Goal: Task Accomplishment & Management: Use online tool/utility

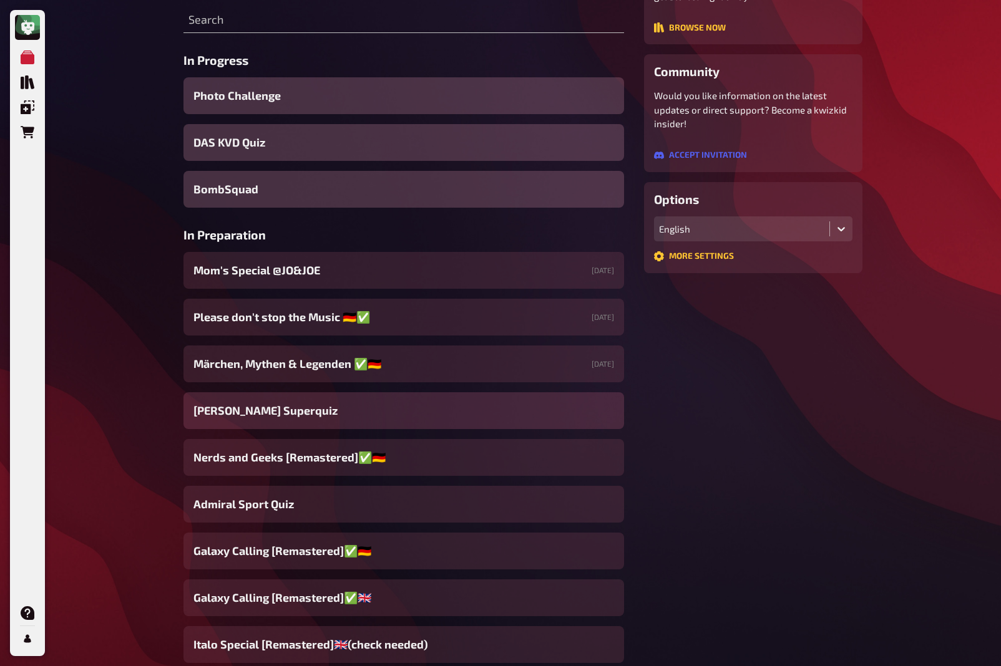
scroll to position [210, 0]
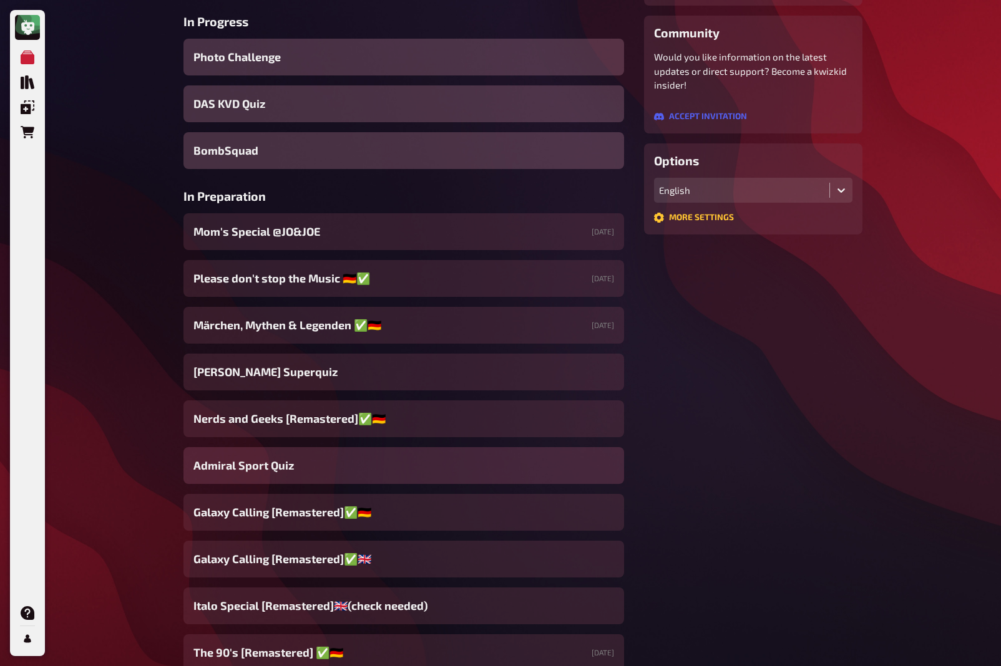
click at [279, 467] on span "Admiral Sport Quiz" at bounding box center [243, 465] width 100 height 17
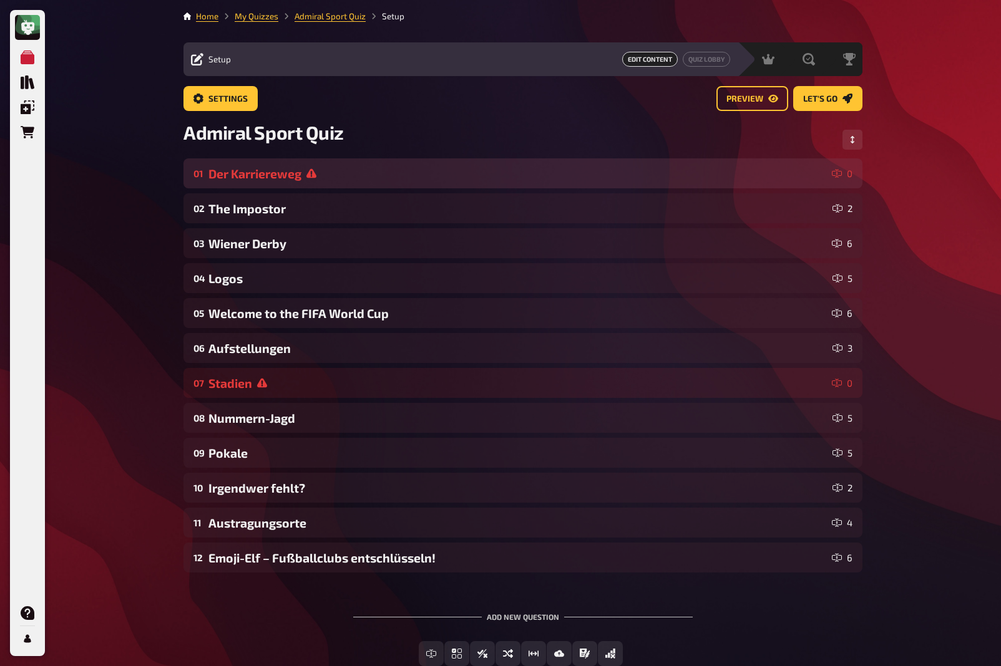
click at [298, 178] on div "Der Karriereweg" at bounding box center [517, 174] width 618 height 14
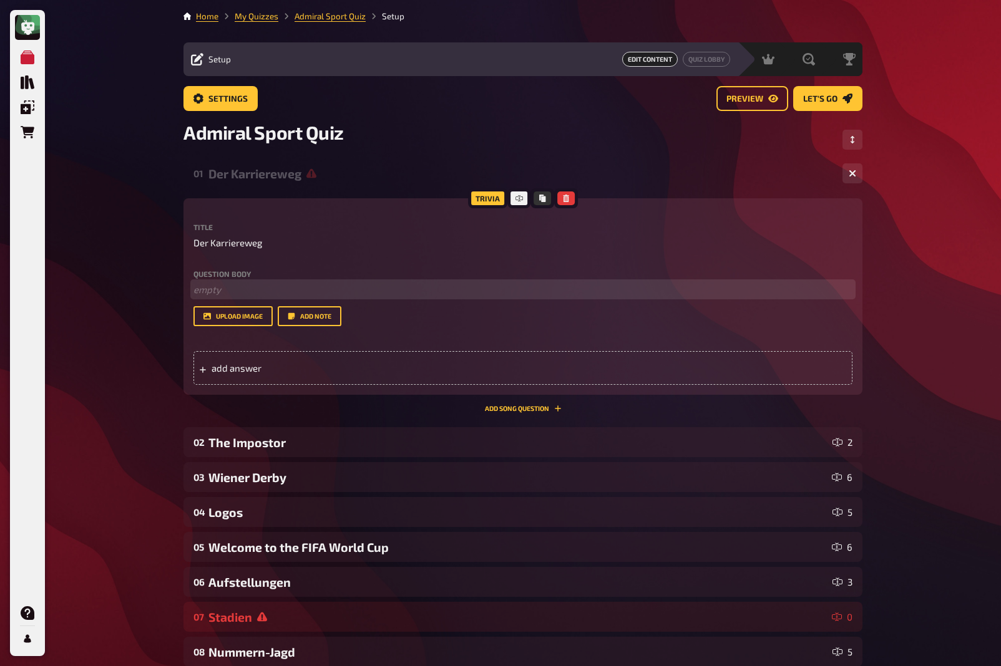
click at [250, 286] on p "﻿ empty" at bounding box center [522, 290] width 659 height 14
click at [227, 291] on span "Welche Spieler sind anhand ihres Karrierewegs gesucht?" at bounding box center [313, 289] width 241 height 11
click at [573, 296] on p "Welche aktiven bzw. ehemaligen Spieler sind anhand ihres Karrierewegs gesucht?" at bounding box center [522, 290] width 659 height 14
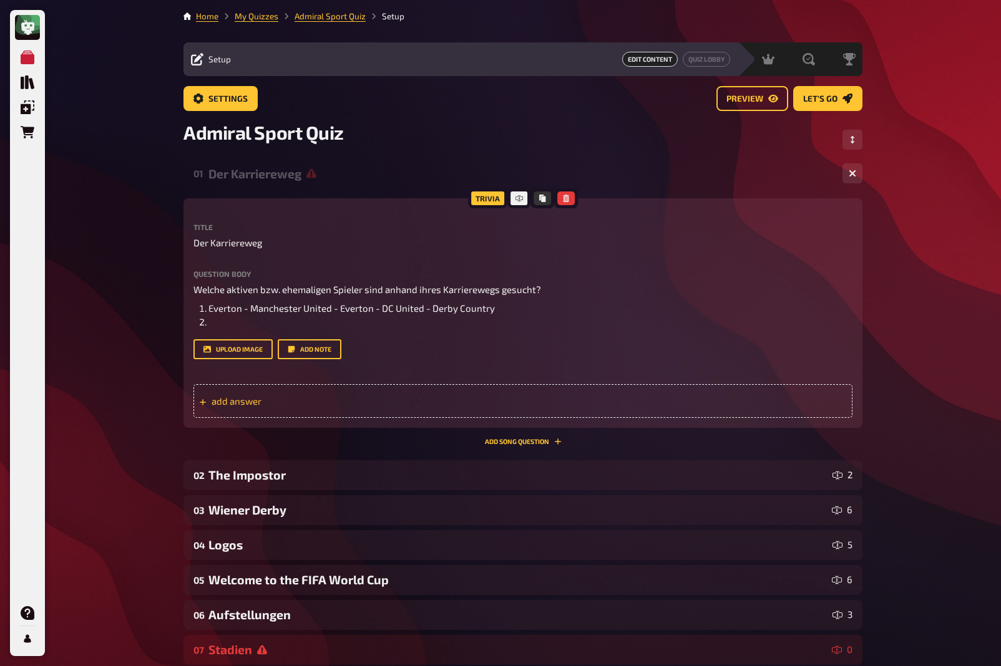
click at [256, 401] on span "add answer" at bounding box center [309, 401] width 194 height 11
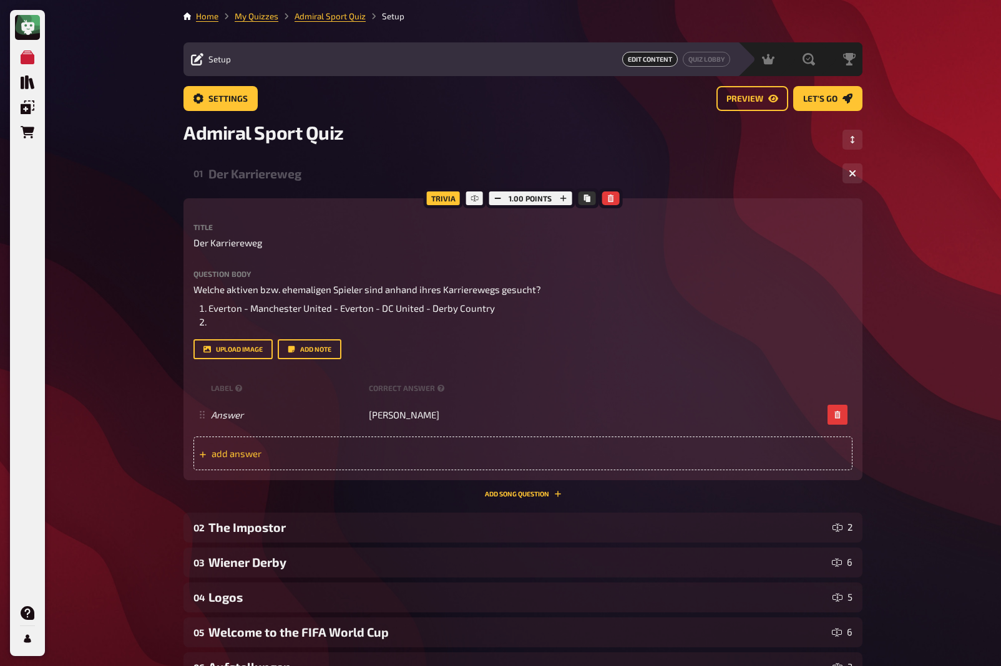
click at [255, 452] on span "add answer" at bounding box center [309, 453] width 194 height 11
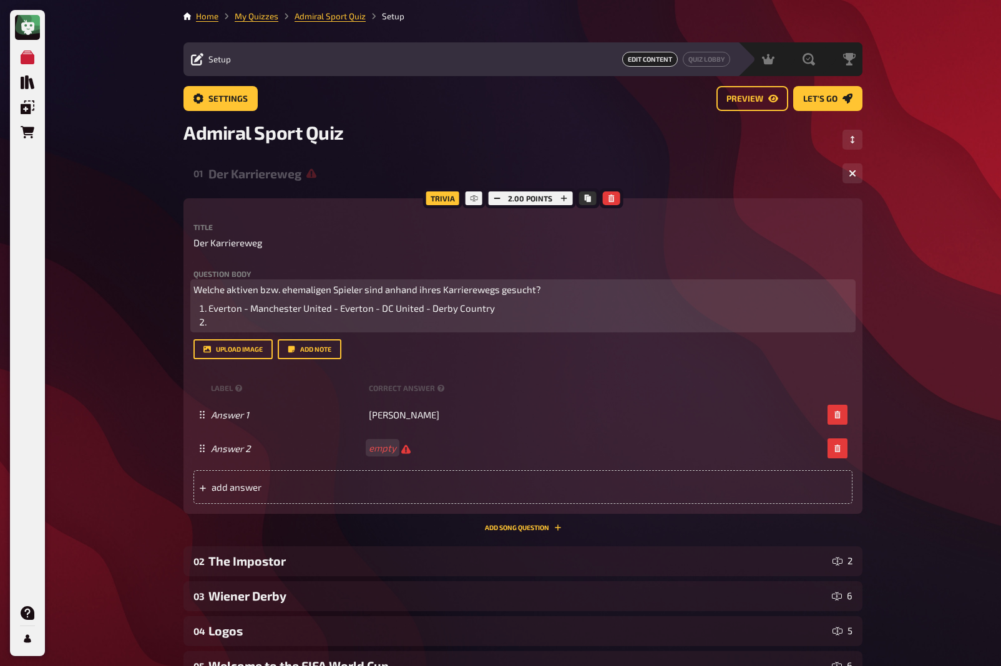
click at [288, 319] on li at bounding box center [530, 322] width 644 height 14
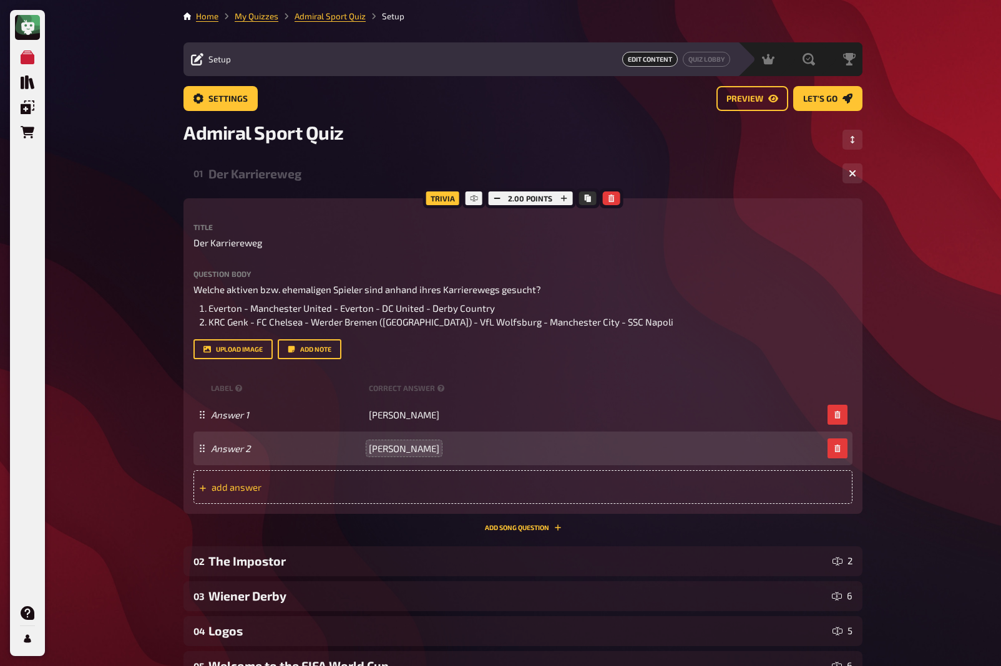
click at [246, 487] on span "add answer" at bounding box center [309, 487] width 194 height 11
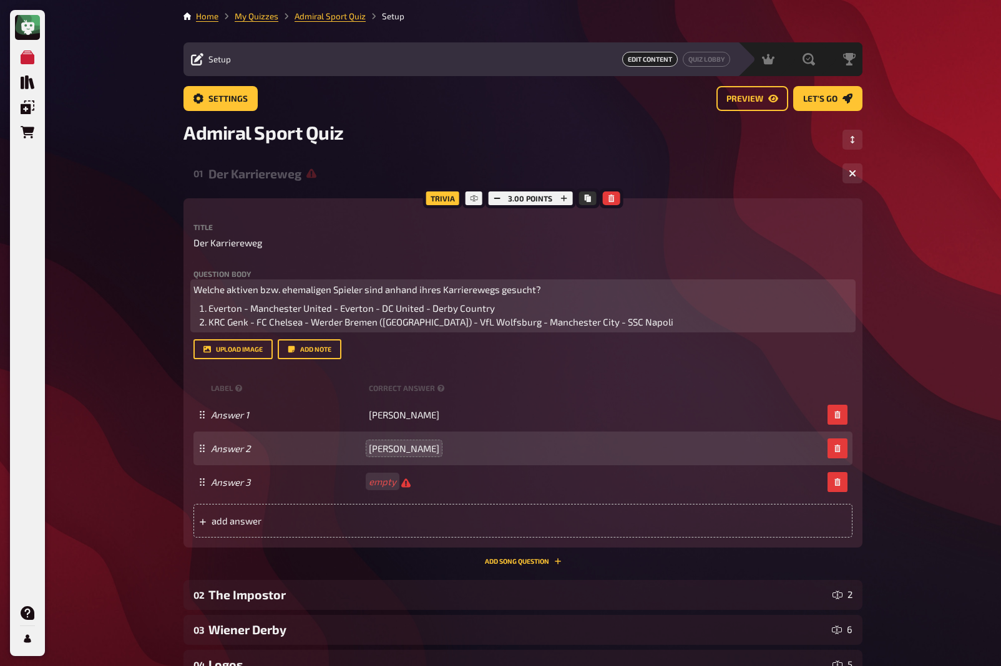
click at [621, 325] on li "KRC Genk - FC Chelsea - Werder Bremen ([GEOGRAPHIC_DATA]) - VfL Wolfsburg - Man…" at bounding box center [530, 322] width 644 height 14
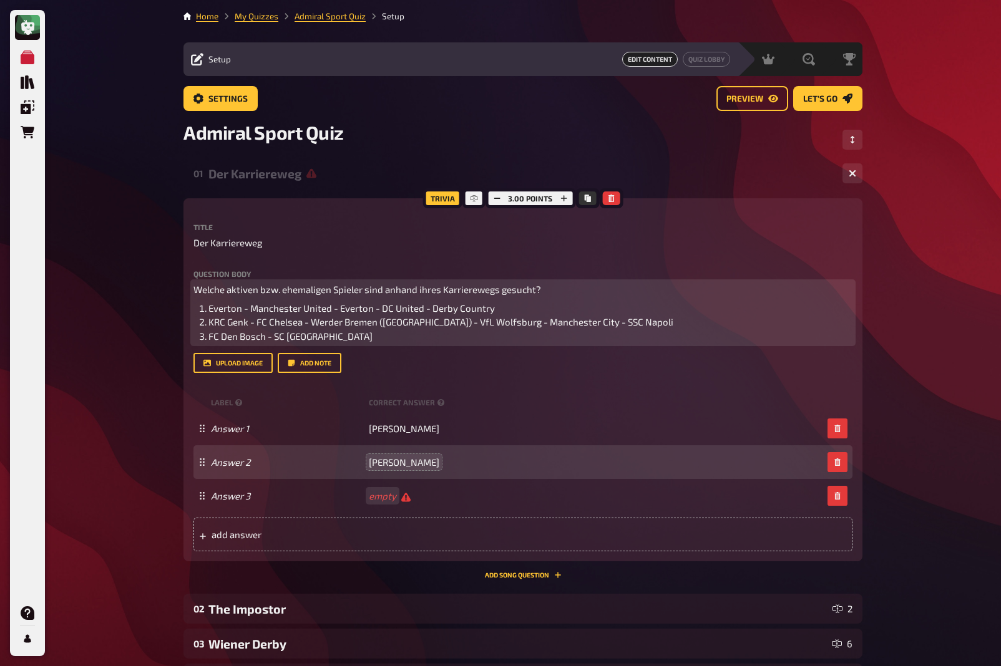
click at [299, 339] on span "FC Den Bosch - SC Herenveen" at bounding box center [290, 336] width 164 height 11
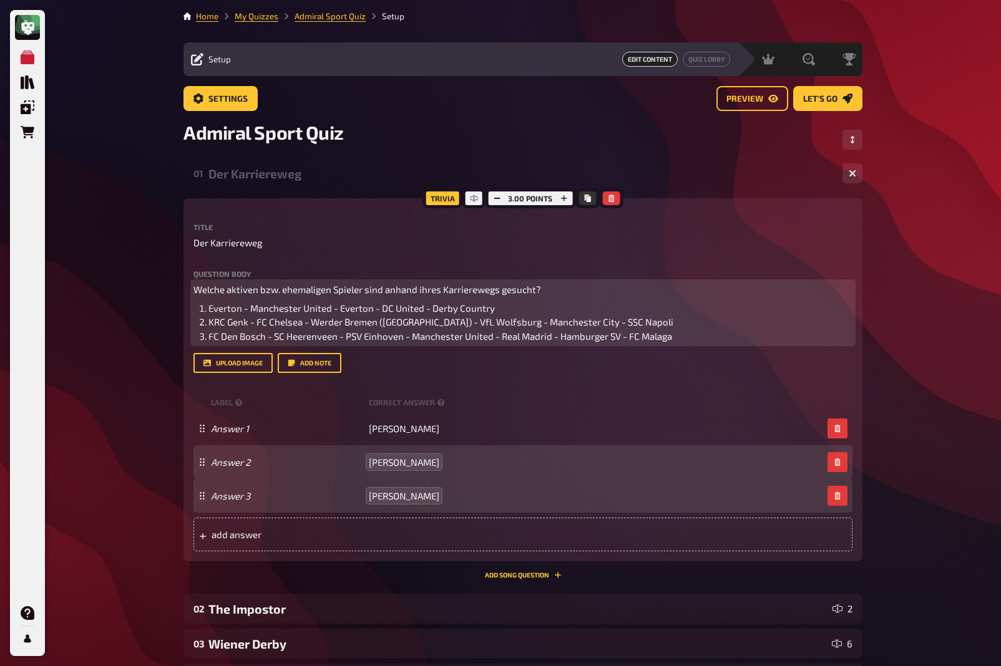
click at [406, 288] on span "Welche aktiven bzw. ehemaligen Spieler sind anhand ihres Karrierewegs gesucht?" at bounding box center [367, 289] width 348 height 11
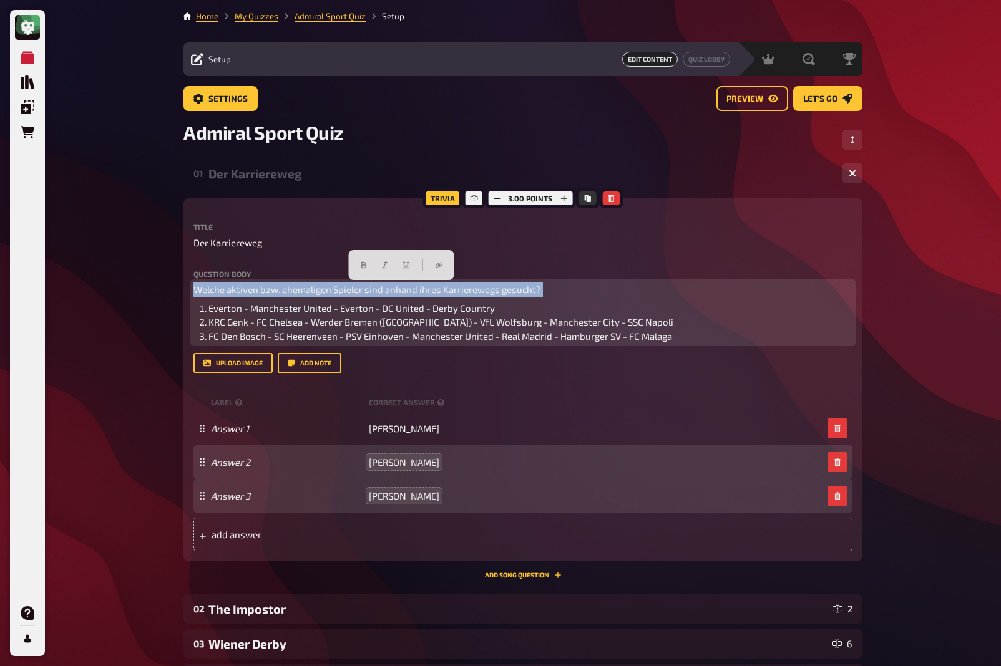
click at [406, 288] on span "Welche aktiven bzw. ehemaligen Spieler sind anhand ihres Karrierewegs gesucht?" at bounding box center [367, 289] width 348 height 11
click at [330, 268] on button "button" at bounding box center [330, 265] width 20 height 20
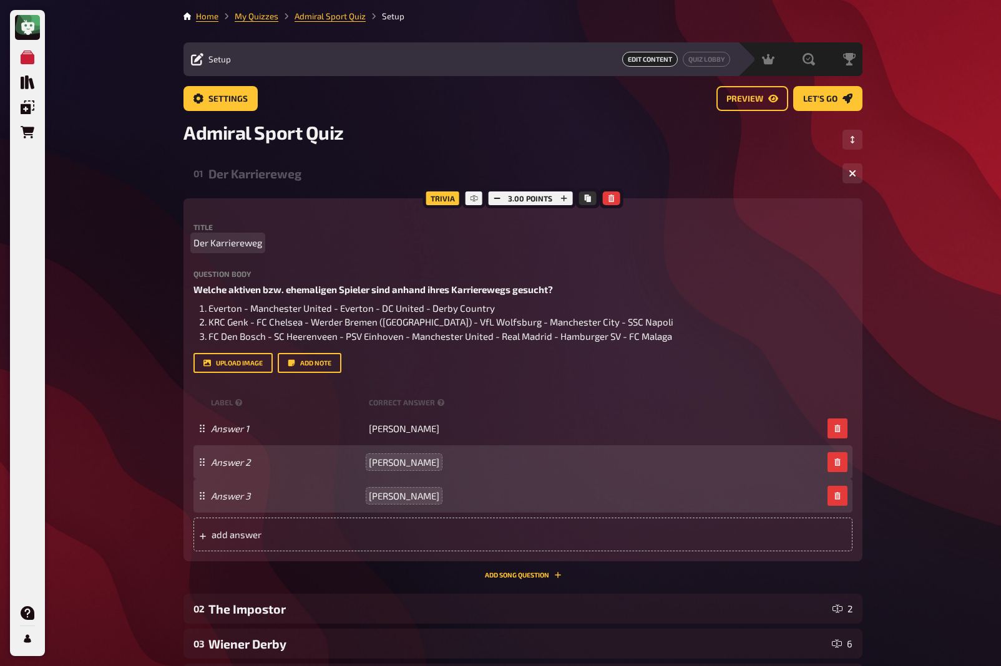
click at [206, 241] on span "Der Karriereweg" at bounding box center [227, 243] width 69 height 14
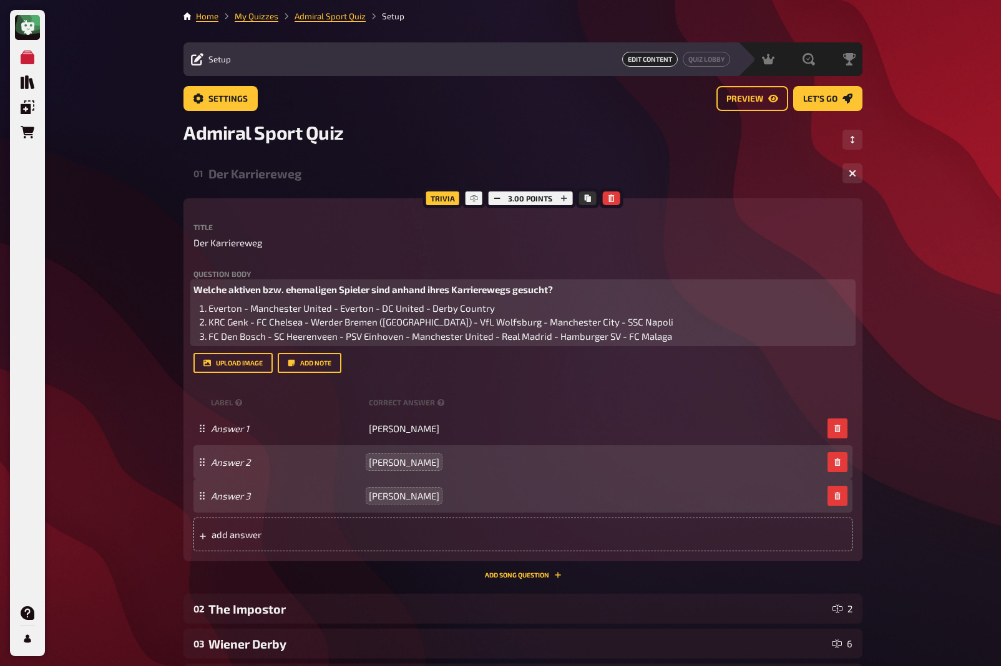
click at [210, 321] on span "KRC Genk - FC Chelsea - Werder Bremen ([GEOGRAPHIC_DATA]) - VfL Wolfsburg - Man…" at bounding box center [440, 321] width 465 height 11
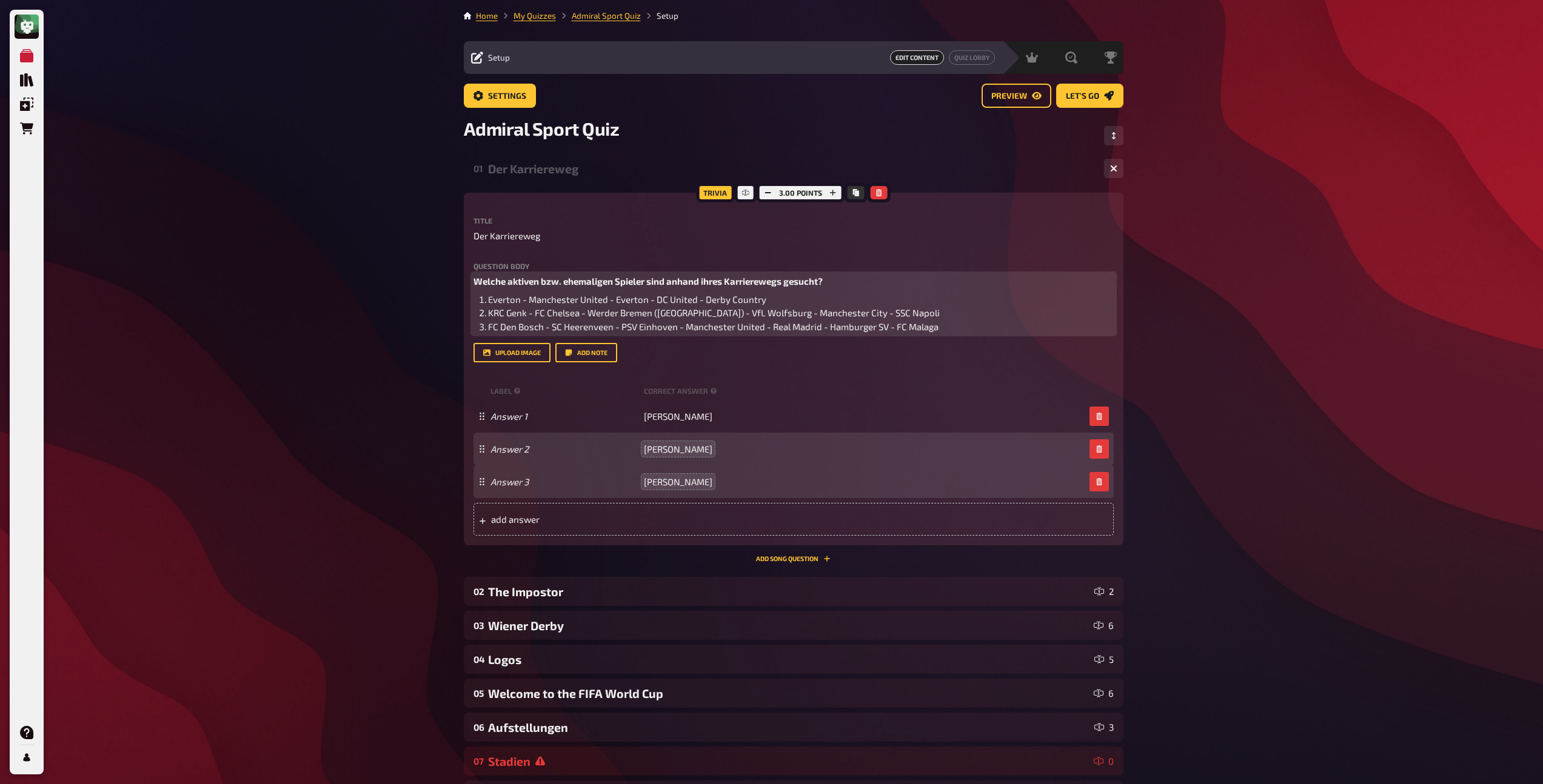
click at [952, 322] on li "FC Den Bosch - SC Heerenveen - PSV Einhoven - Manchester United - Real Madrid -…" at bounding box center [801, 326] width 626 height 14
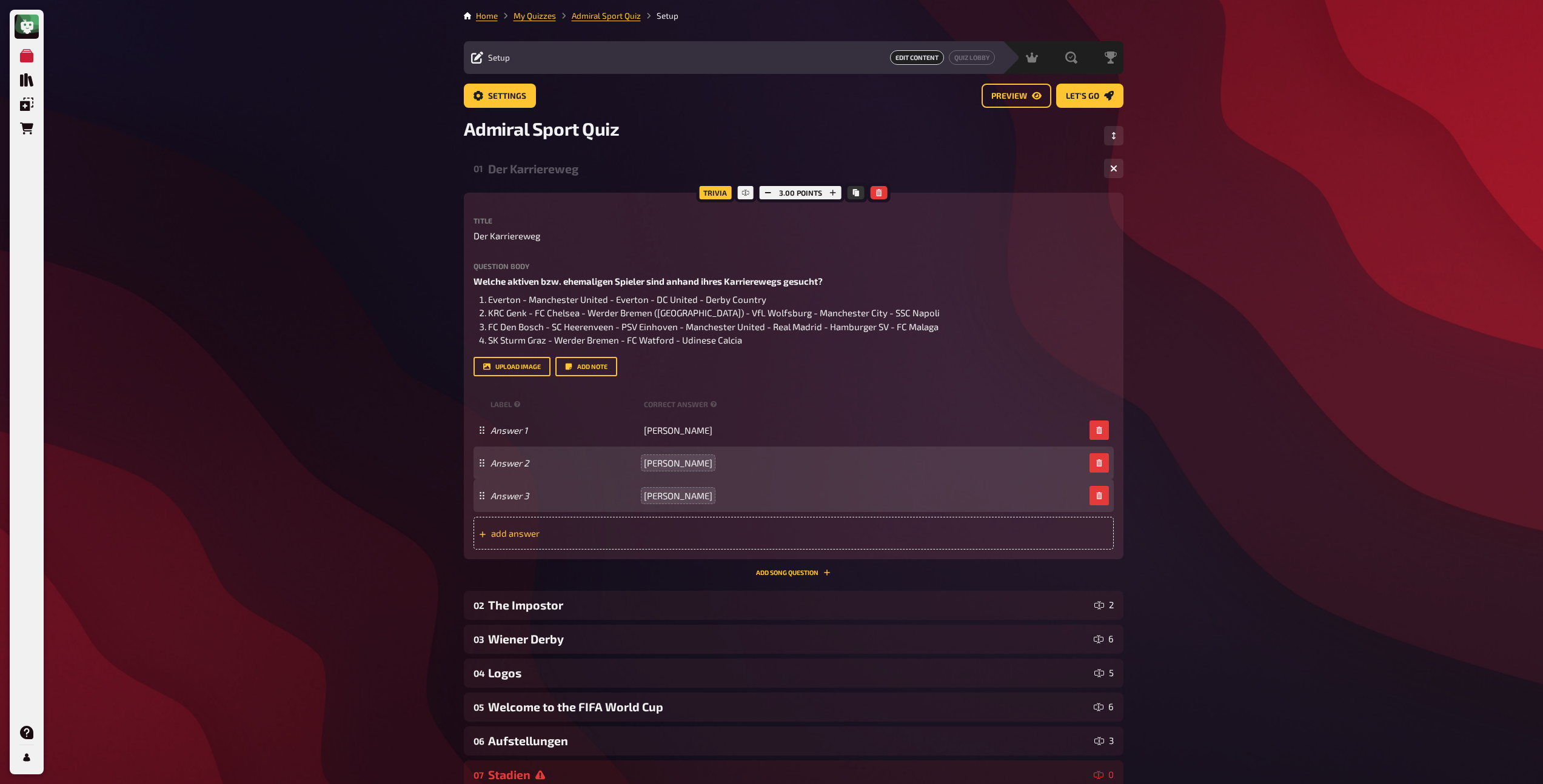
click at [502, 533] on span "add answer" at bounding box center [585, 532] width 189 height 11
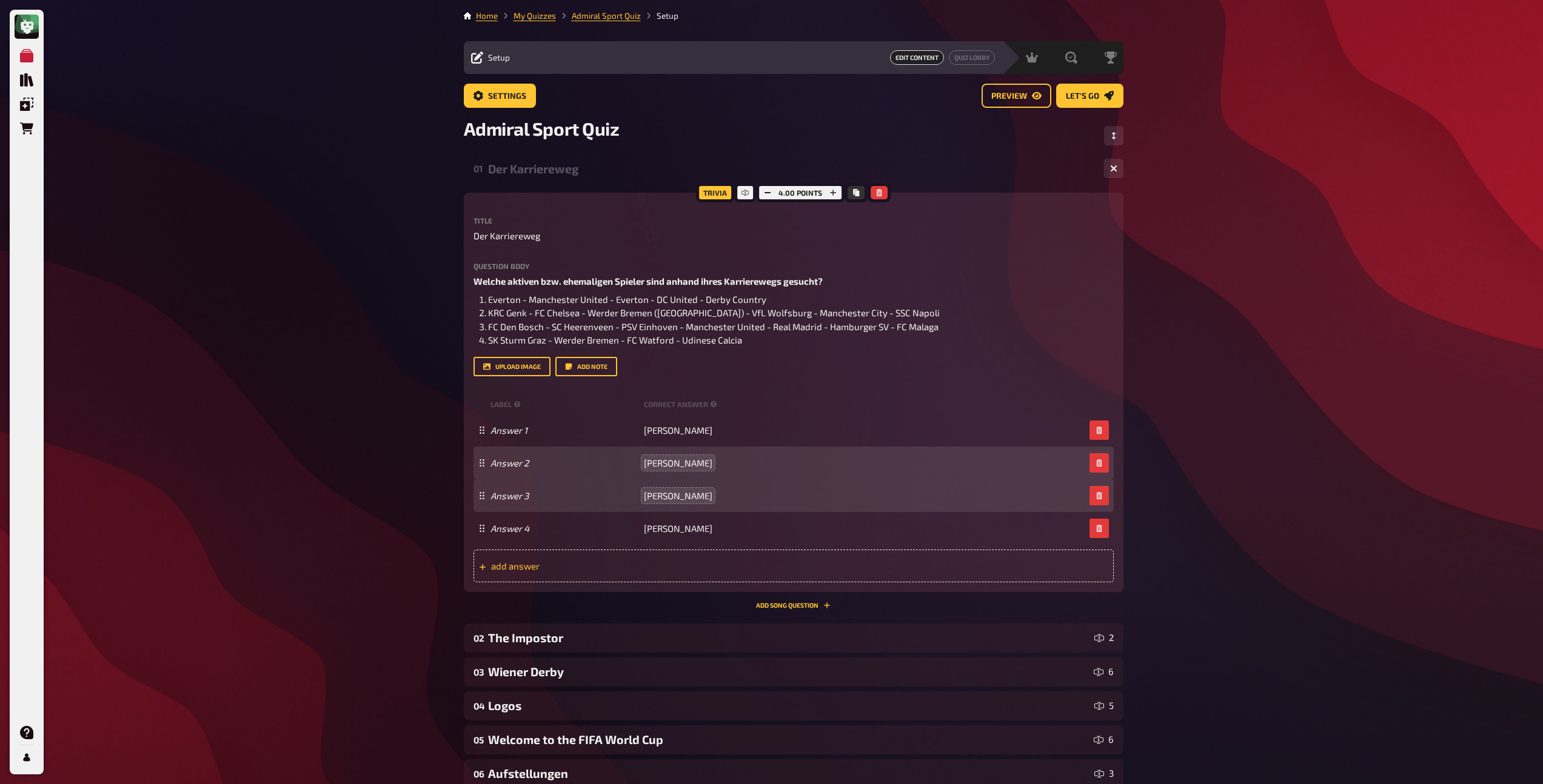
click at [536, 564] on span "add answer" at bounding box center [585, 565] width 189 height 11
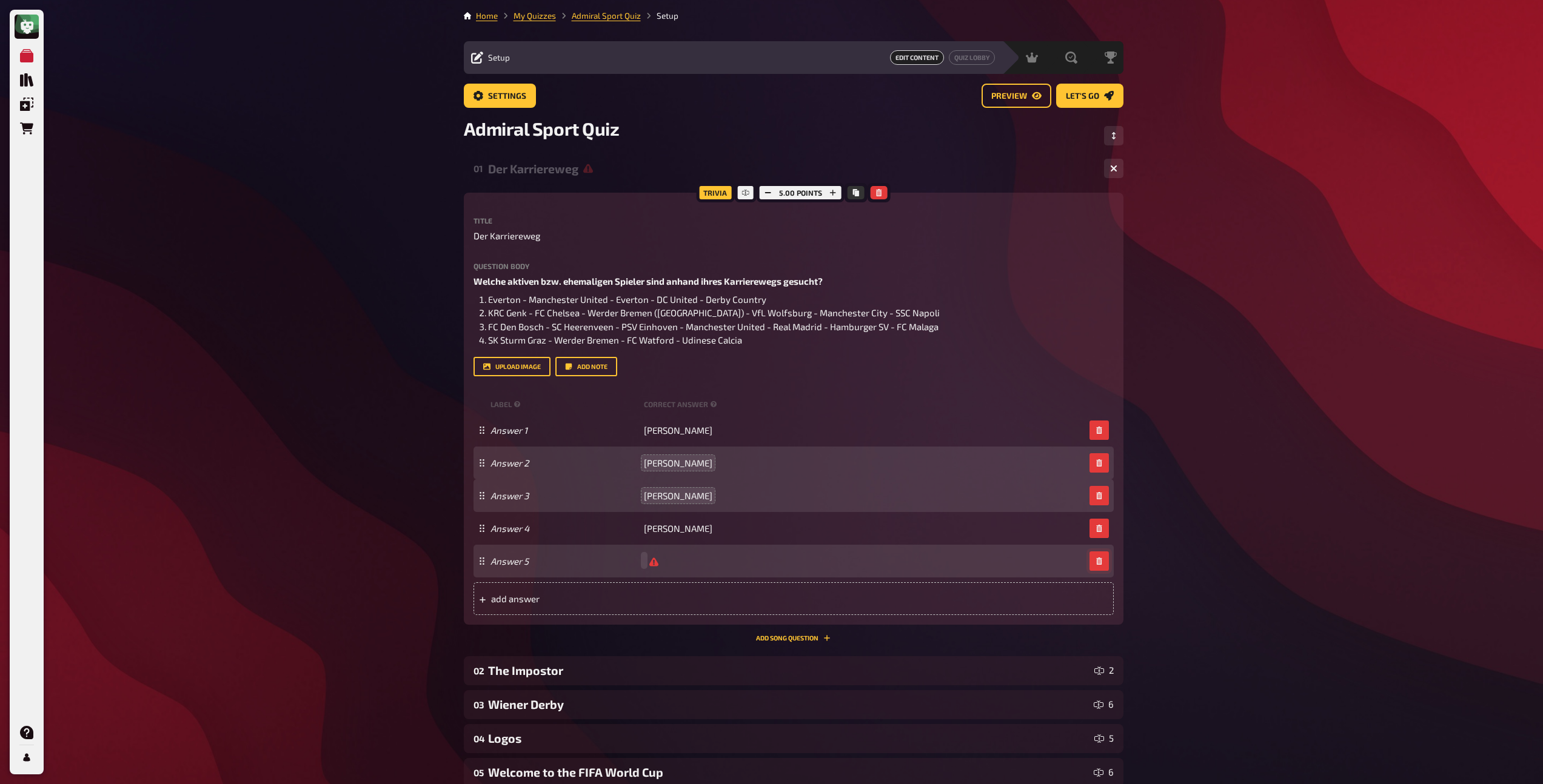
click at [972, 566] on button "button" at bounding box center [1099, 562] width 19 height 19
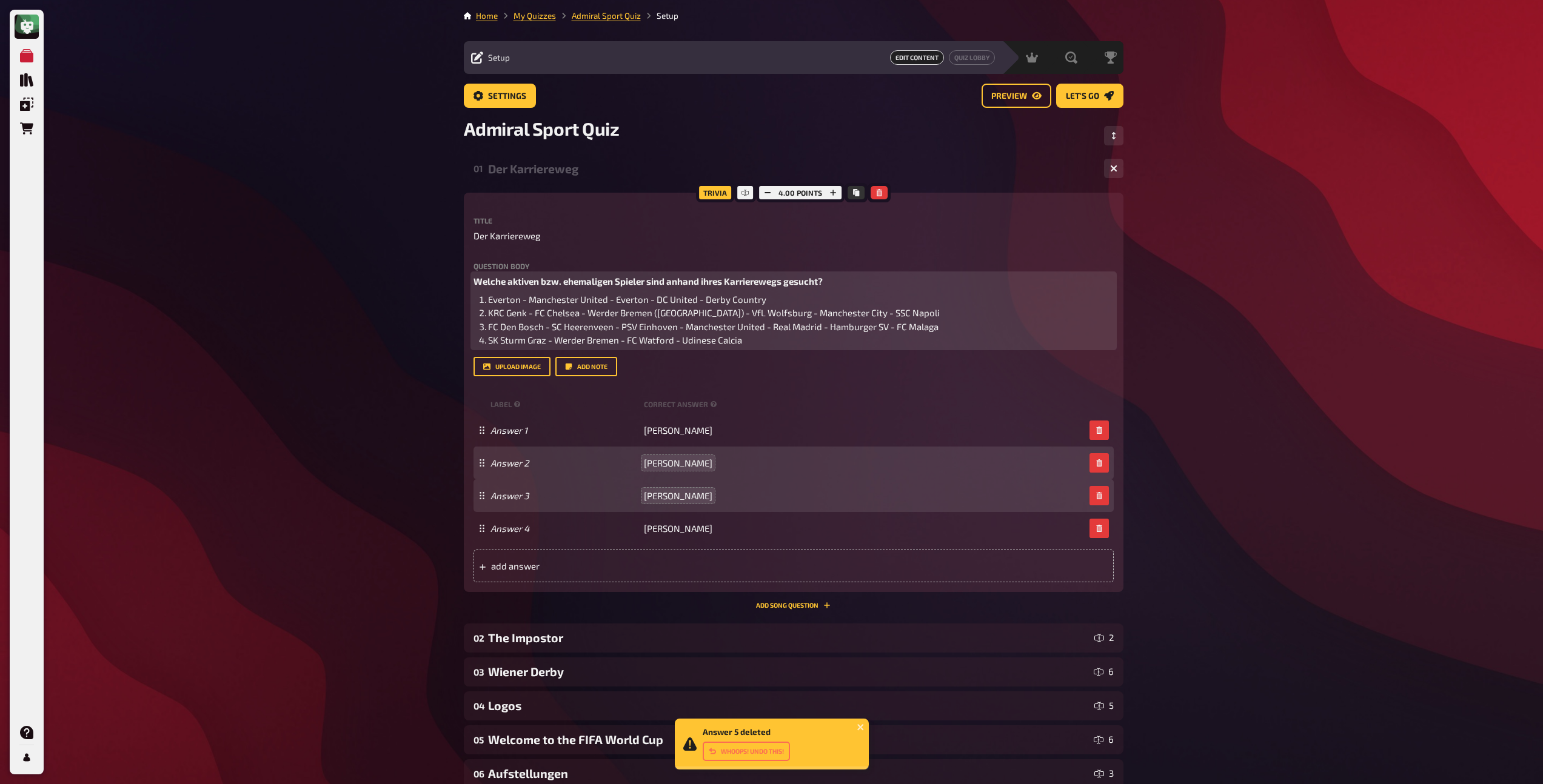
click at [764, 347] on li "SK Sturm Graz - Werder Bremen - FC Watford - Udinese Calcia" at bounding box center [801, 340] width 626 height 14
click at [646, 324] on span "FC Den Bosch - SC Heerenveen - PSV Einhoven - Manchester United - Real Madrid -…" at bounding box center [713, 326] width 451 height 11
click at [652, 326] on span "FC Den Bosch - SC Heerenveen - PSV Einhoven - Manchester United - Real Madrid -…" at bounding box center [713, 326] width 451 height 11
click at [806, 346] on li "SK Sturm Graz - Werder Bremen - FC Watford - Udinese Calcio" at bounding box center [801, 340] width 626 height 14
click at [522, 311] on span "KRC Genk - FC Chelsea - Werder Bremen ([GEOGRAPHIC_DATA]) - VfL Wolfsburg - Man…" at bounding box center [713, 312] width 452 height 11
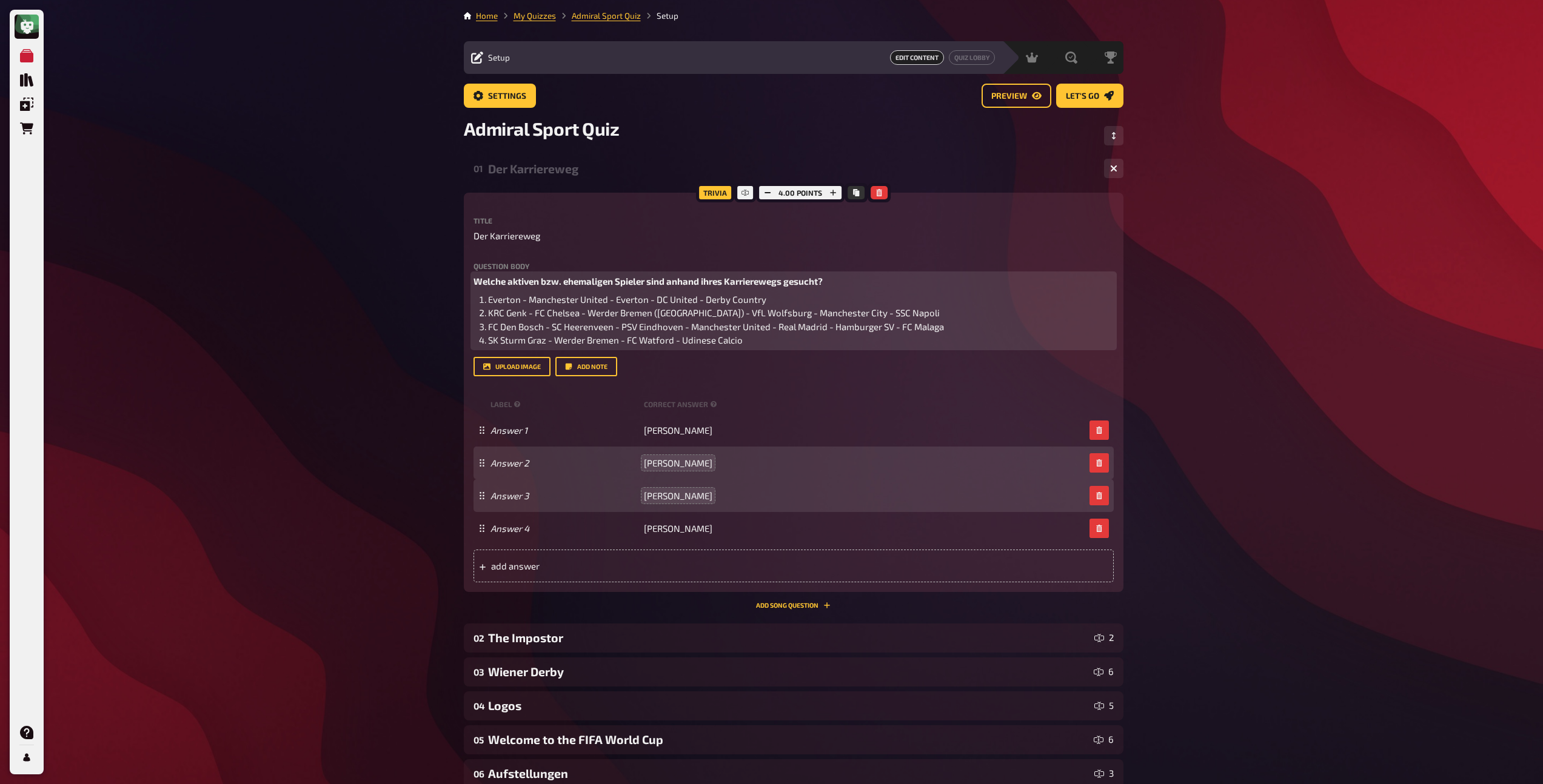
click at [770, 344] on li "SK Sturm Graz - Werder Bremen - FC Watford - Udinese Calcio" at bounding box center [801, 340] width 626 height 14
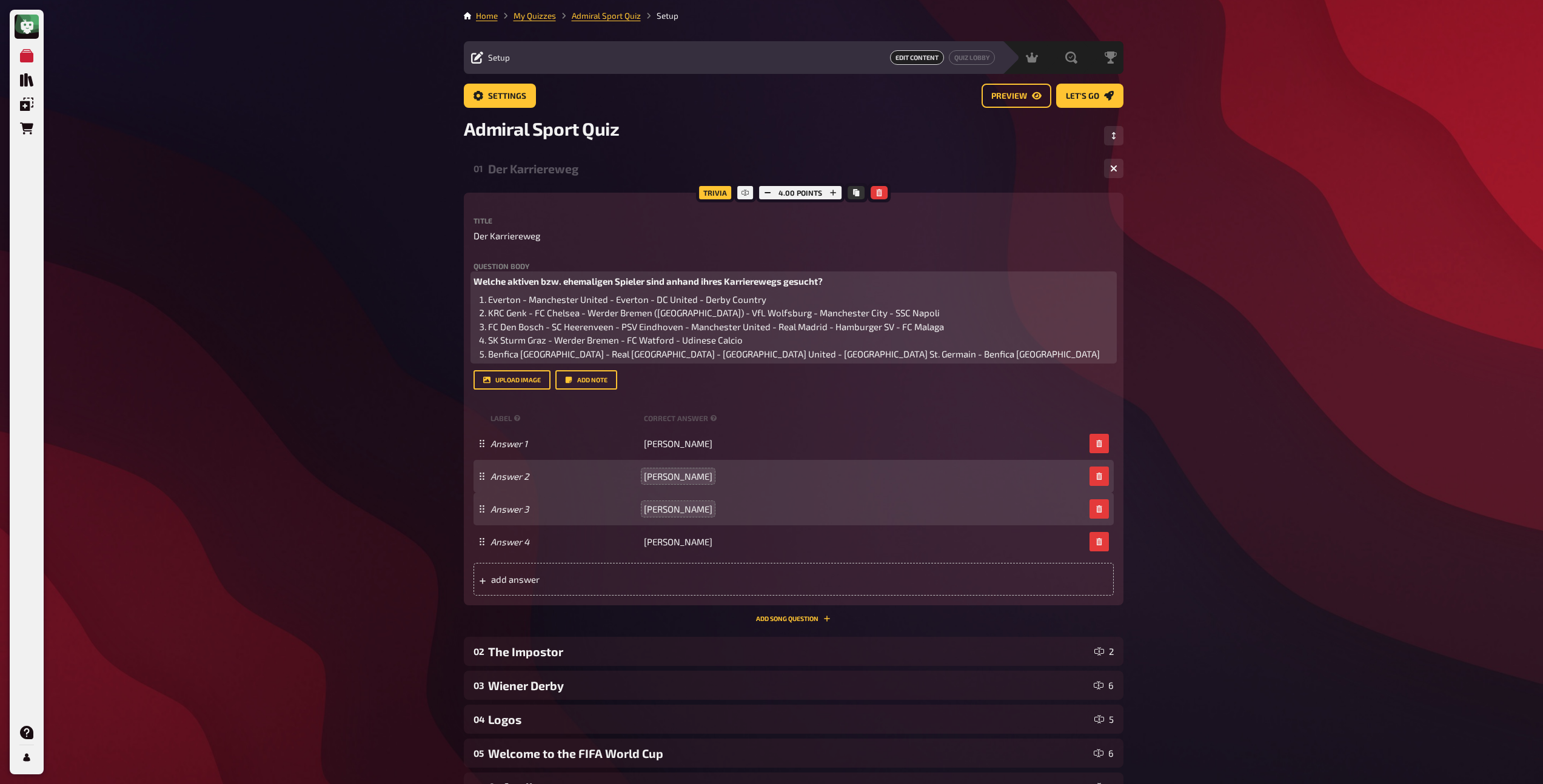
click at [787, 354] on span "Benfica Lissabon - Real Madrid - Manchester United - Paris St. Germain - Benfic…" at bounding box center [794, 354] width 612 height 11
click at [488, 353] on span "Benfica Lissabon - Real Madrid - Manchester United - Paris St. Germain - Juvent…" at bounding box center [707, 354] width 439 height 11
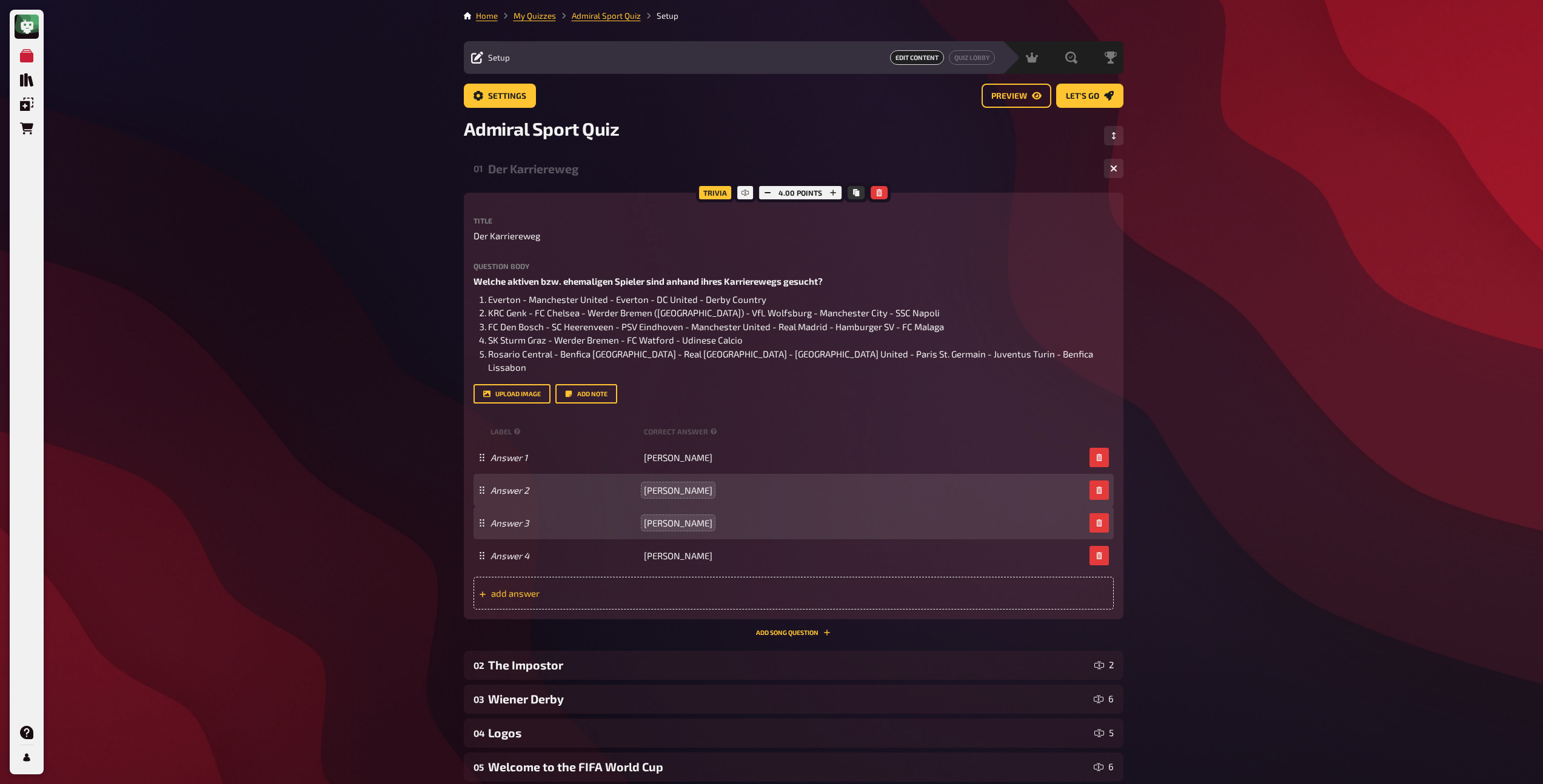
click at [528, 588] on span "add answer" at bounding box center [585, 593] width 189 height 11
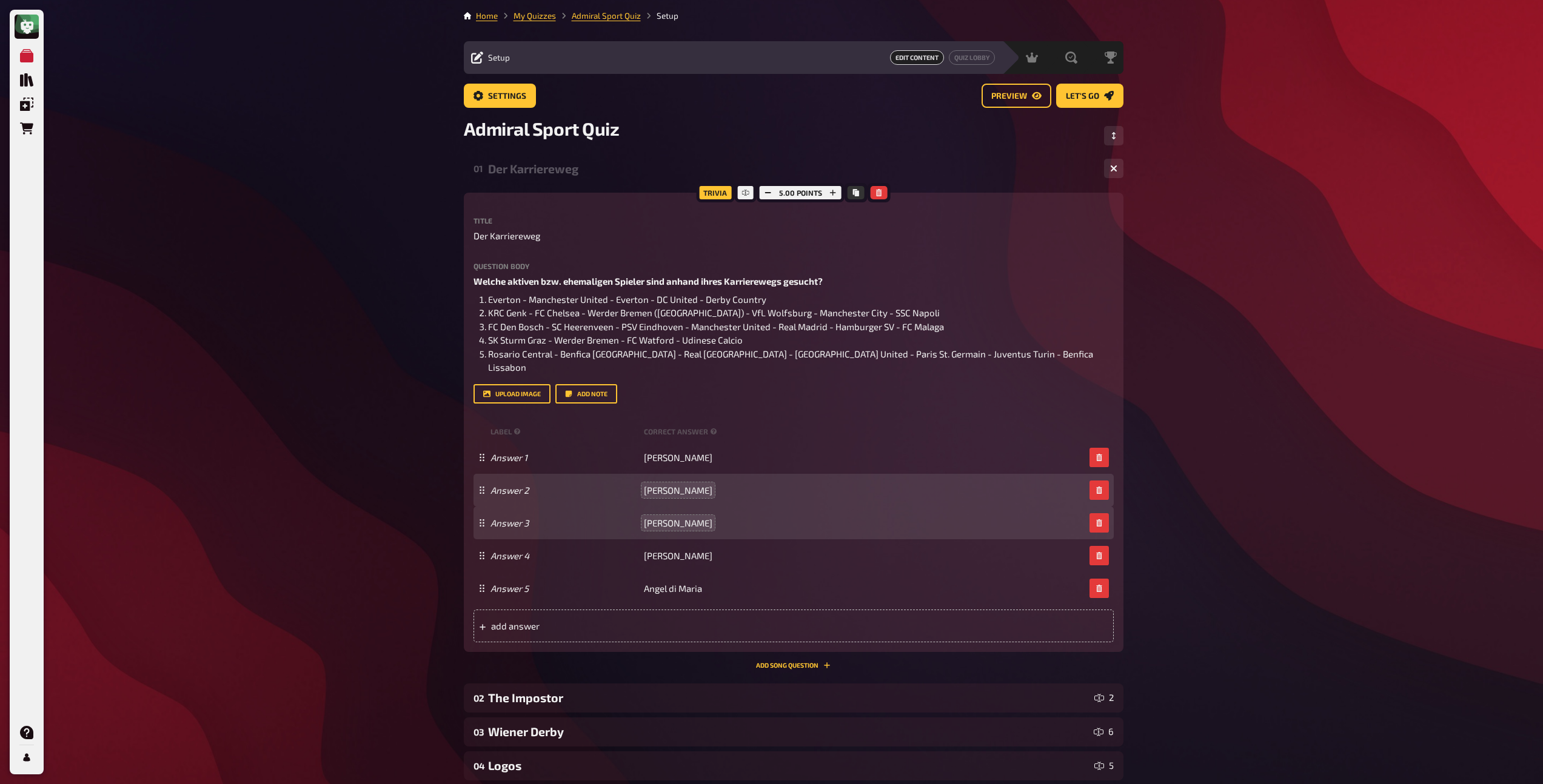
click at [569, 173] on div "Der Karriereweg" at bounding box center [791, 169] width 606 height 14
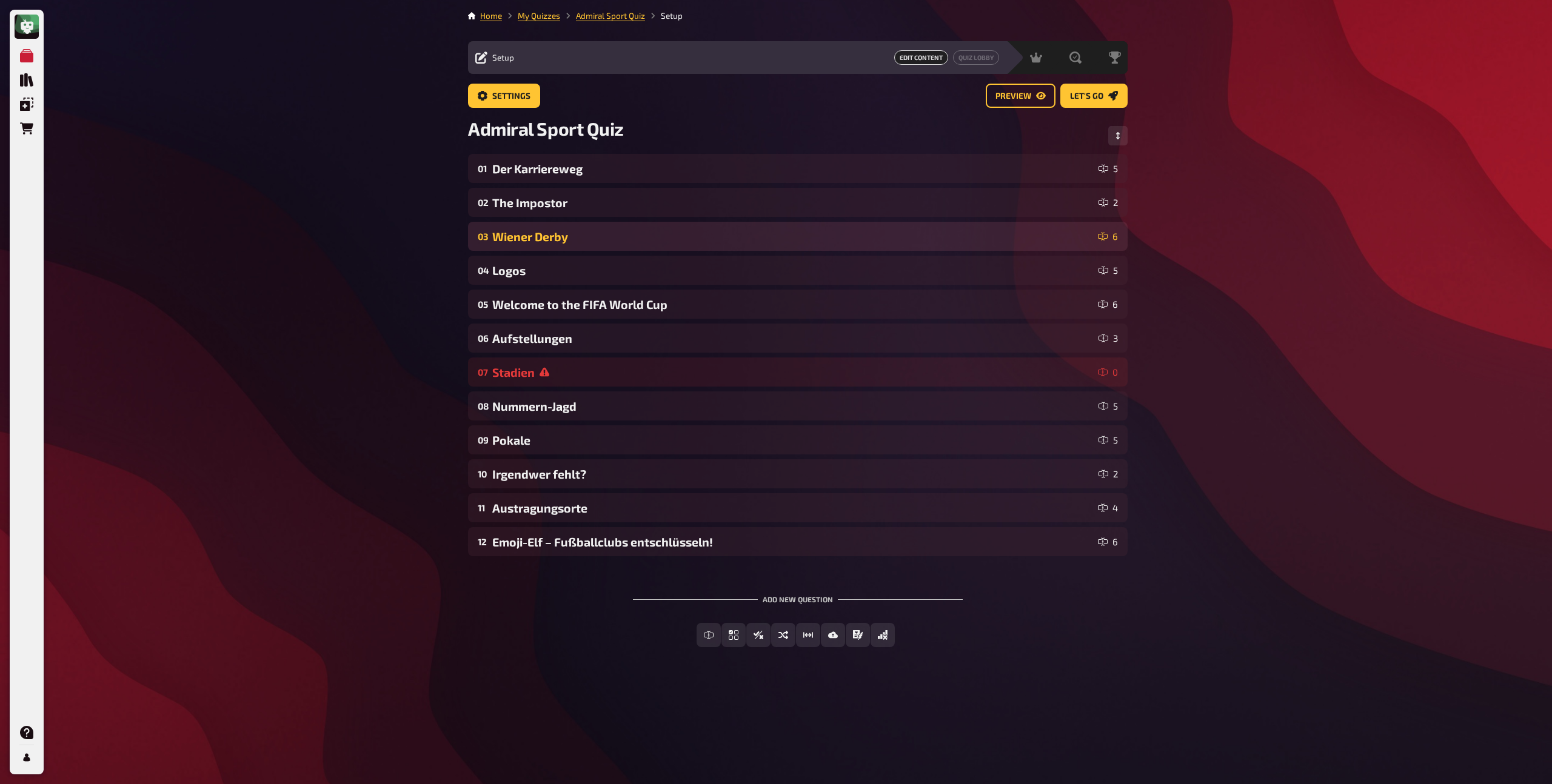
click at [596, 239] on div "Wiener Derby" at bounding box center [793, 236] width 601 height 14
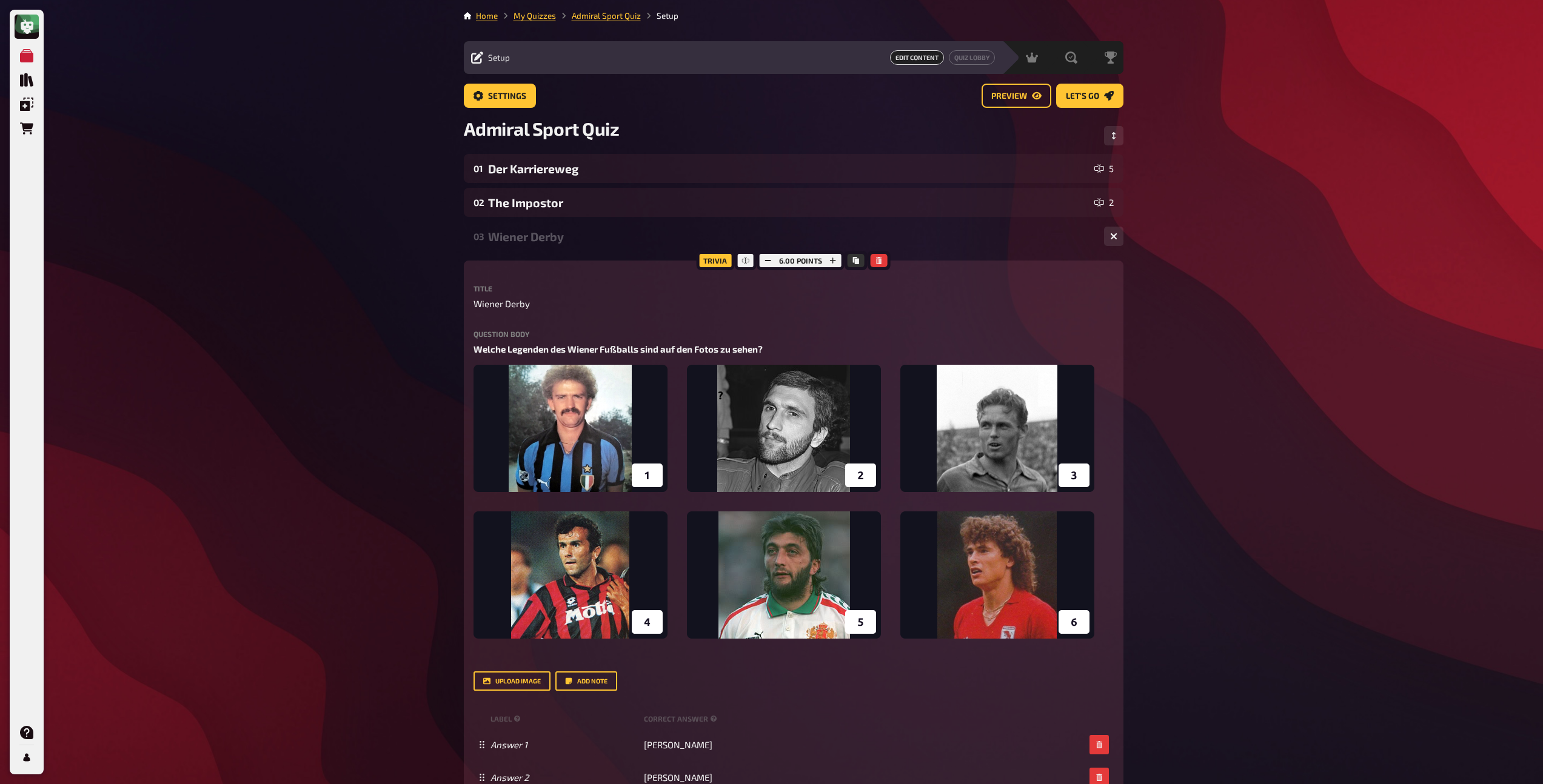
click at [564, 241] on div "Wiener Derby" at bounding box center [791, 236] width 606 height 14
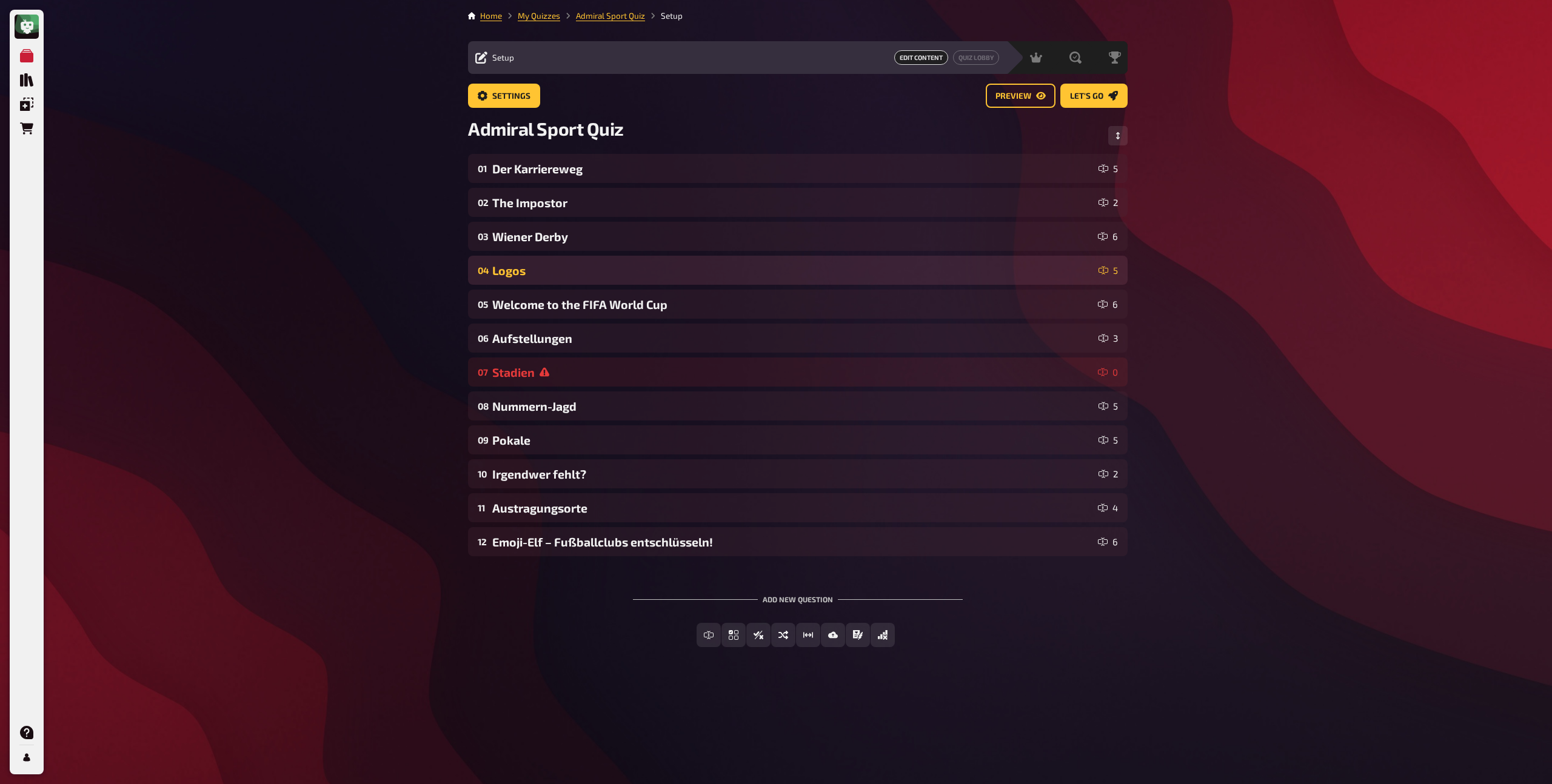
click at [552, 280] on div "04 Logos 5" at bounding box center [798, 270] width 660 height 29
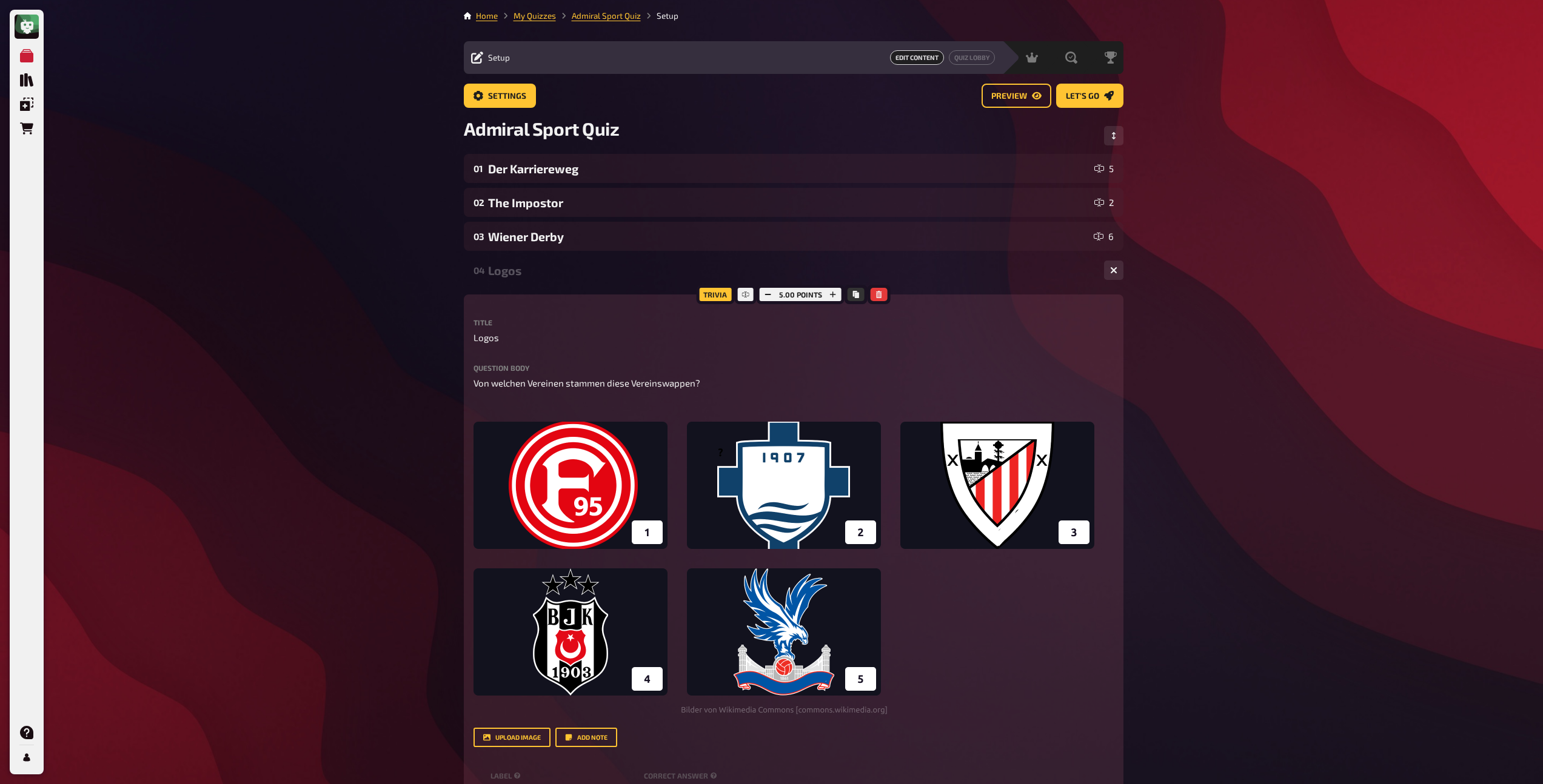
click at [551, 268] on div "Logos" at bounding box center [791, 270] width 606 height 14
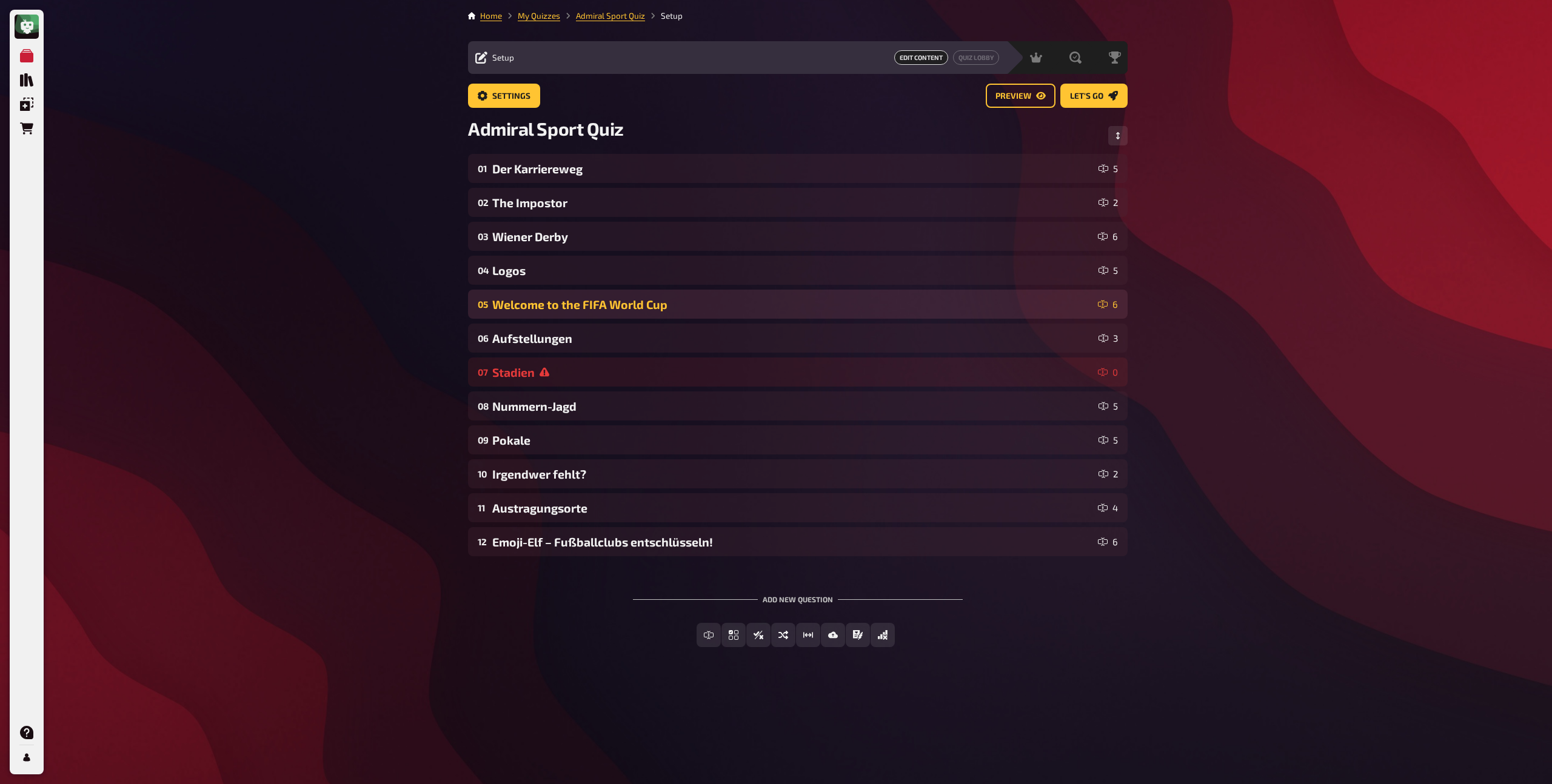
click at [548, 302] on div "Welcome to the FIFA World Cup" at bounding box center [793, 304] width 601 height 14
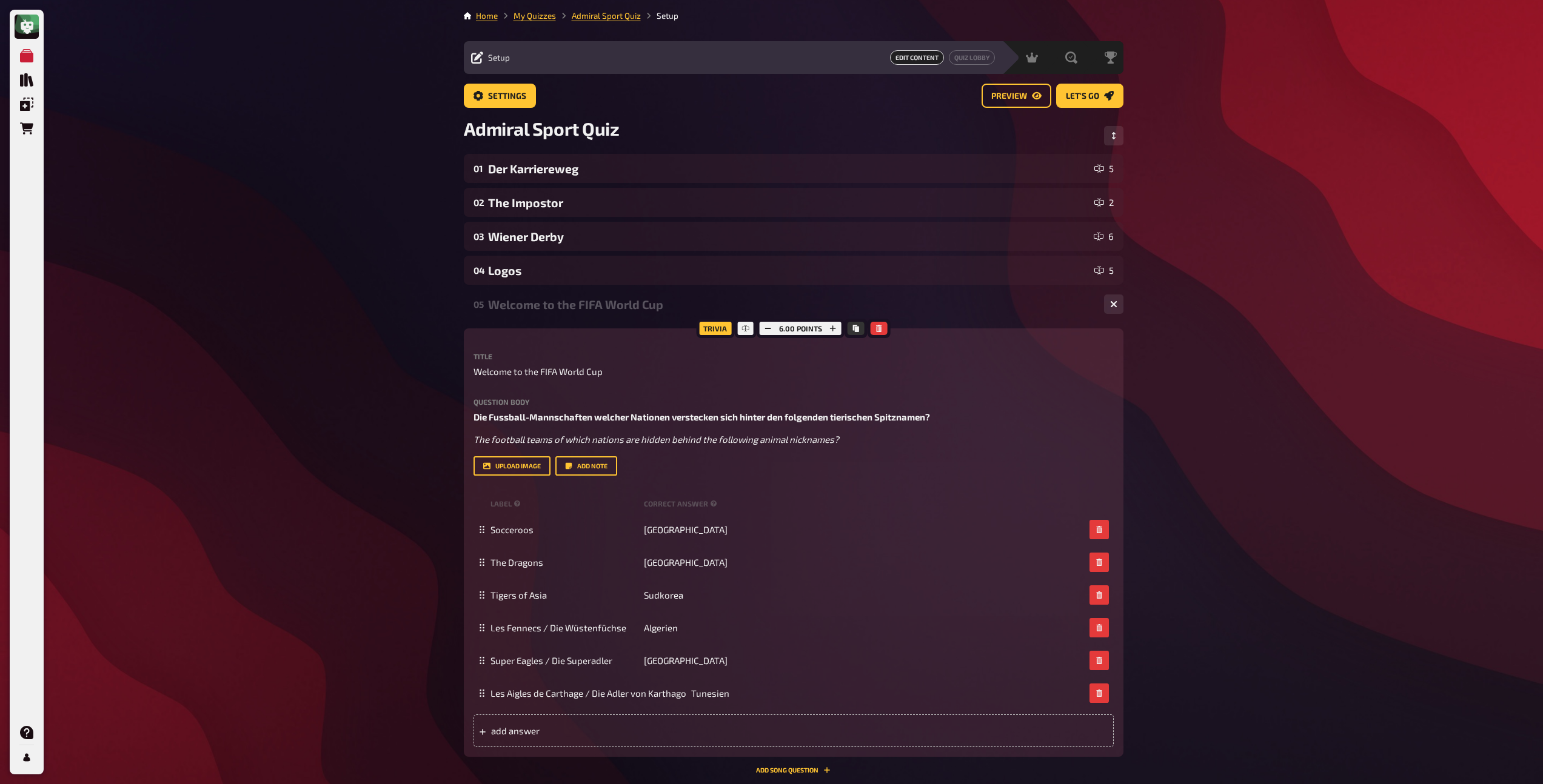
click at [548, 302] on div "Welcome to the FIFA World Cup" at bounding box center [791, 304] width 606 height 14
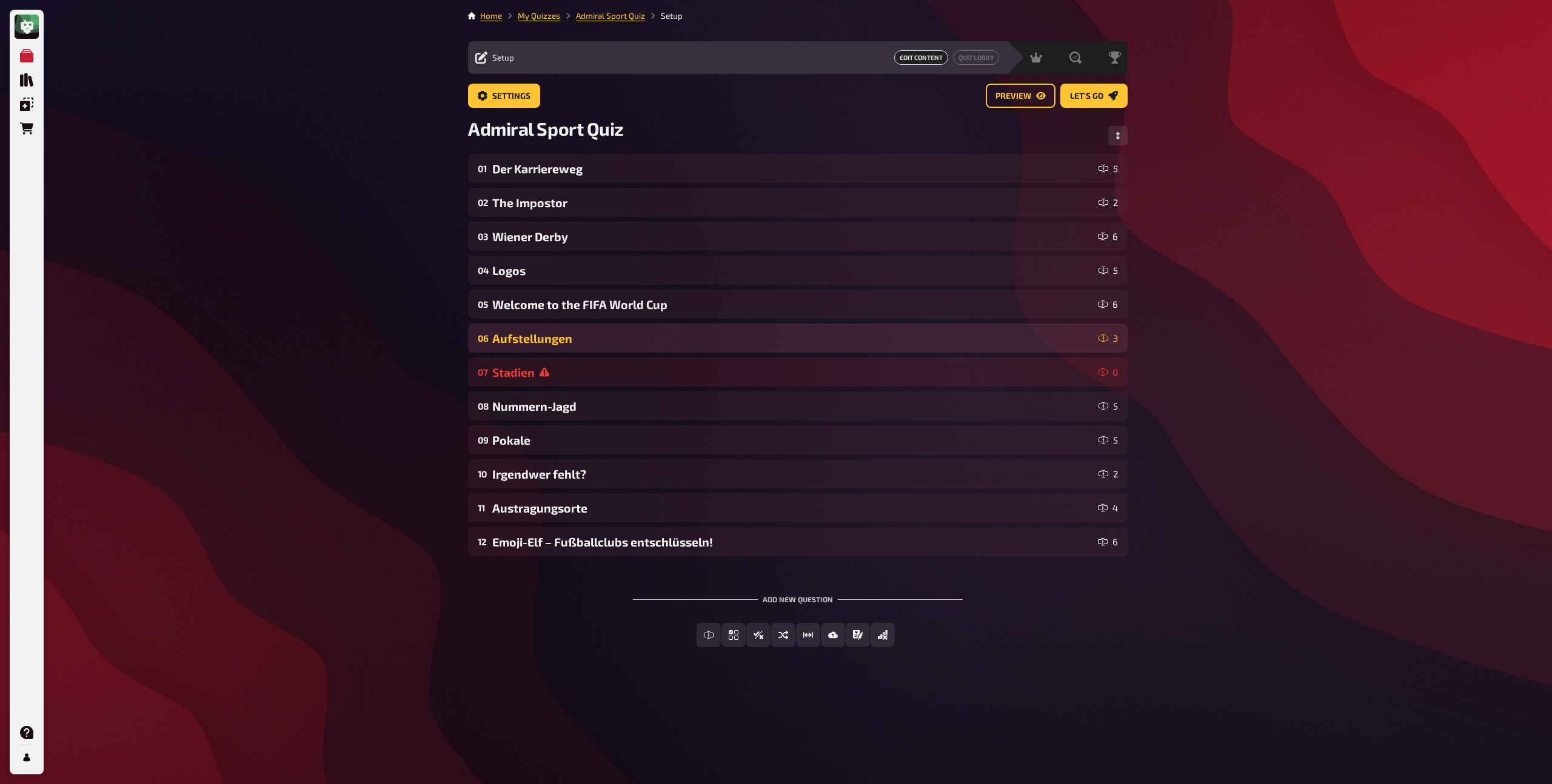
click at [547, 338] on div "Aufstellungen" at bounding box center [793, 338] width 602 height 14
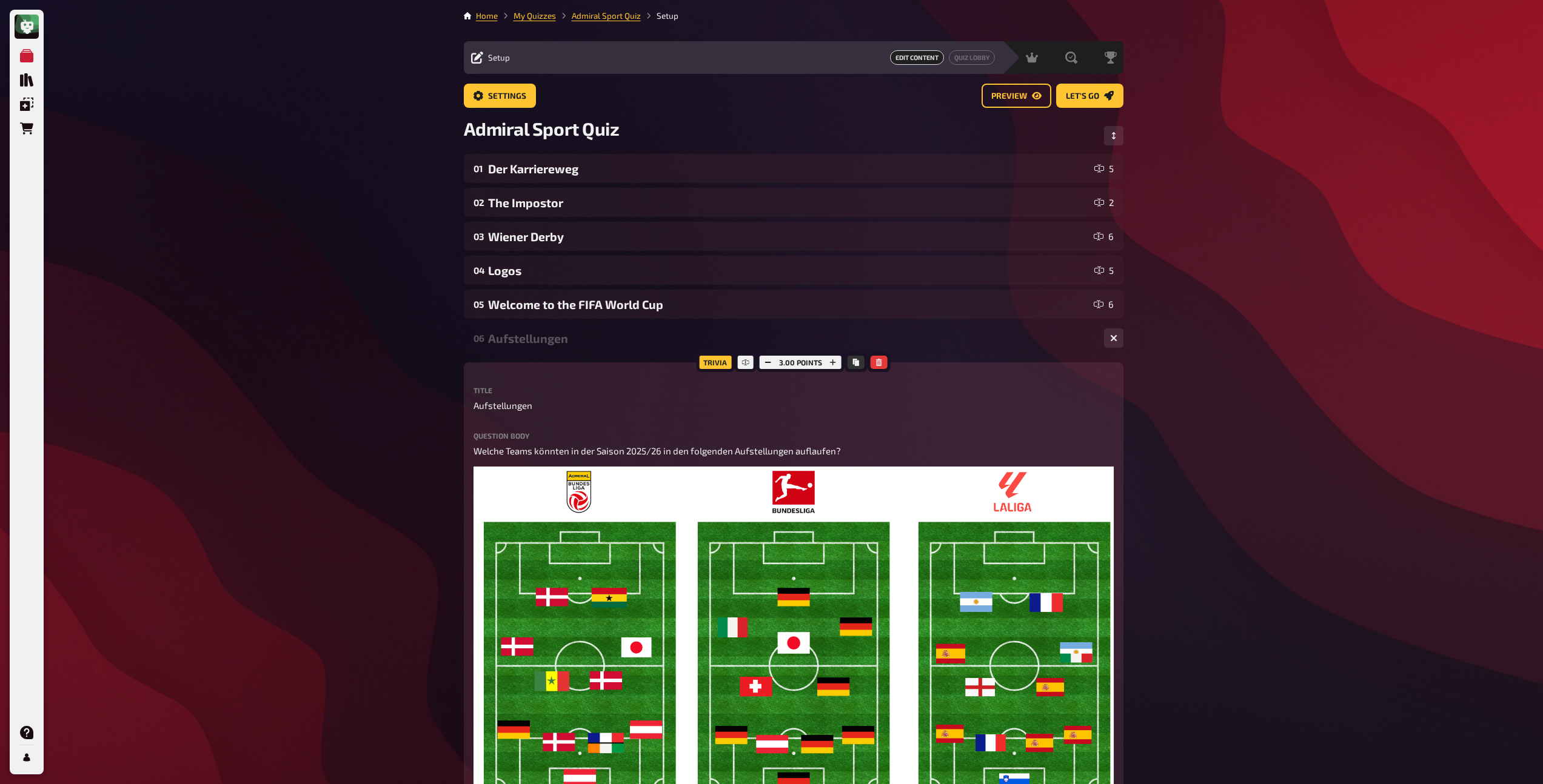
click at [547, 338] on div "Aufstellungen" at bounding box center [791, 338] width 606 height 14
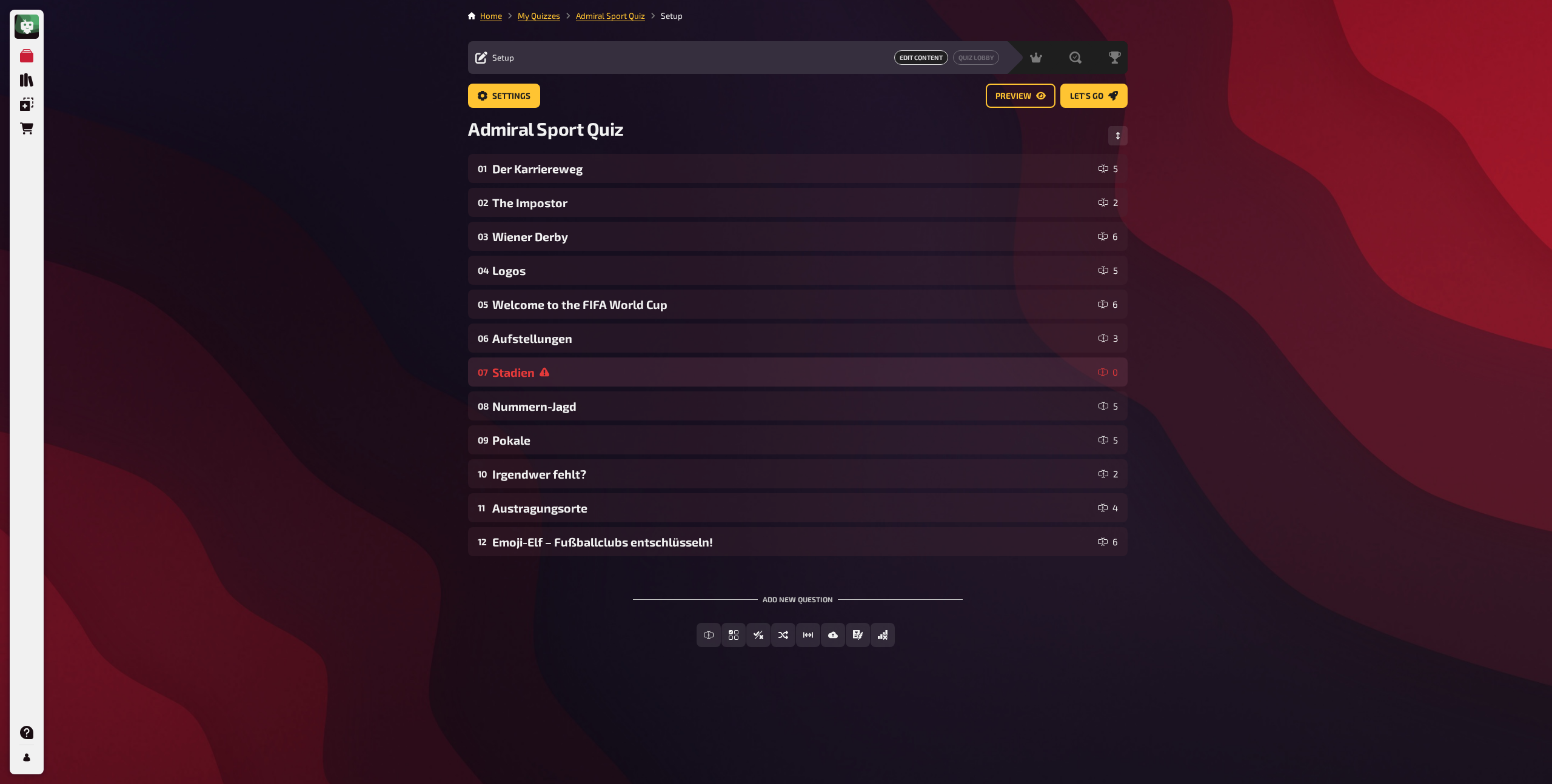
click at [544, 372] on icon at bounding box center [544, 372] width 10 height 10
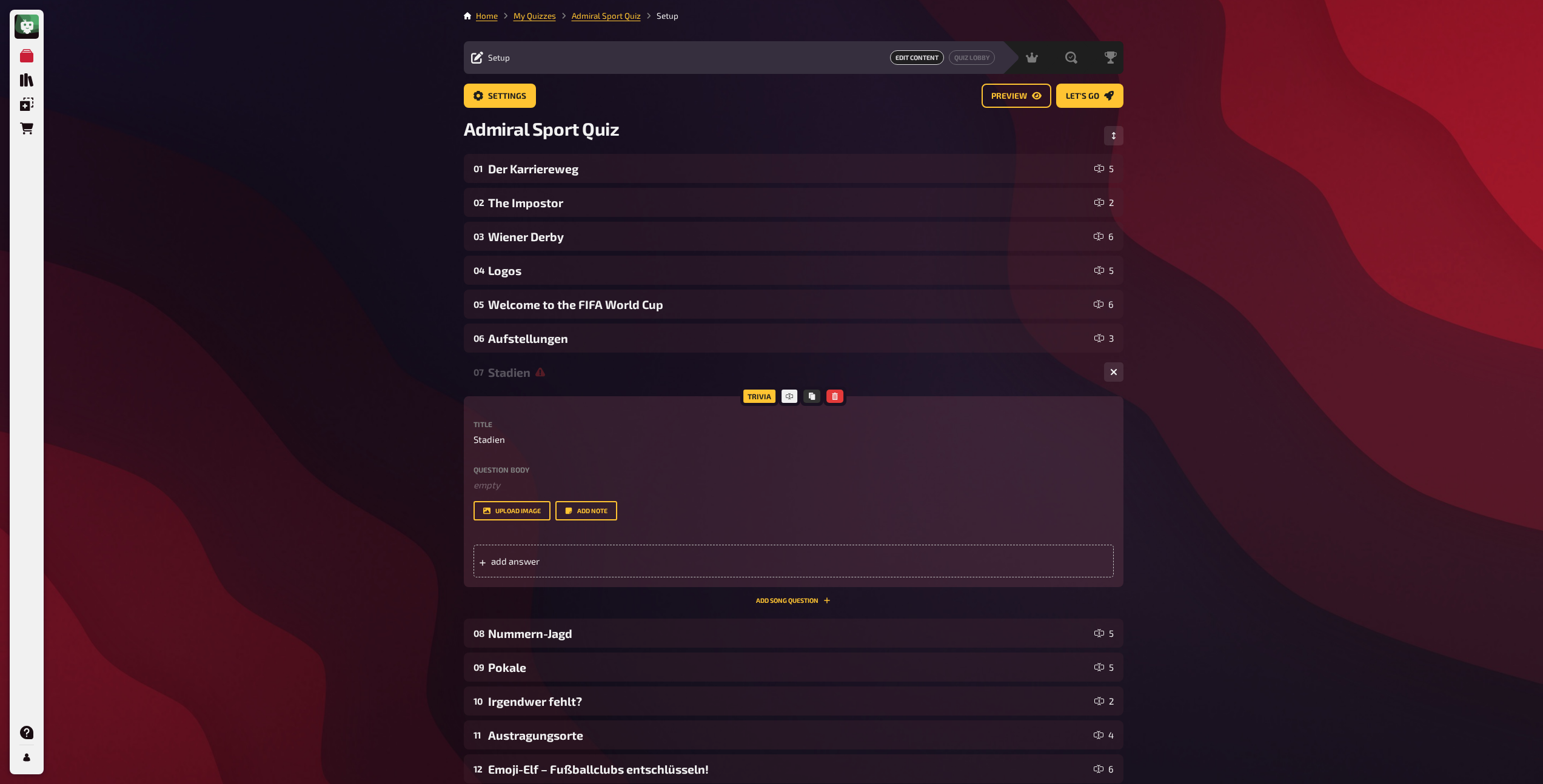
click at [544, 372] on icon at bounding box center [540, 372] width 10 height 10
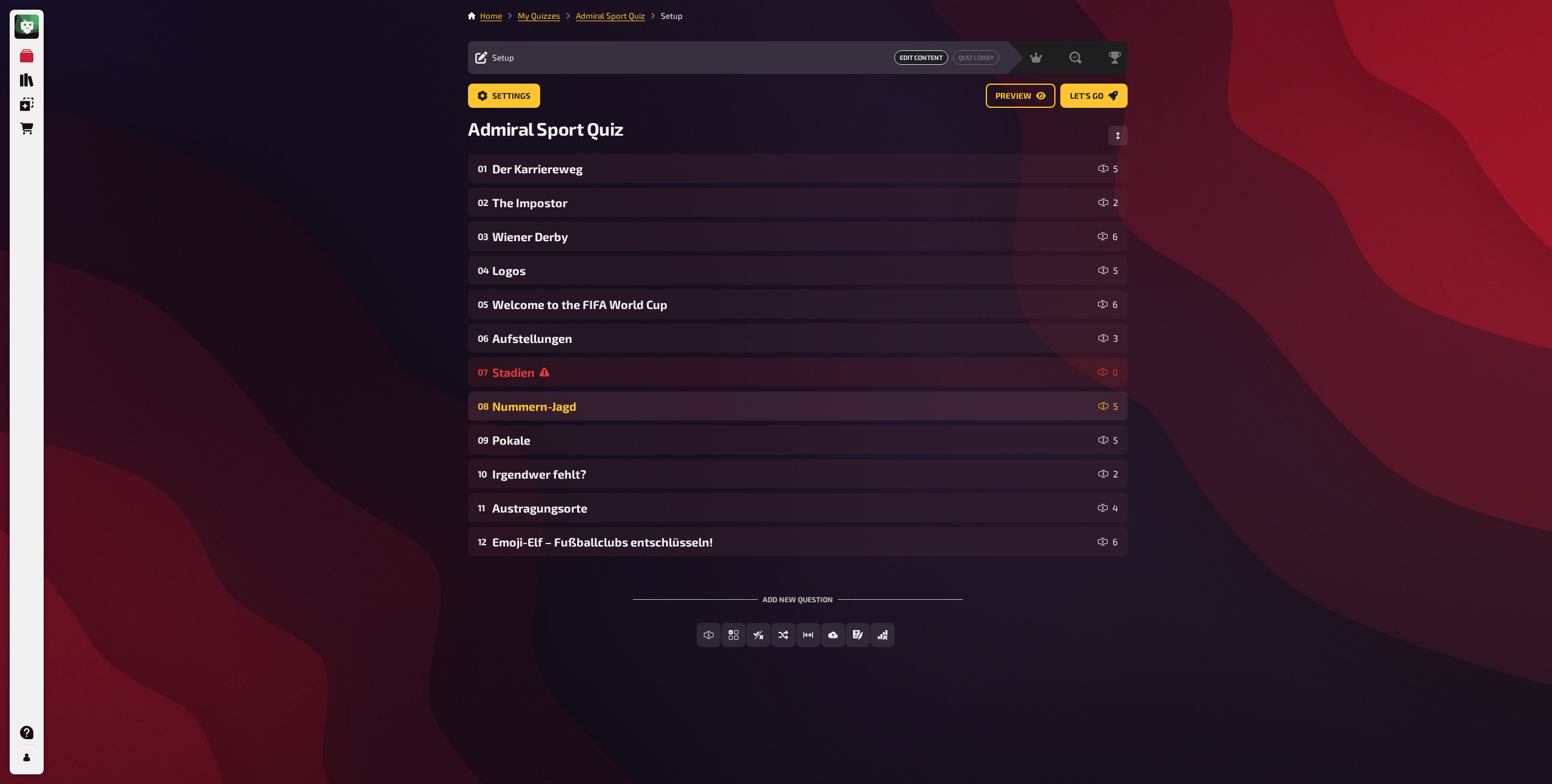
click at [539, 402] on div "Nummern-Jagd" at bounding box center [793, 406] width 602 height 14
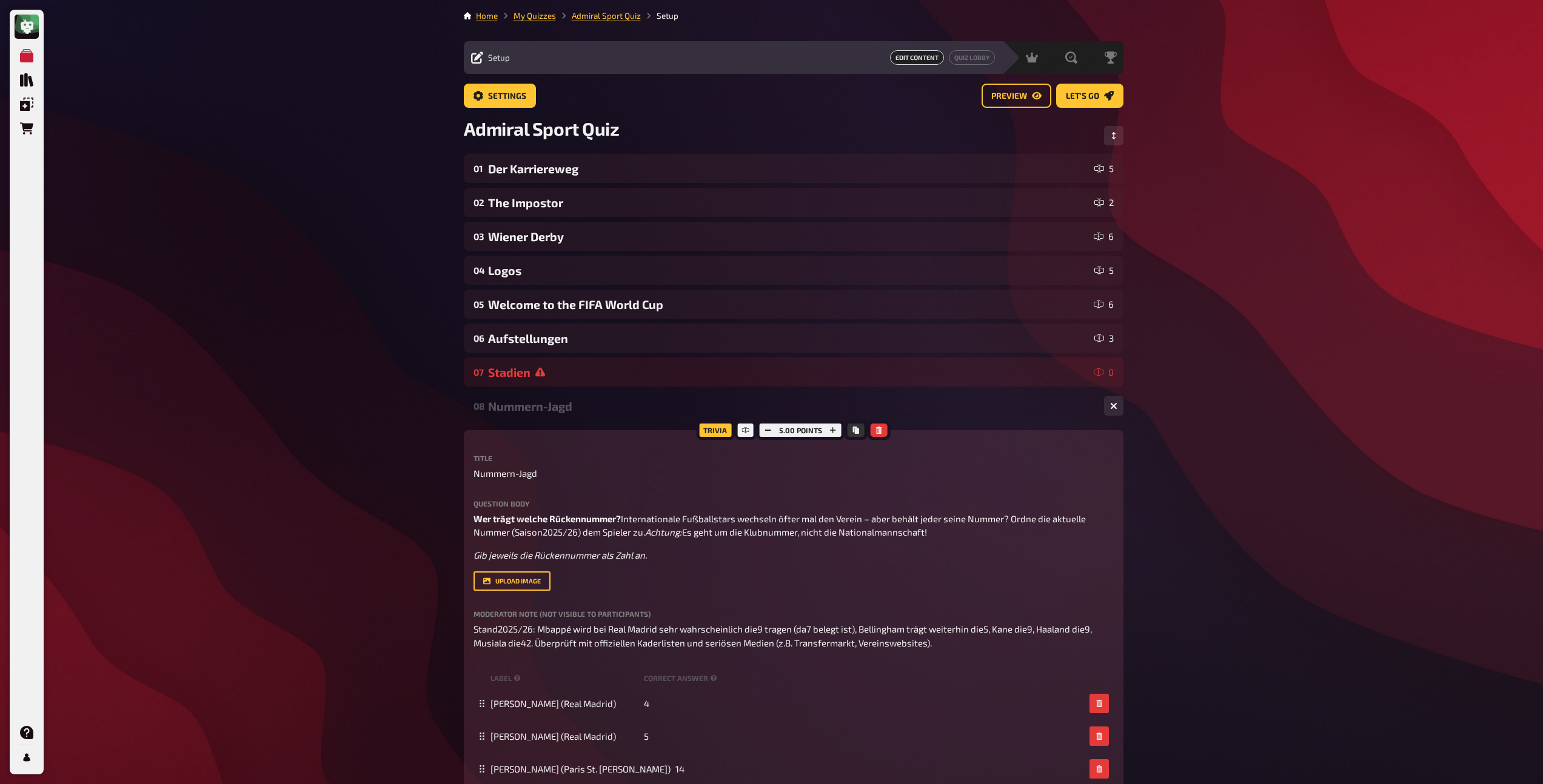
click at [539, 403] on div "Nummern-Jagd" at bounding box center [791, 406] width 606 height 14
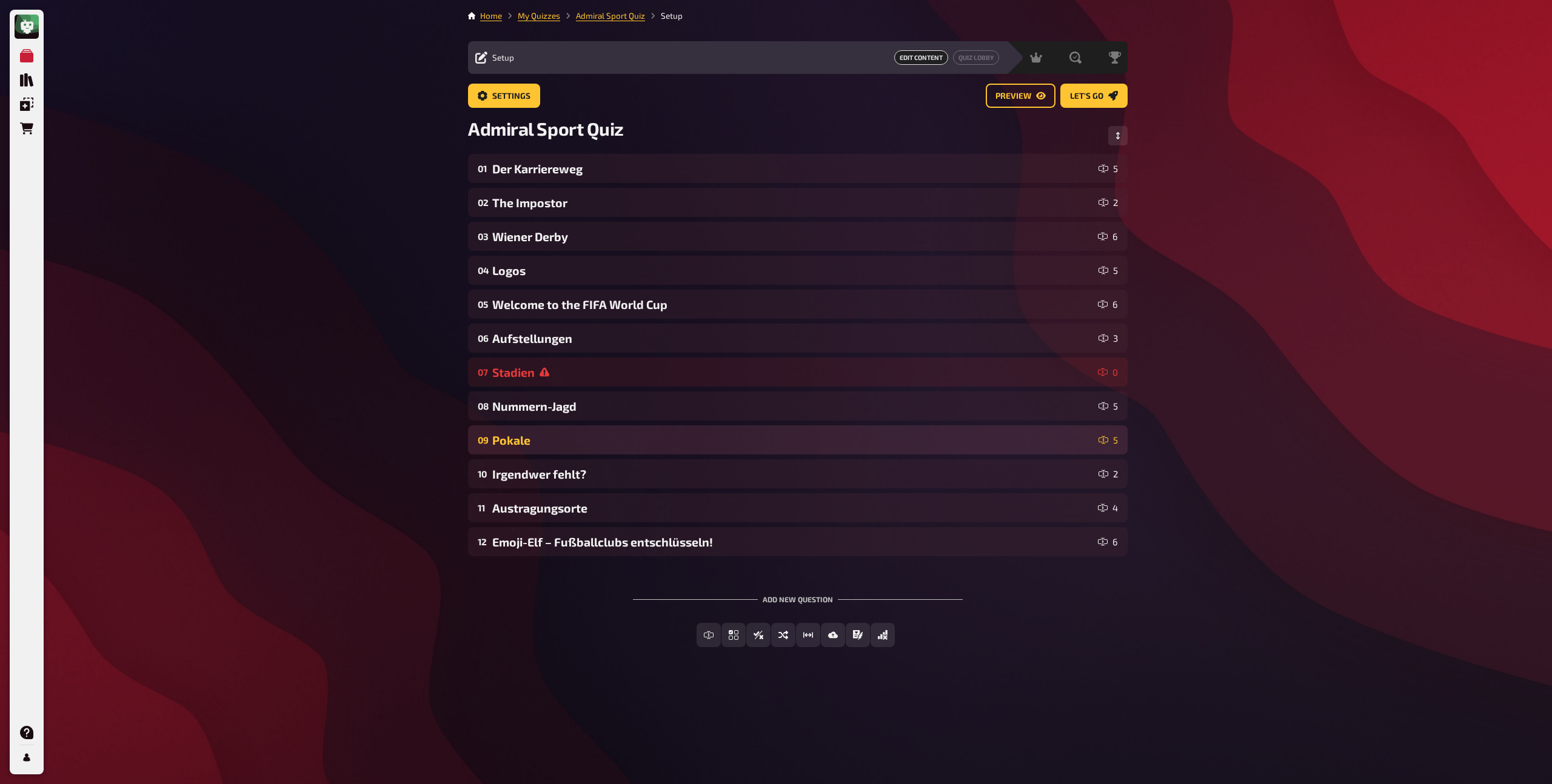
click at [537, 438] on div "Pokale" at bounding box center [793, 440] width 602 height 14
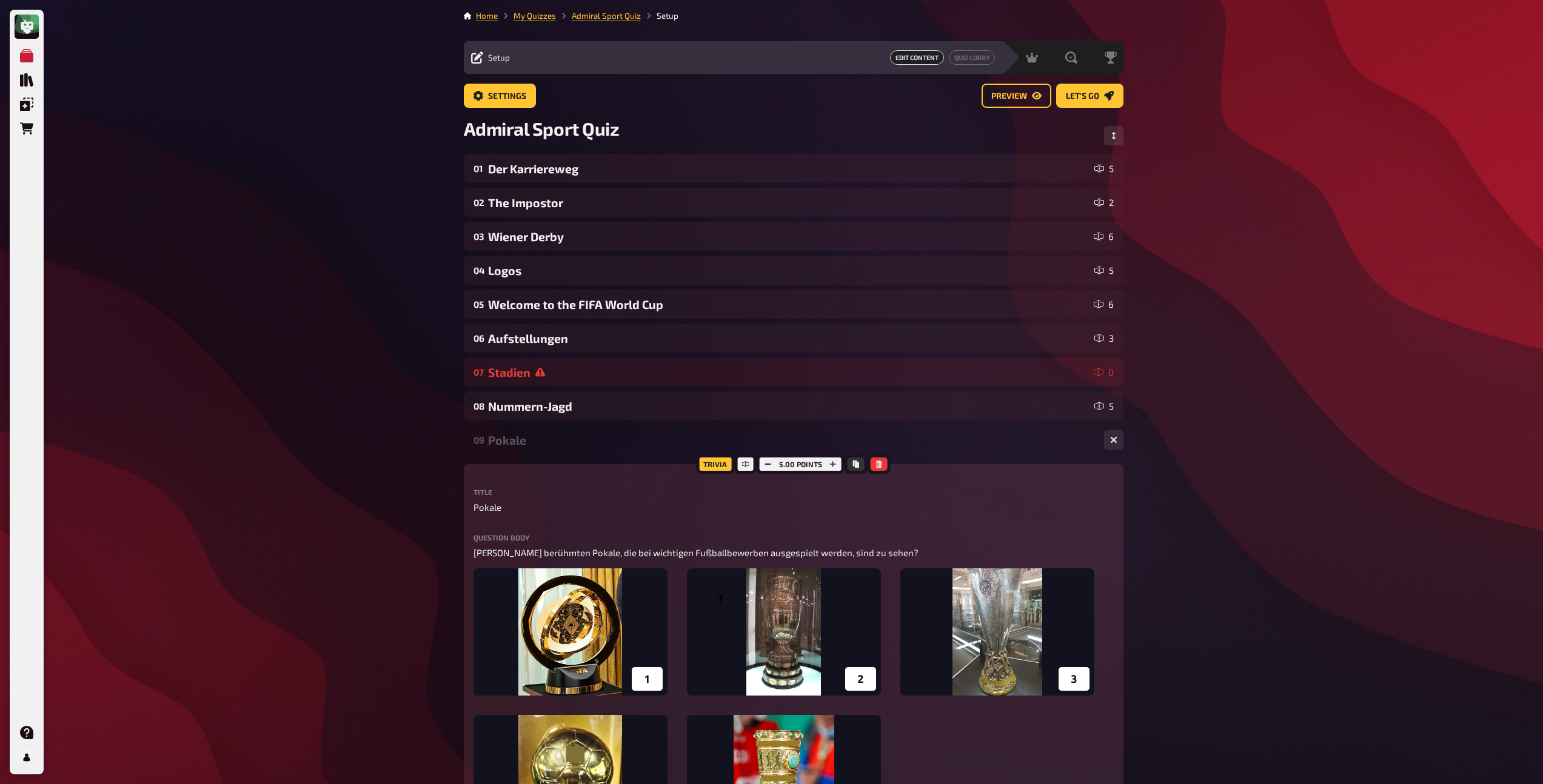
click at [537, 438] on div "Pokale" at bounding box center [791, 440] width 606 height 14
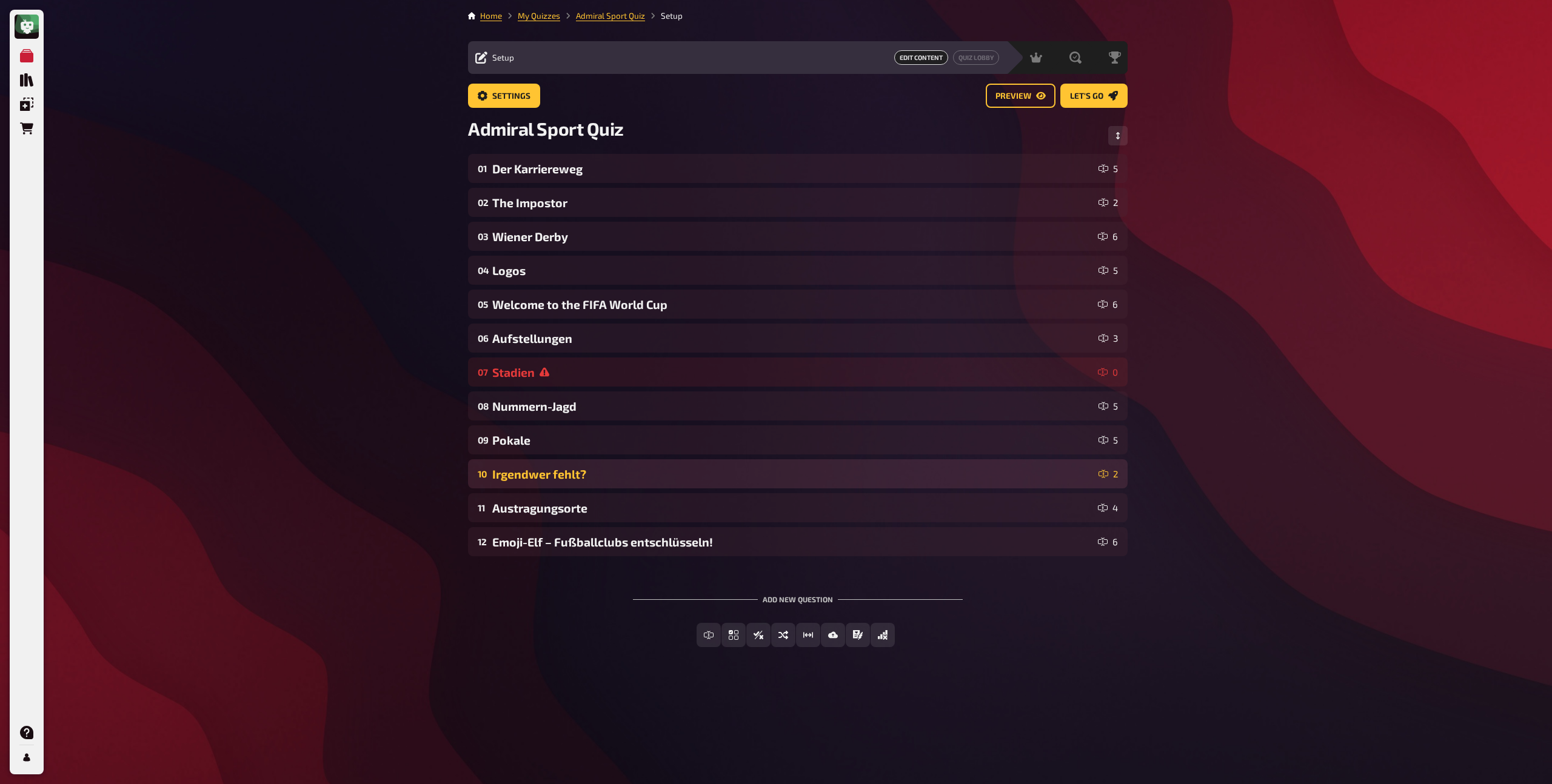
click at [544, 477] on div "Irgendwer fehlt?" at bounding box center [793, 474] width 602 height 14
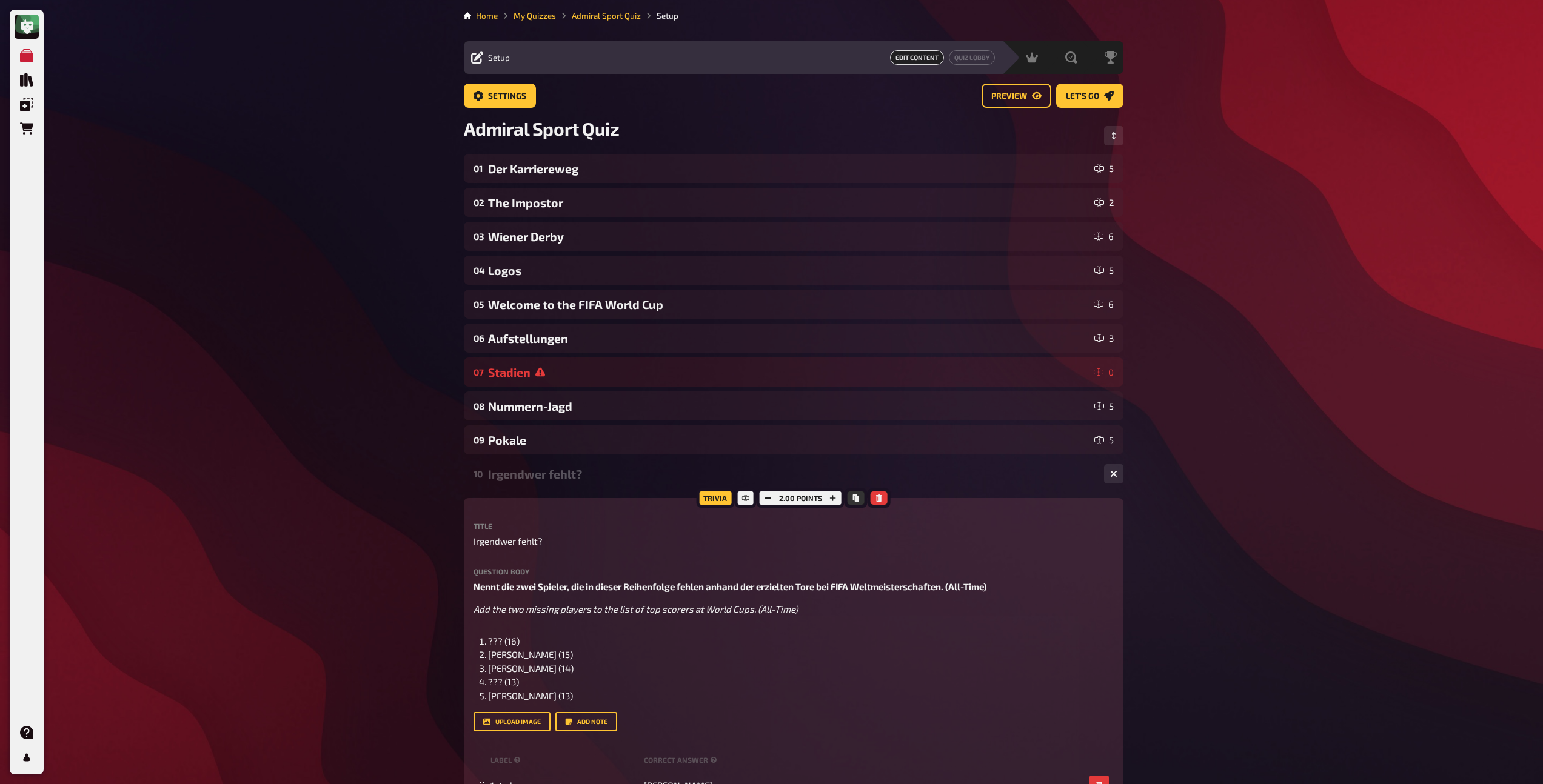
click at [544, 481] on div "10 Irgendwer fehlt? 2" at bounding box center [793, 474] width 660 height 29
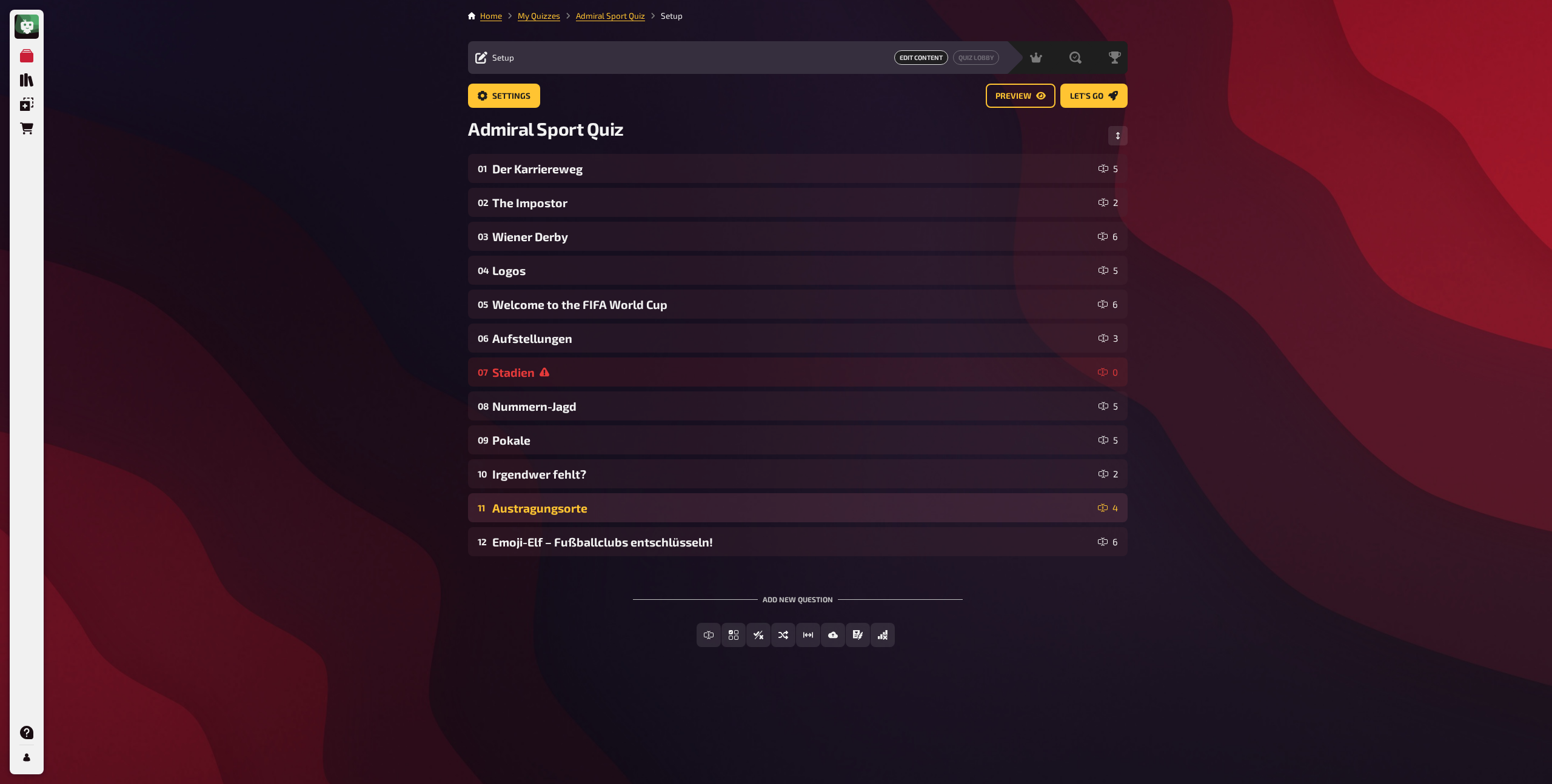
click at [541, 507] on div "Austragungsorte" at bounding box center [793, 508] width 601 height 14
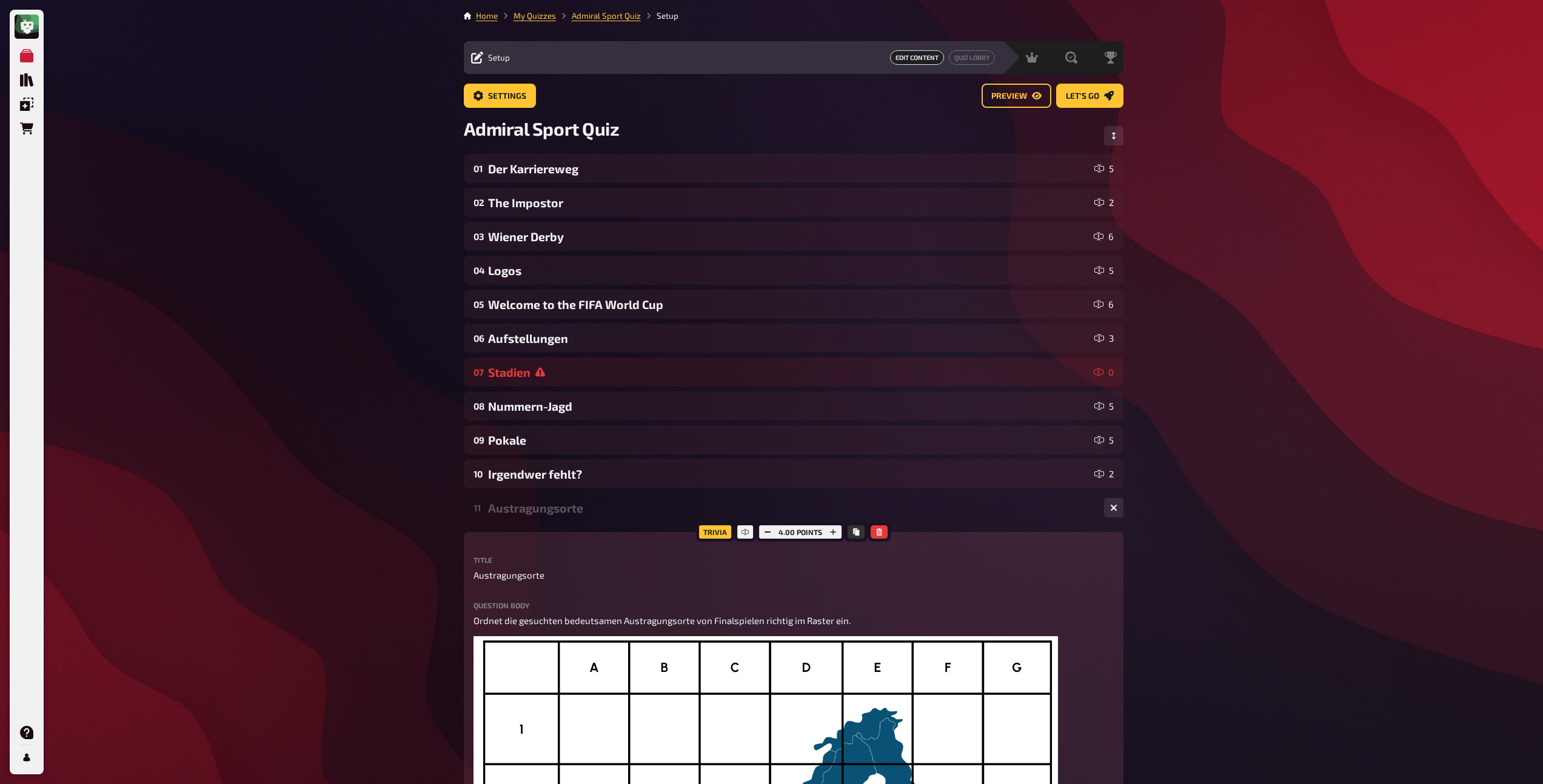
click at [541, 511] on div "Austragungsorte" at bounding box center [791, 508] width 606 height 14
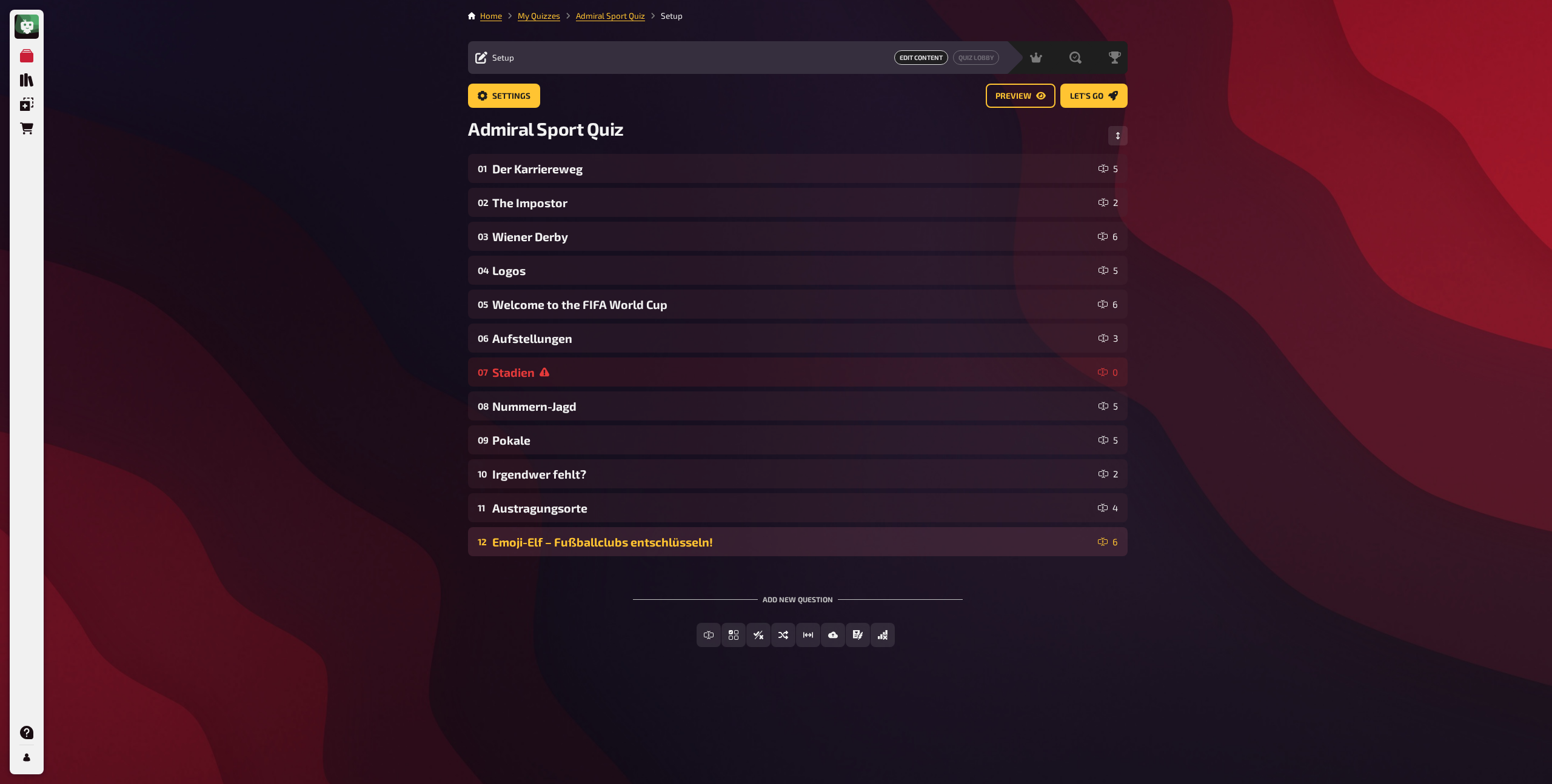
click at [541, 534] on div "12 Emoji-Elf – Fußballclubs entschlüsseln! 6" at bounding box center [798, 542] width 660 height 29
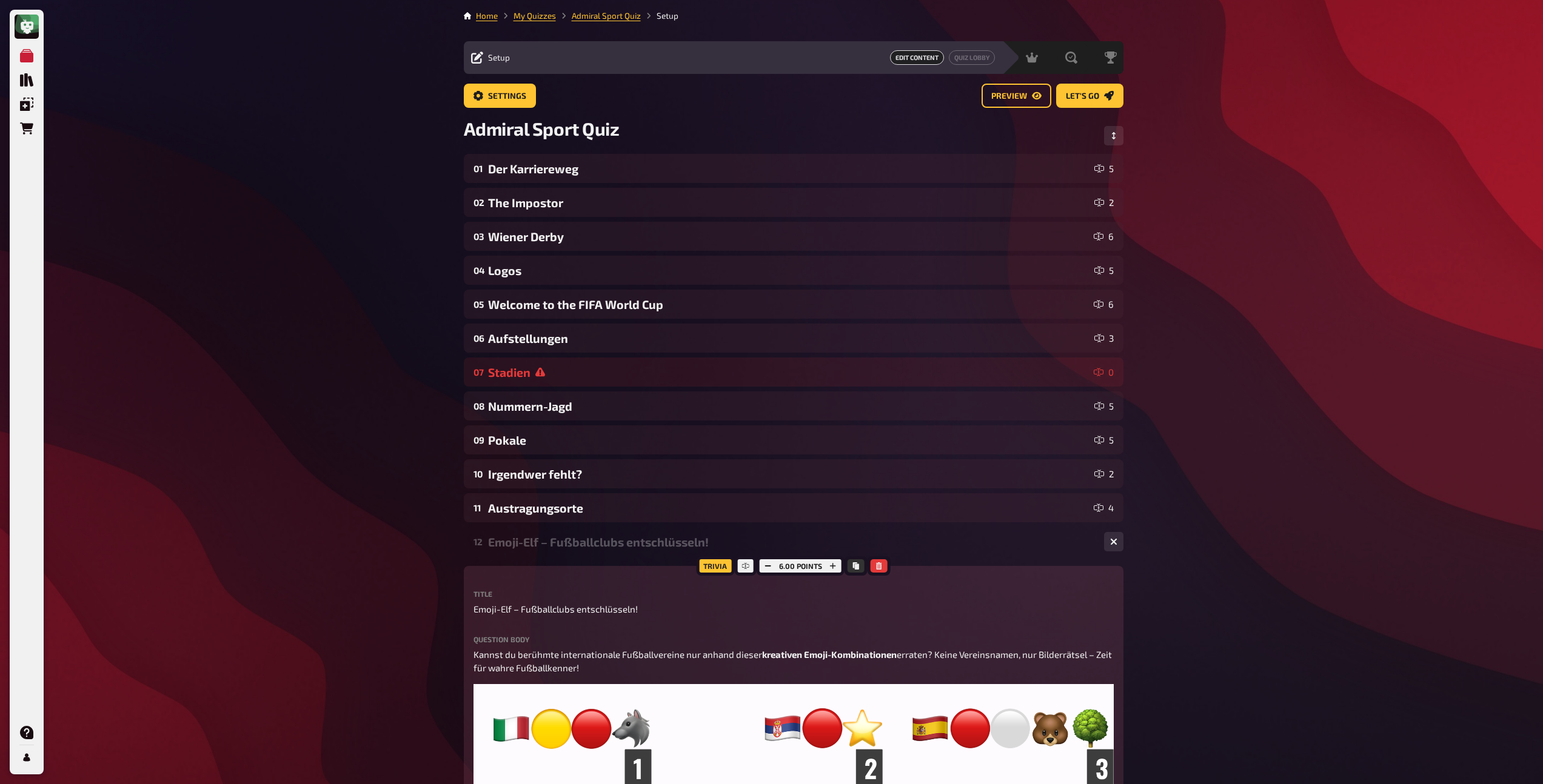
click at [541, 535] on div "Emoji-Elf – Fußballclubs entschlüsseln!" at bounding box center [791, 542] width 606 height 14
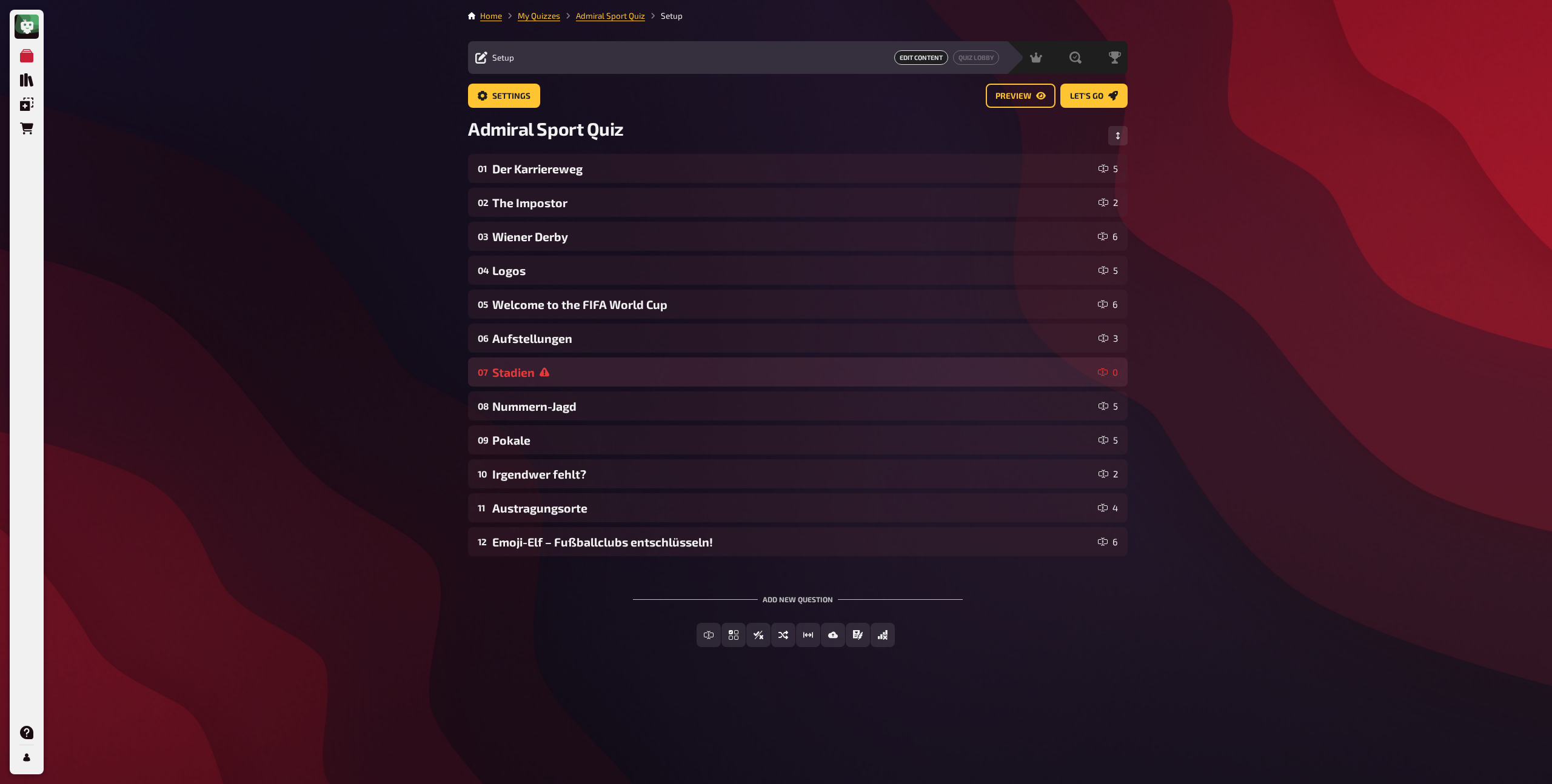
click at [523, 384] on div "07 Stadien 0" at bounding box center [798, 372] width 660 height 29
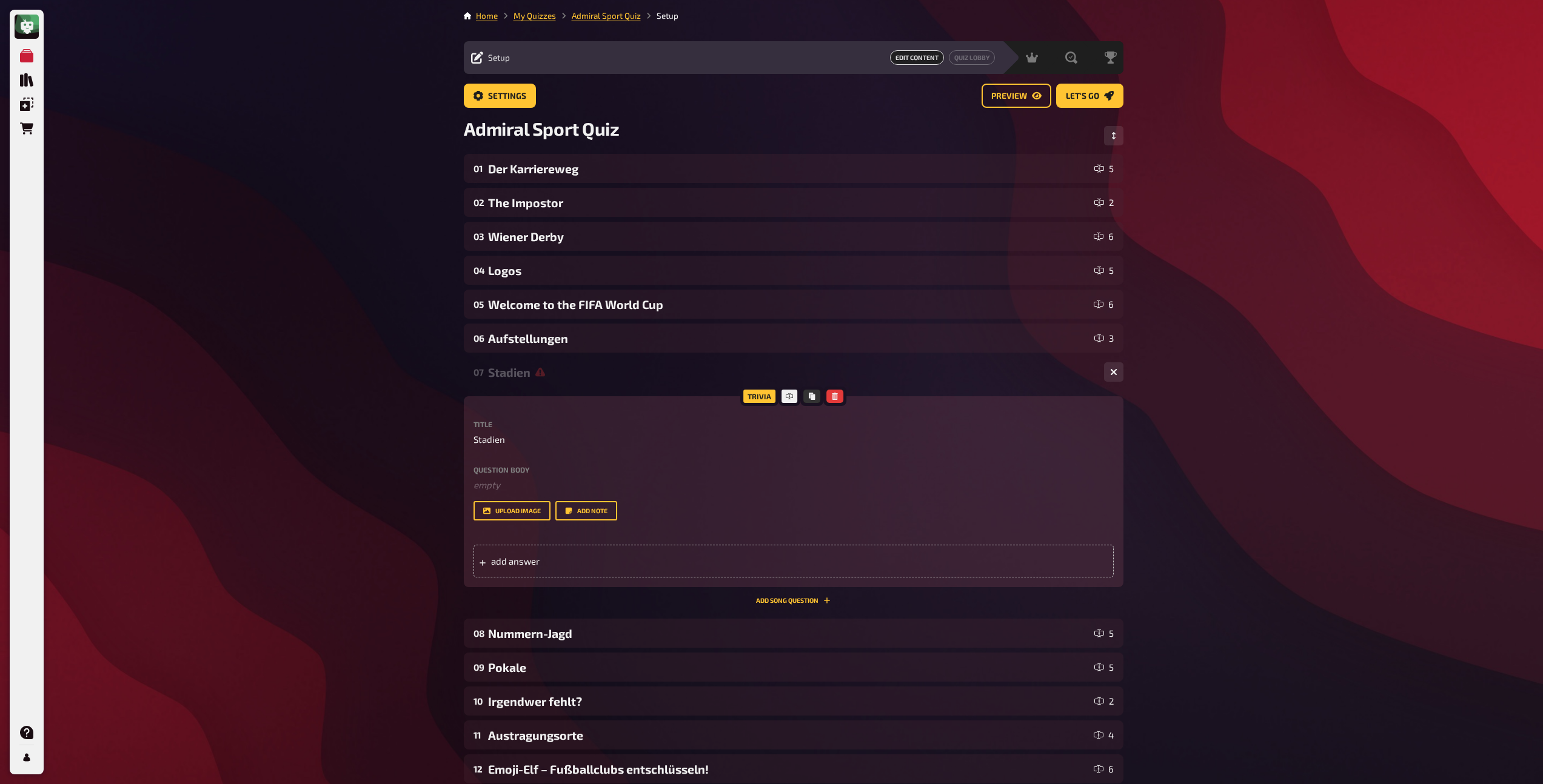
click at [536, 495] on div "Question body ﻿ empty Drop here to upload upload image Add note" at bounding box center [793, 494] width 640 height 55
click at [532, 489] on p "﻿ empty" at bounding box center [793, 485] width 640 height 14
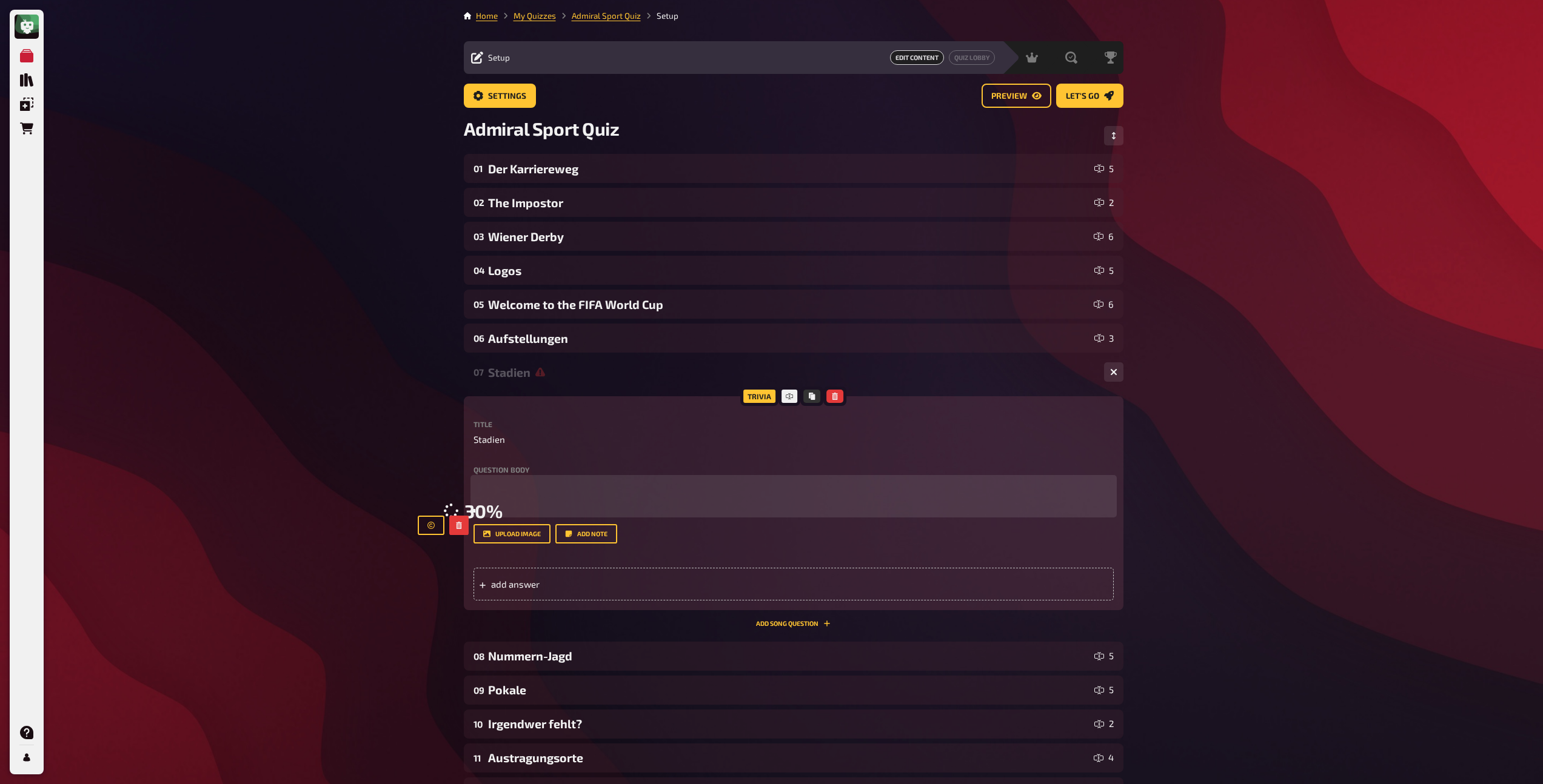
click at [669, 488] on p "﻿" at bounding box center [793, 485] width 640 height 14
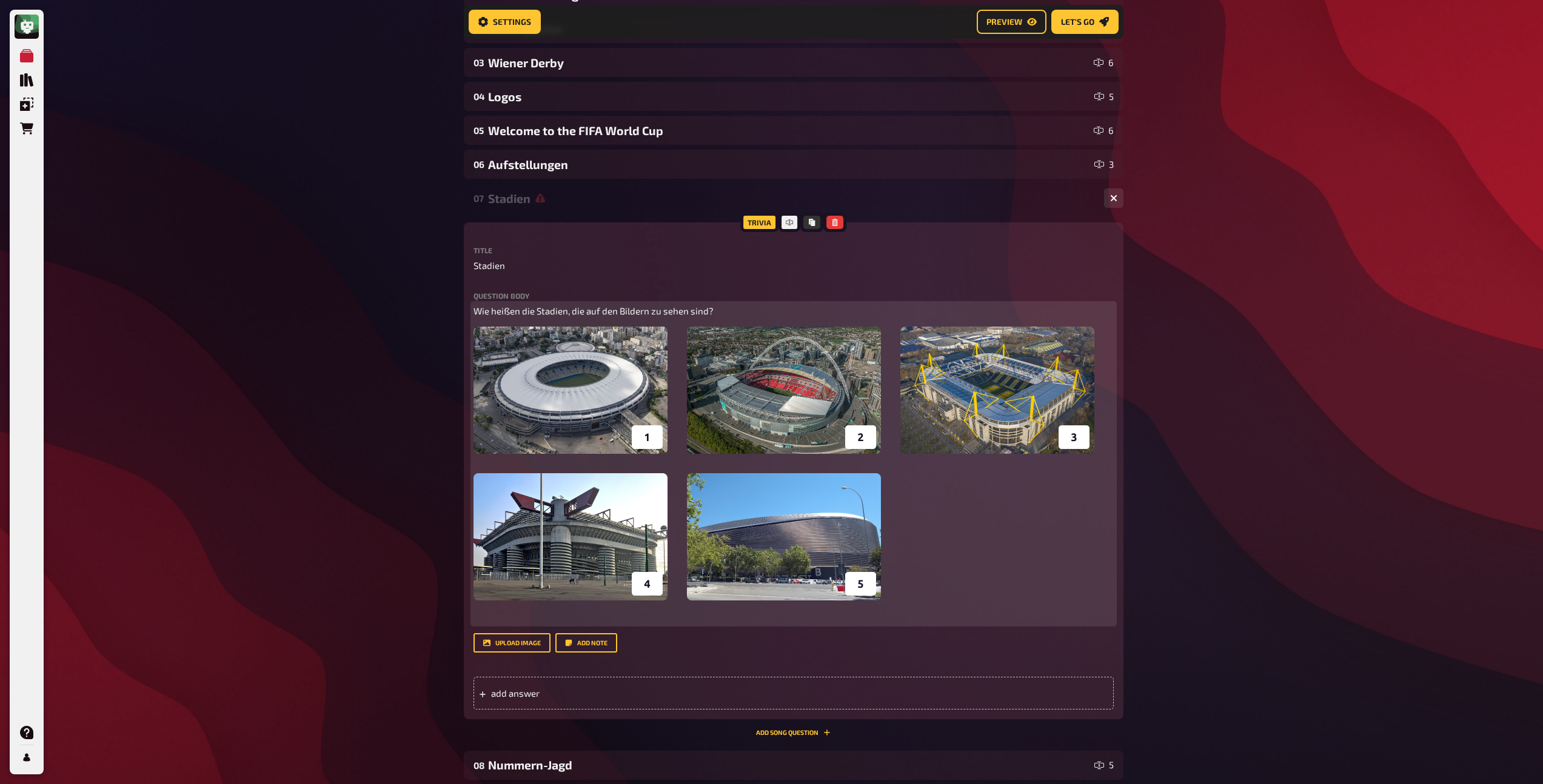
scroll to position [222, 0]
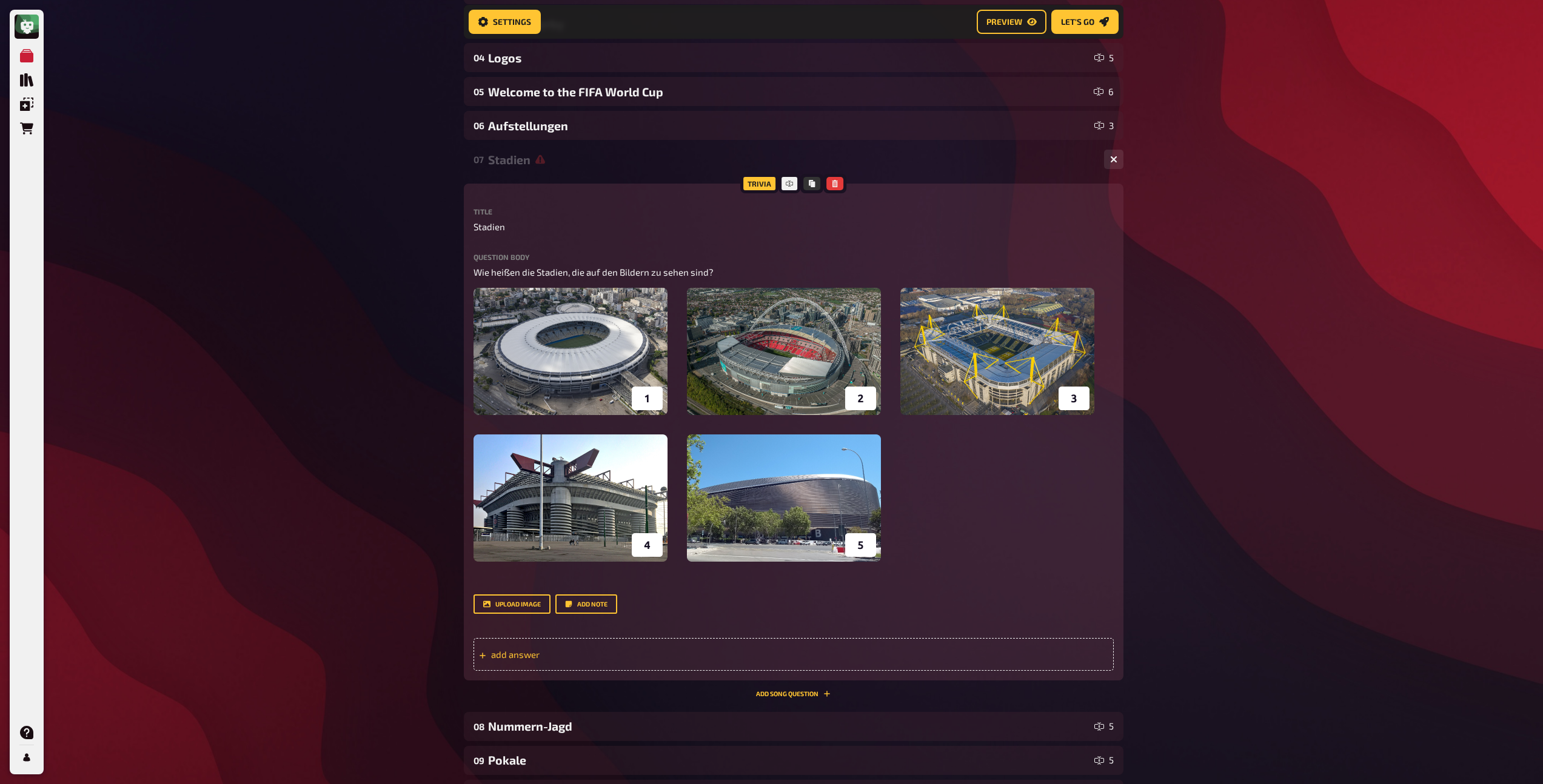
click at [523, 647] on span "add answer" at bounding box center [585, 654] width 189 height 11
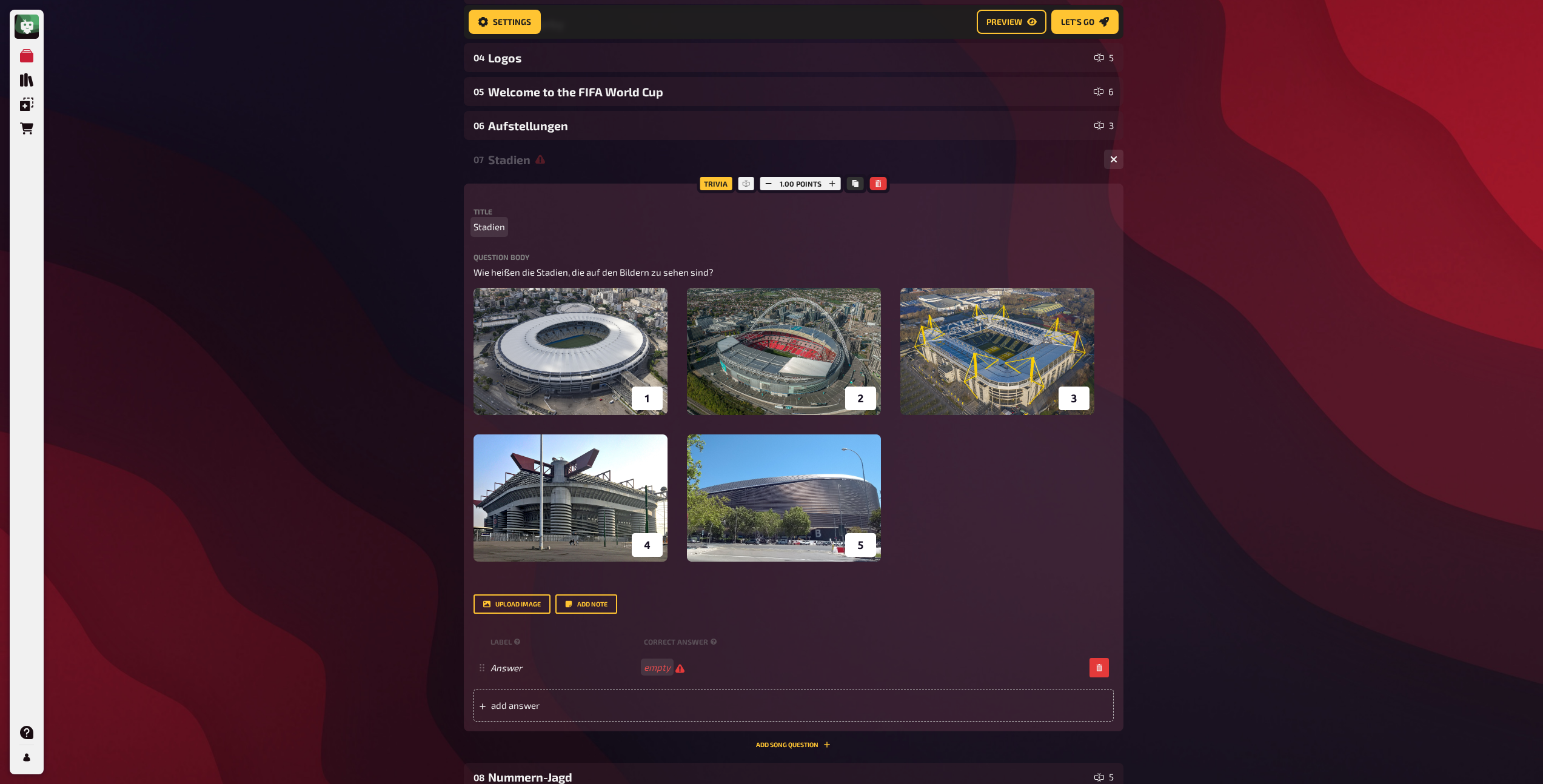
scroll to position [222, 0]
click at [483, 227] on span "Stadien" at bounding box center [489, 227] width 31 height 14
click at [611, 647] on span "add answer" at bounding box center [585, 705] width 189 height 11
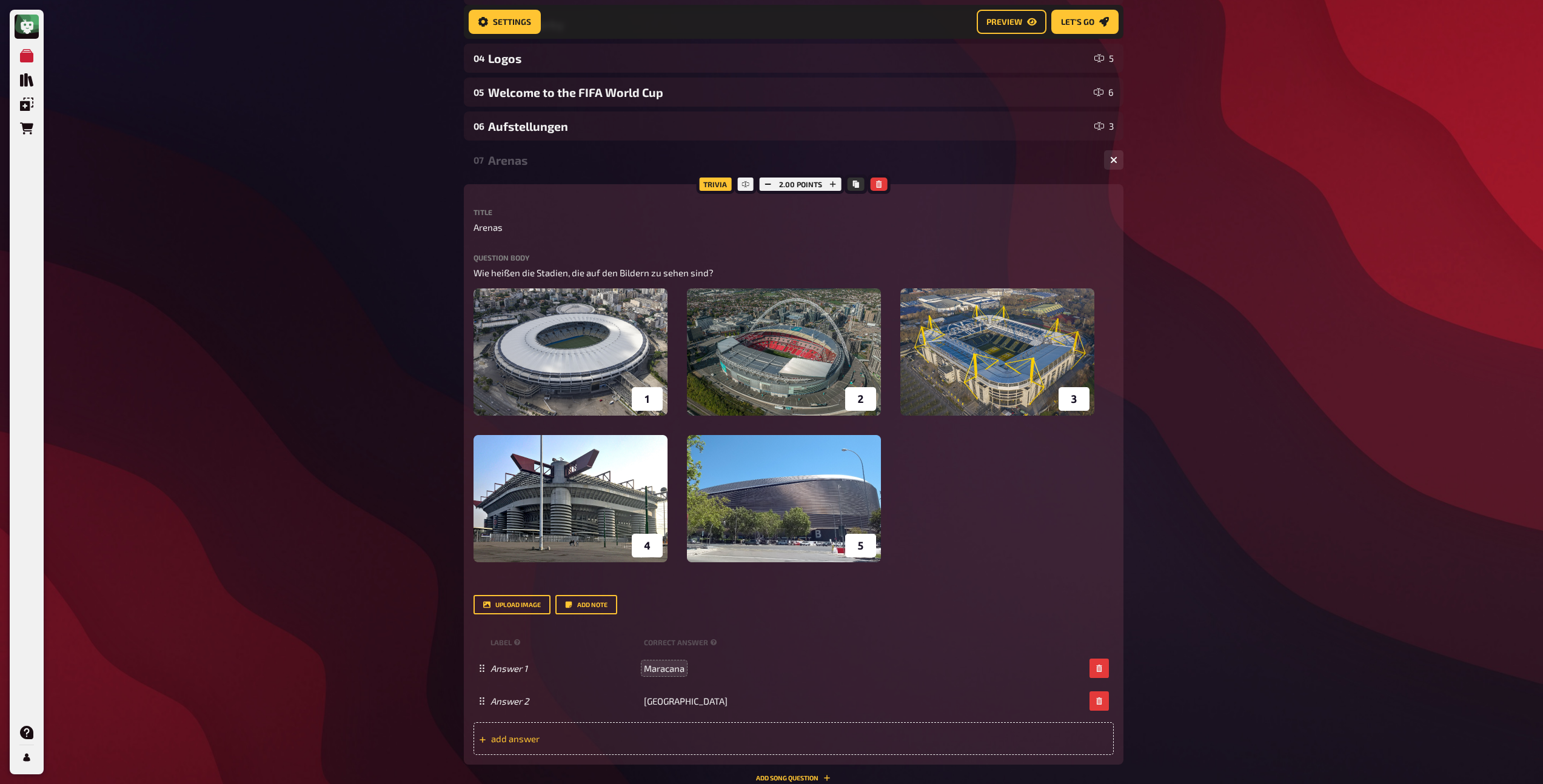
click at [633, 647] on span "add answer" at bounding box center [585, 738] width 189 height 11
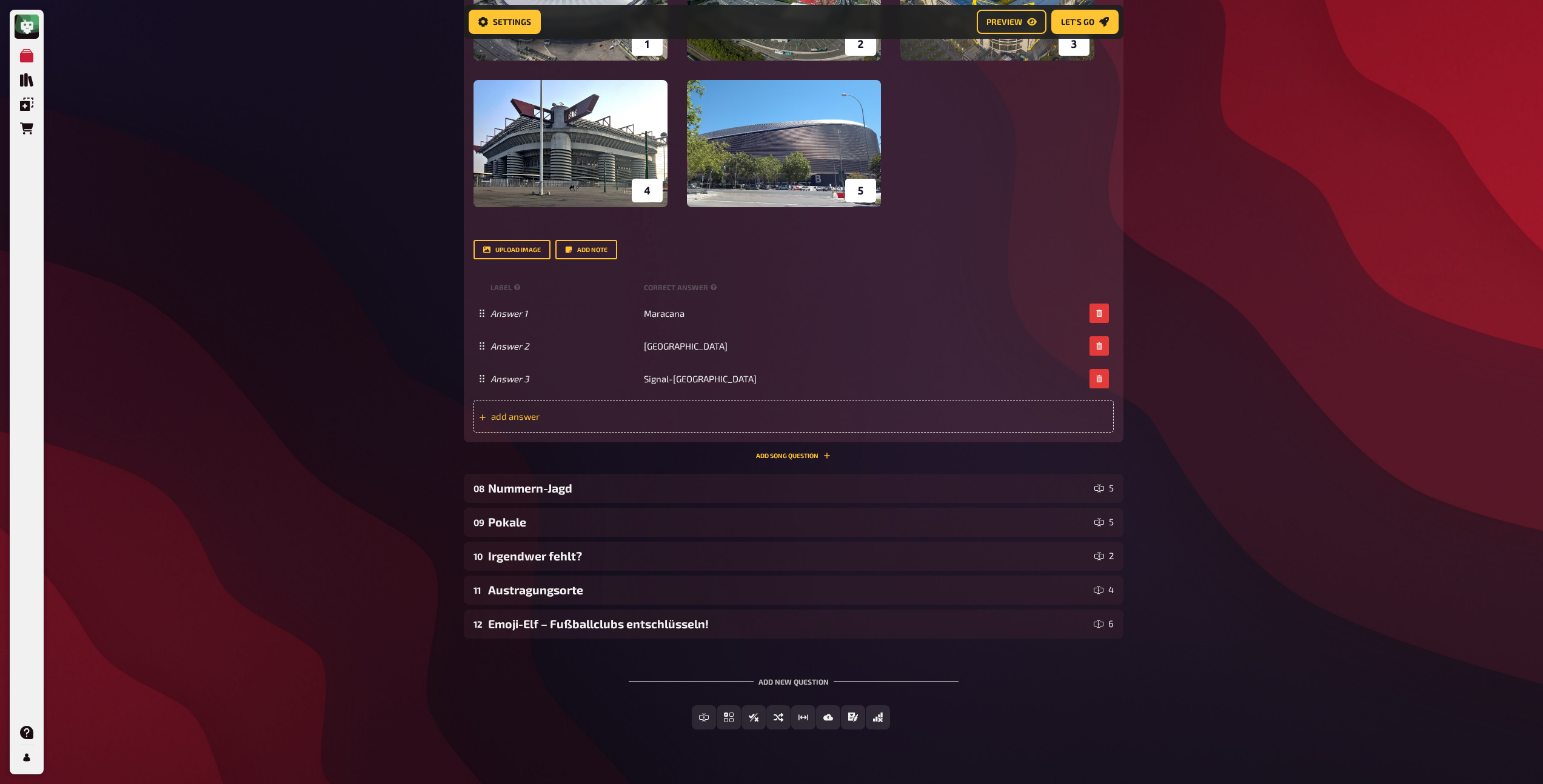
click at [617, 420] on span "add answer" at bounding box center [585, 416] width 189 height 11
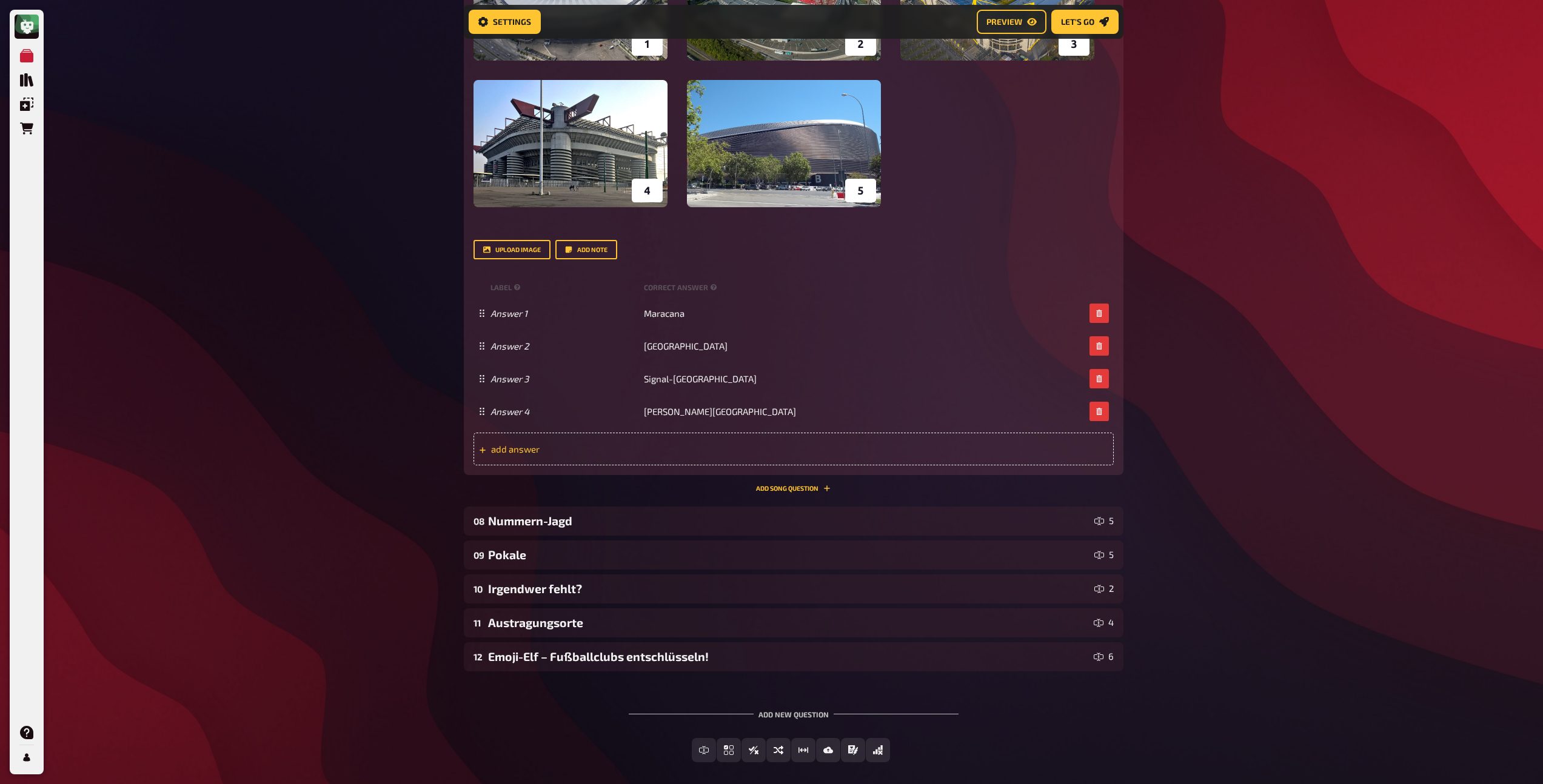
click at [605, 452] on span "add answer" at bounding box center [585, 449] width 189 height 11
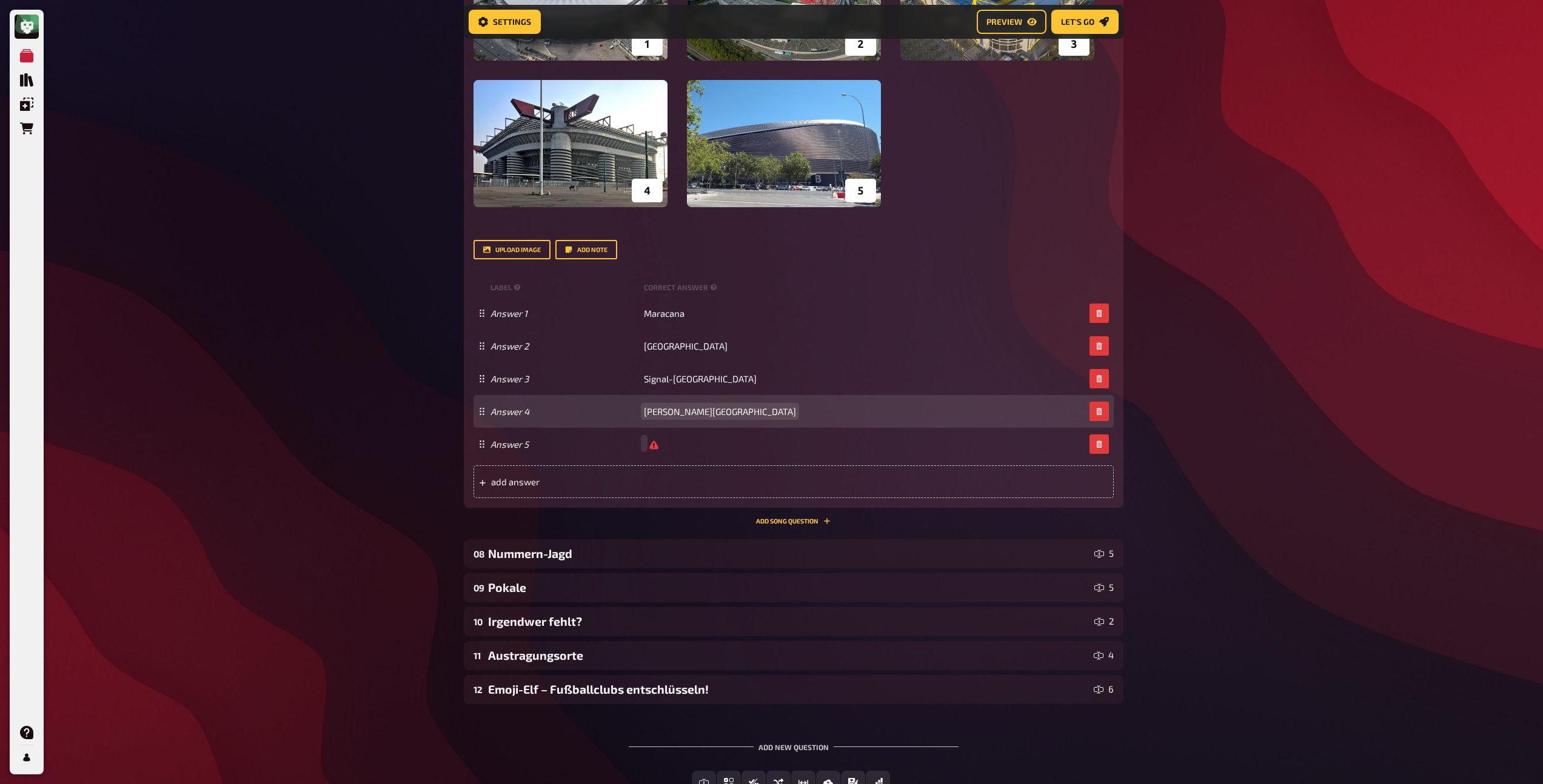
click at [751, 419] on div "Answer 4 Guiseppe Meazza Stadion" at bounding box center [793, 412] width 640 height 33
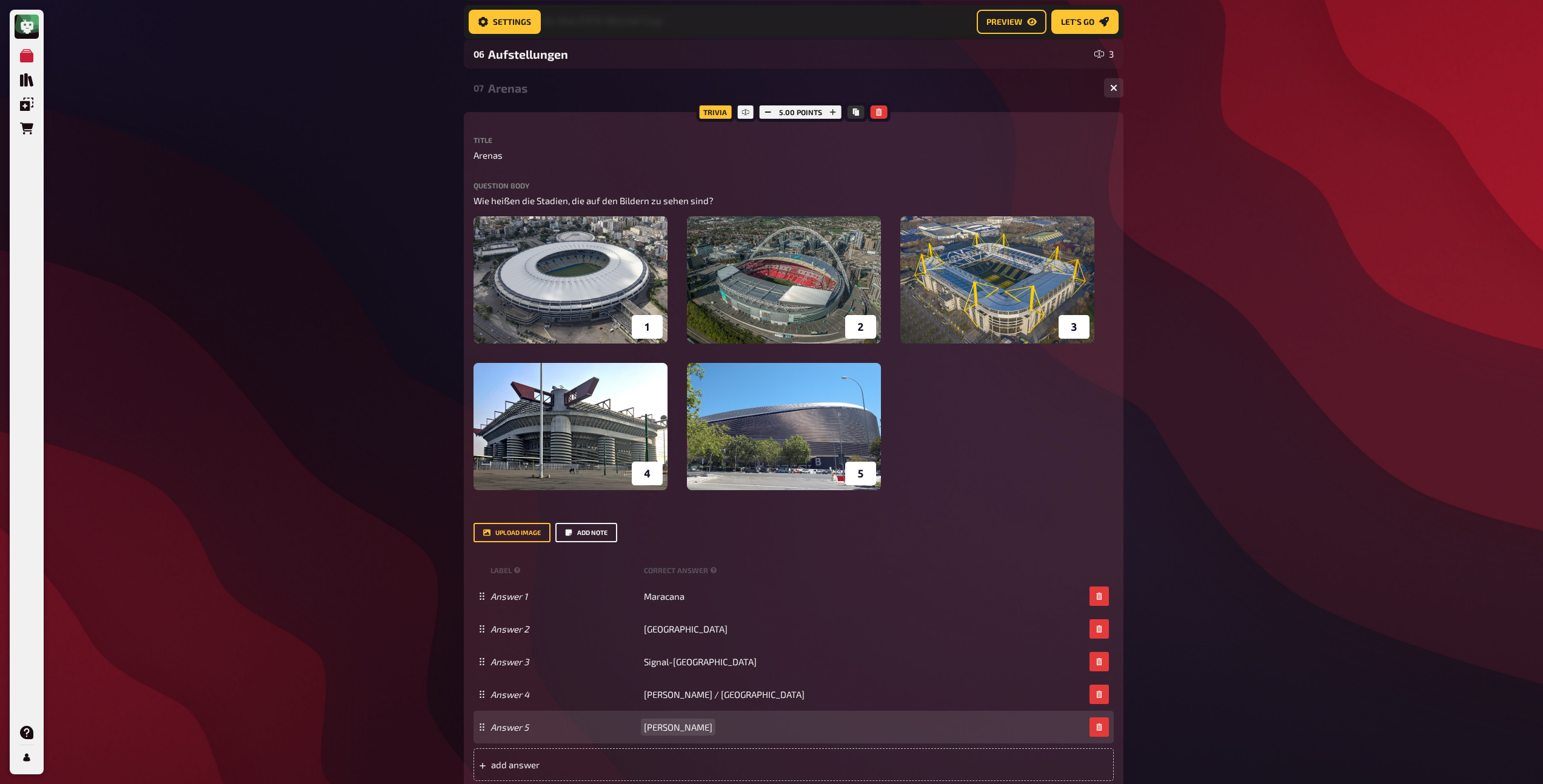
scroll to position [216, 0]
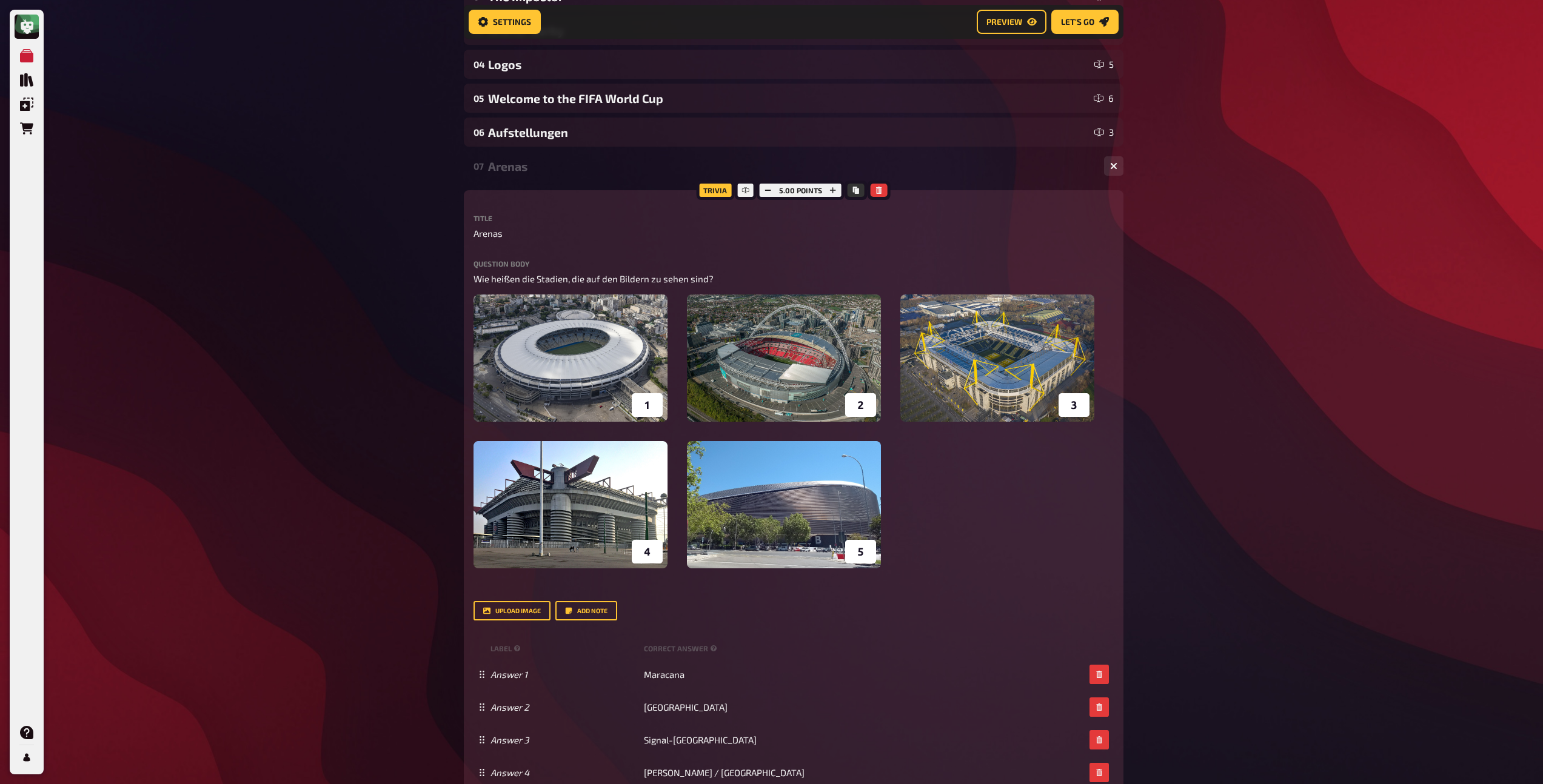
click at [566, 177] on div "07 Arenas 5" at bounding box center [793, 166] width 660 height 29
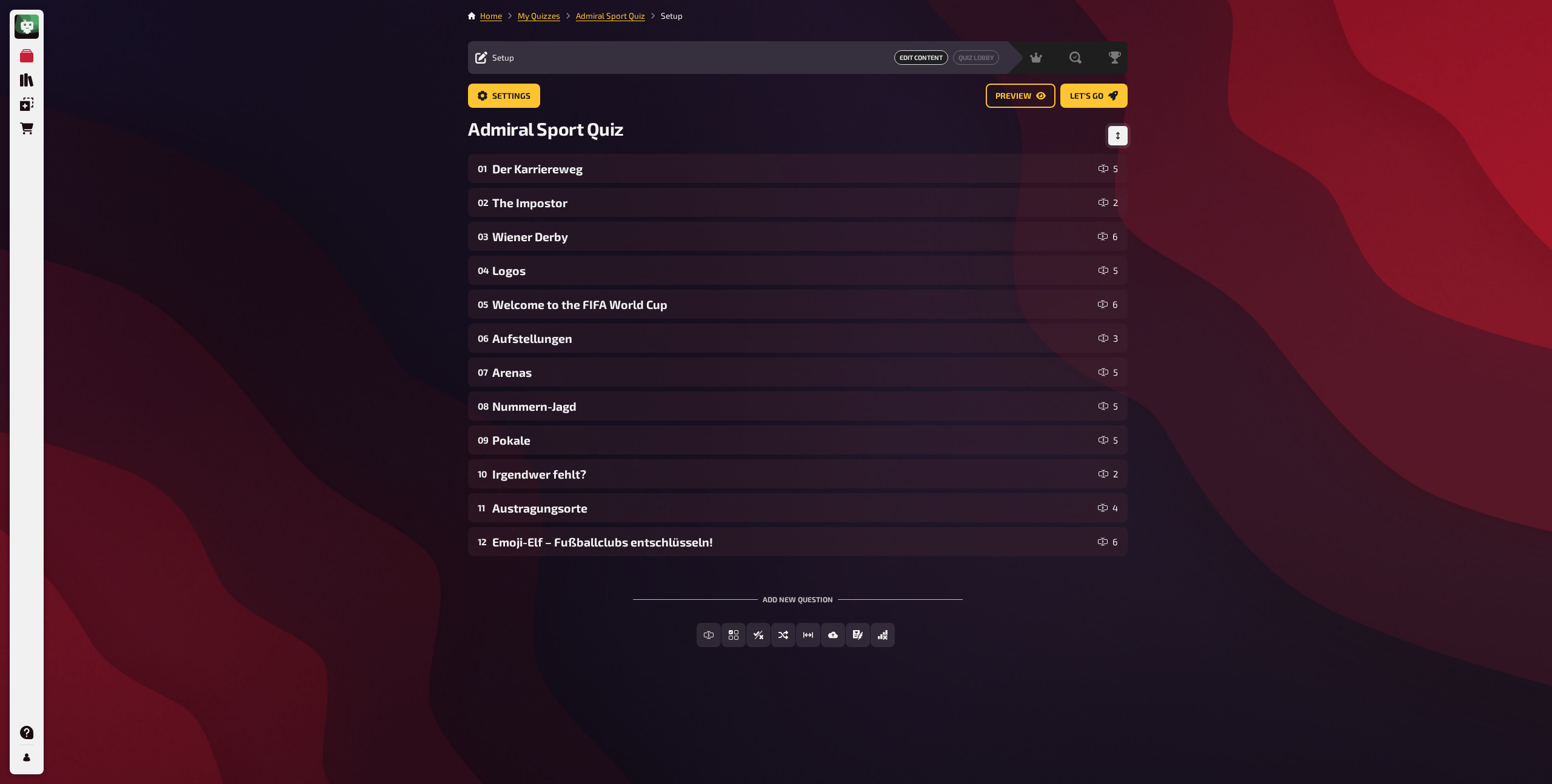
click at [972, 130] on button "Change Order" at bounding box center [1119, 136] width 19 height 19
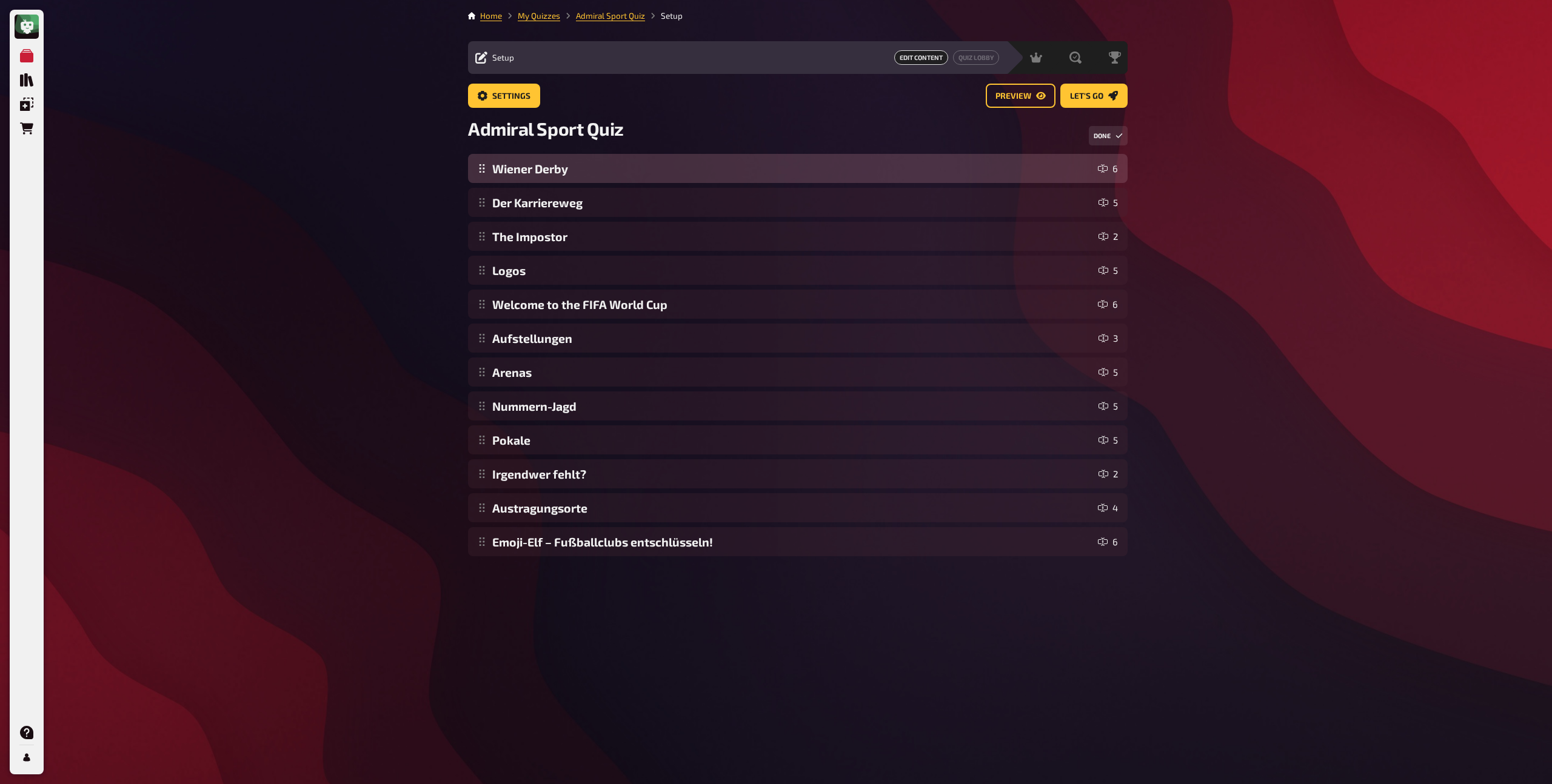
drag, startPoint x: 481, startPoint y: 239, endPoint x: 490, endPoint y: 178, distance: 61.7
click at [490, 178] on div "Der Karriereweg 5 The Impostor 2 Wiener Derby 6 Logos 5 Welcome to the FIFA Wor…" at bounding box center [798, 355] width 660 height 402
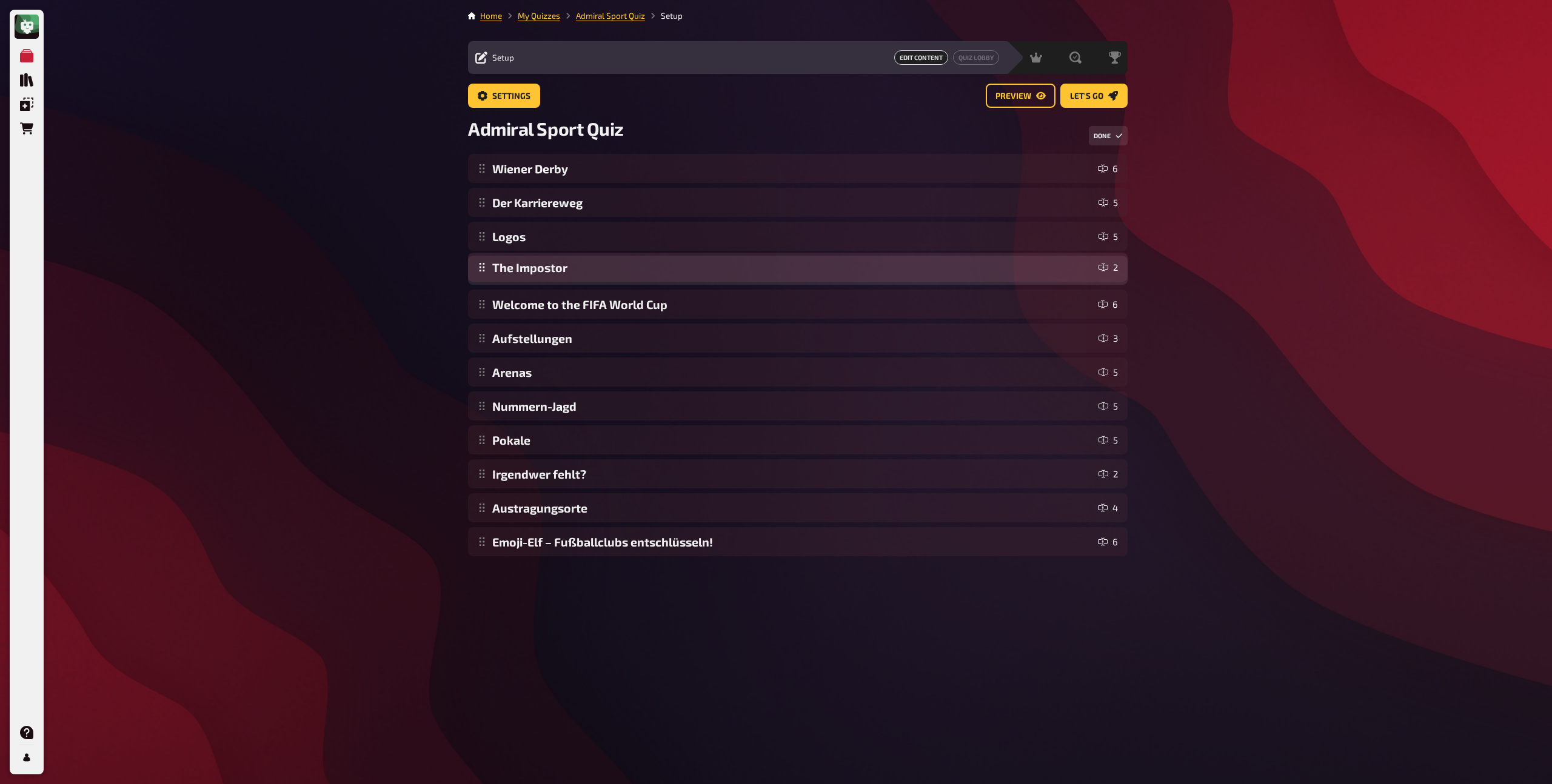
drag, startPoint x: 483, startPoint y: 236, endPoint x: 480, endPoint y: 267, distance: 31.1
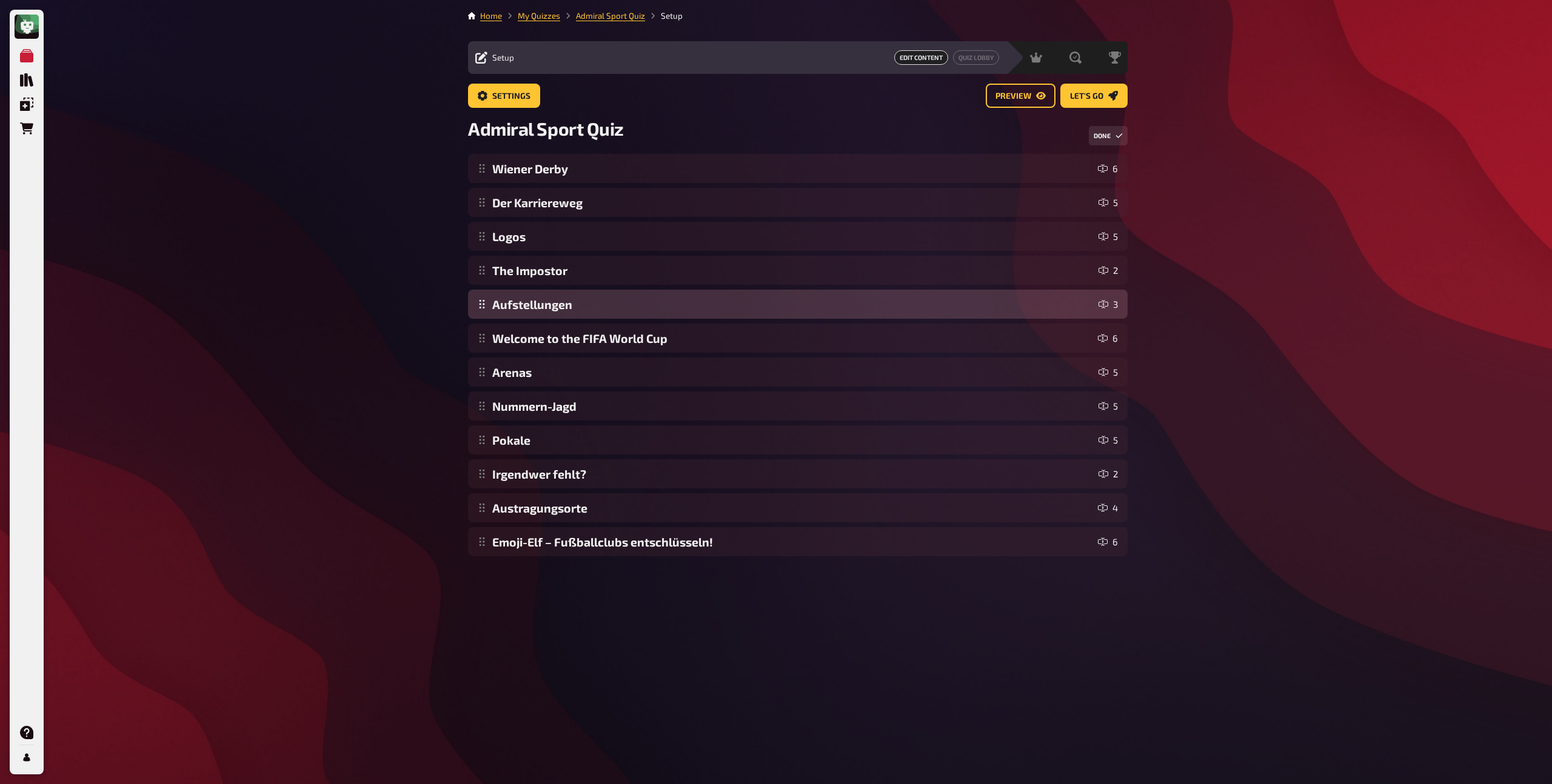
drag, startPoint x: 481, startPoint y: 338, endPoint x: 480, endPoint y: 307, distance: 31.0
click at [480, 307] on div "Wiener Derby 6 Der Karriereweg 5 Logos 5 The Impostor 2 Welcome to the FIFA Wor…" at bounding box center [798, 355] width 660 height 402
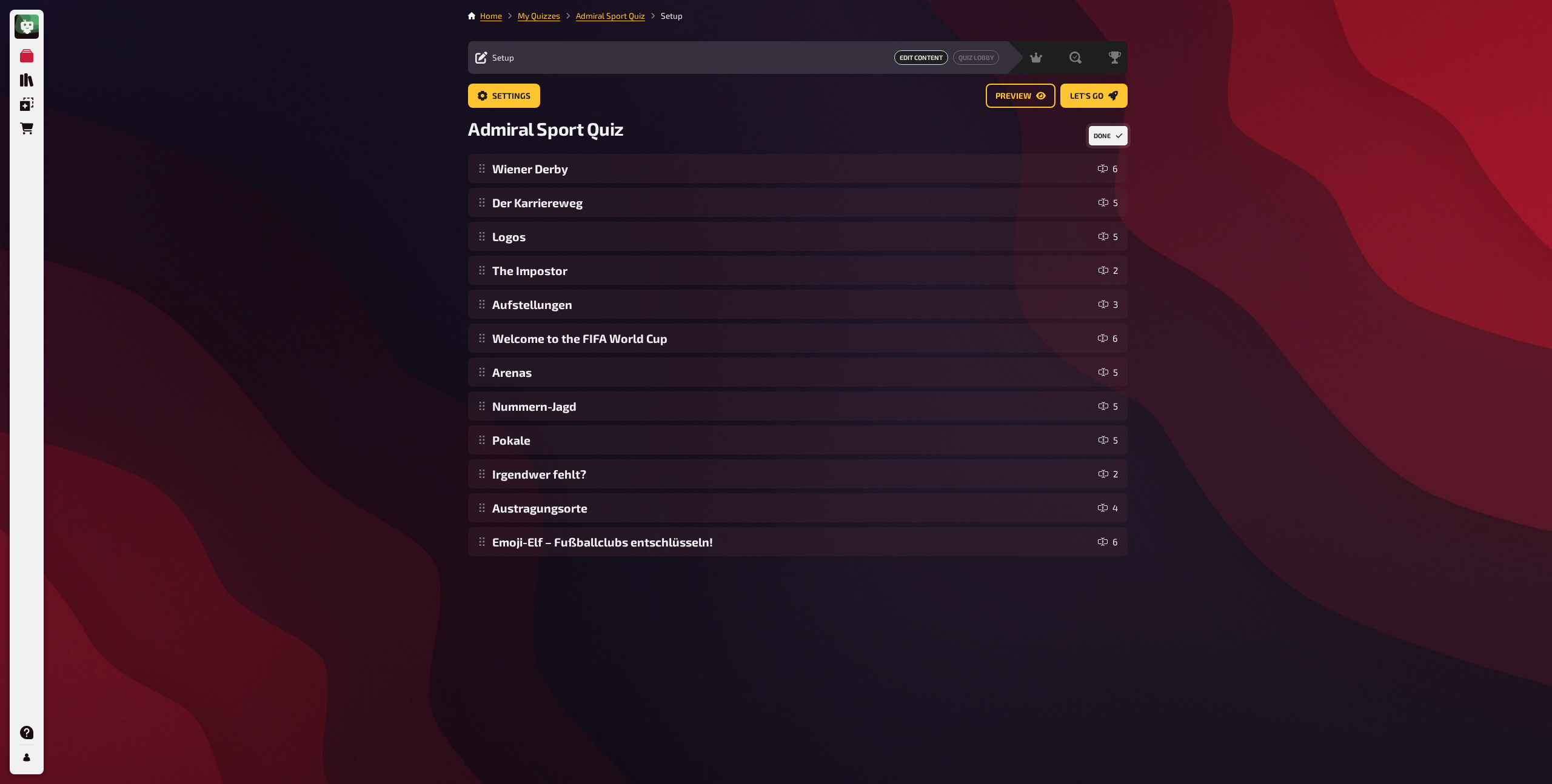
click at [972, 131] on button "Done" at bounding box center [1109, 136] width 39 height 19
click at [783, 633] on span "Sorting Question" at bounding box center [790, 635] width 76 height 9
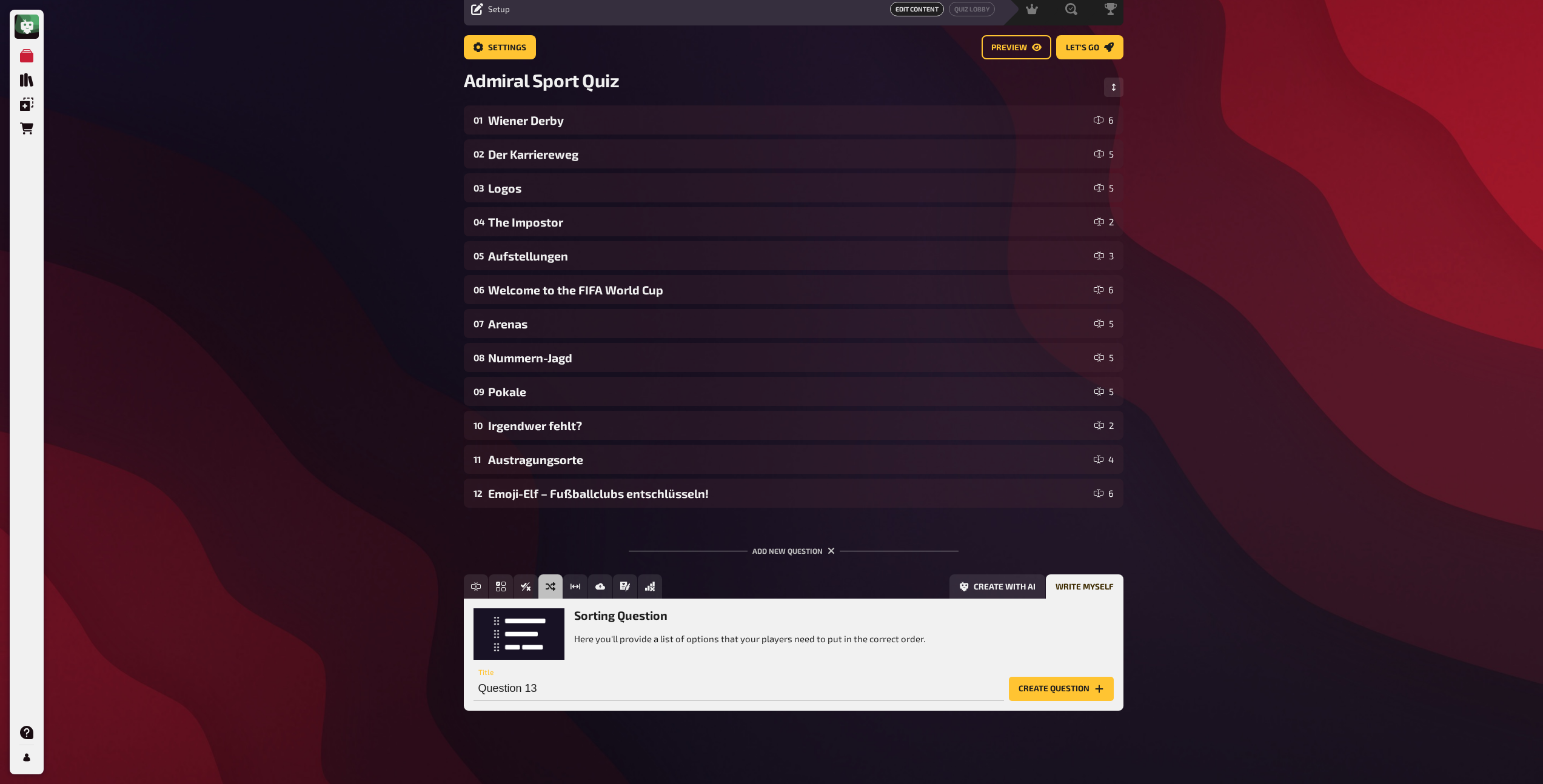
scroll to position [52, 0]
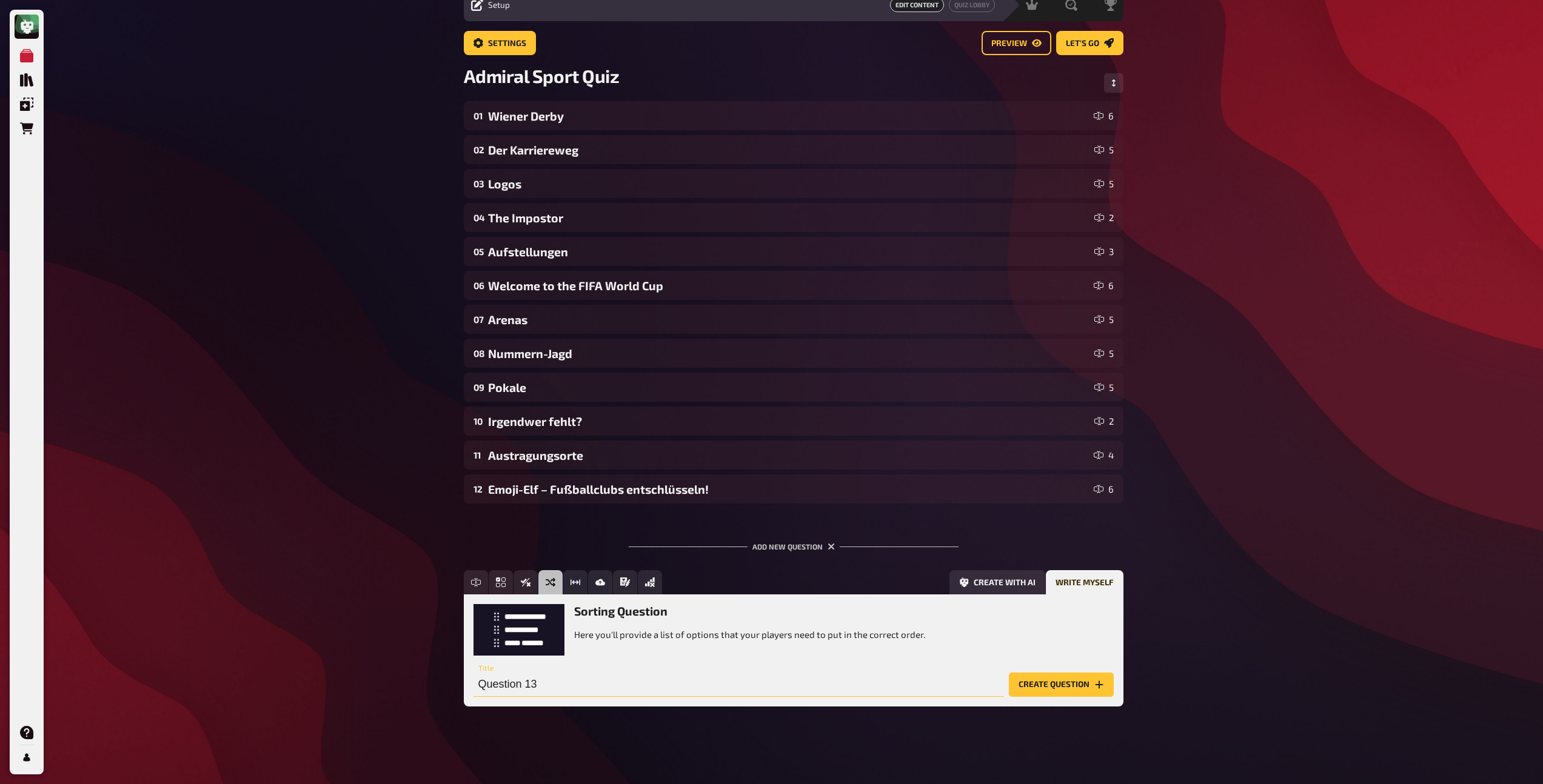
click at [660, 647] on input "Question 13" at bounding box center [738, 685] width 531 height 24
type input "World Number One"
click at [972, 647] on button "Create question" at bounding box center [1061, 685] width 105 height 24
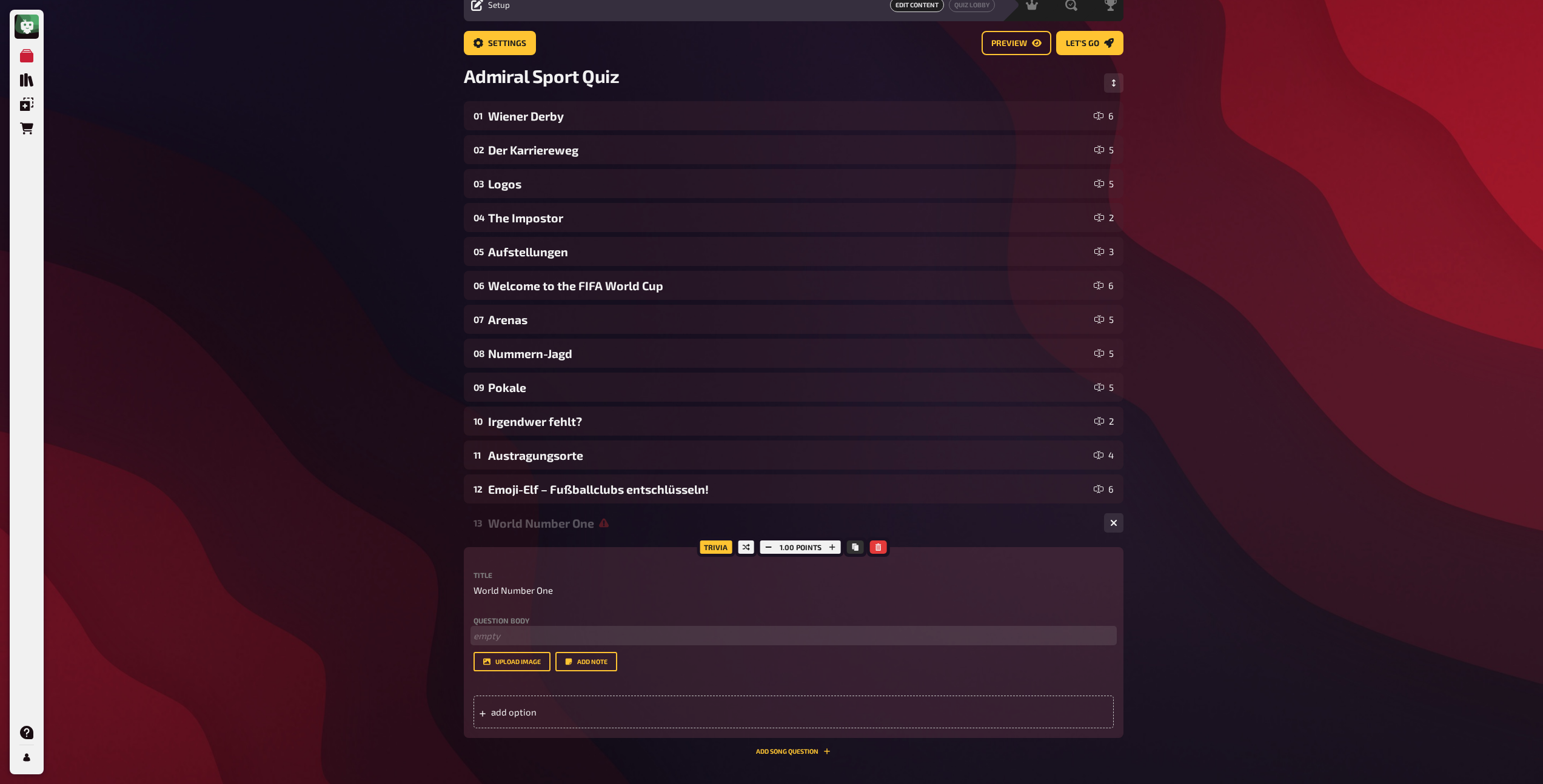
click at [512, 639] on p "﻿ empty" at bounding box center [793, 636] width 640 height 14
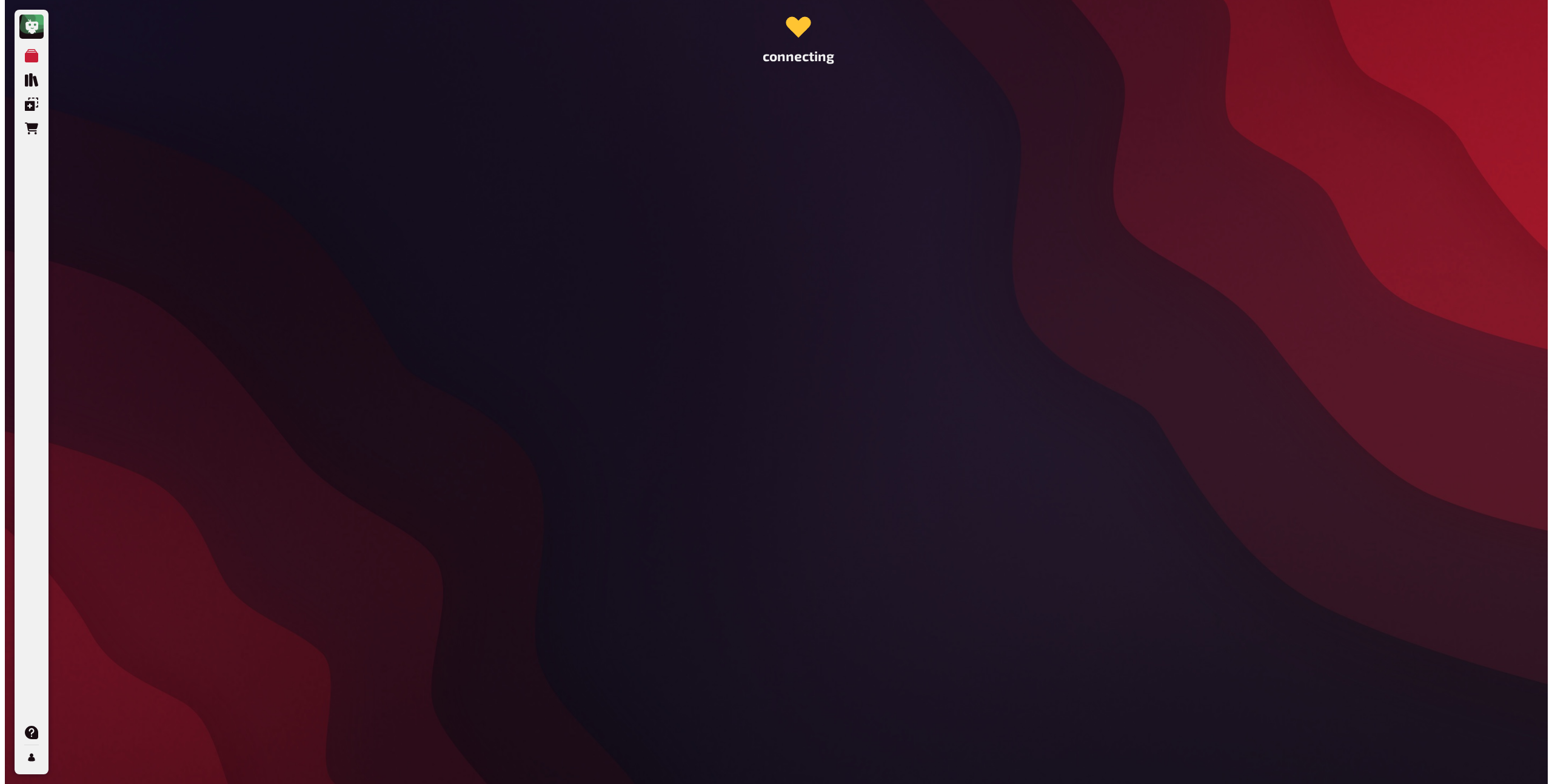
scroll to position [0, 0]
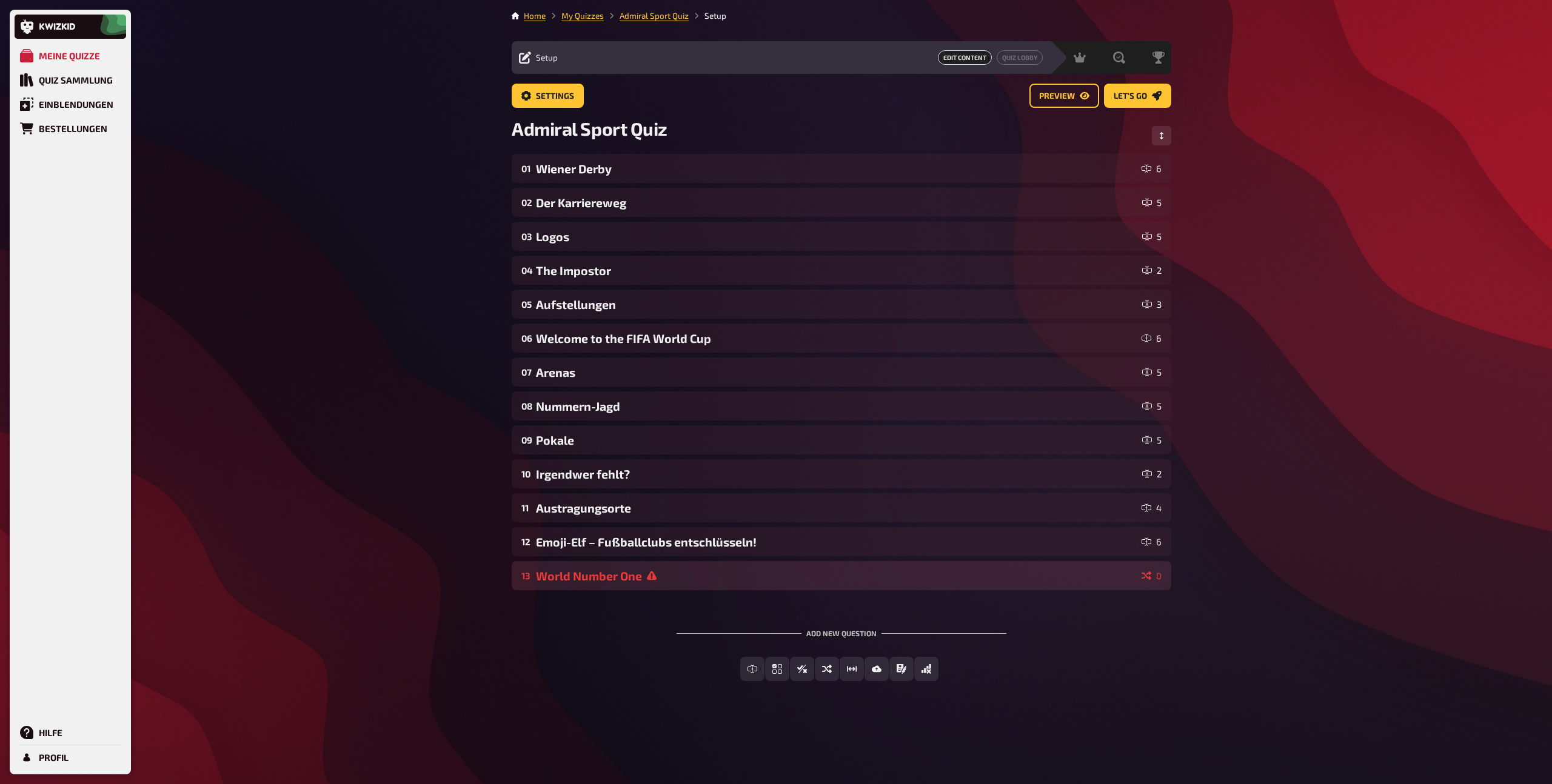
click at [613, 576] on div "World Number One" at bounding box center [837, 576] width 601 height 14
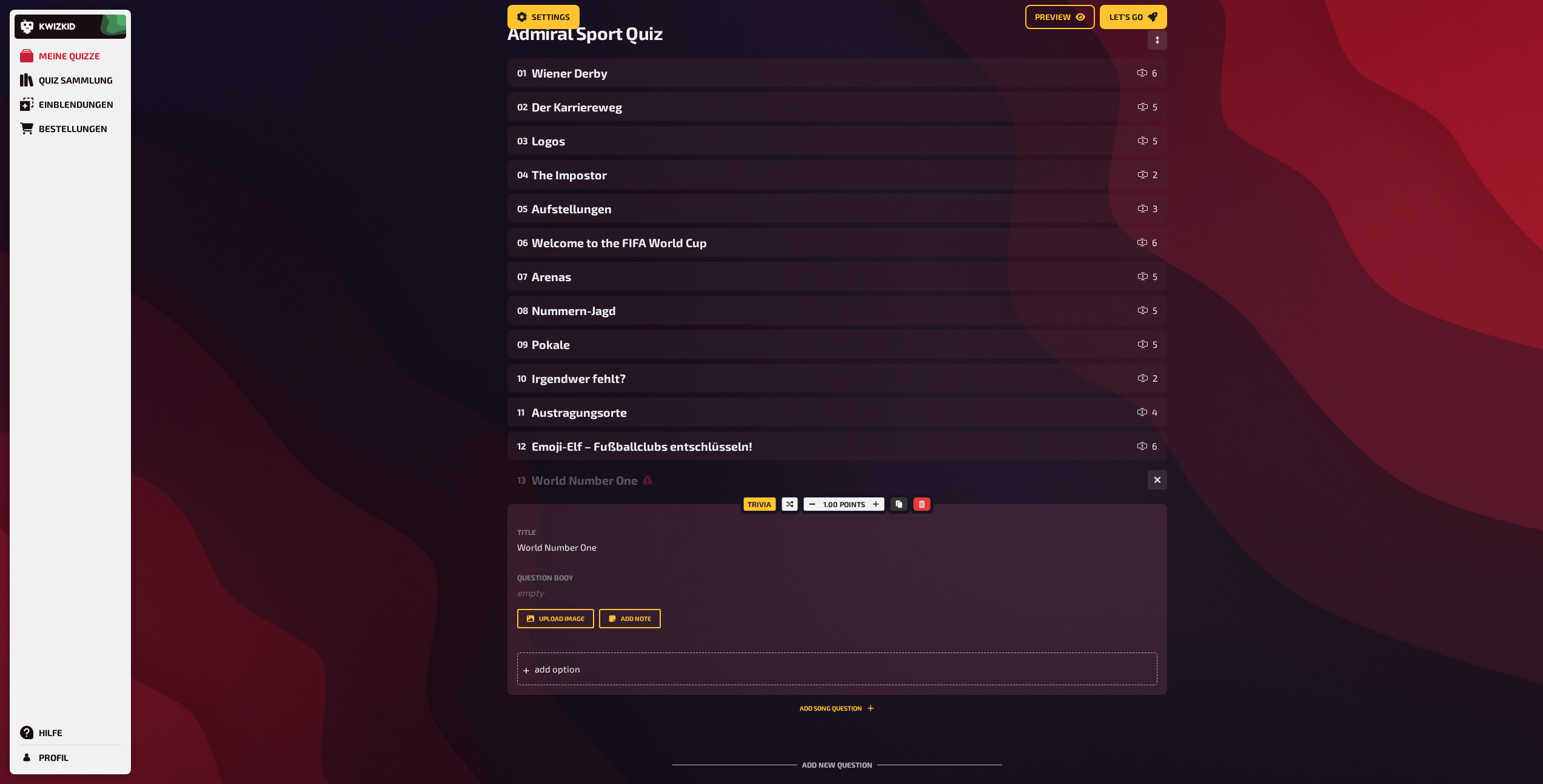
scroll to position [113, 0]
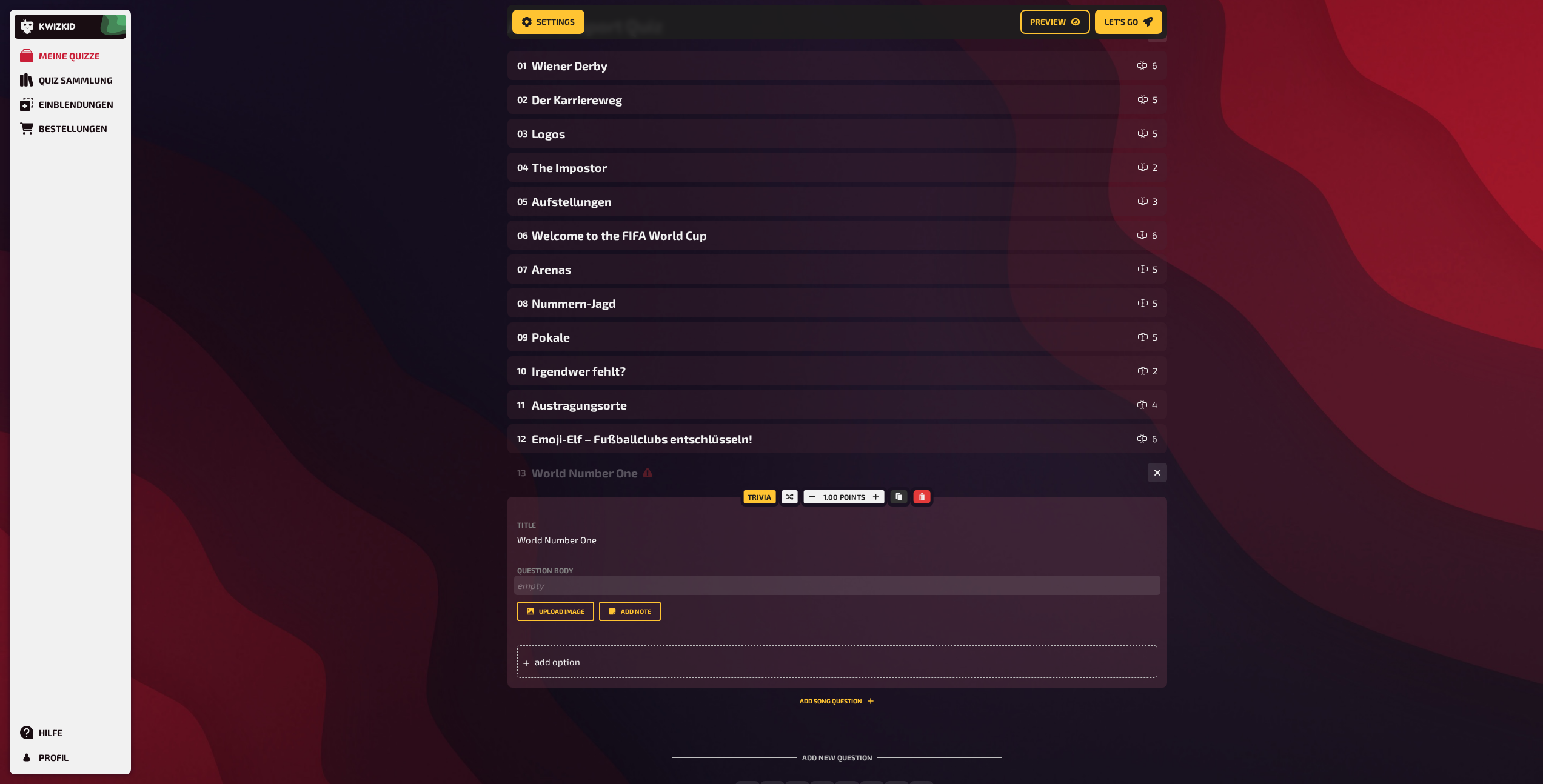
click at [575, 581] on p "﻿ empty" at bounding box center [837, 586] width 640 height 14
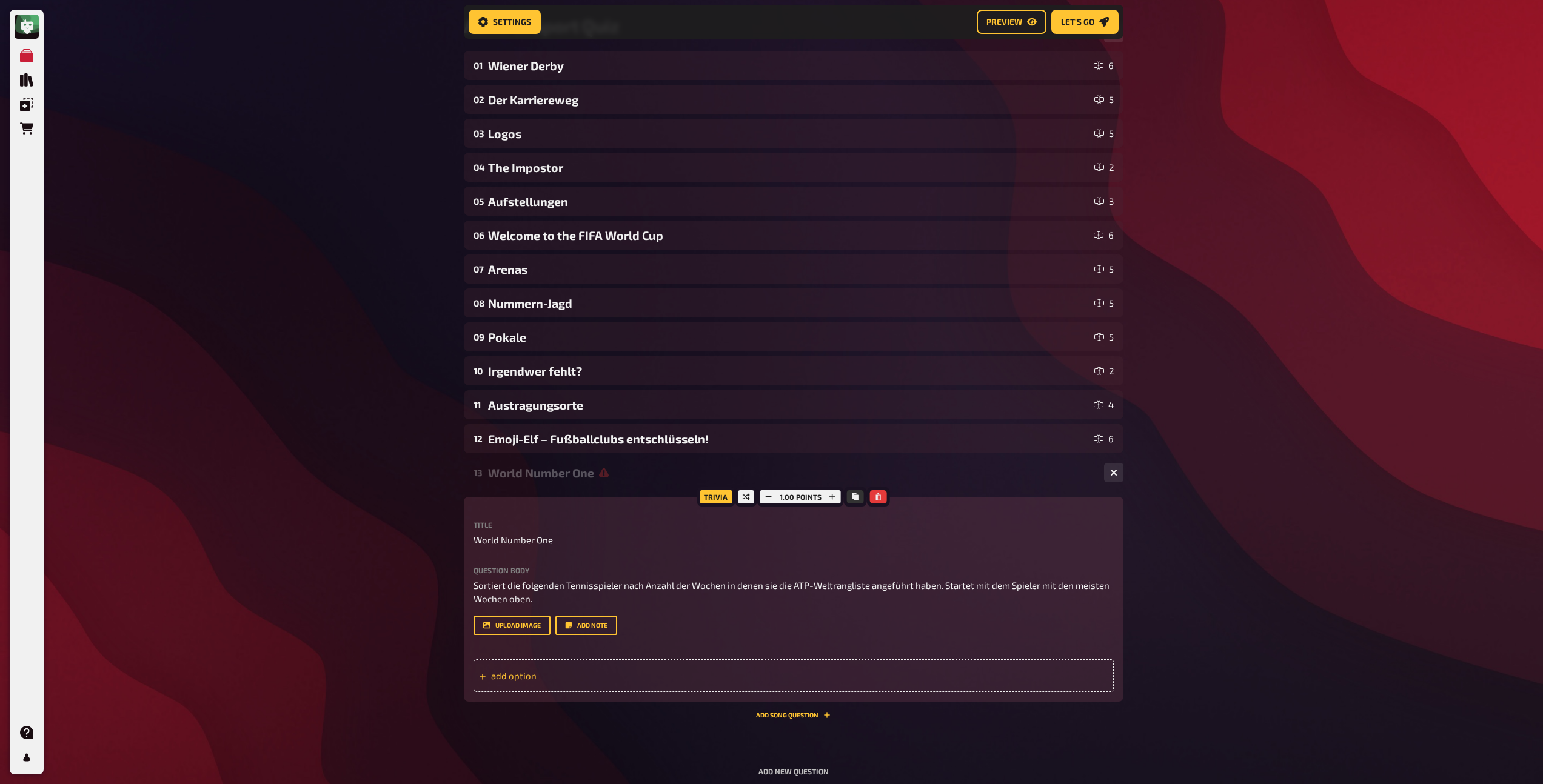
click at [521, 683] on div "add option" at bounding box center [793, 676] width 640 height 33
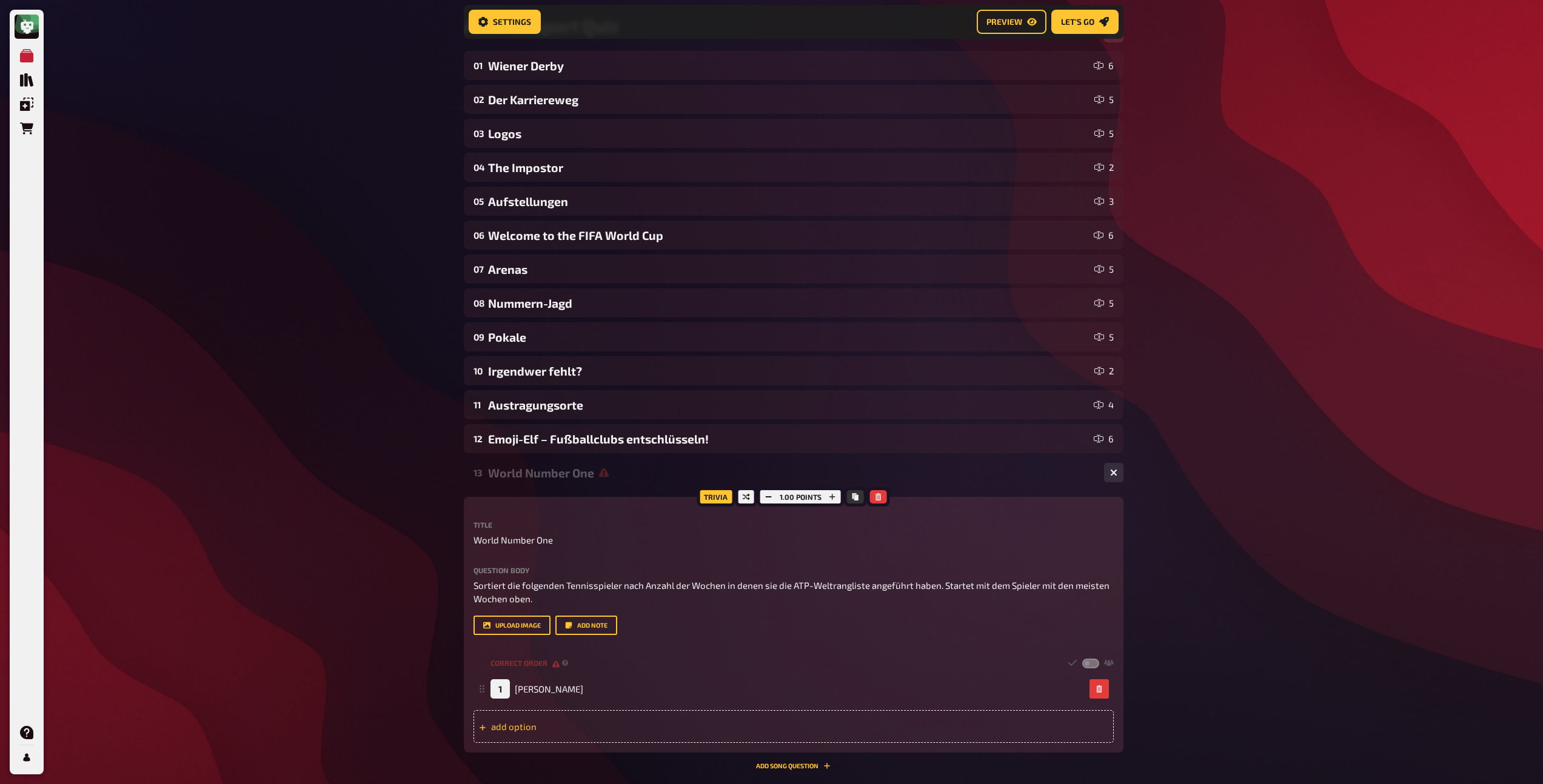
click at [516, 721] on div "add option" at bounding box center [793, 727] width 640 height 33
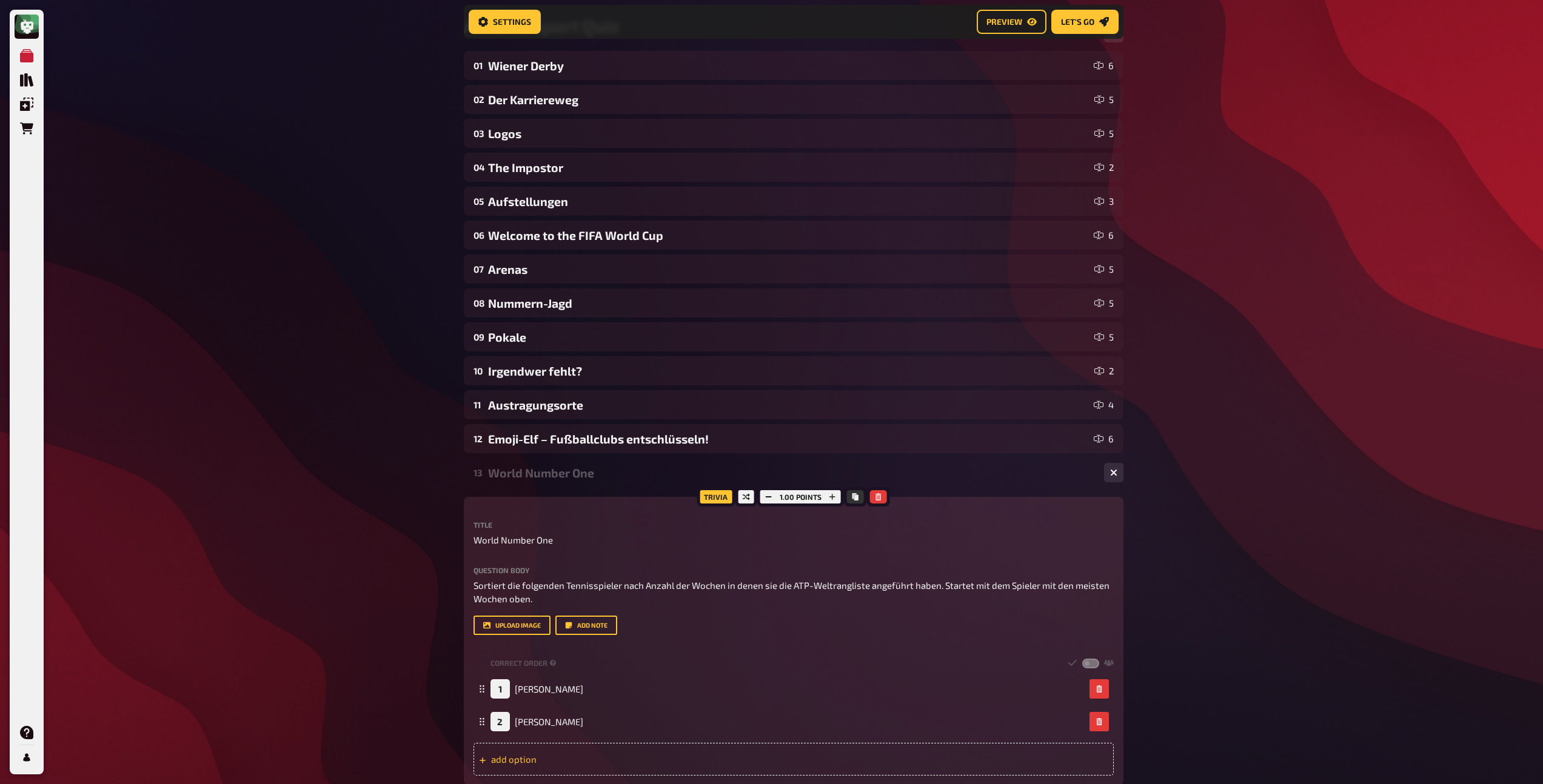
click at [508, 760] on div "add option" at bounding box center [793, 760] width 640 height 33
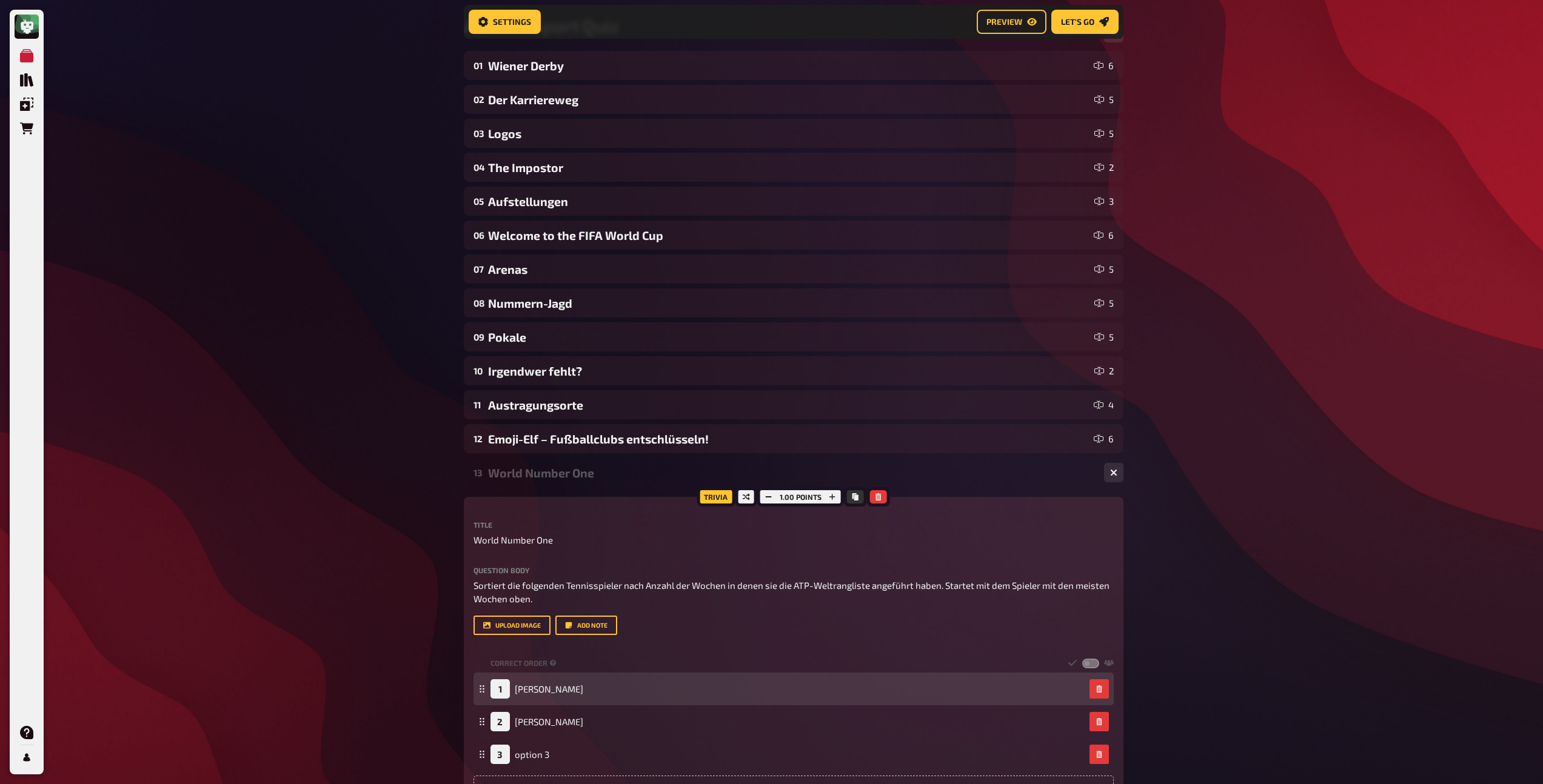
scroll to position [342, 0]
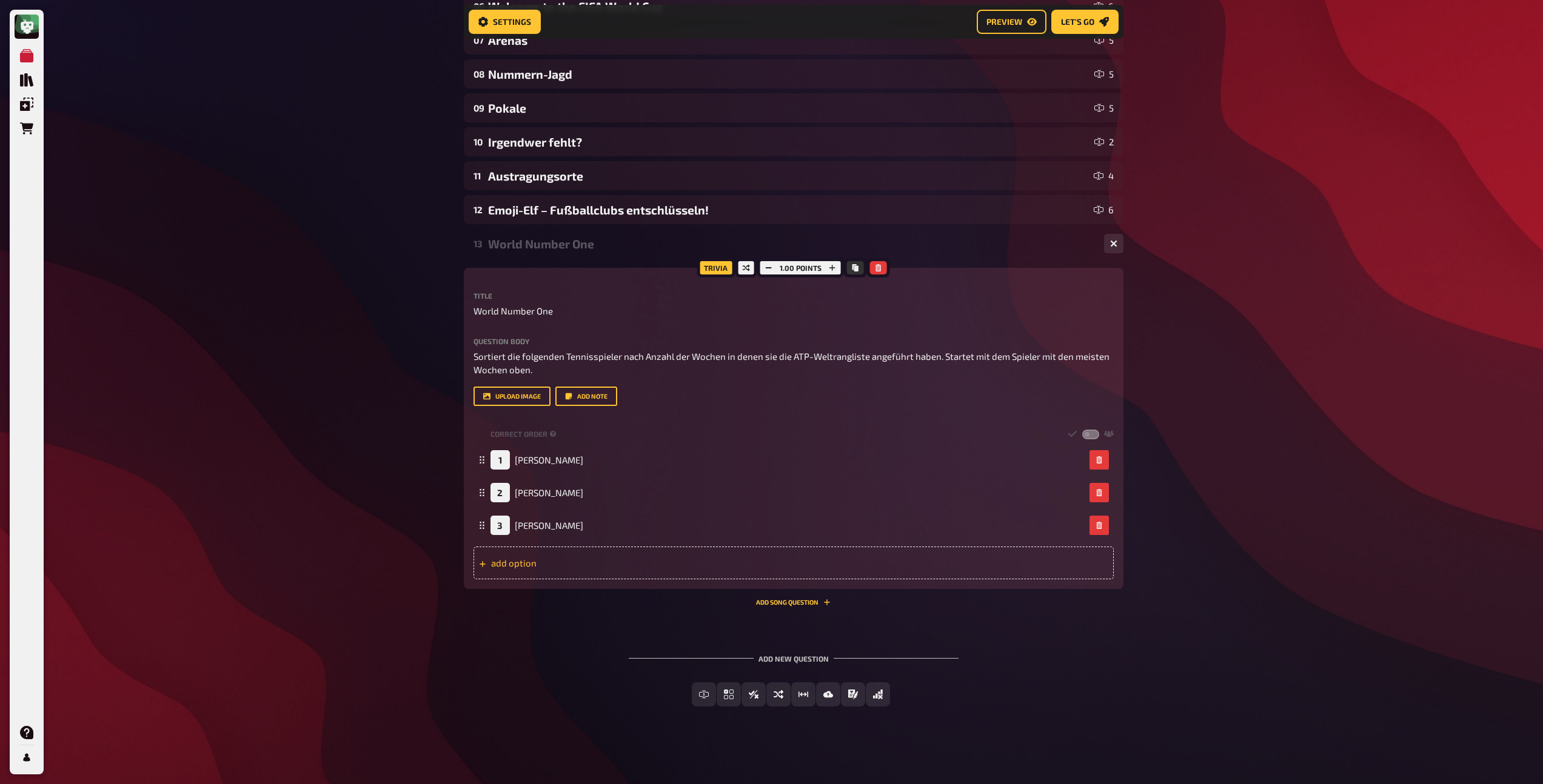
click at [514, 567] on div "add option" at bounding box center [793, 563] width 640 height 33
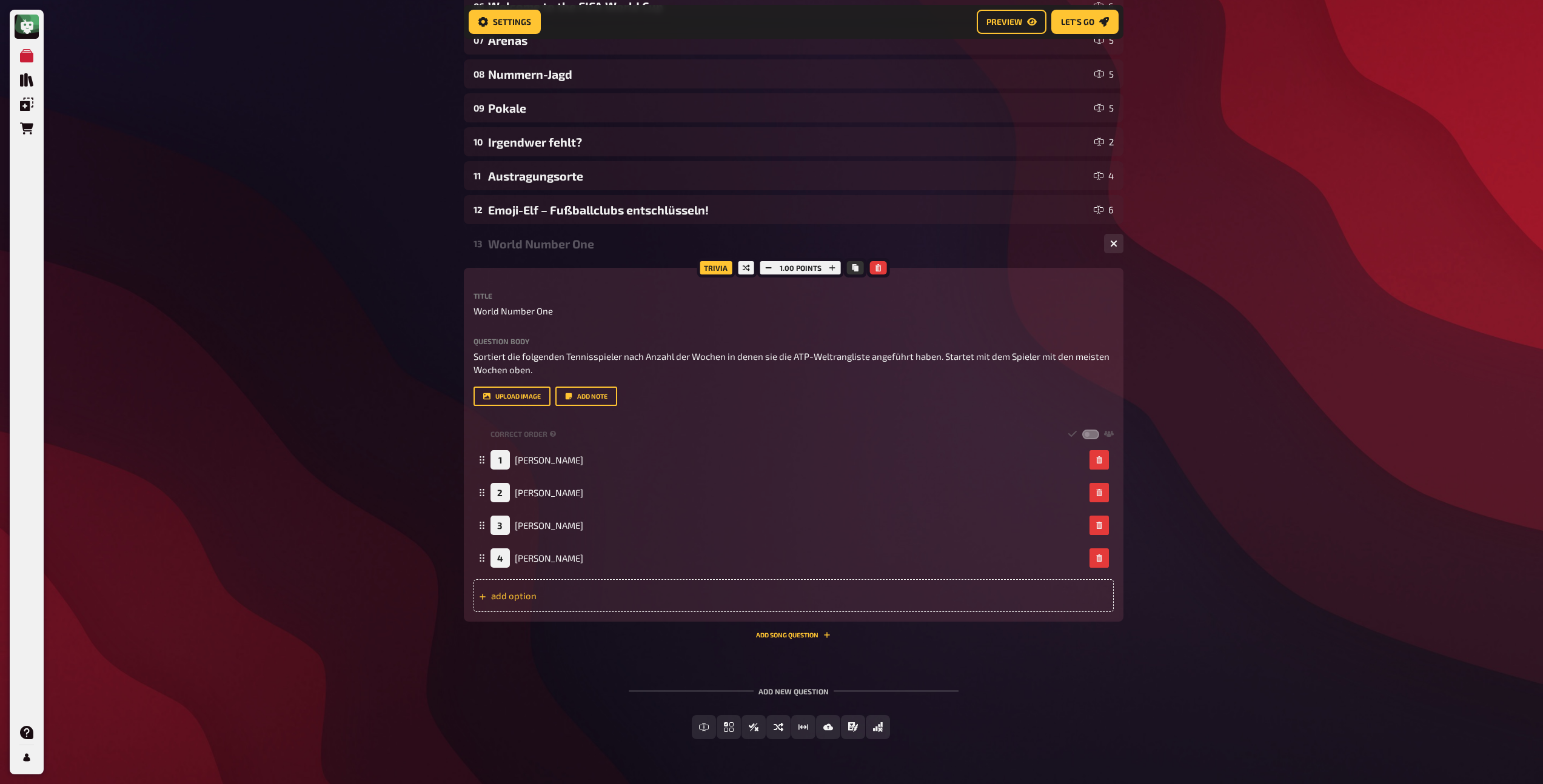
click at [503, 602] on div "add option" at bounding box center [793, 596] width 640 height 33
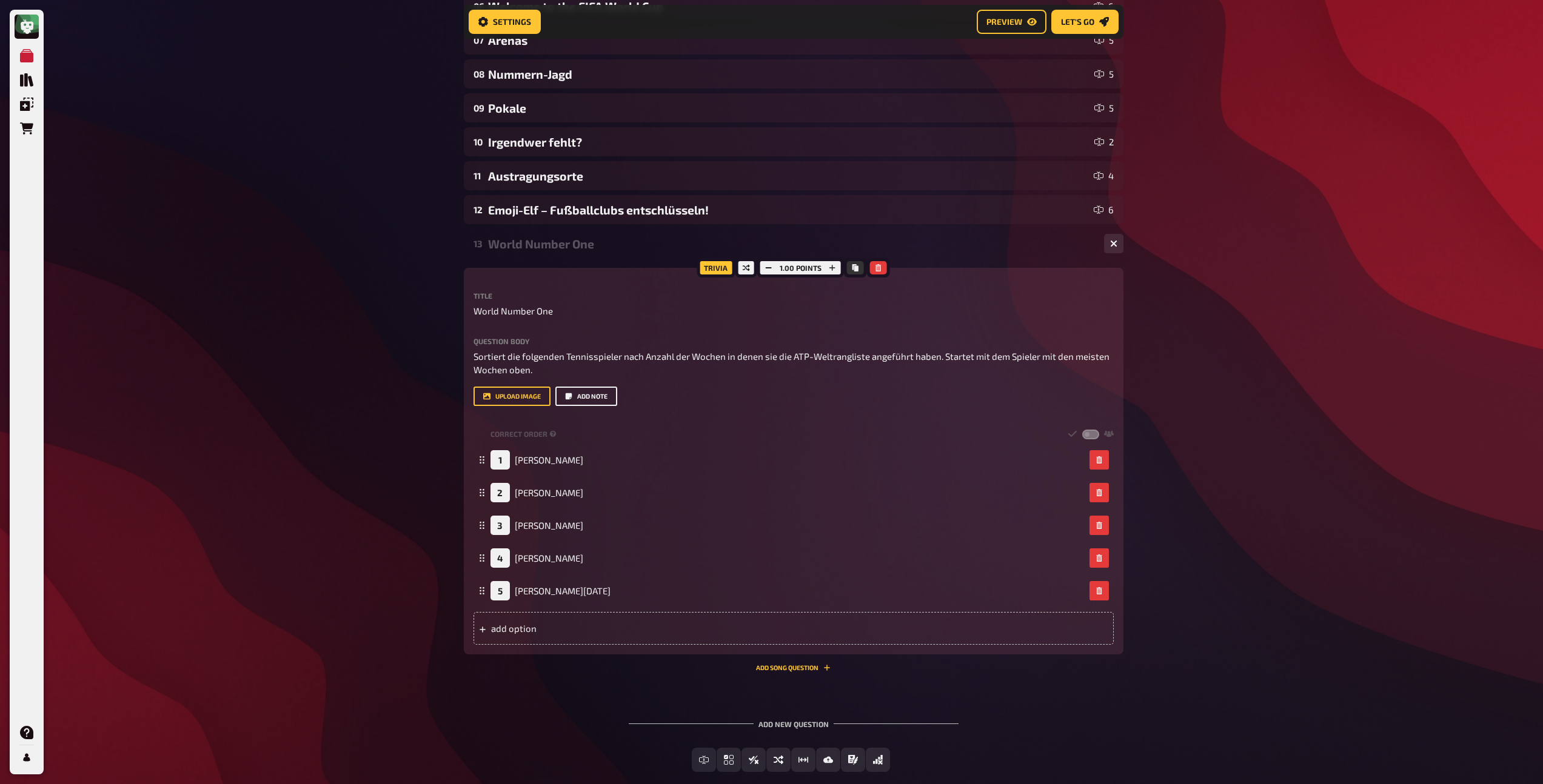
click at [612, 395] on button "Add note" at bounding box center [587, 396] width 62 height 19
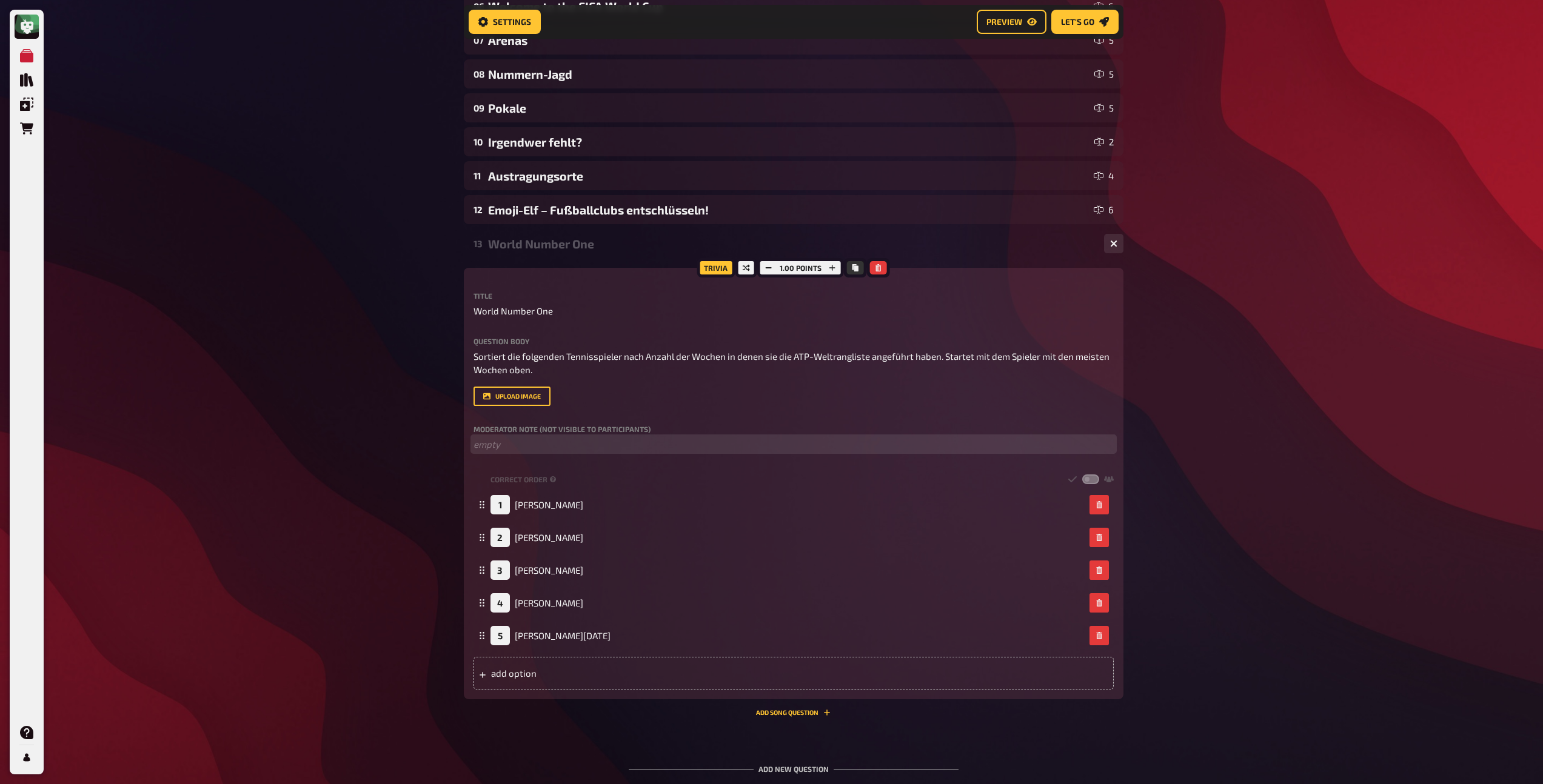
click at [571, 442] on p "﻿ empty" at bounding box center [793, 444] width 640 height 14
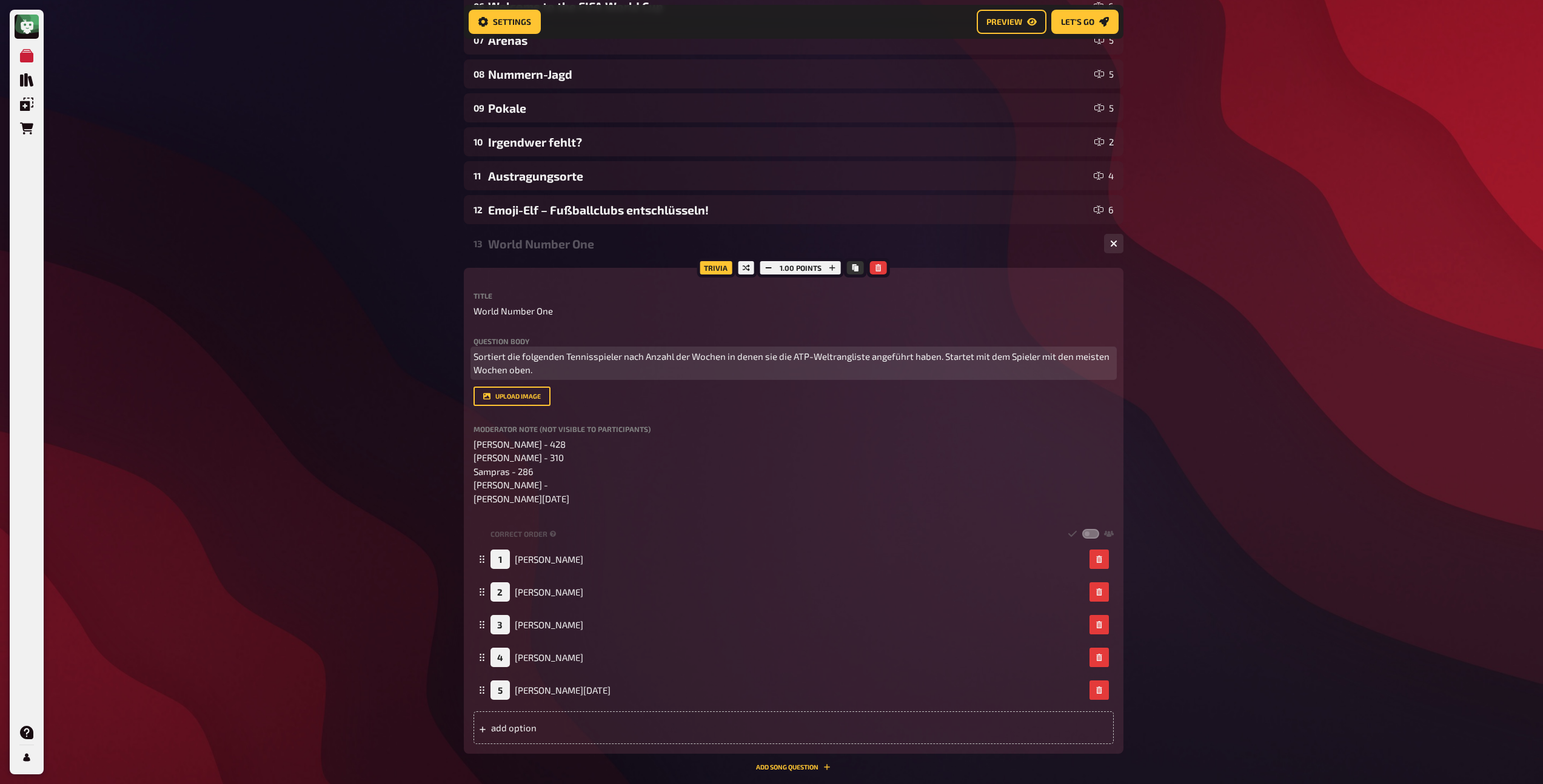
click at [721, 355] on span "Sortiert die folgenden Tennisspieler nach Anzahl der Wochen in denen sie die AT…" at bounding box center [792, 363] width 637 height 25
drag, startPoint x: 764, startPoint y: 357, endPoint x: 726, endPoint y: 356, distance: 38.0
click at [726, 356] on span "Sortiert die folgenden Tennisspieler nach Anzahl der Wochen (gesamt) in denen s…" at bounding box center [793, 363] width 640 height 25
click at [802, 371] on p "Sortiert die folgenden Tennisspieler nach Gesamtanzahl der Wochen in denen sie …" at bounding box center [793, 363] width 640 height 27
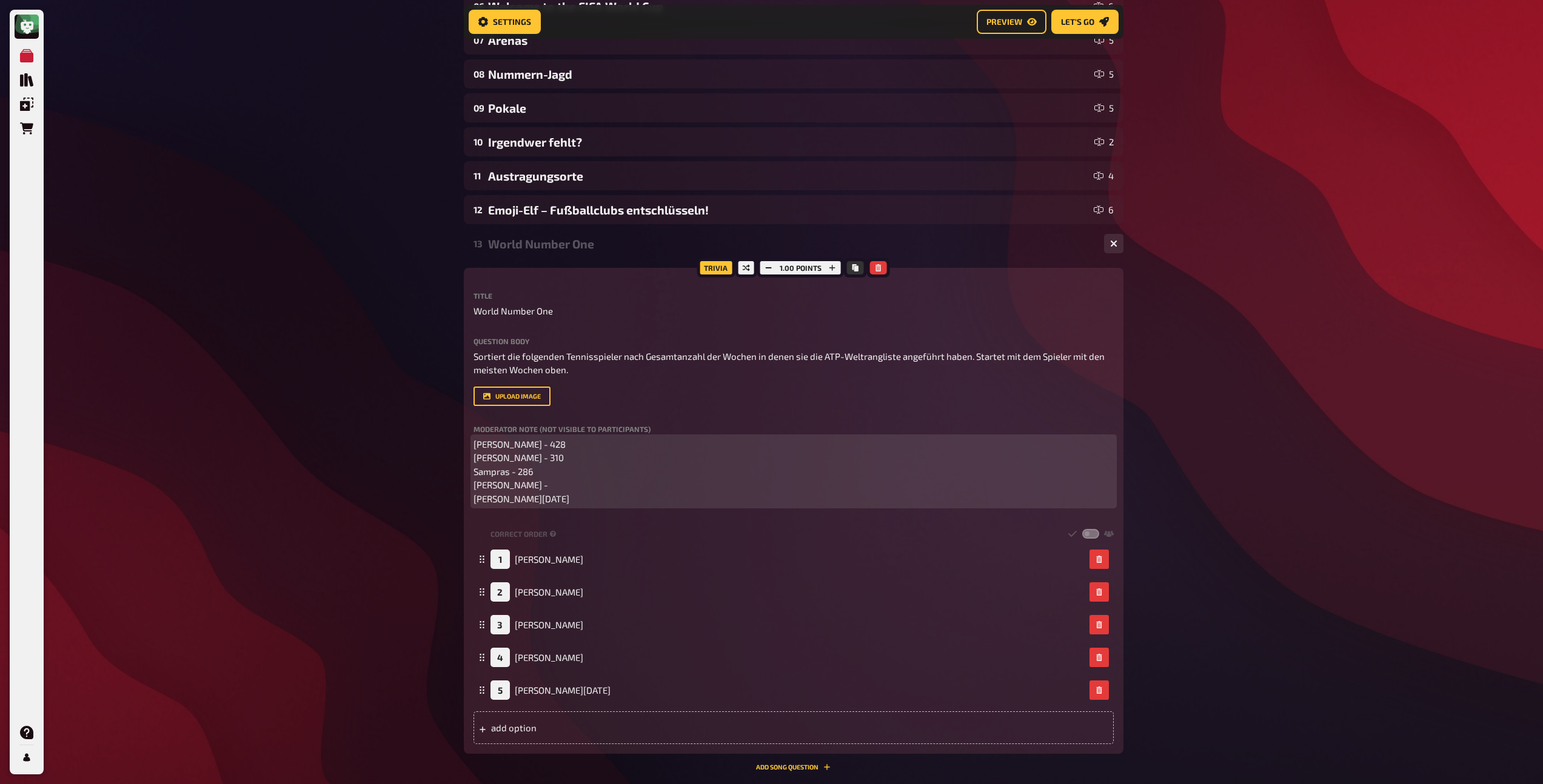
click at [564, 483] on p "[PERSON_NAME] - 428 [PERSON_NAME] - 310 Sampras - 286 [PERSON_NAME] - [PERSON_N…" at bounding box center [793, 471] width 640 height 69
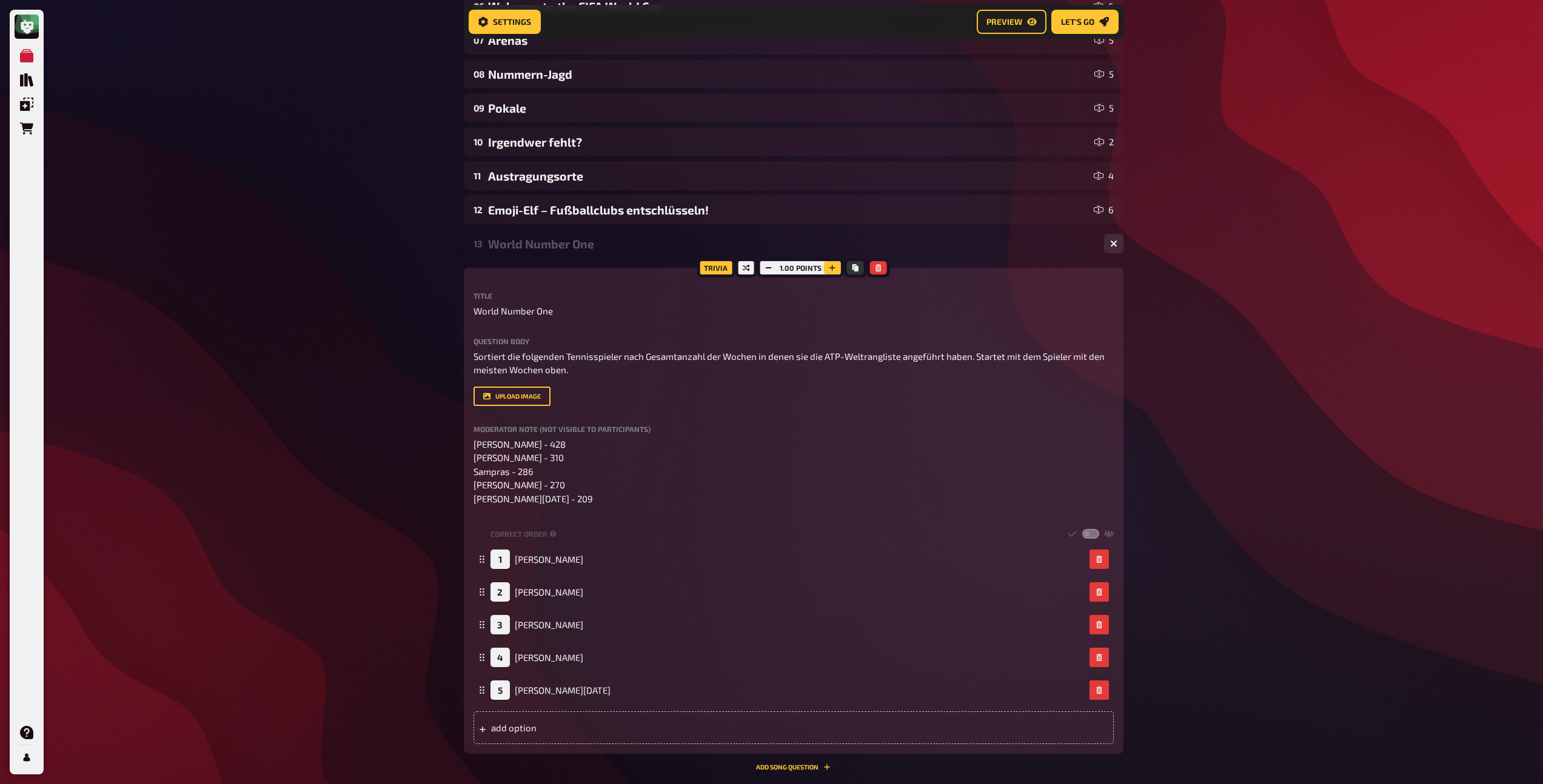
click at [835, 267] on icon "button" at bounding box center [832, 267] width 7 height 7
click at [835, 267] on icon "button" at bounding box center [831, 267] width 7 height 7
click at [835, 267] on icon "button" at bounding box center [833, 267] width 7 height 7
click at [596, 246] on div "World Number One" at bounding box center [791, 244] width 606 height 14
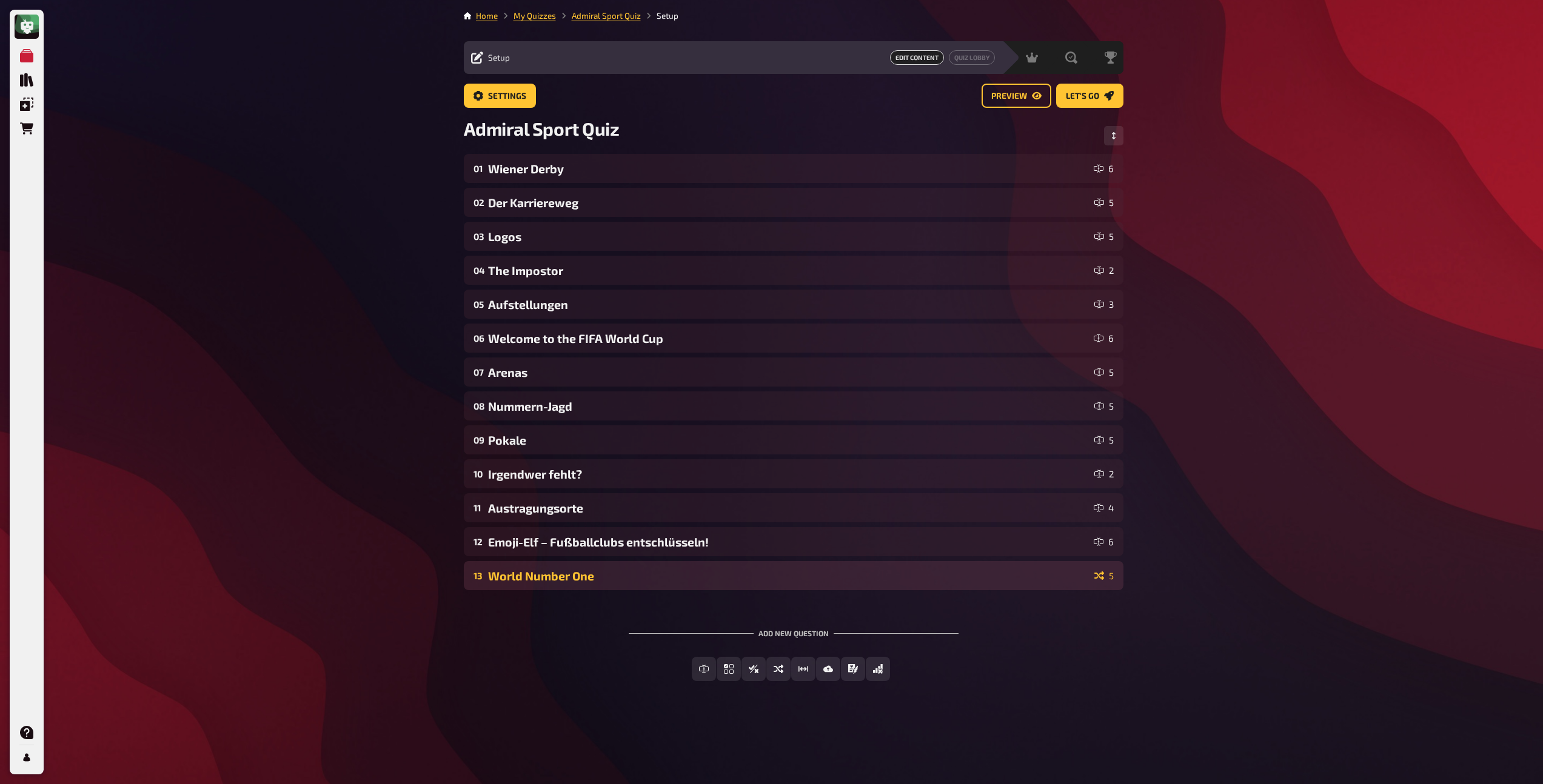
scroll to position [0, 0]
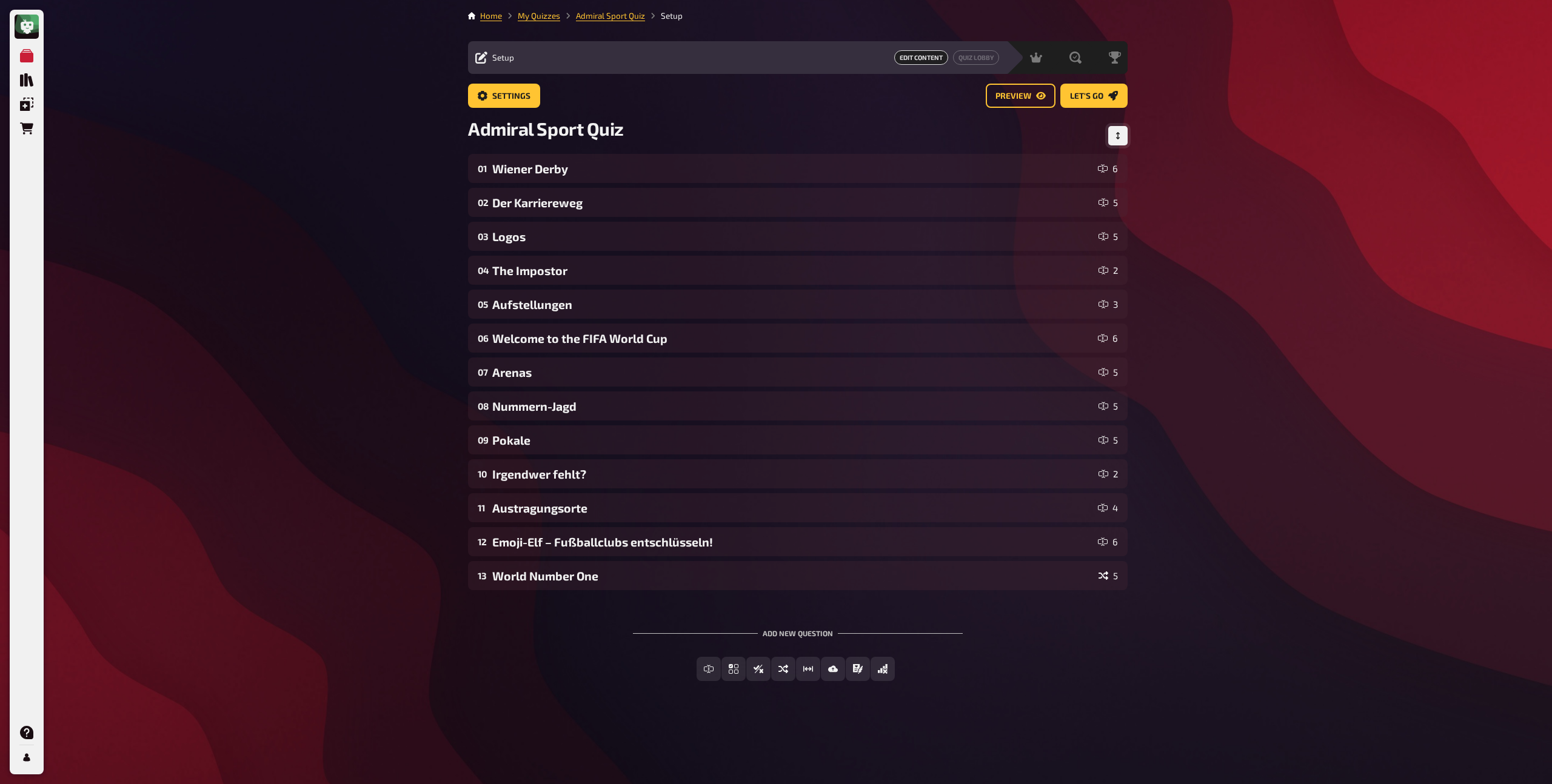
click at [1118, 133] on icon "Change Order" at bounding box center [1119, 135] width 4 height 7
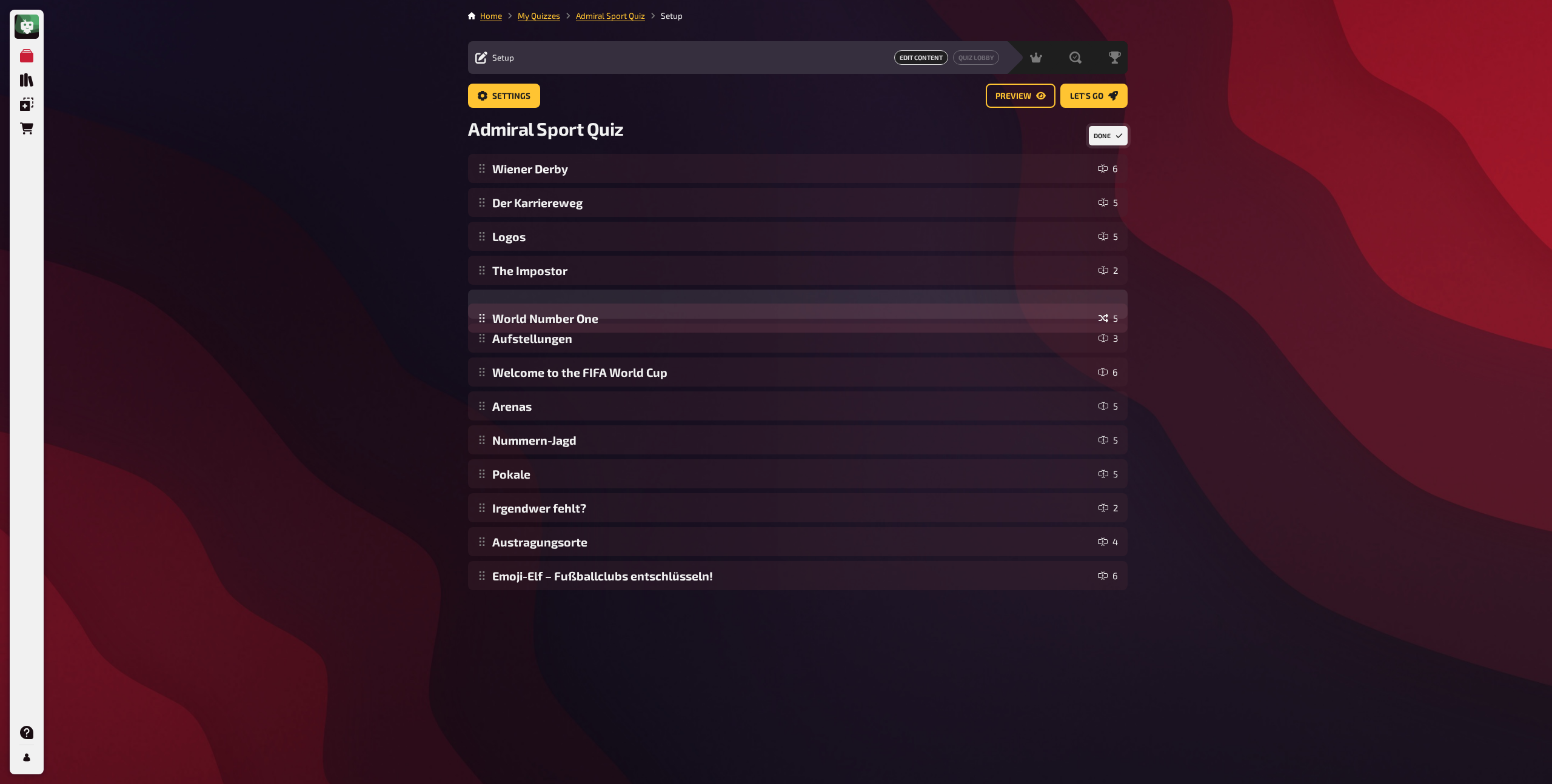
drag, startPoint x: 480, startPoint y: 579, endPoint x: 484, endPoint y: 322, distance: 257.0
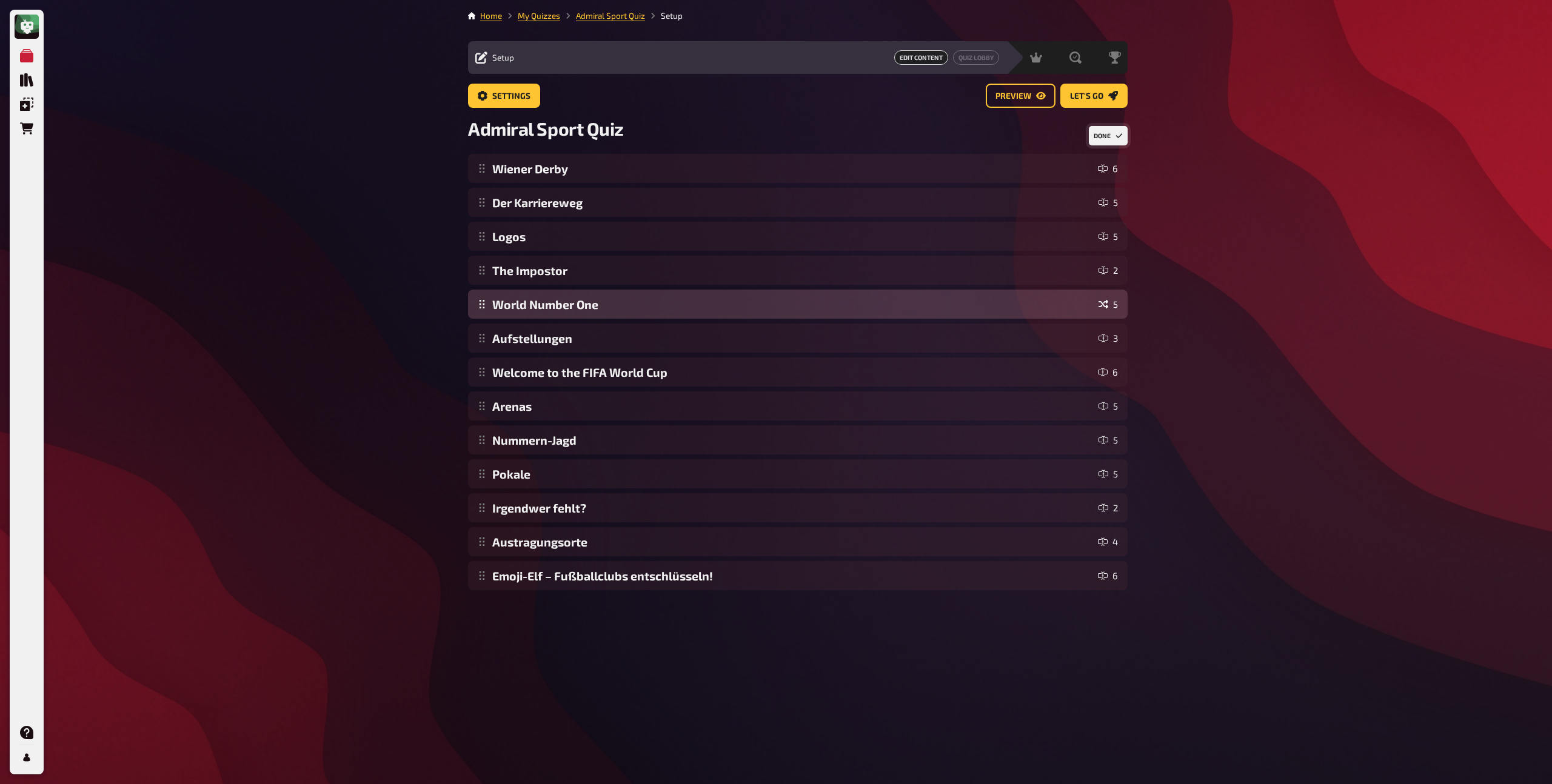
click at [484, 322] on div "Wiener Derby 6 Der Karriereweg 5 Logos 5 The Impostor 2 Aufstellungen 3 Welcome…" at bounding box center [798, 371] width 660 height 436
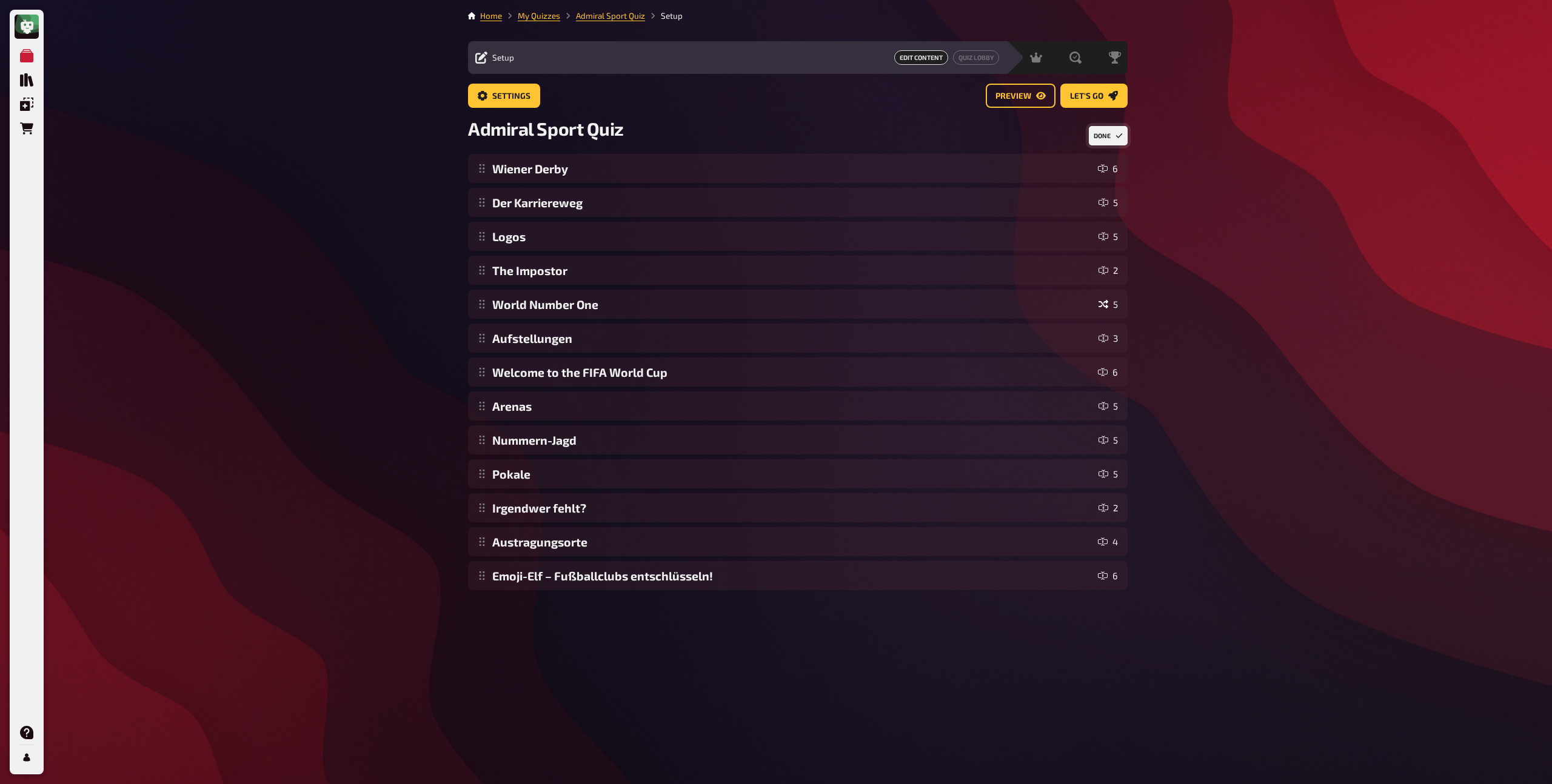
click at [1108, 136] on button "Done" at bounding box center [1109, 136] width 39 height 19
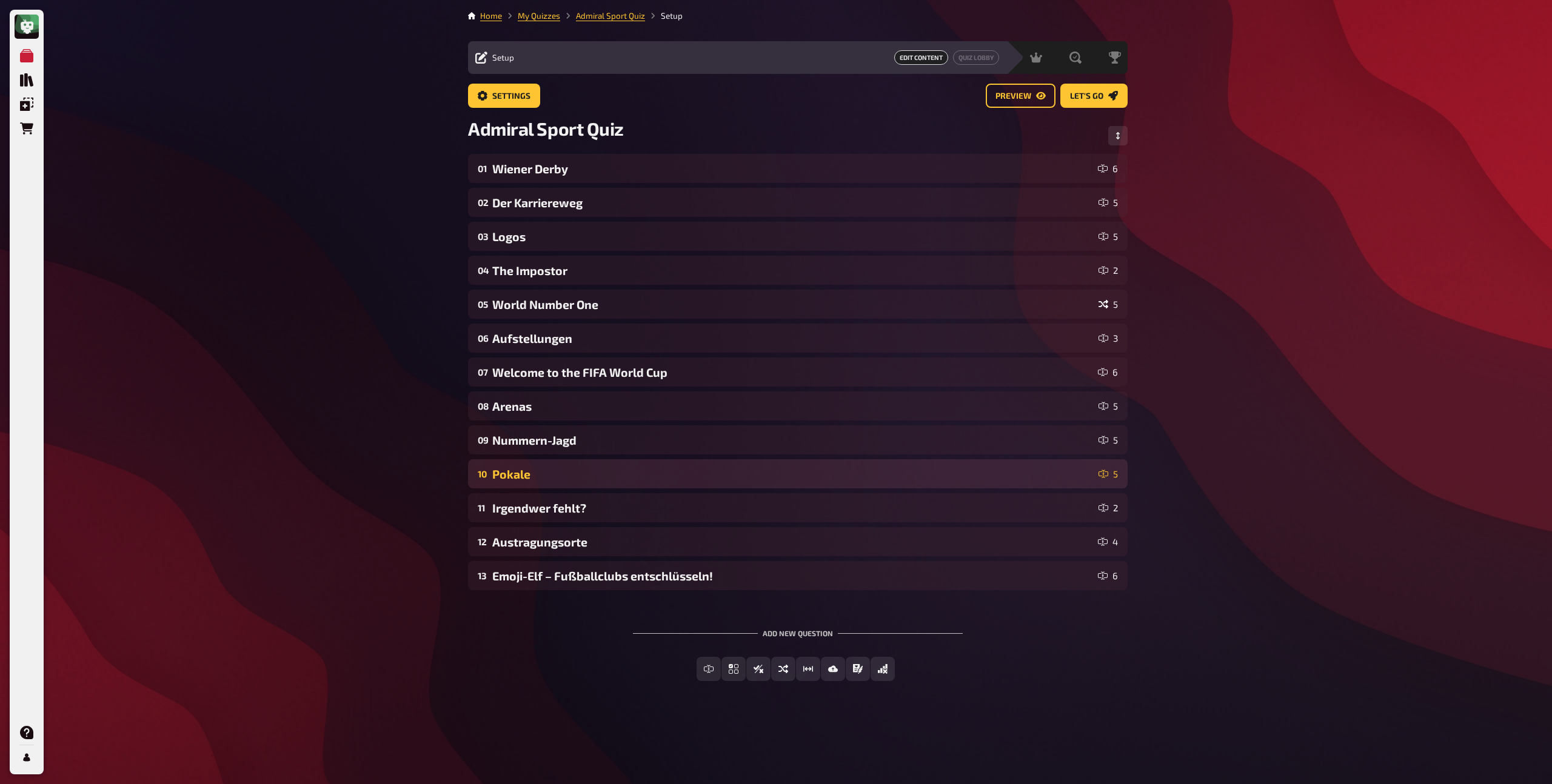
click at [683, 471] on div "Pokale" at bounding box center [793, 474] width 602 height 14
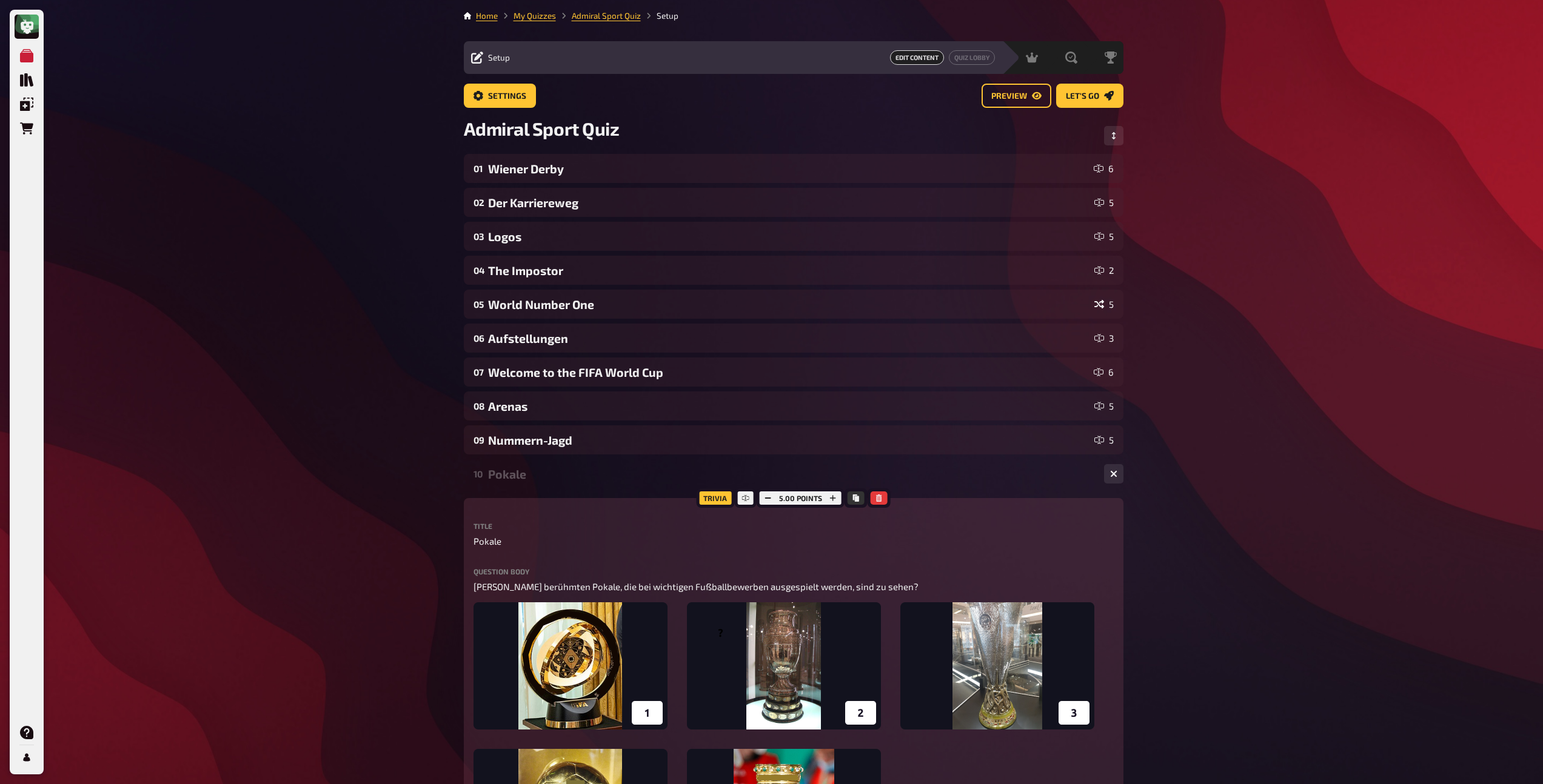
click at [683, 471] on div "Pokale" at bounding box center [791, 474] width 606 height 14
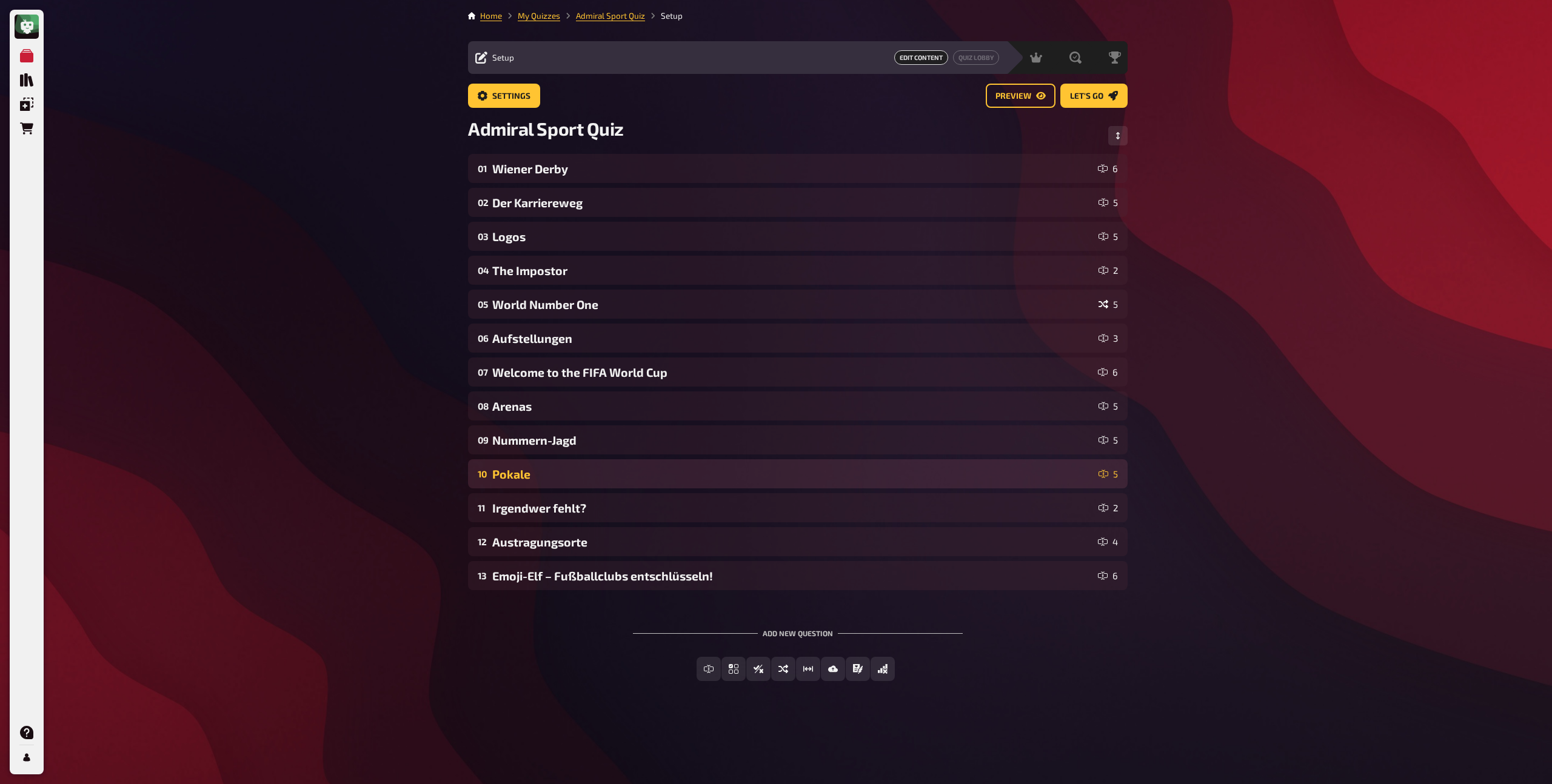
click at [683, 471] on div "Pokale" at bounding box center [793, 474] width 602 height 14
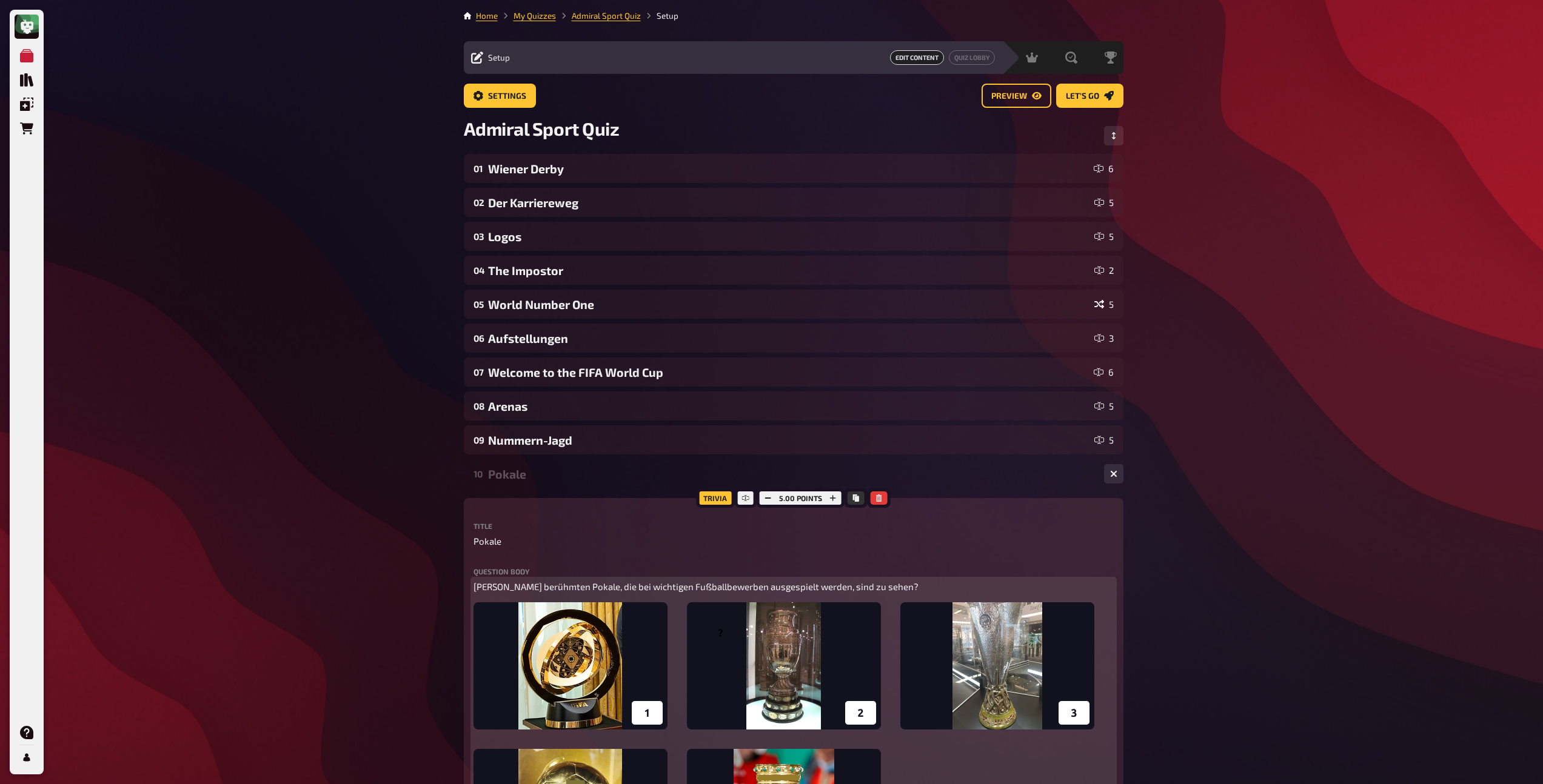
click at [612, 589] on span "[PERSON_NAME] berühmten Pokale, die bei wichtigen Fußballbewerben ausgespielt w…" at bounding box center [696, 586] width 445 height 11
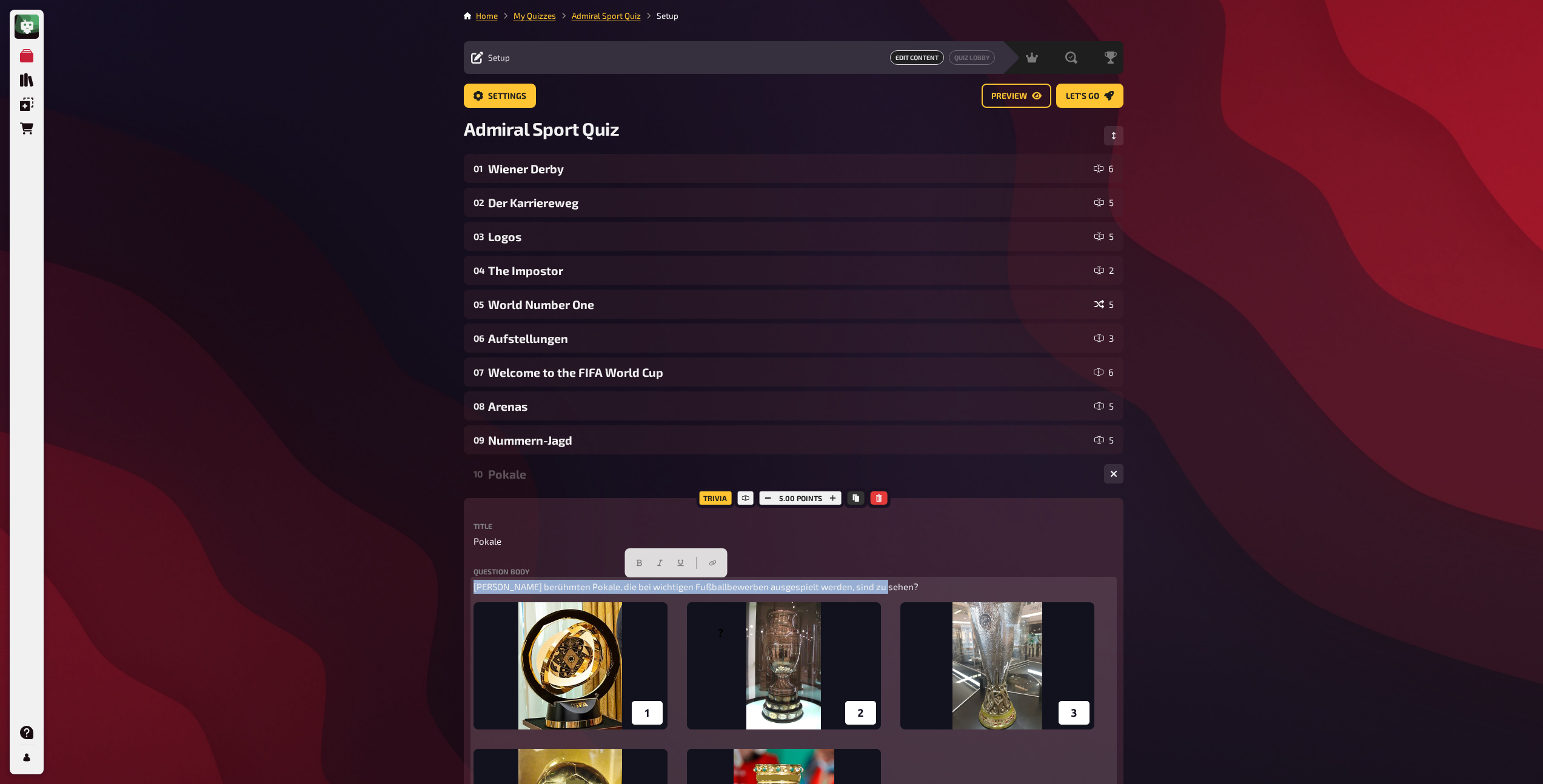
click at [612, 589] on span "[PERSON_NAME] berühmten Pokale, die bei wichtigen Fußballbewerben ausgespielt w…" at bounding box center [696, 586] width 445 height 11
click at [632, 566] on button "button" at bounding box center [639, 563] width 19 height 19
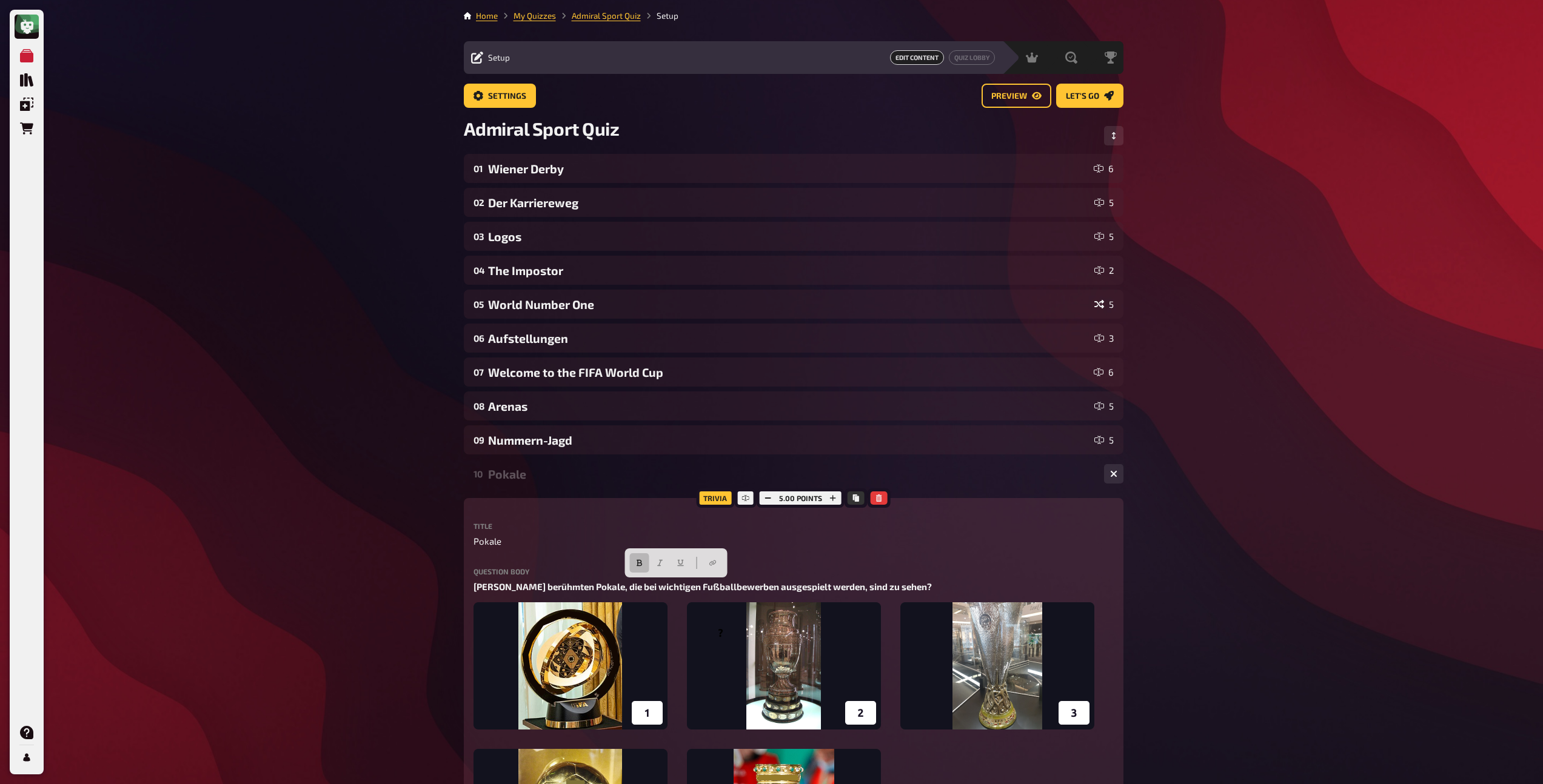
click at [600, 480] on div "Pokale" at bounding box center [791, 474] width 606 height 14
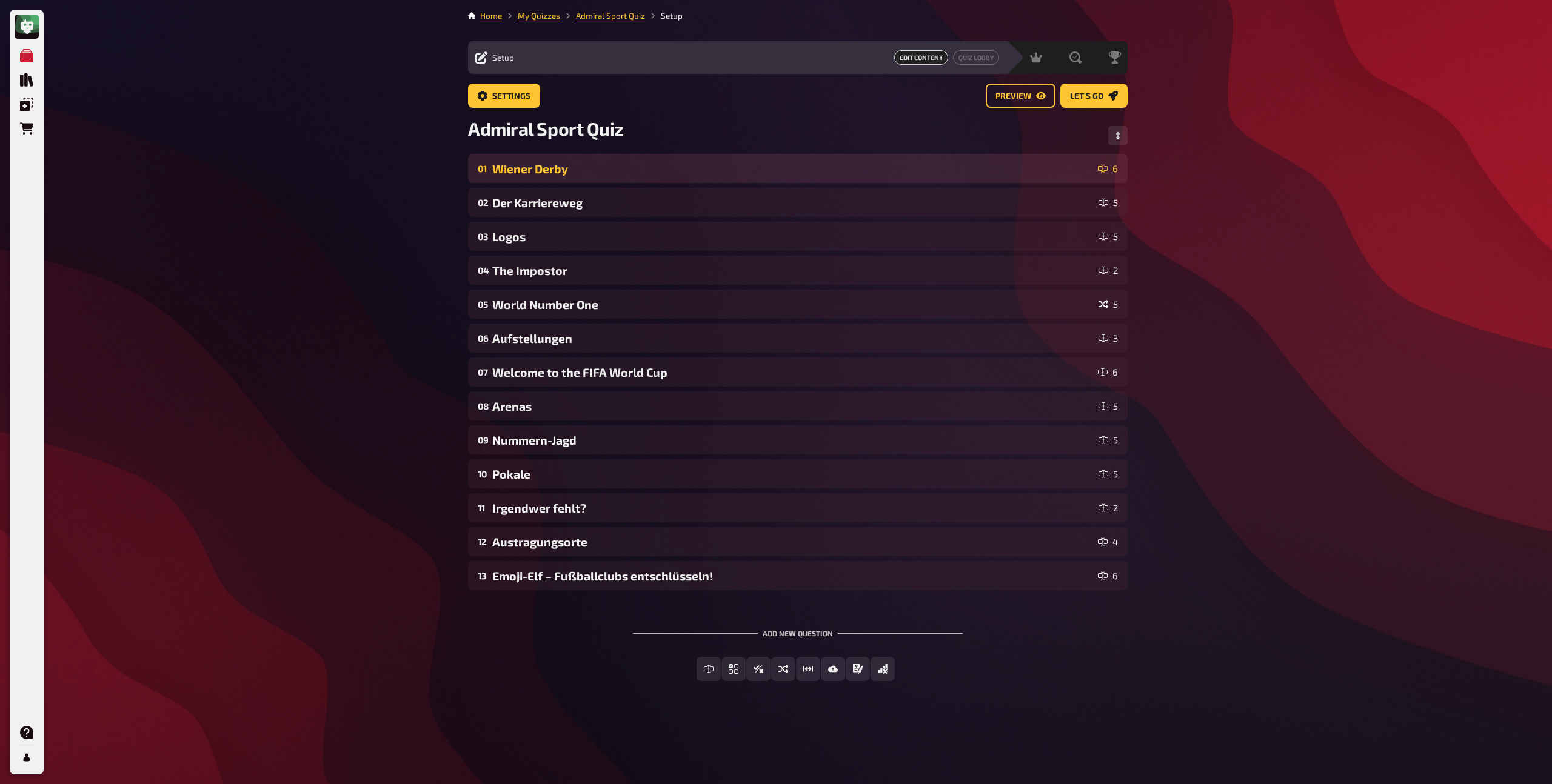
click at [604, 153] on div "01 Wiener Derby 6" at bounding box center [798, 168] width 660 height 29
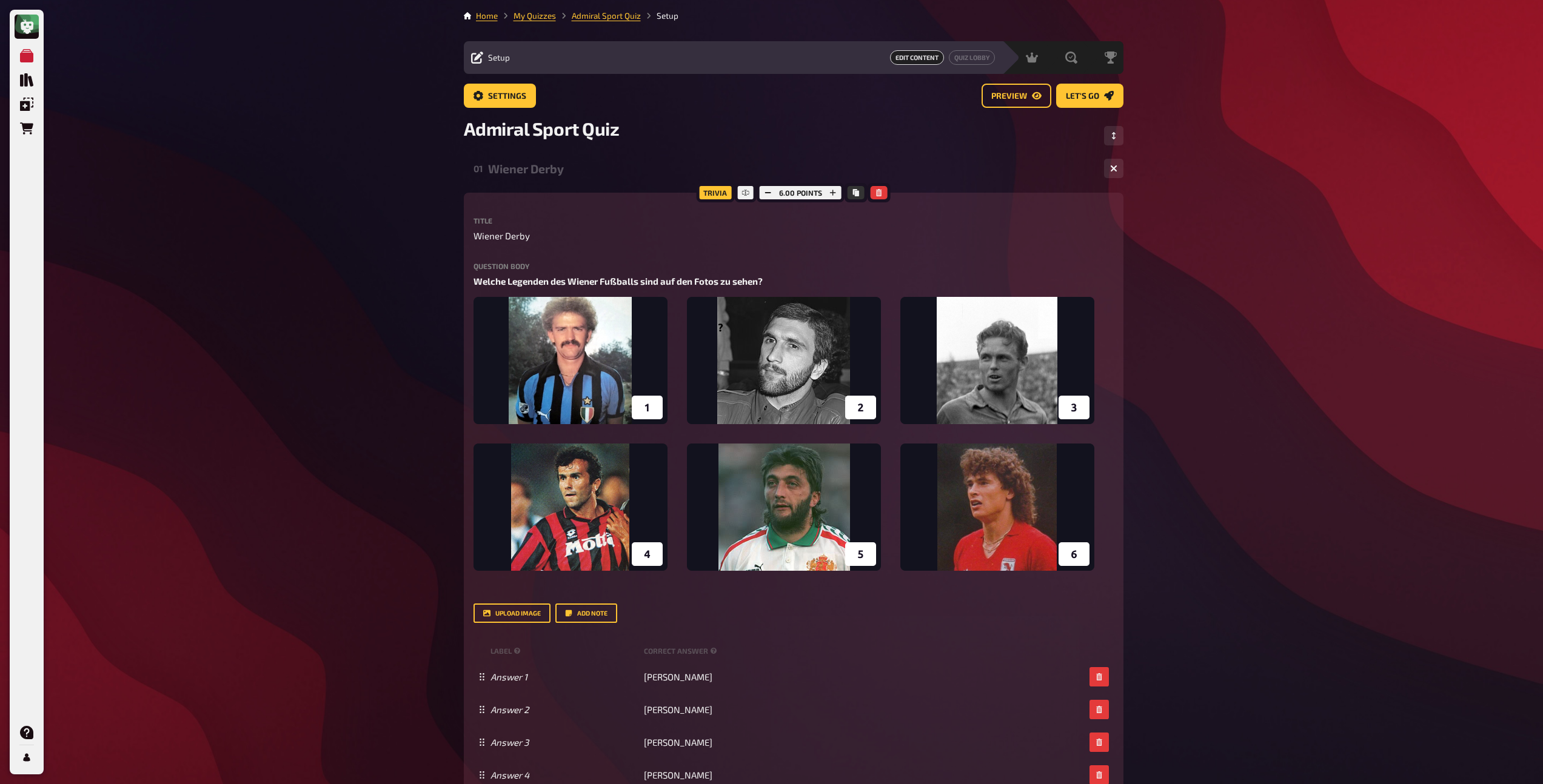
click at [552, 173] on div "Wiener Derby" at bounding box center [791, 169] width 606 height 14
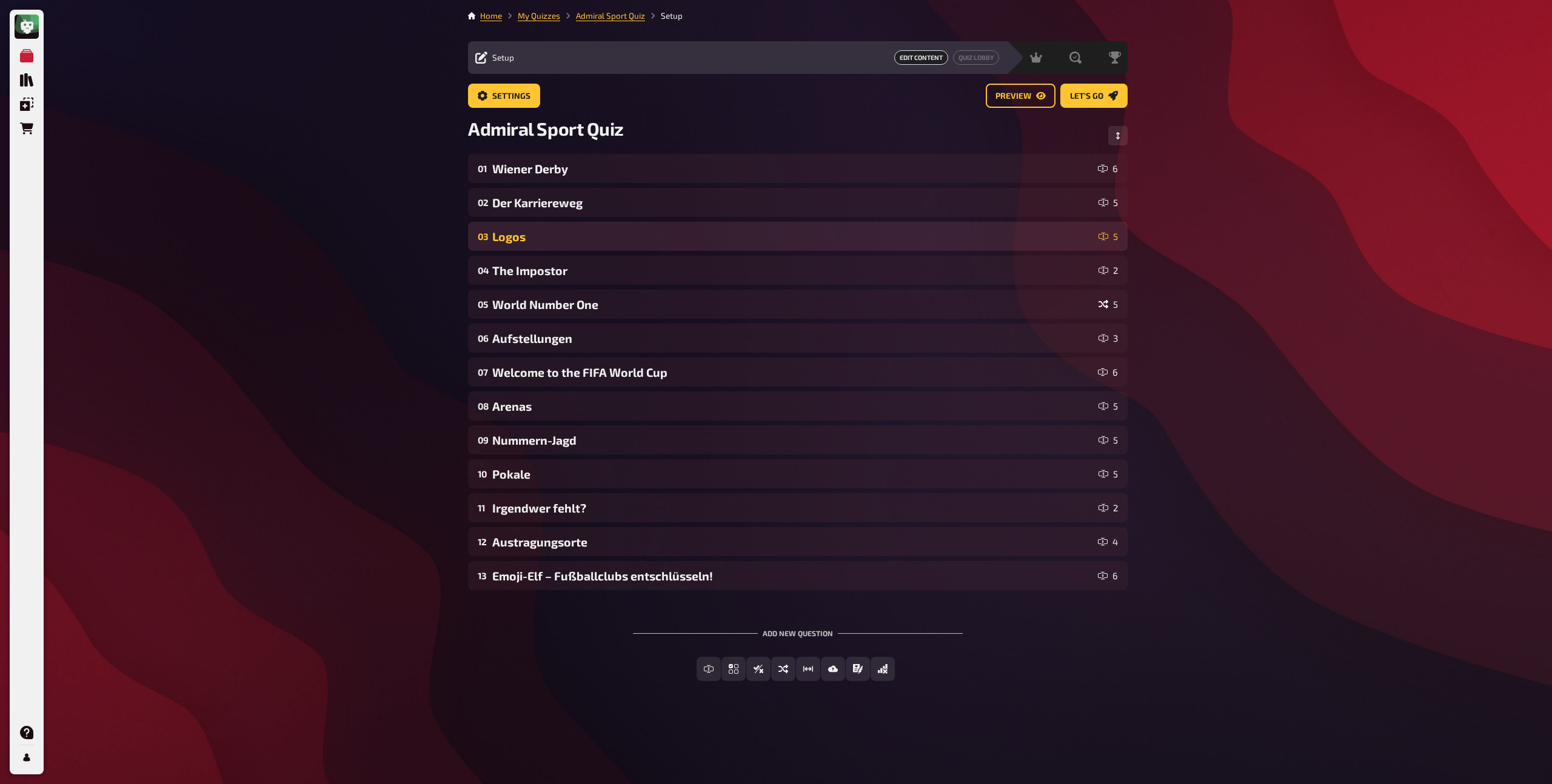
click at [565, 223] on div "03 Logos 5" at bounding box center [798, 236] width 660 height 29
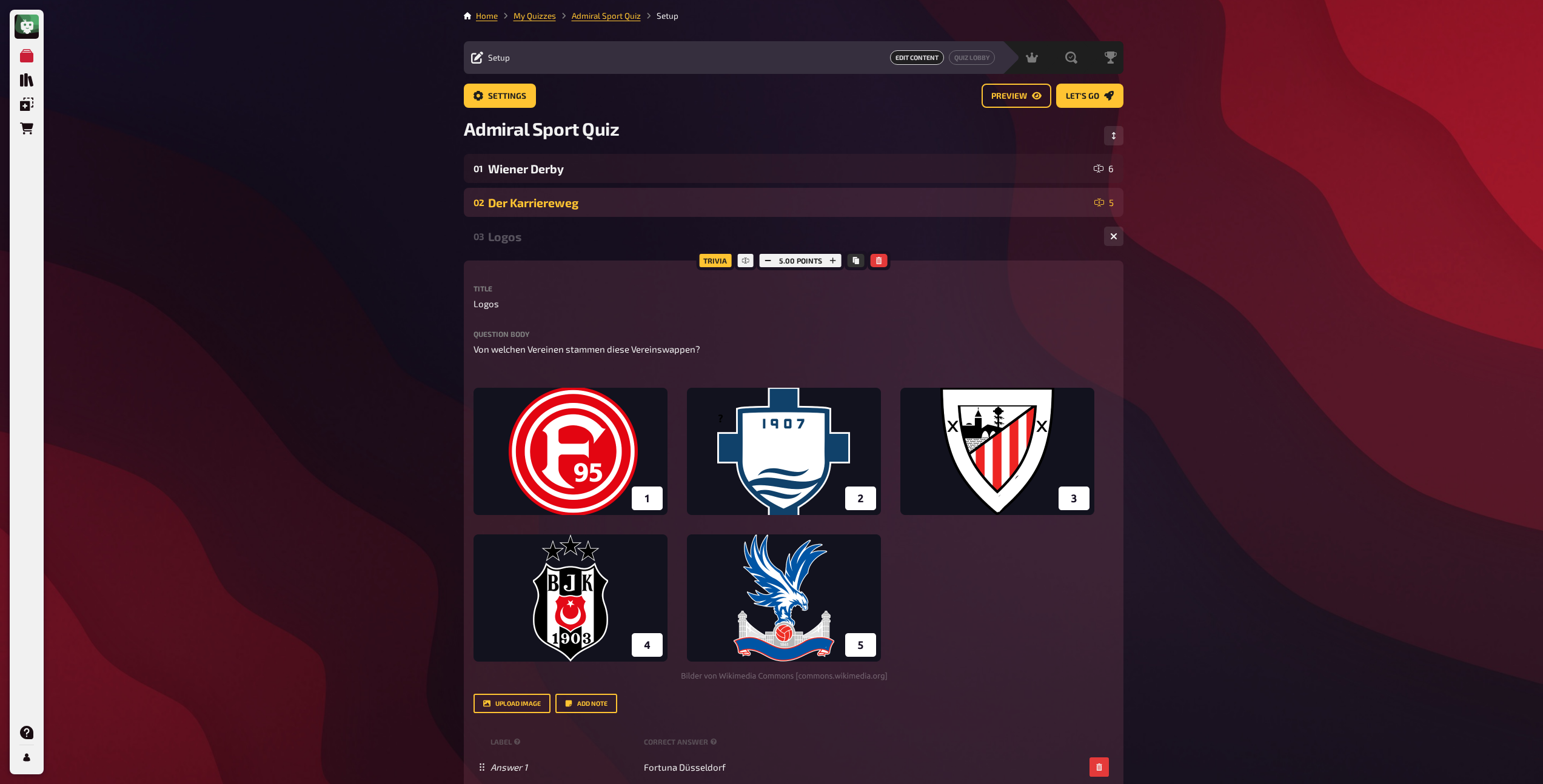
click at [560, 207] on div "Der Karriereweg" at bounding box center [788, 203] width 601 height 14
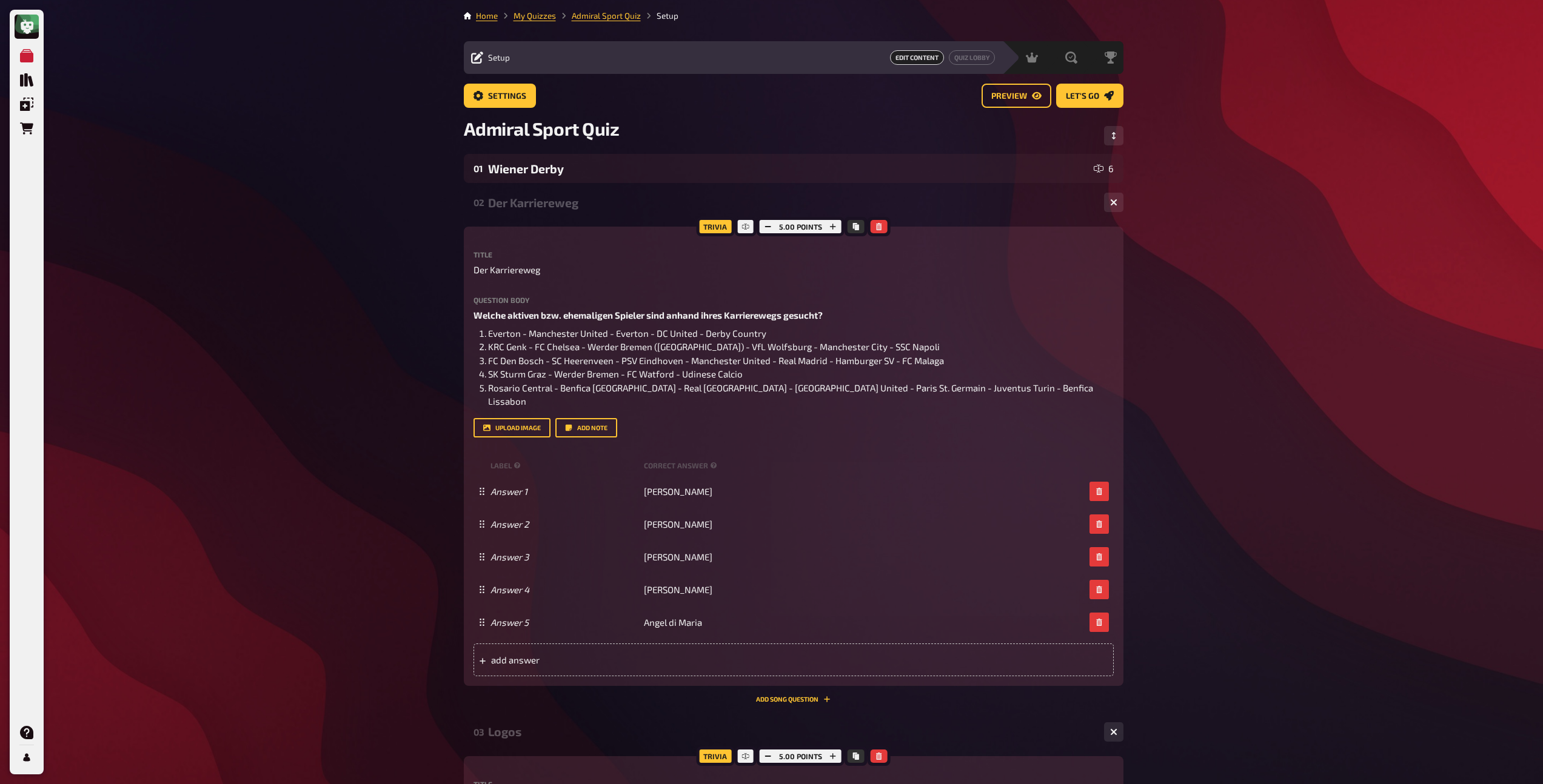
click at [542, 206] on div "Der Karriereweg" at bounding box center [791, 203] width 606 height 14
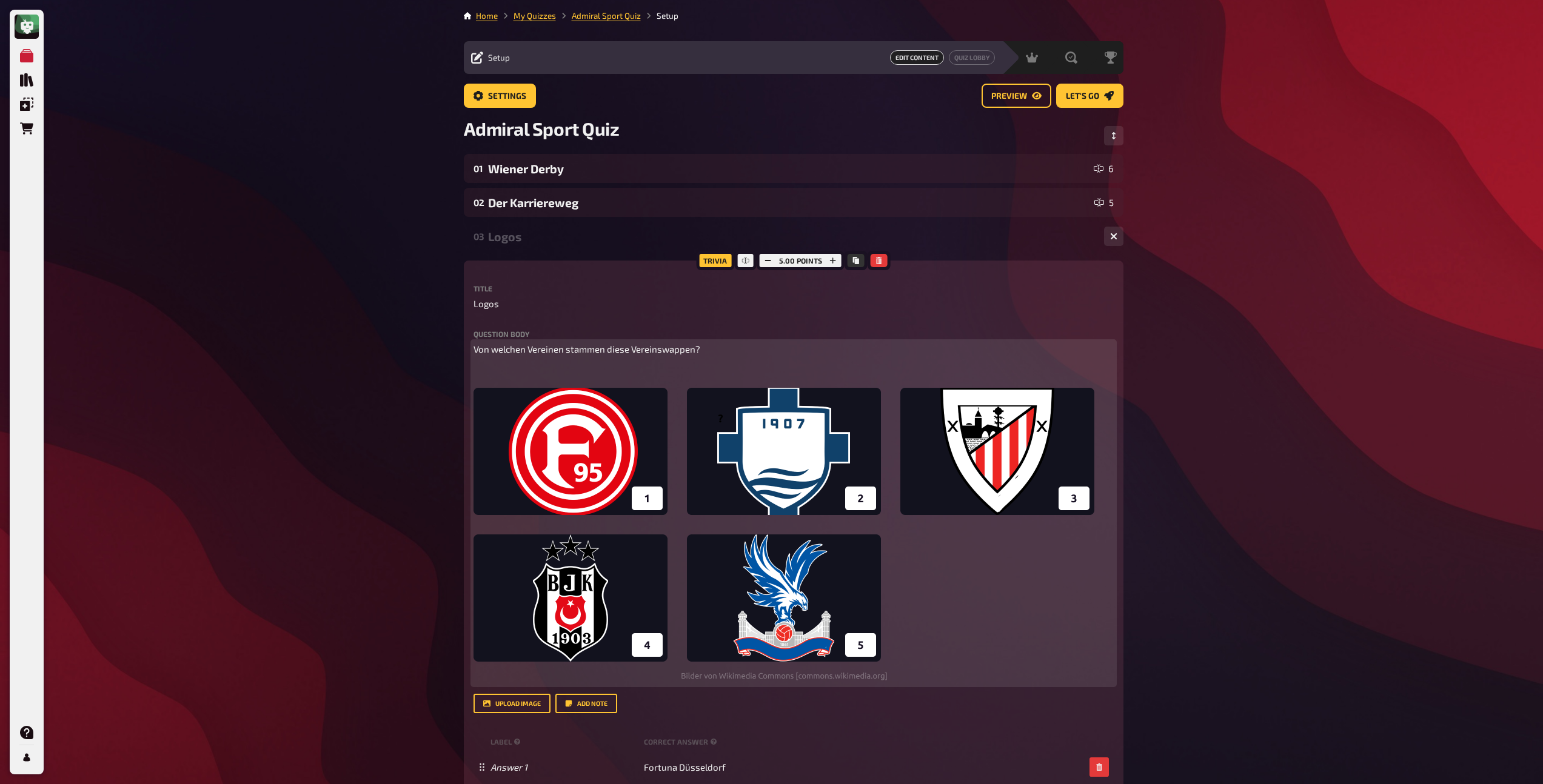
click at [549, 344] on span "Von welchen Vereinen stammen diese Vereinswappen?" at bounding box center [586, 349] width 226 height 11
click at [547, 324] on icon "button" at bounding box center [550, 324] width 7 height 7
click at [537, 368] on p "﻿" at bounding box center [793, 372] width 640 height 14
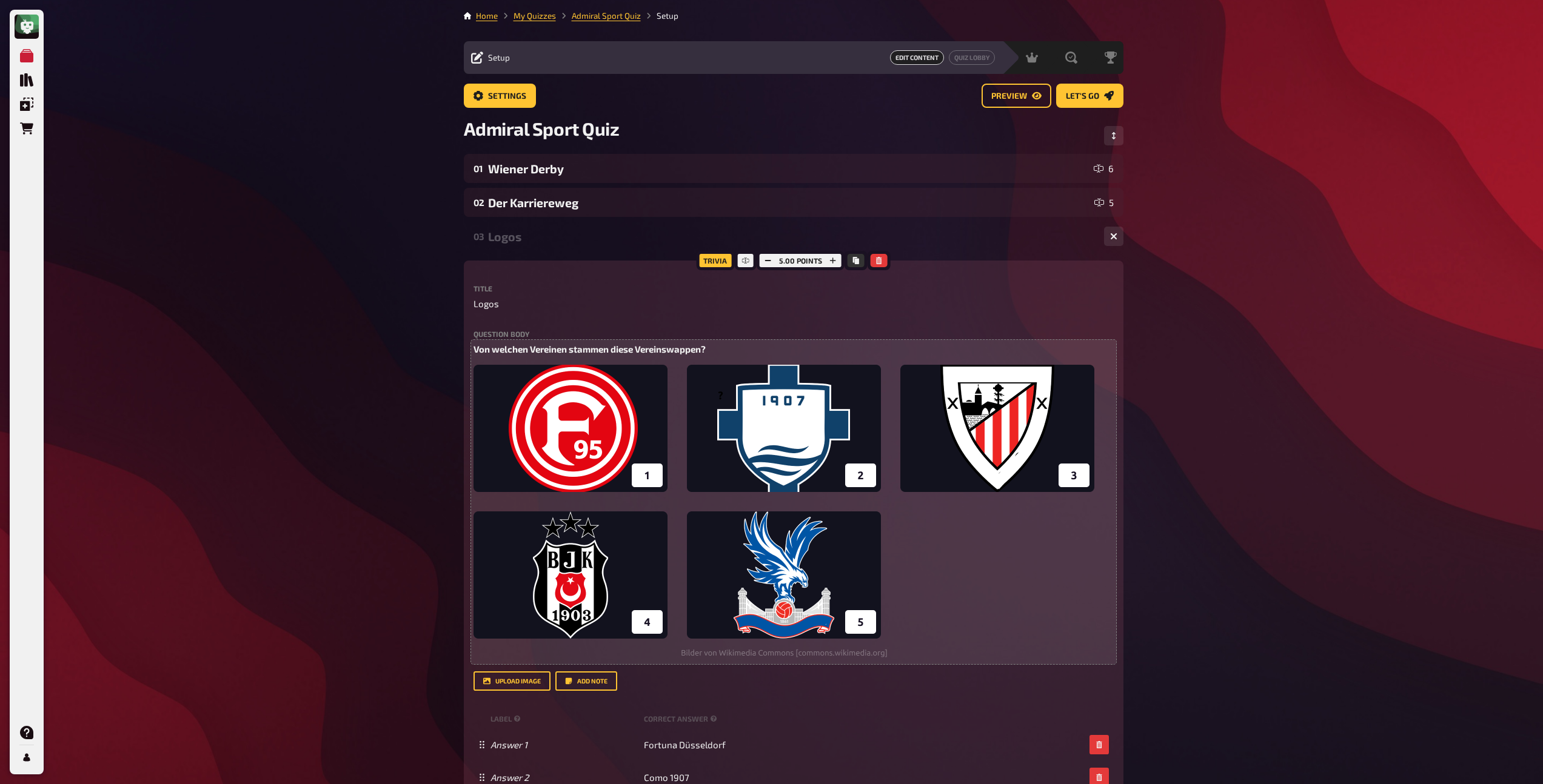
click at [521, 243] on div "Logos" at bounding box center [791, 236] width 606 height 14
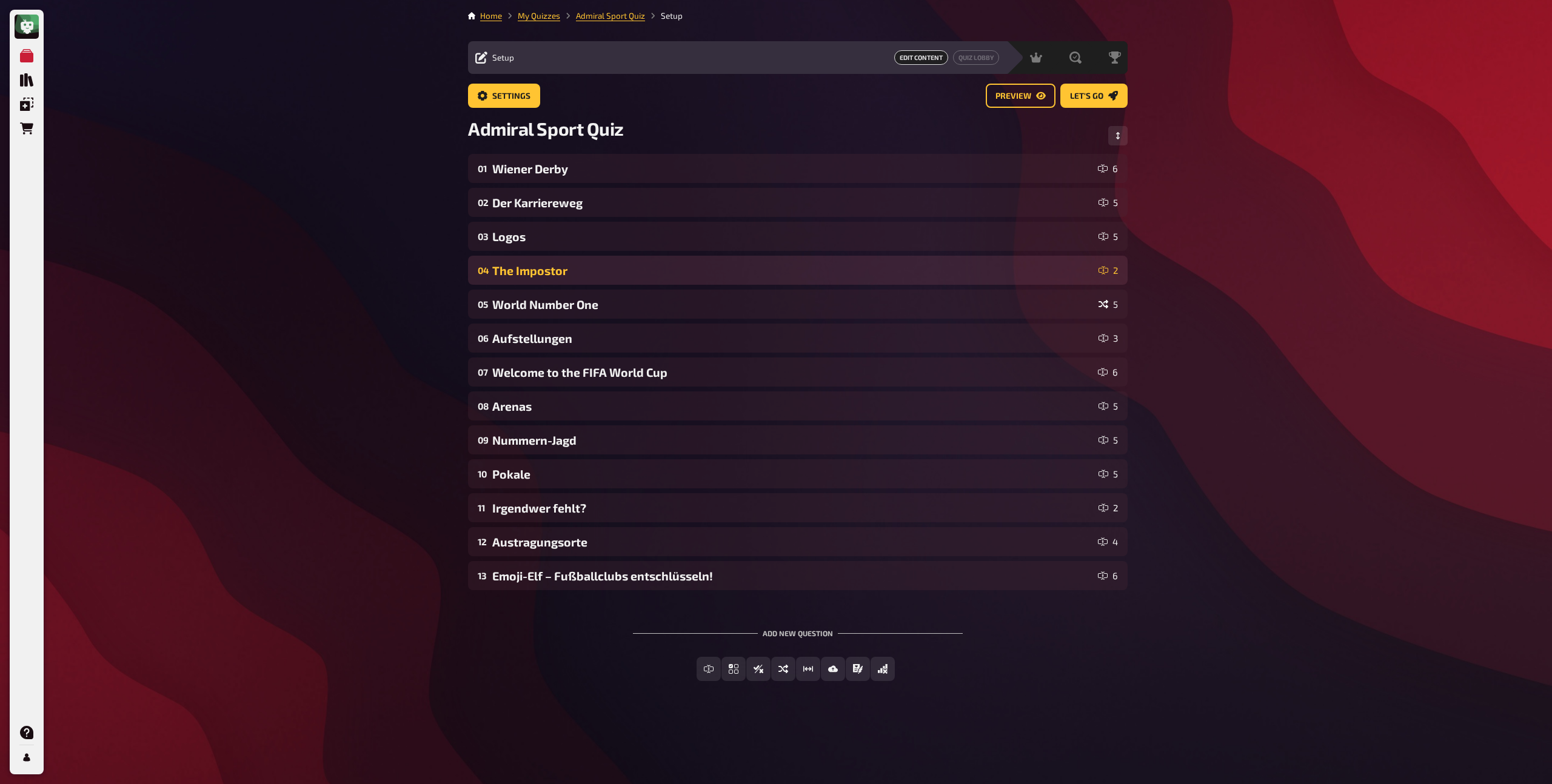
click at [528, 268] on div "The Impostor" at bounding box center [793, 270] width 602 height 14
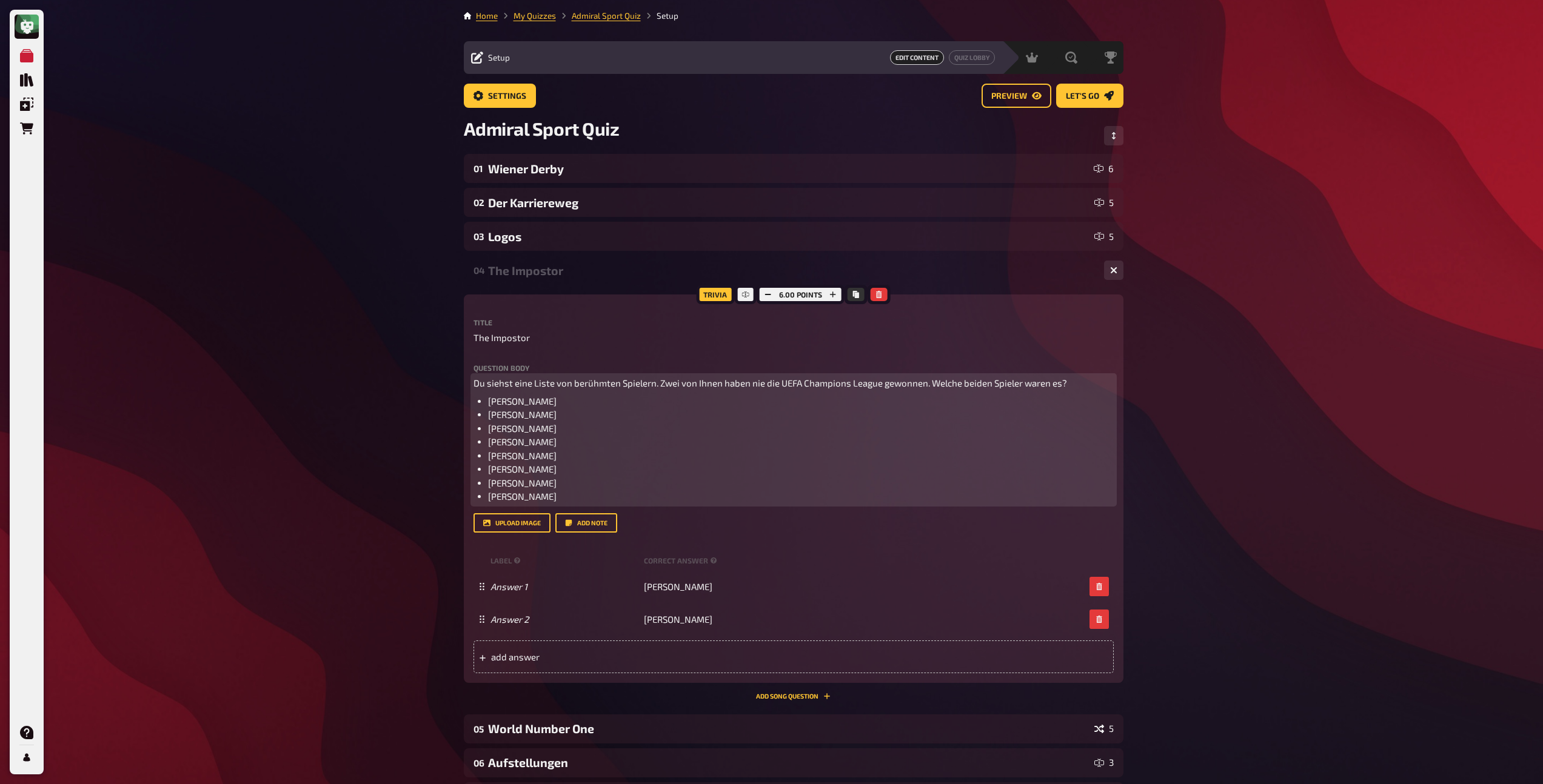
click at [600, 381] on span "Du siehst eine Liste von berühmten Spielern. Zwei von Ihnen haben nie die UEFA …" at bounding box center [770, 383] width 594 height 11
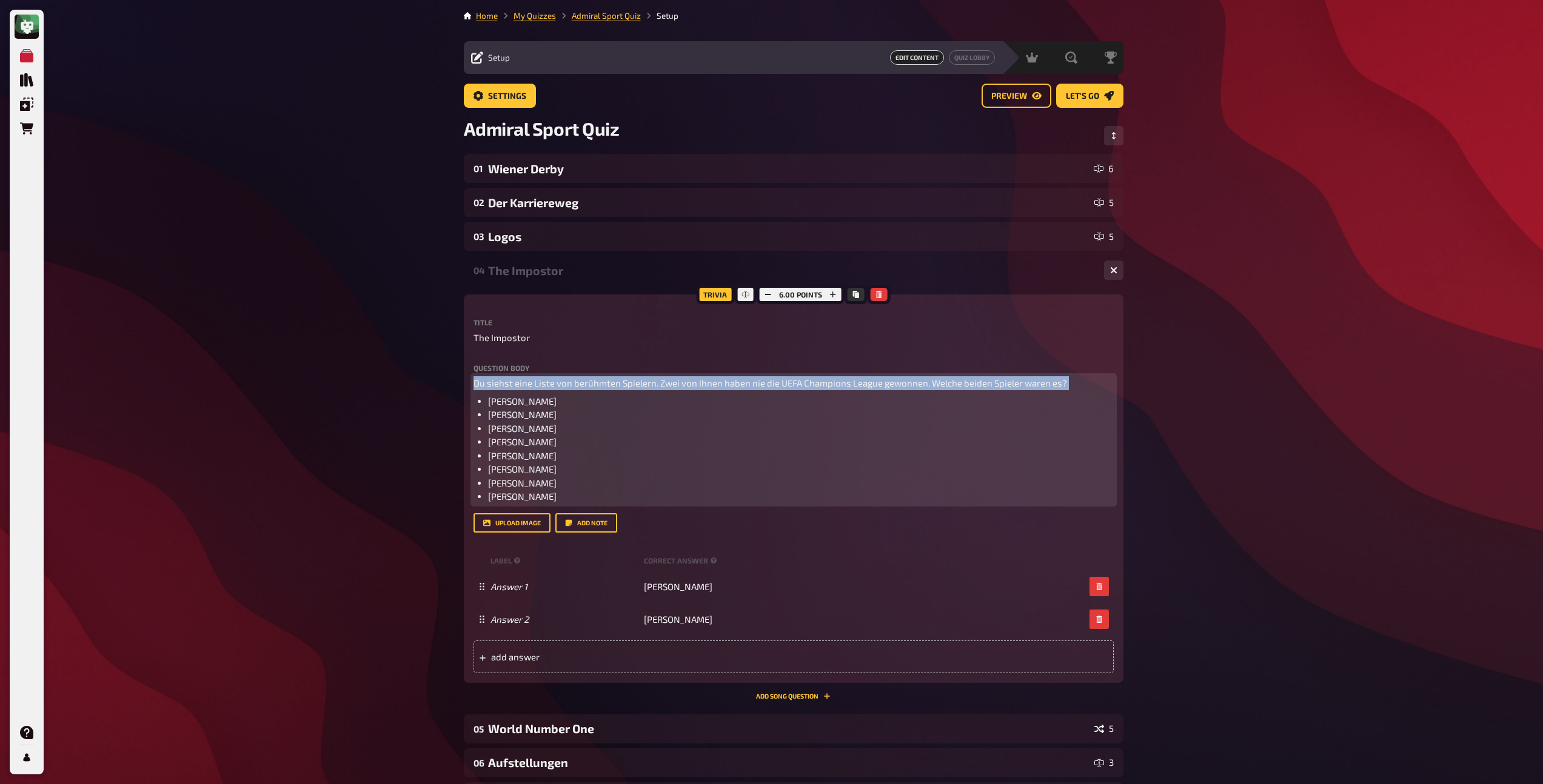
click at [600, 381] on span "Du siehst eine Liste von berühmten Spielern. Zwei von Ihnen haben nie die UEFA …" at bounding box center [770, 383] width 594 height 11
click at [729, 357] on icon "button" at bounding box center [732, 358] width 7 height 7
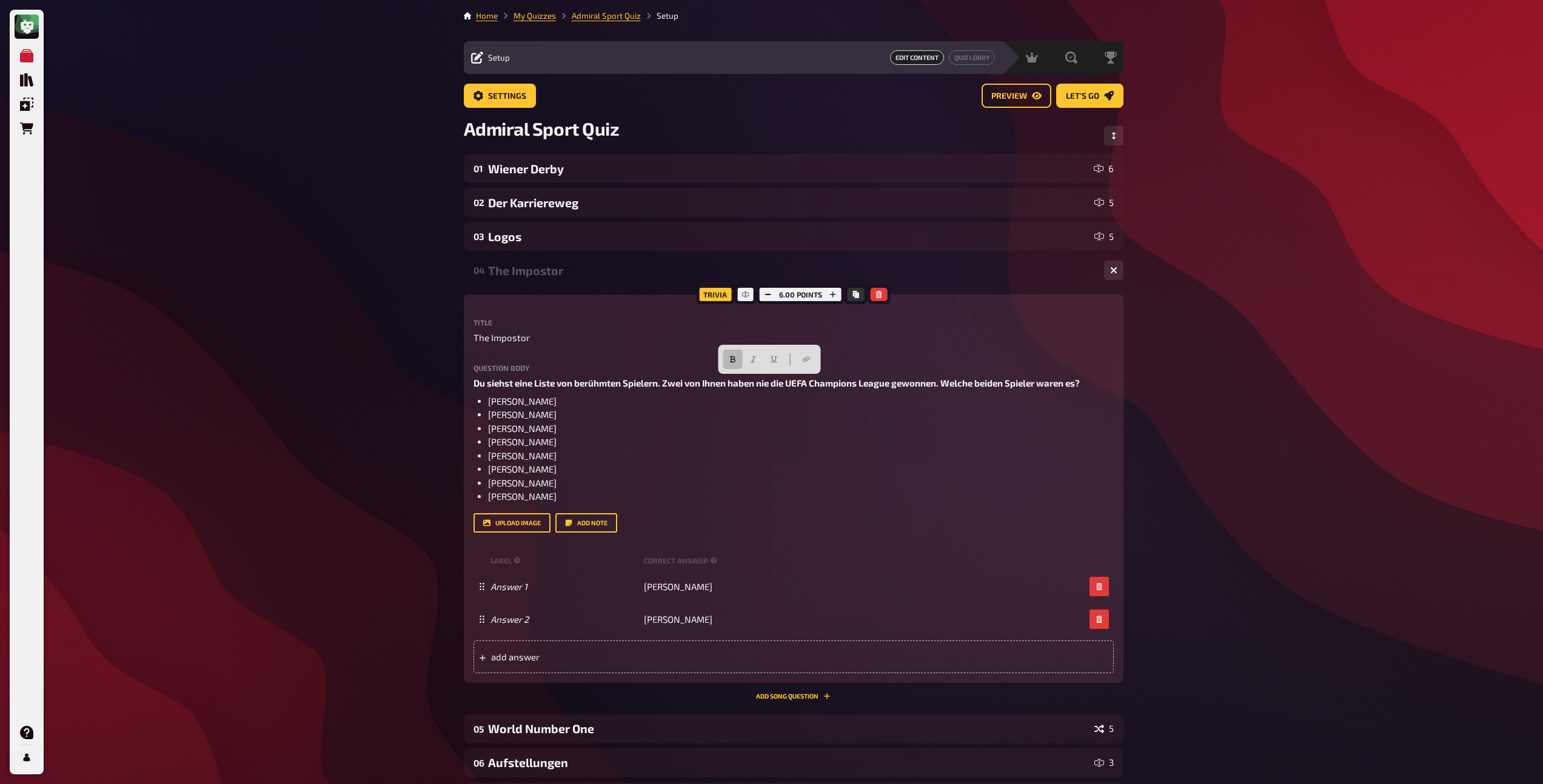
click at [528, 269] on div "The Impostor" at bounding box center [791, 270] width 606 height 14
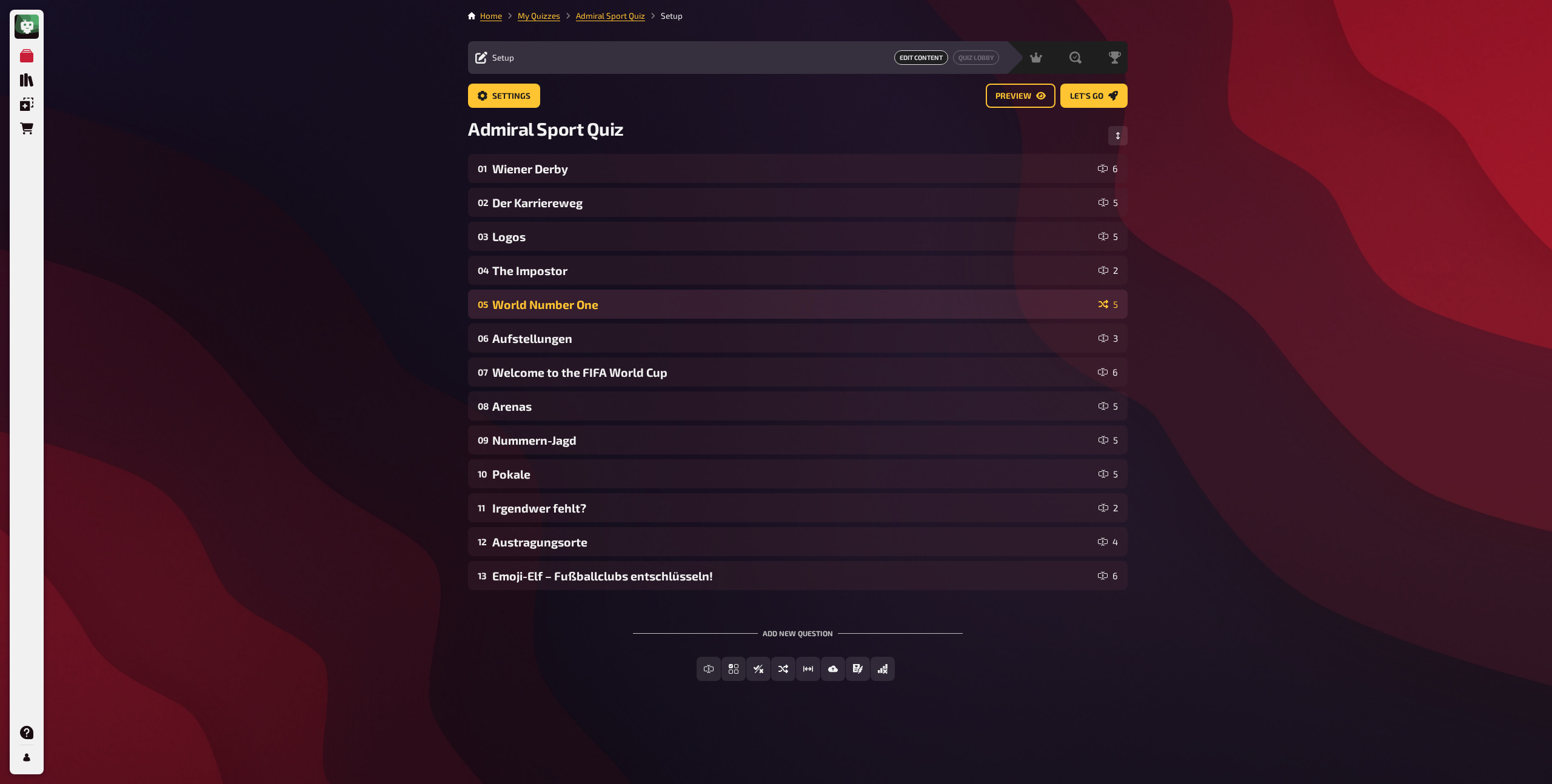
click at [537, 311] on div "World Number One" at bounding box center [793, 304] width 602 height 14
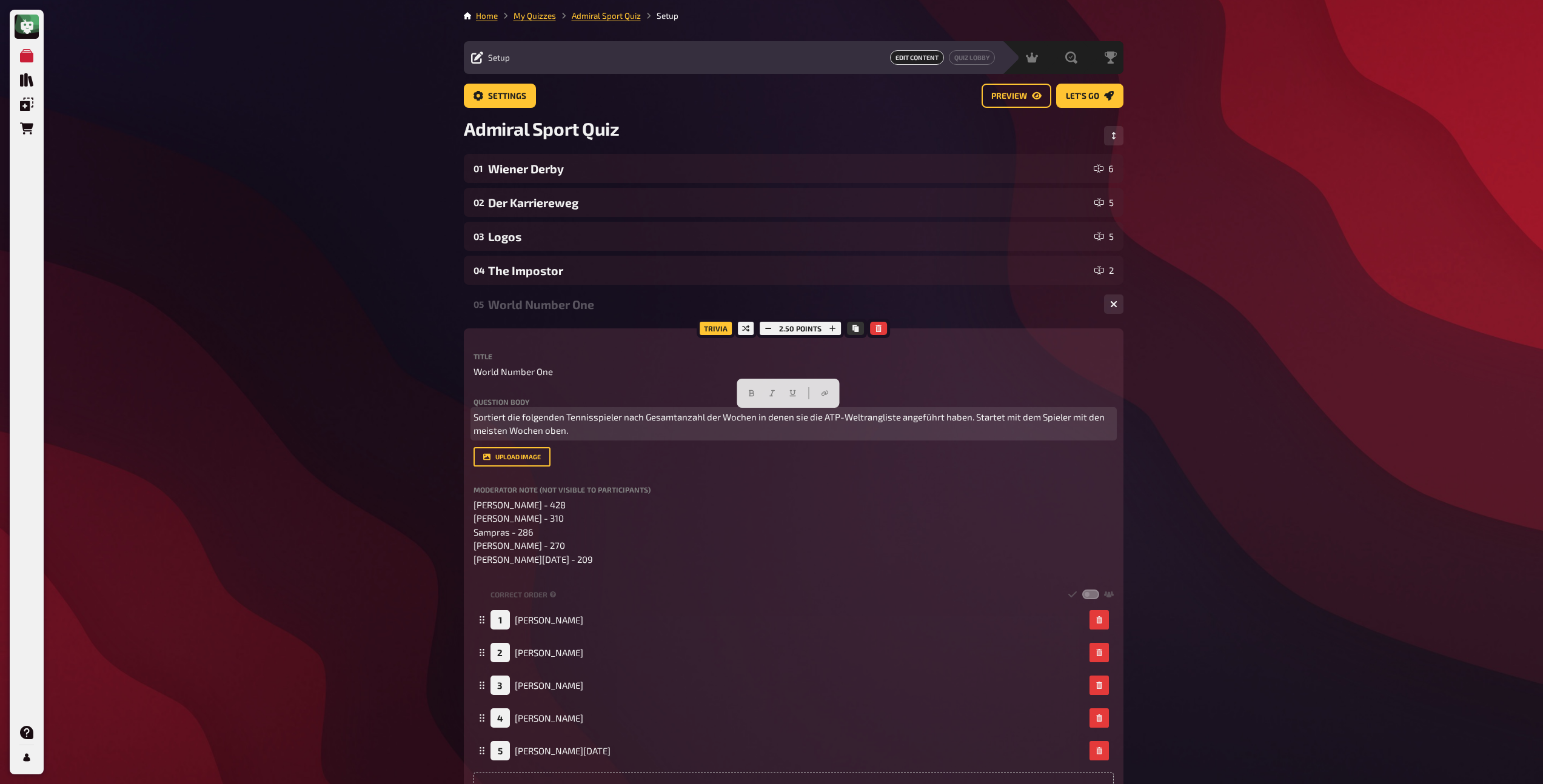
drag, startPoint x: 579, startPoint y: 431, endPoint x: 457, endPoint y: 407, distance: 124.3
click at [457, 407] on div "Home My Quizzes Admiral Sport Quiz Setup Setup Edit Content Quiz Lobby Hosting …" at bounding box center [793, 640] width 679 height 1281
click at [743, 399] on button "button" at bounding box center [751, 393] width 19 height 19
click at [541, 310] on div "World Number One" at bounding box center [791, 304] width 606 height 14
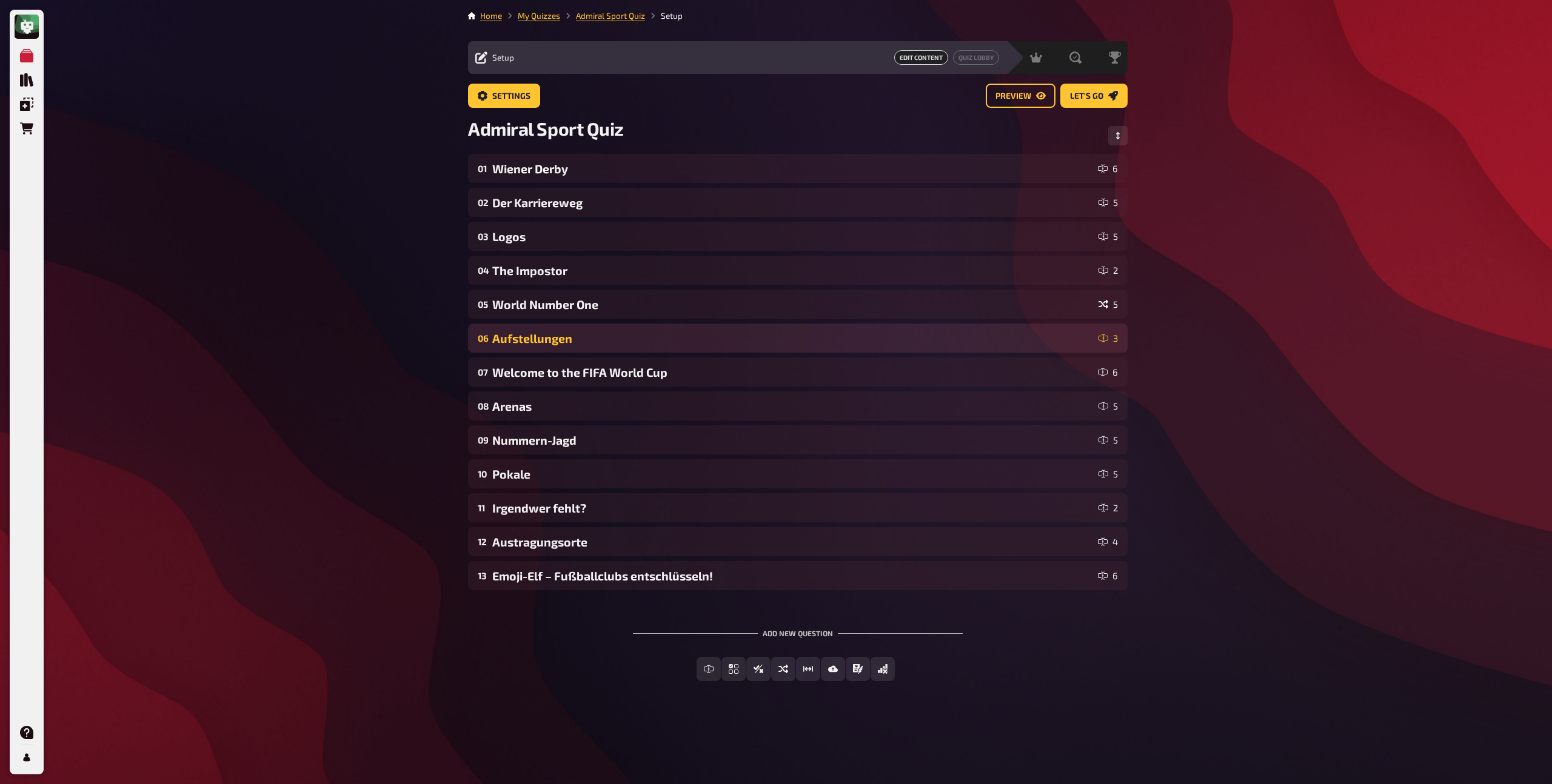
click at [542, 331] on div "Aufstellungen" at bounding box center [793, 338] width 602 height 14
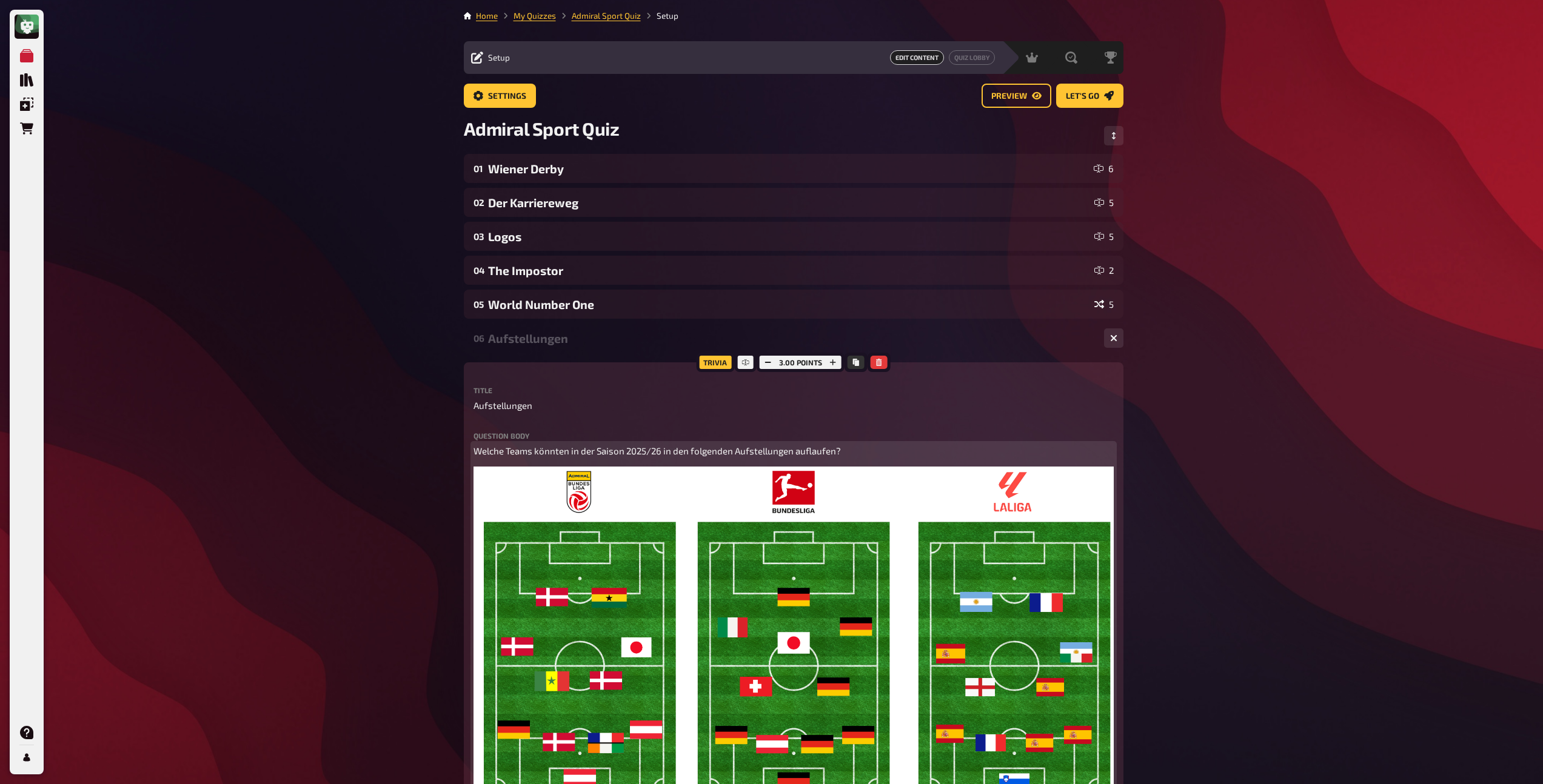
click at [573, 453] on span "Welche Teams könnten in der Saison 2025/26 in den folgenden Aufstellungen aufla…" at bounding box center [657, 451] width 367 height 11
click at [612, 427] on button "button" at bounding box center [620, 427] width 19 height 19
click at [557, 334] on div "Aufstellungen" at bounding box center [791, 338] width 606 height 14
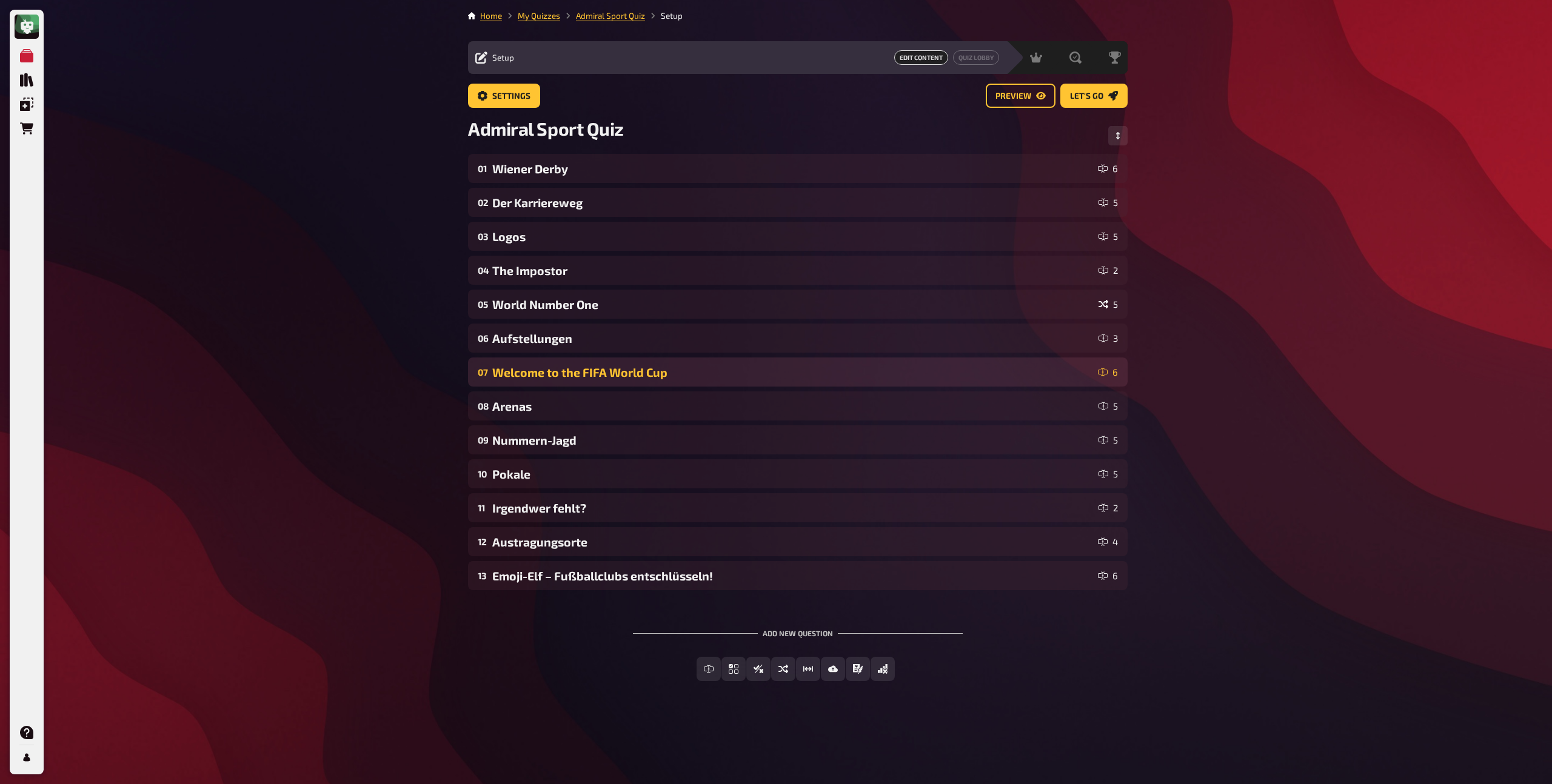
click at [562, 368] on div "Welcome to the FIFA World Cup" at bounding box center [793, 372] width 601 height 14
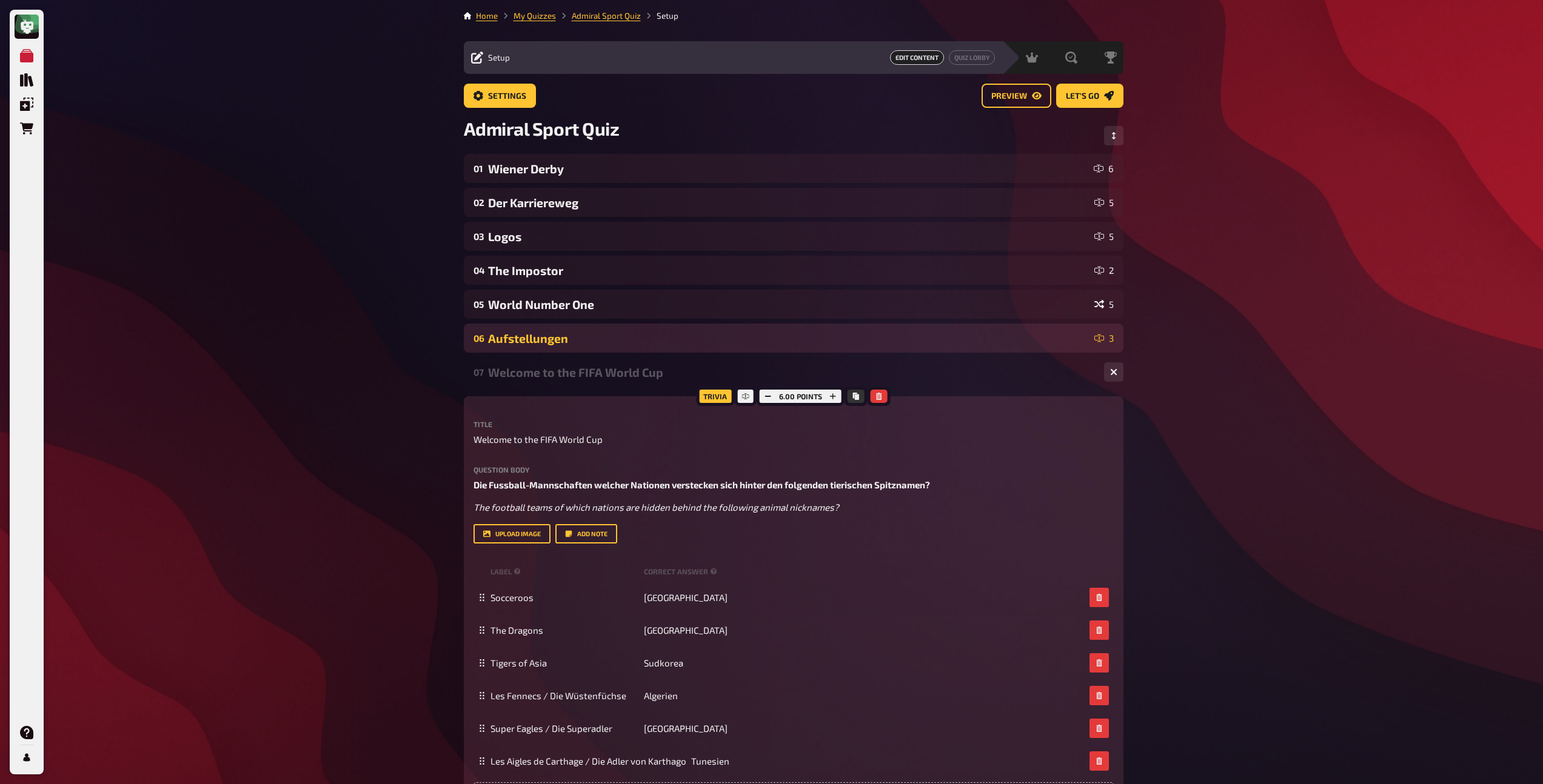
click at [561, 341] on div "Aufstellungen" at bounding box center [788, 338] width 601 height 14
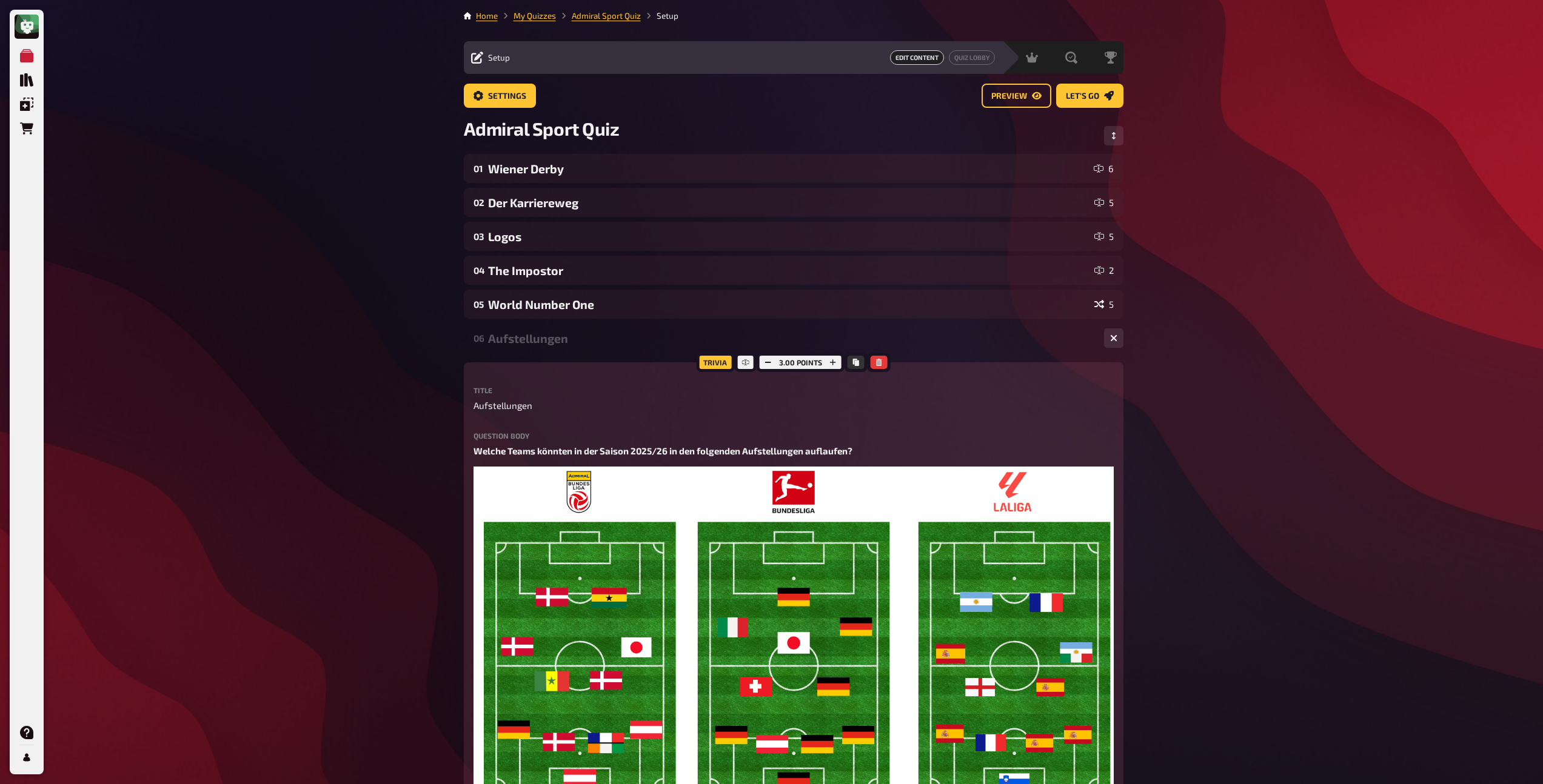
click at [561, 341] on div "Aufstellungen" at bounding box center [791, 338] width 606 height 14
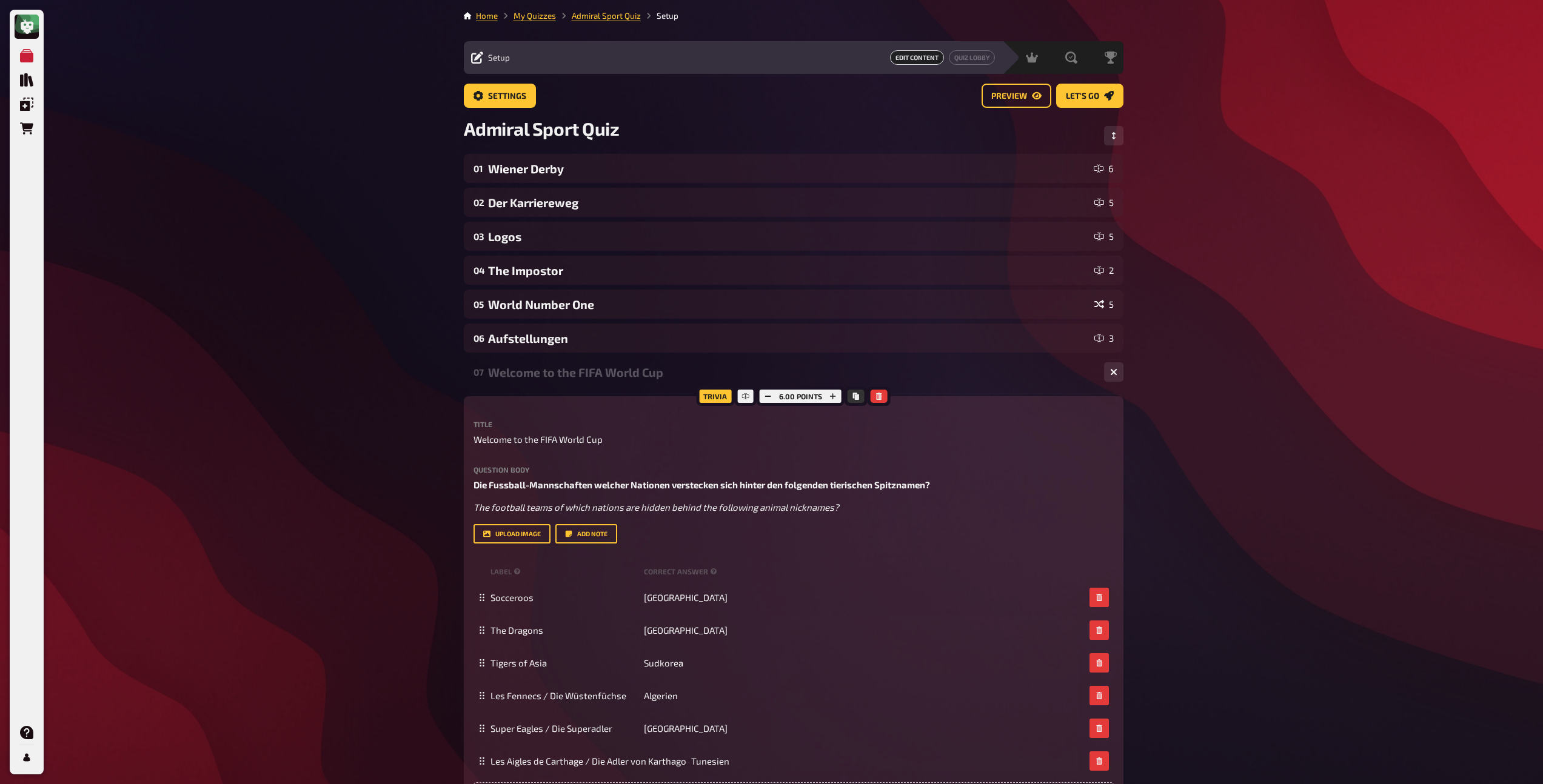
click at [562, 376] on div "Welcome to the FIFA World Cup" at bounding box center [791, 372] width 606 height 14
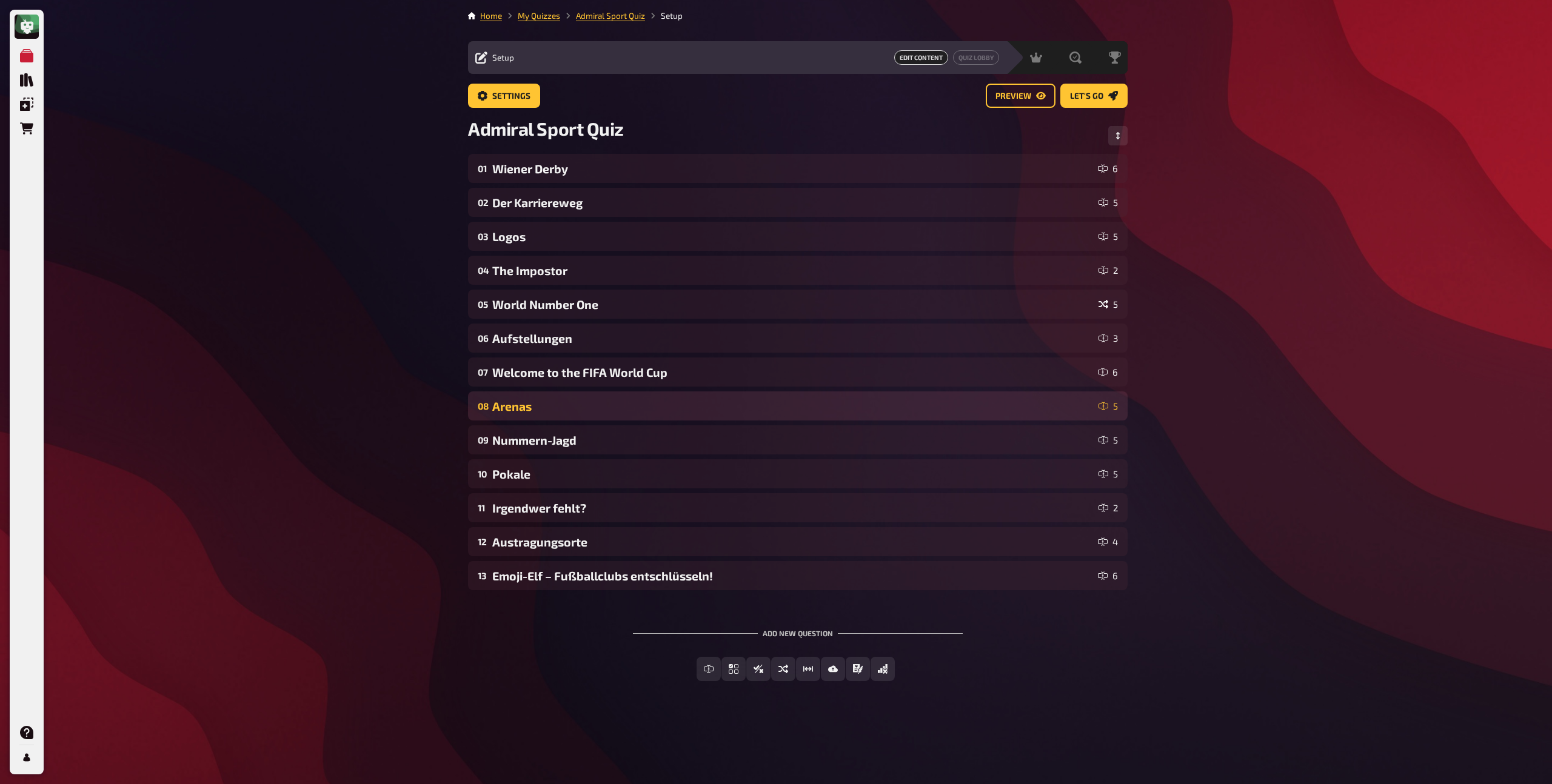
click at [564, 405] on div "Arenas" at bounding box center [793, 406] width 602 height 14
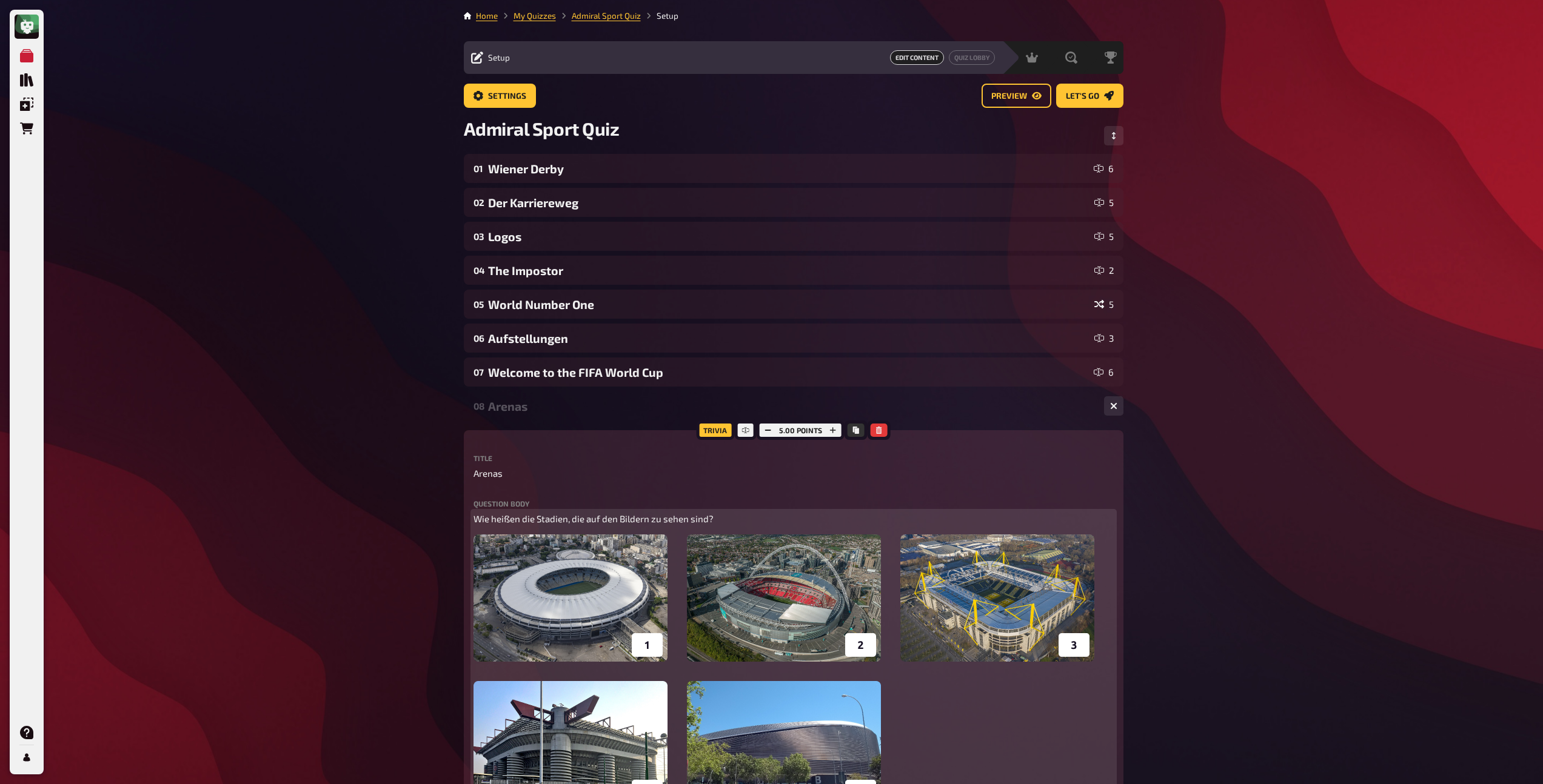
click at [591, 525] on p "Wie heißen die Stadien, die auf den Bildern zu sehen sind?" at bounding box center [793, 519] width 640 height 14
click at [591, 523] on span "Wie heißen die Stadien, die auf den Bildern zu sehen sind?" at bounding box center [593, 518] width 240 height 11
click at [559, 498] on icon "button" at bounding box center [556, 494] width 7 height 7
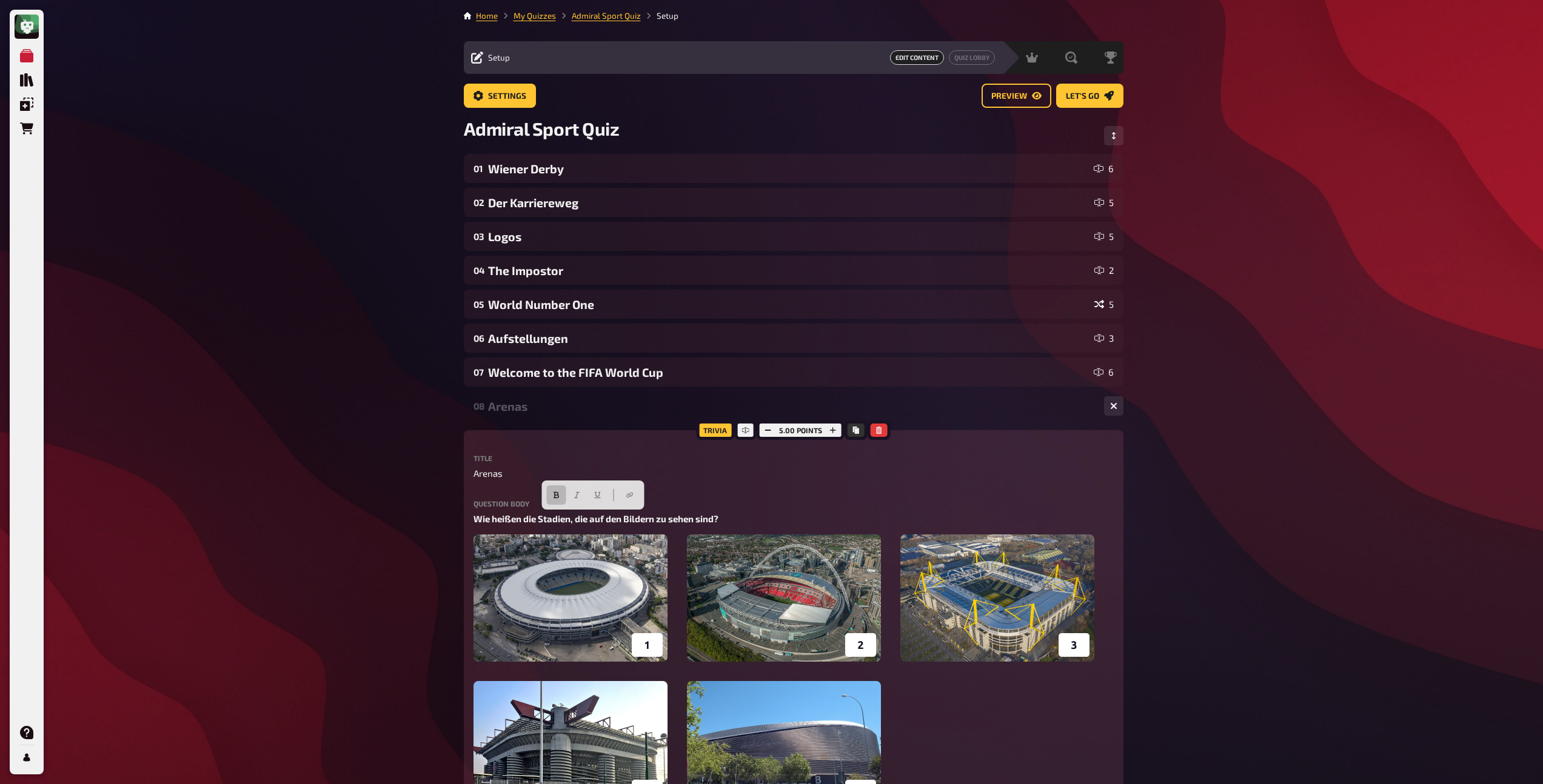
click at [551, 415] on div "08 Arenas 5" at bounding box center [793, 406] width 660 height 29
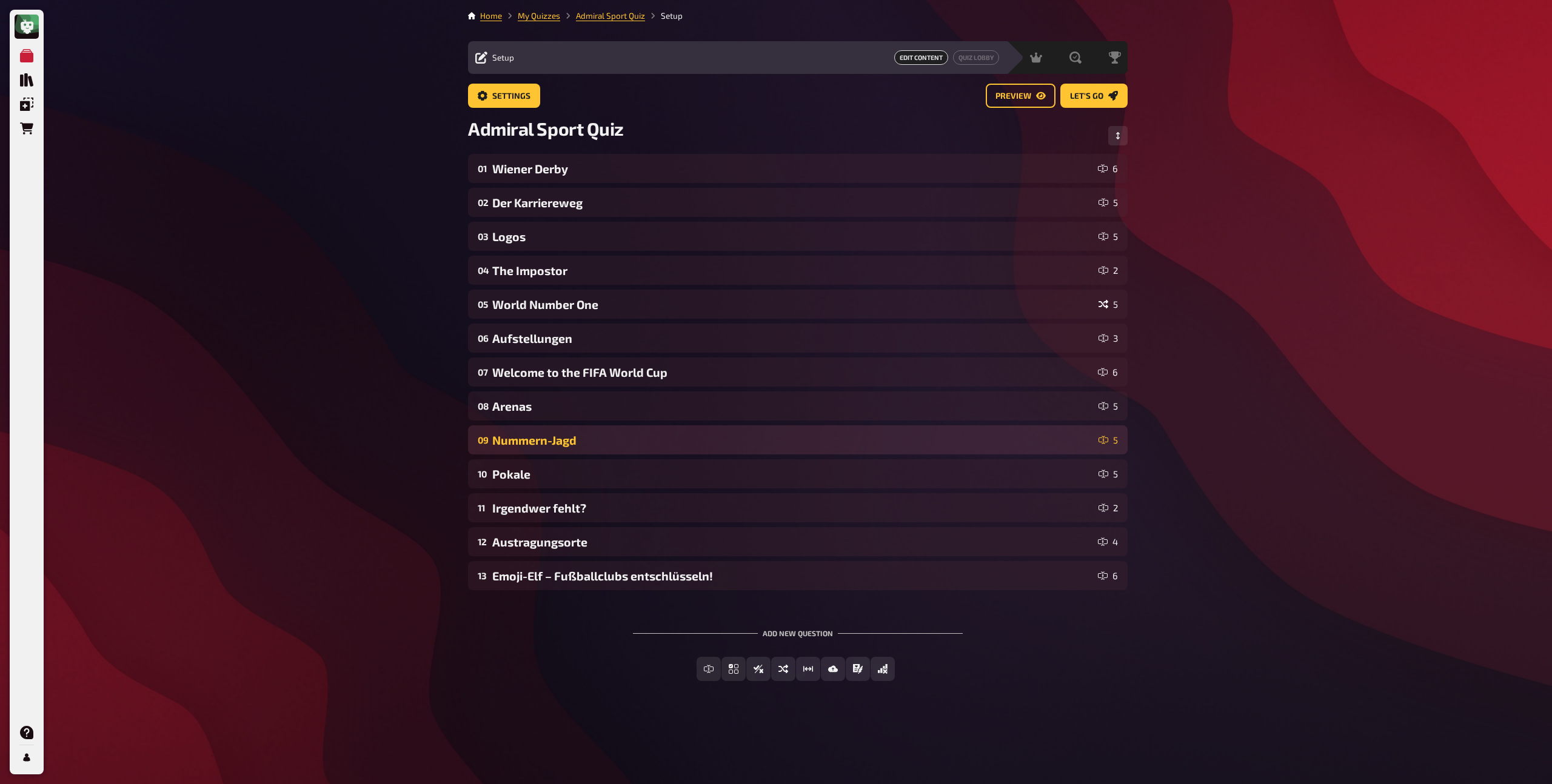
click at [556, 437] on div "Nummern-Jagd" at bounding box center [793, 440] width 602 height 14
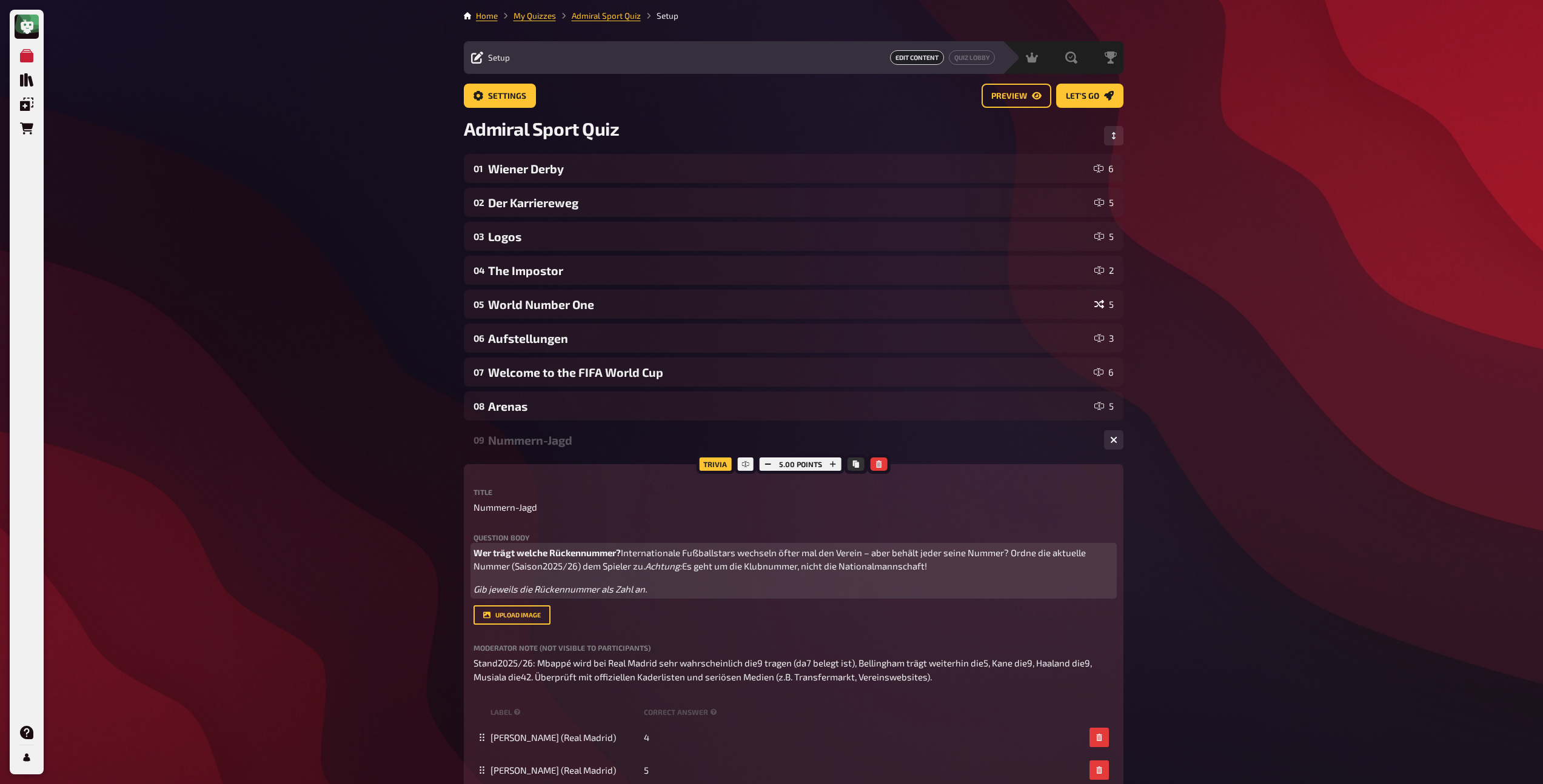
click at [622, 546] on p "Wer trägt welche Rückennummer? Internationale Fußballstars wechseln öfter mal d…" at bounding box center [793, 560] width 640 height 27
drag, startPoint x: 622, startPoint y: 551, endPoint x: 463, endPoint y: 551, distance: 159.0
click at [463, 551] on div "Trivia 5.00 points Title Nummern-Jagd Question body Wer trägt welche Rückennumm…" at bounding box center [793, 699] width 660 height 468
click at [480, 595] on span "Gib jeweils die Rückennummer als Zahl an." at bounding box center [560, 589] width 173 height 11
click at [563, 573] on p "Internationale Fußballstars wechseln öfter mal den Verein – aber behält jeder s…" at bounding box center [793, 560] width 640 height 27
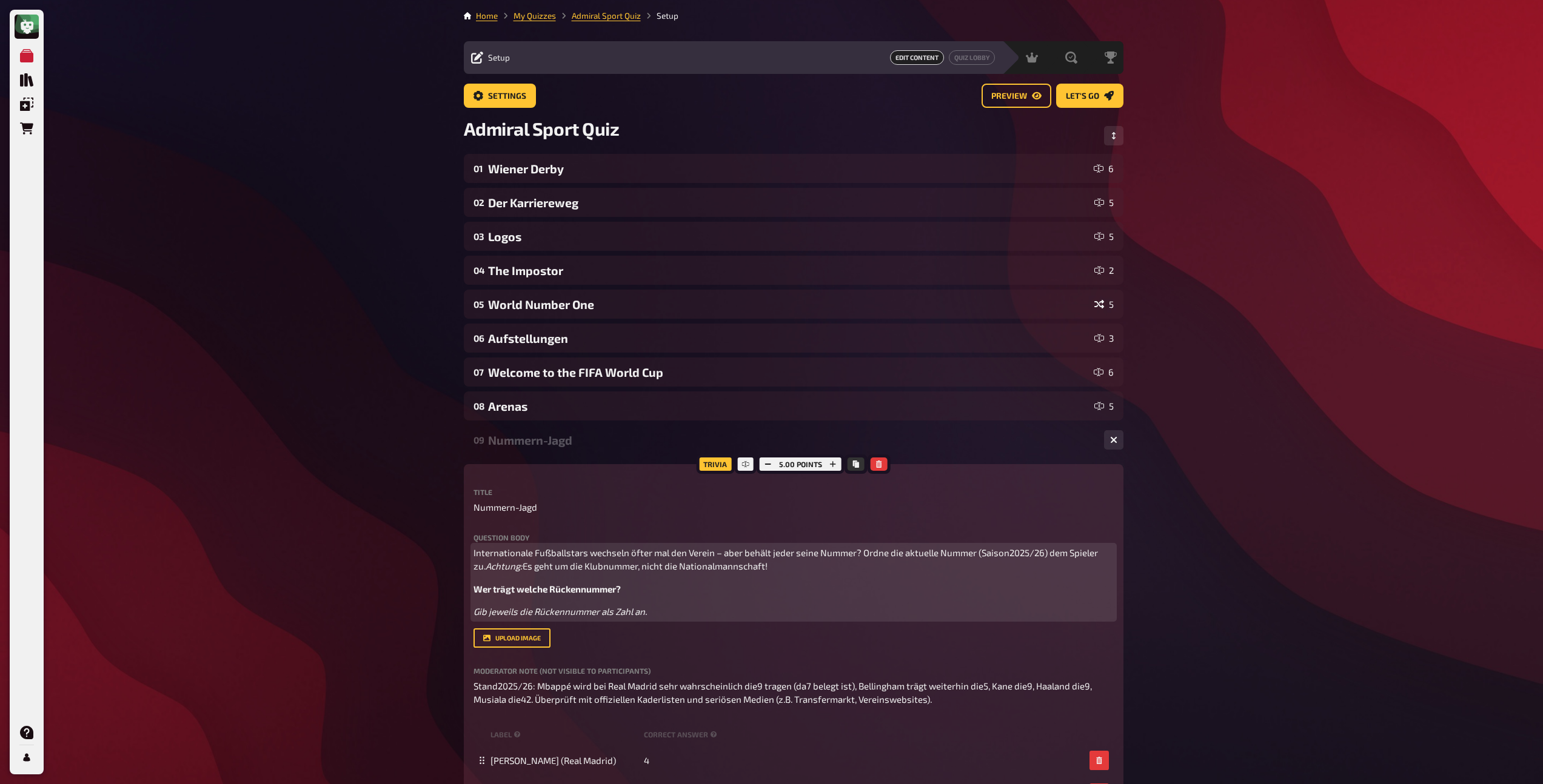
click at [523, 588] on div "Internationale Fußballstars wechseln öfter mal den Verein – aber behält jeder s…" at bounding box center [793, 582] width 640 height 73
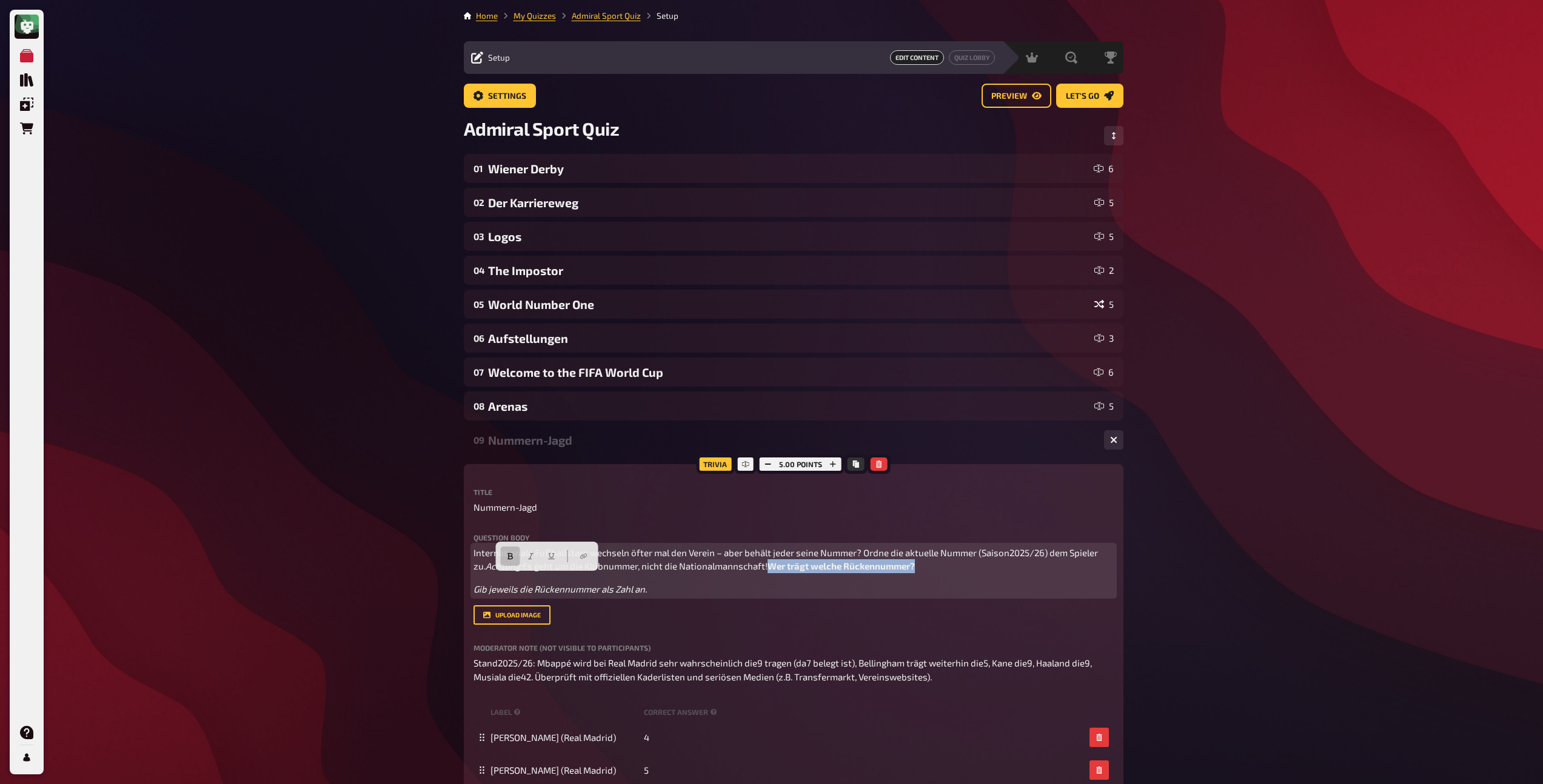
drag, startPoint x: 634, startPoint y: 582, endPoint x: 457, endPoint y: 574, distance: 177.2
click at [457, 574] on div "Home My Quizzes Admiral Sport Quiz Setup Setup Edit Content Quiz Lobby Hosting …" at bounding box center [793, 631] width 679 height 1263
click at [476, 549] on span "Internationale Fußballstars wechseln öfter mal den Verein – aber behält jeder s…" at bounding box center [786, 560] width 627 height 25
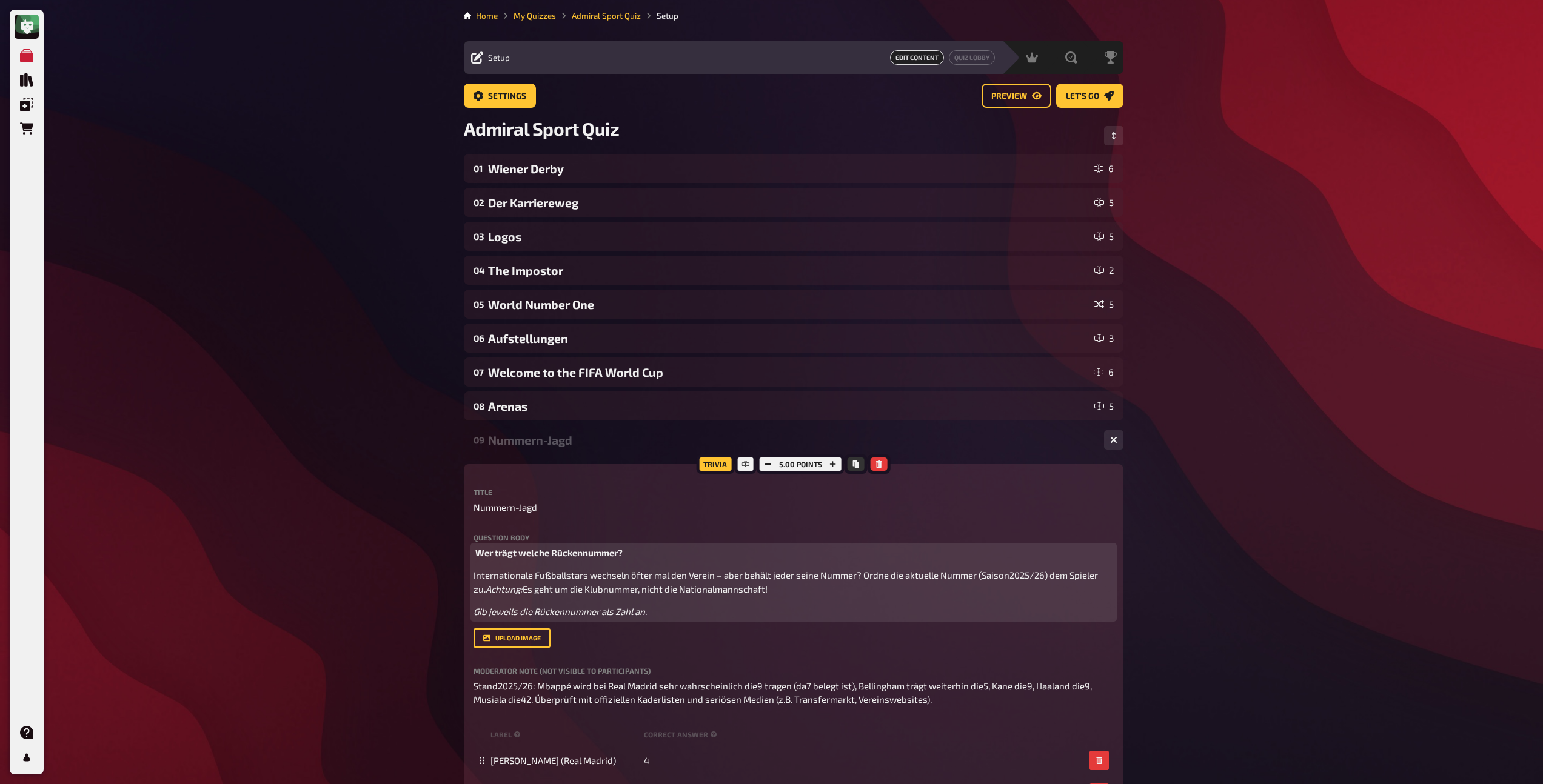
click at [491, 613] on div "Wer trägt welche Rückennummer? Internationale Fußballstars wechseln öfter mal d…" at bounding box center [793, 582] width 640 height 73
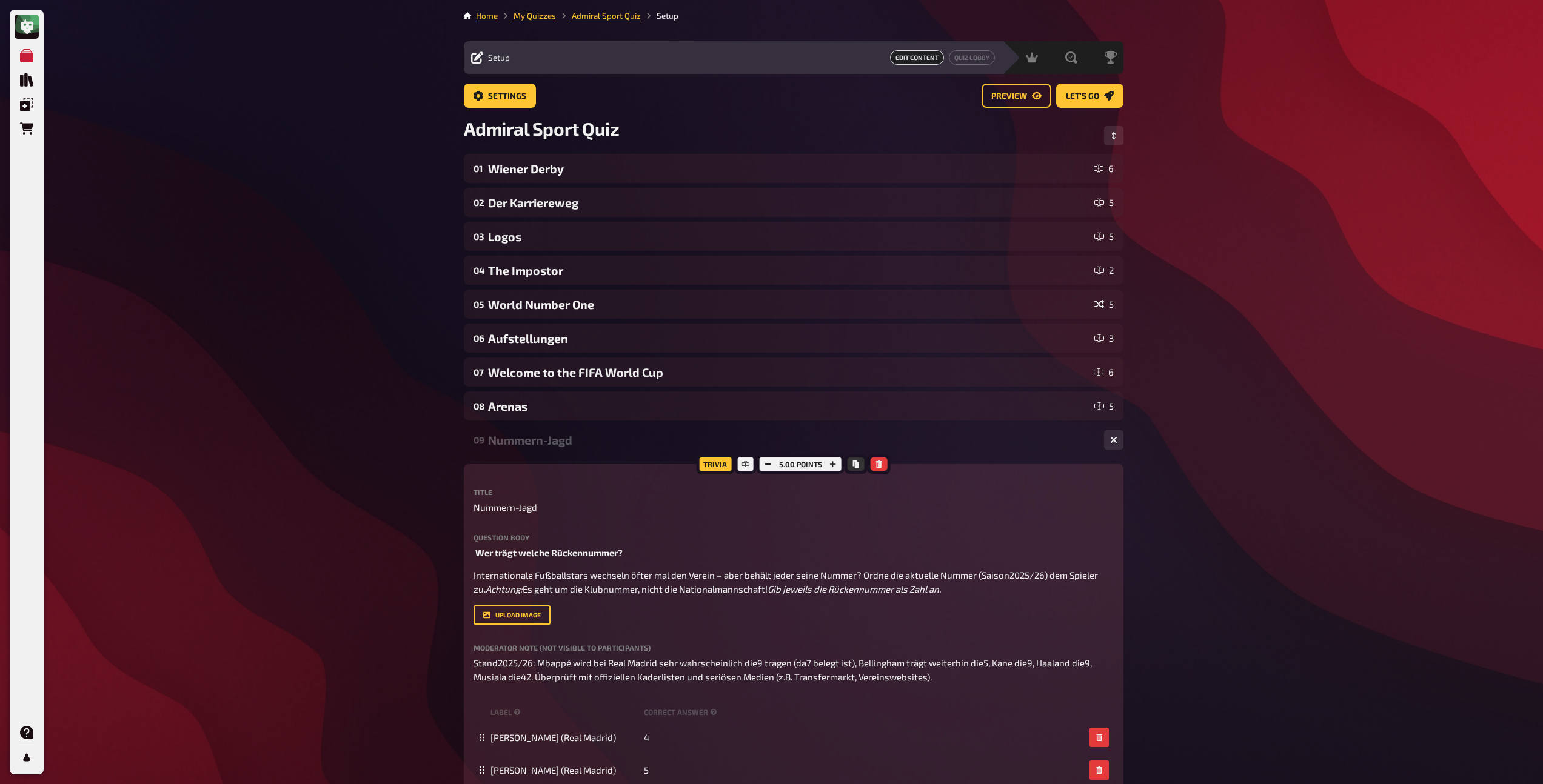
click at [536, 446] on div "Nummern-Jagd" at bounding box center [791, 440] width 606 height 14
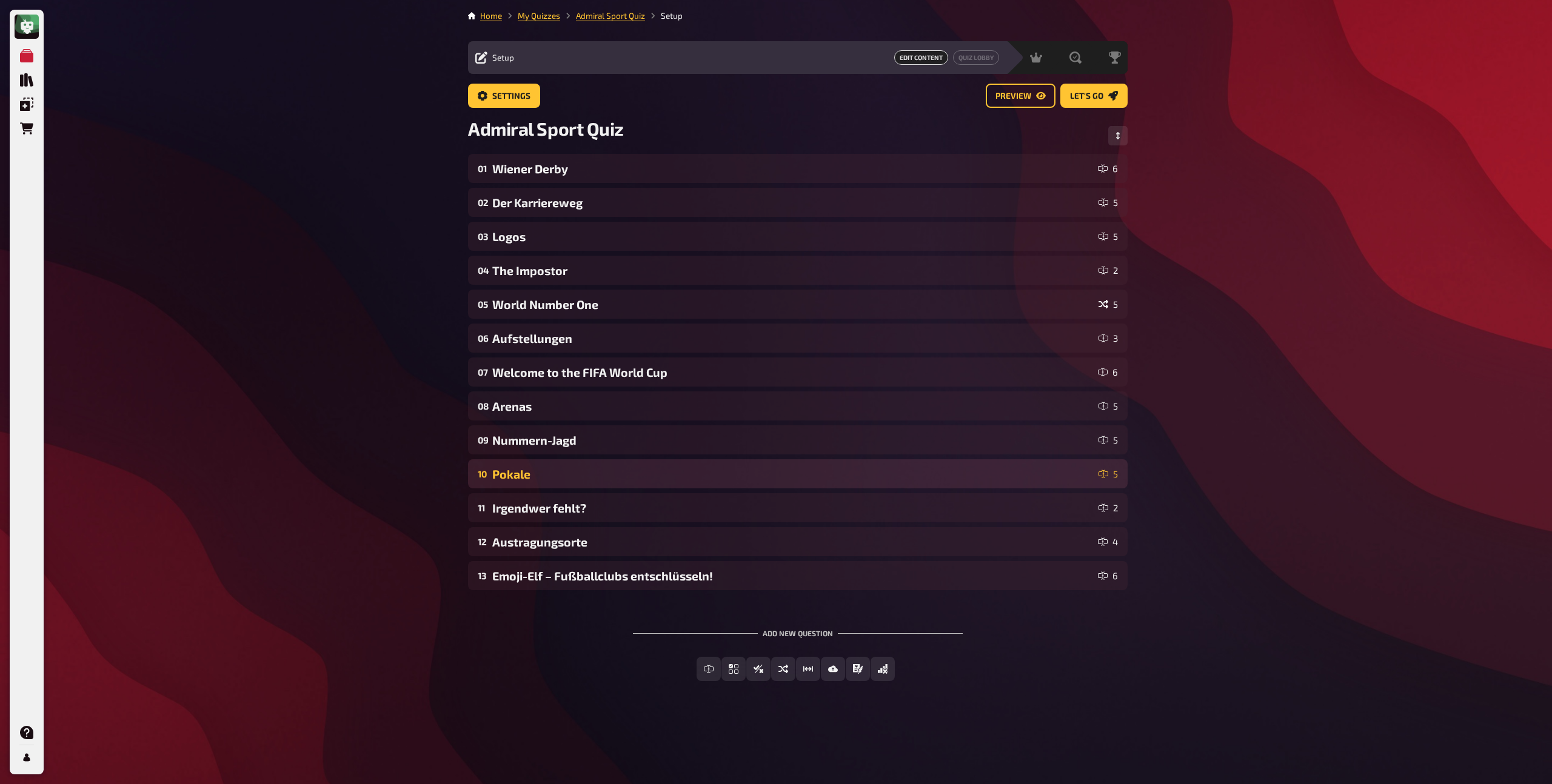
click at [535, 471] on div "Pokale" at bounding box center [793, 474] width 602 height 14
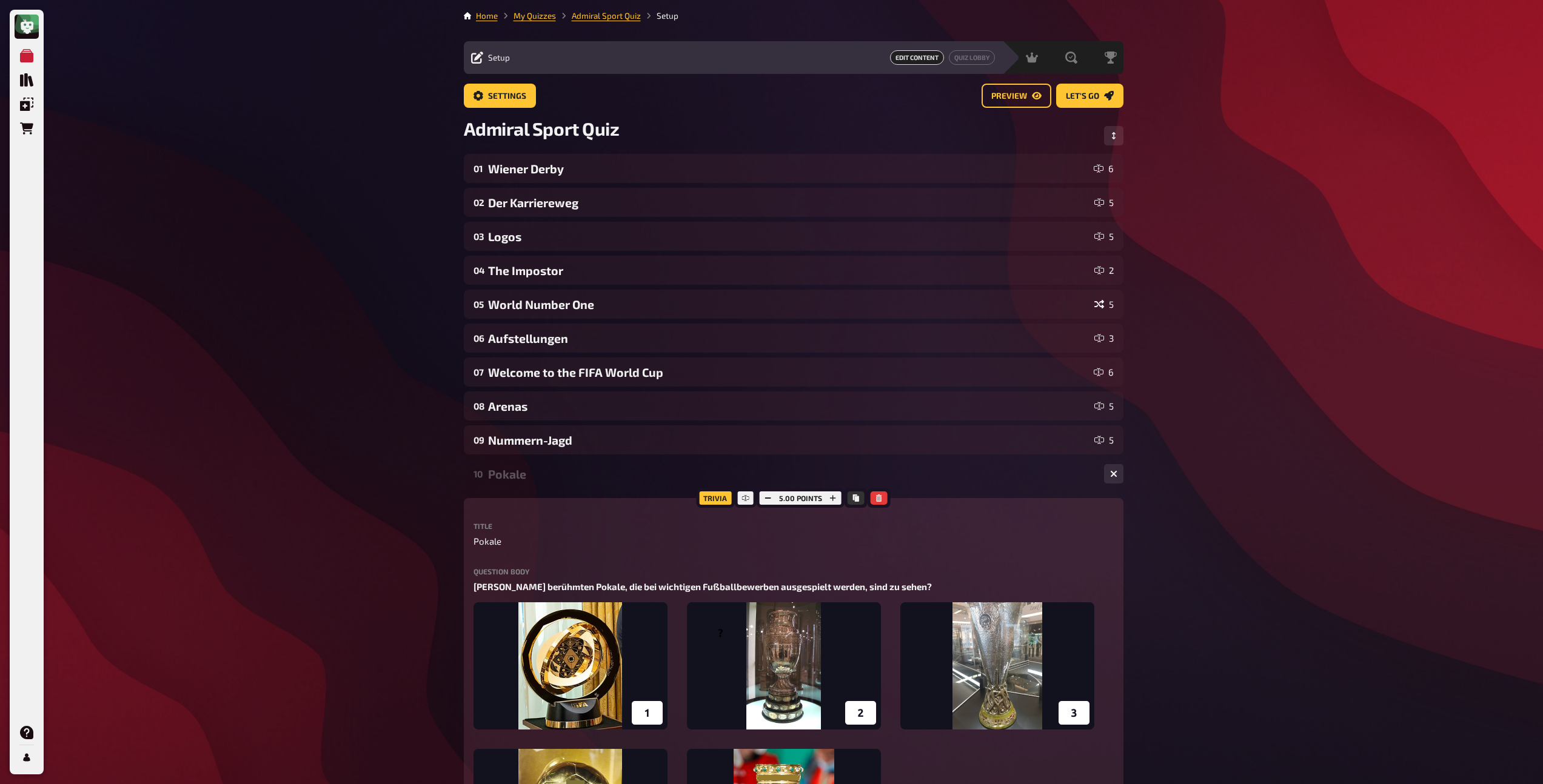
click at [533, 475] on div "Pokale" at bounding box center [791, 474] width 606 height 14
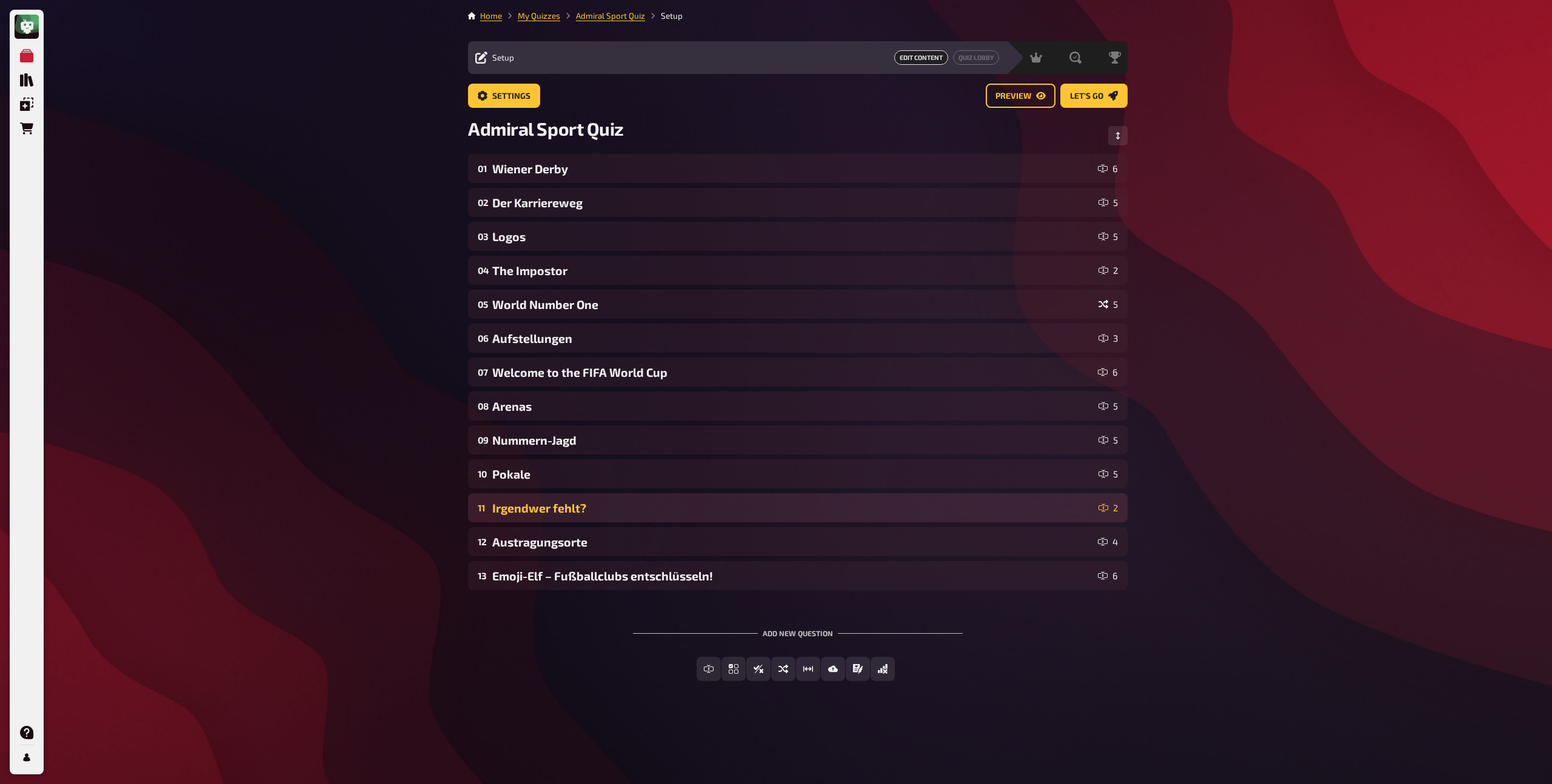
click at [531, 495] on div "11 Irgendwer fehlt? 2" at bounding box center [798, 508] width 660 height 29
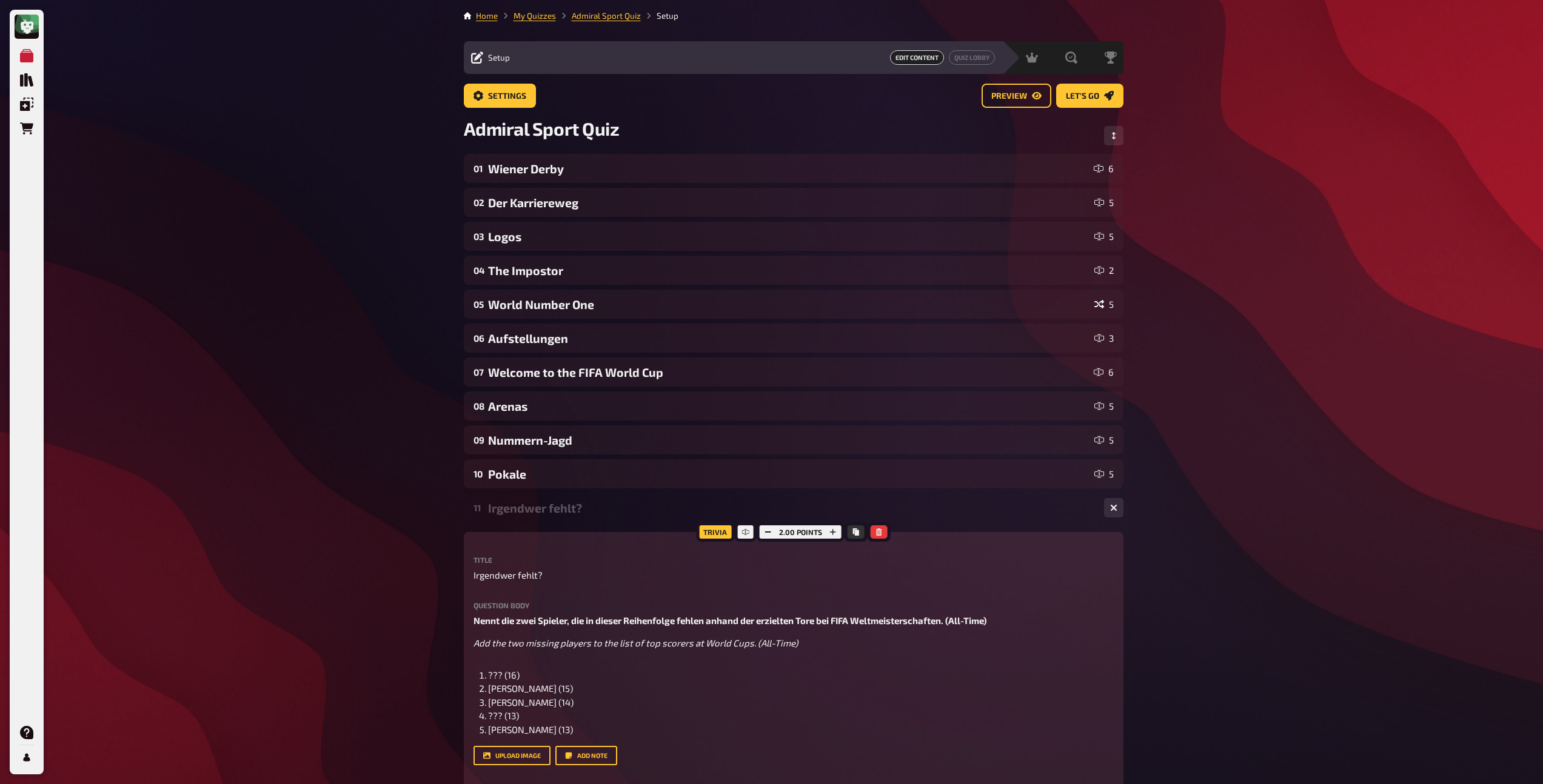
click at [518, 510] on div "Irgendwer fehlt?" at bounding box center [791, 508] width 606 height 14
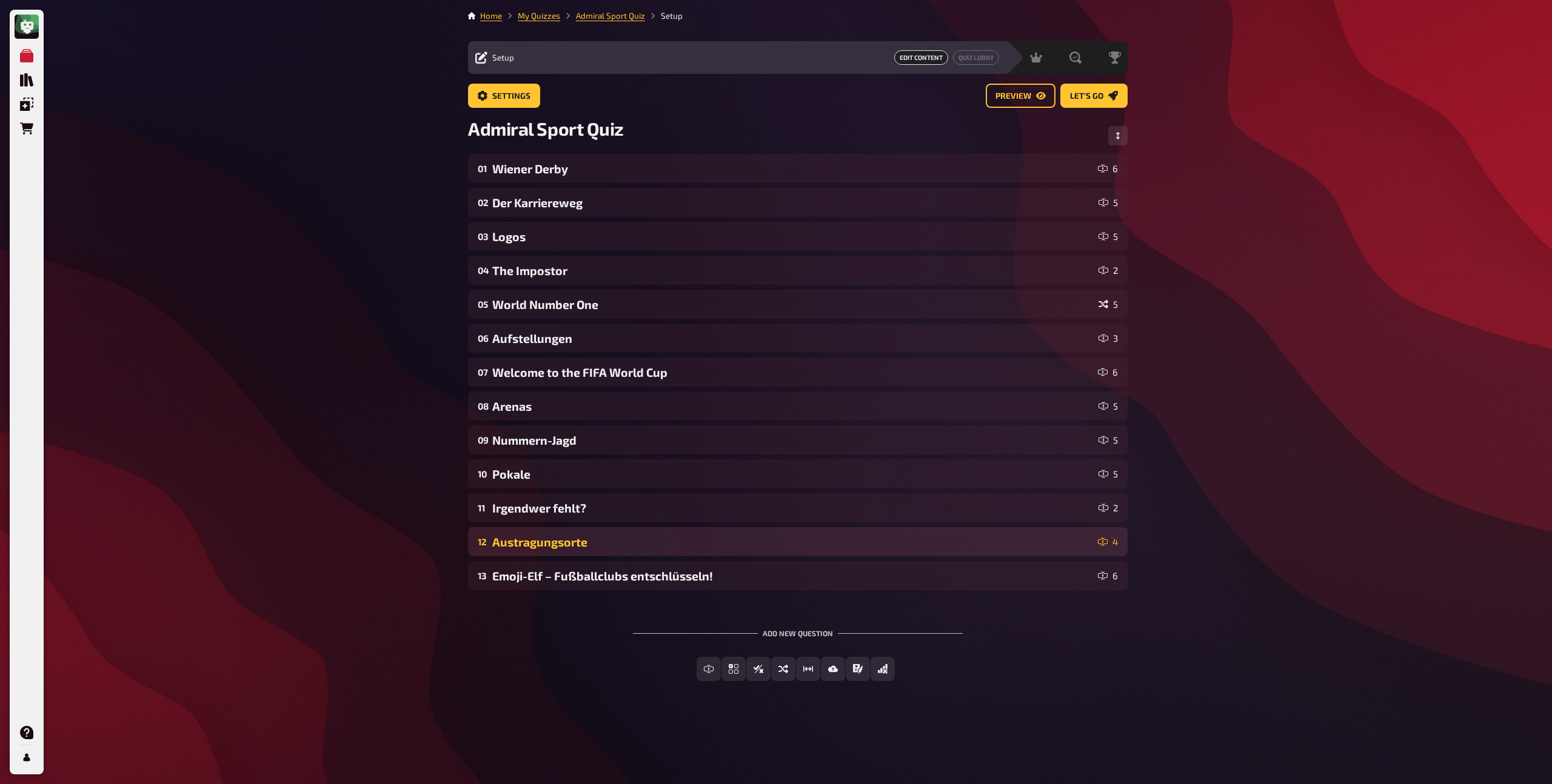
click at [530, 542] on div "Austragungsorte" at bounding box center [793, 542] width 601 height 14
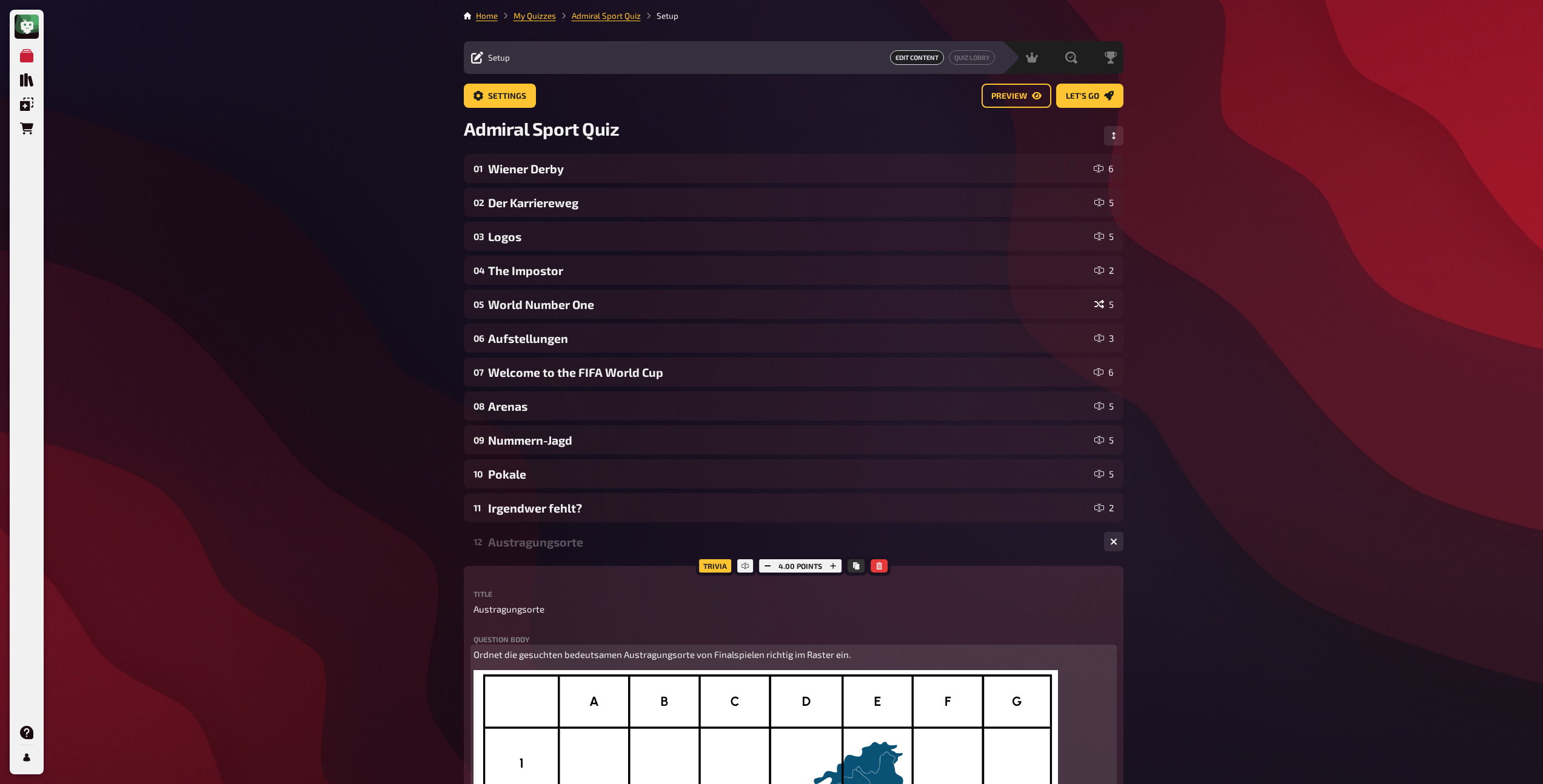
click at [569, 654] on span "Ordnet die gesuchten bedeutsamen Austragungsorte von Finalspielen richtig im Ra…" at bounding box center [662, 654] width 377 height 11
click at [625, 628] on icon "button" at bounding box center [625, 631] width 6 height 7
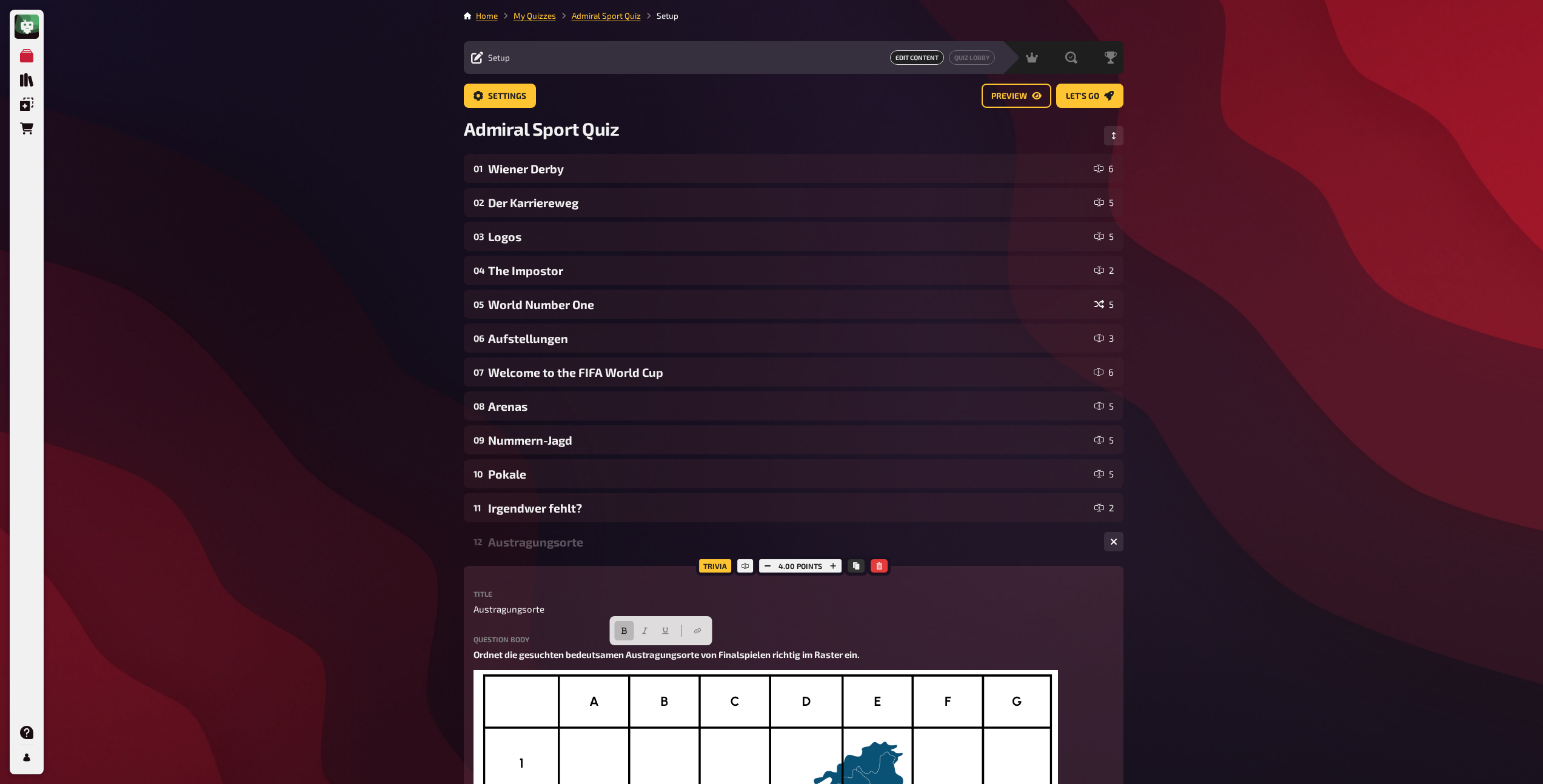
click at [511, 541] on div "Austragungsorte" at bounding box center [791, 542] width 606 height 14
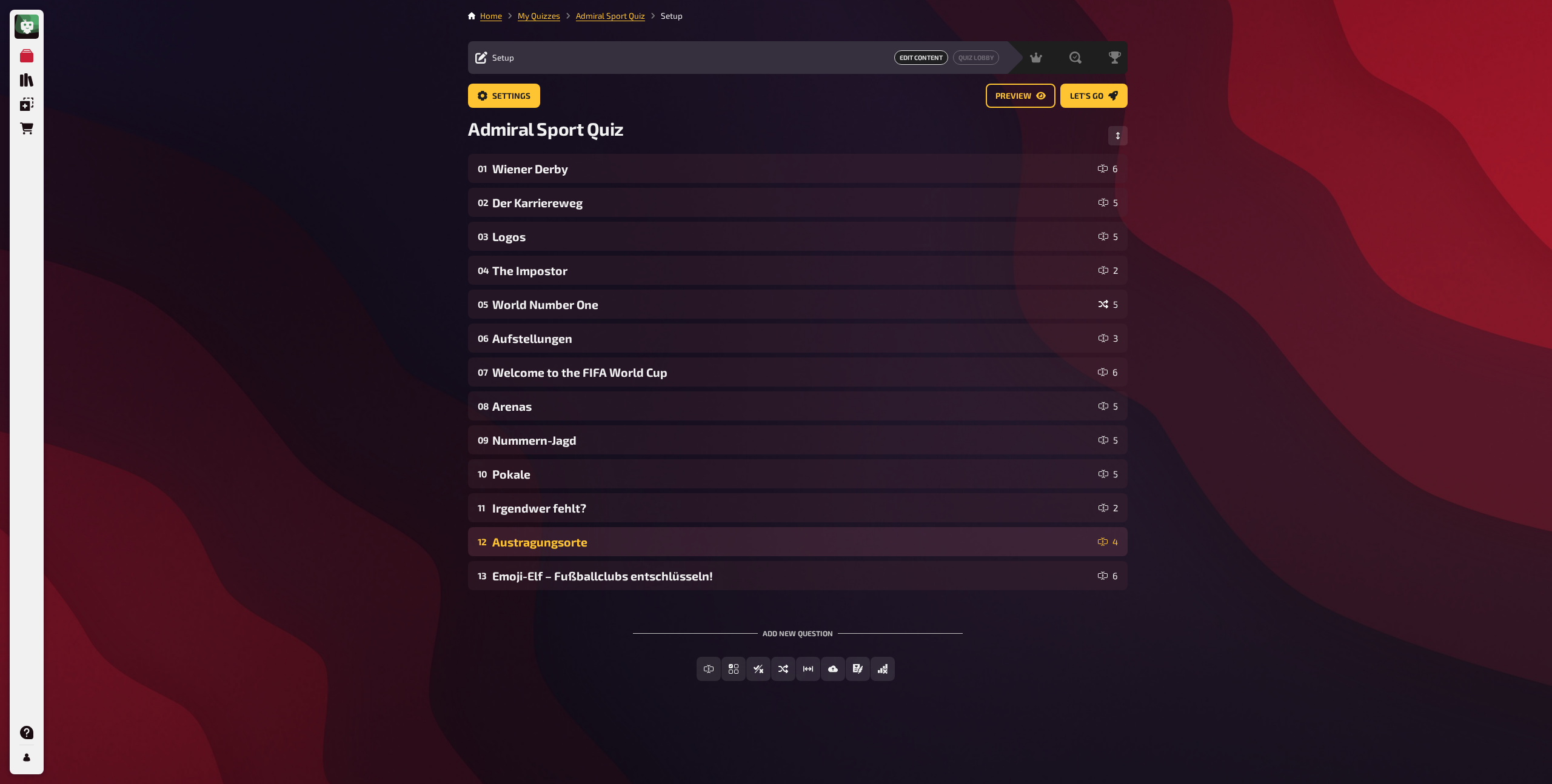
click at [514, 542] on div "Austragungsorte" at bounding box center [793, 542] width 601 height 14
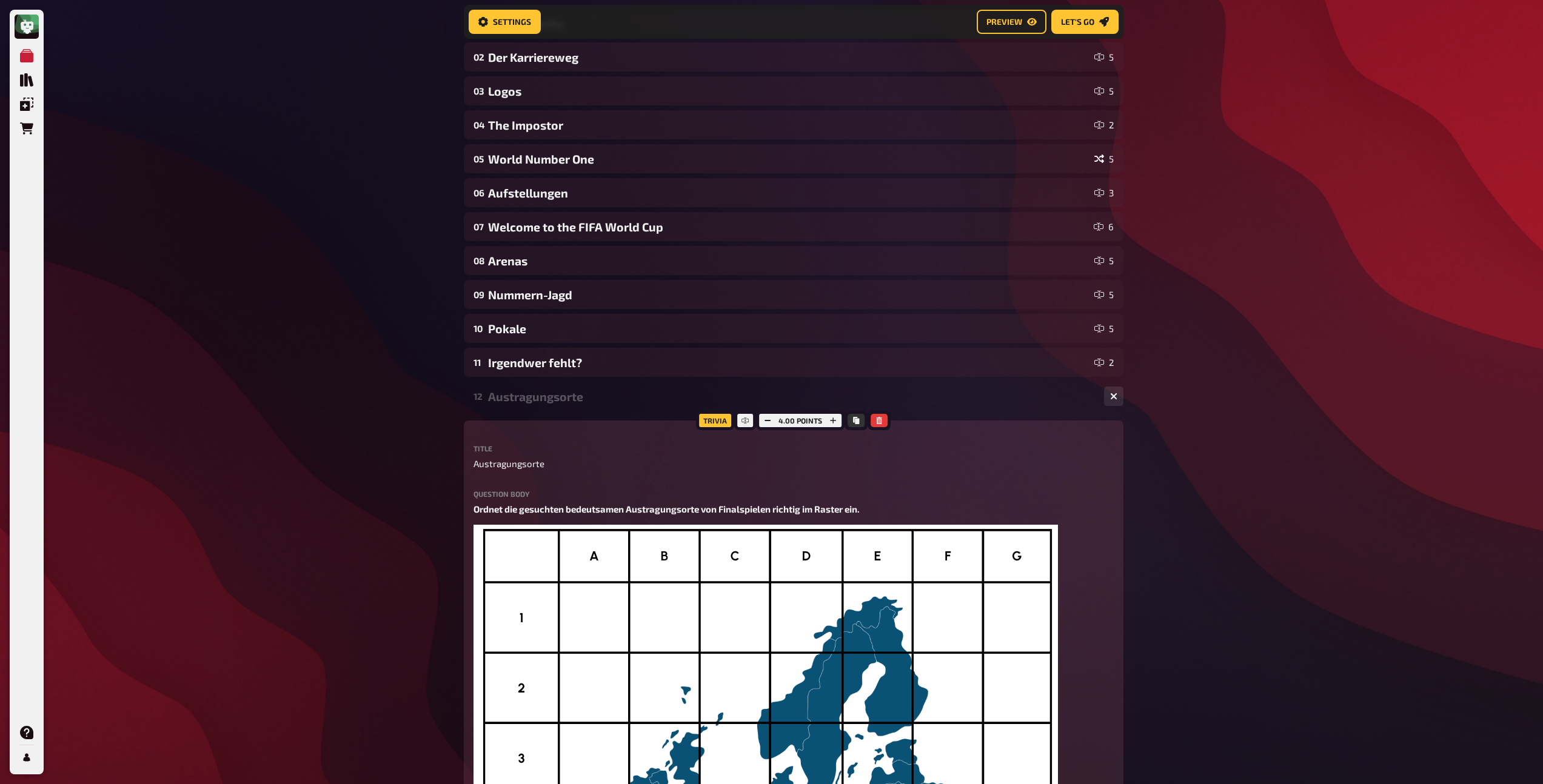
scroll to position [154, 0]
click at [530, 400] on div "Austragungsorte" at bounding box center [791, 397] width 606 height 14
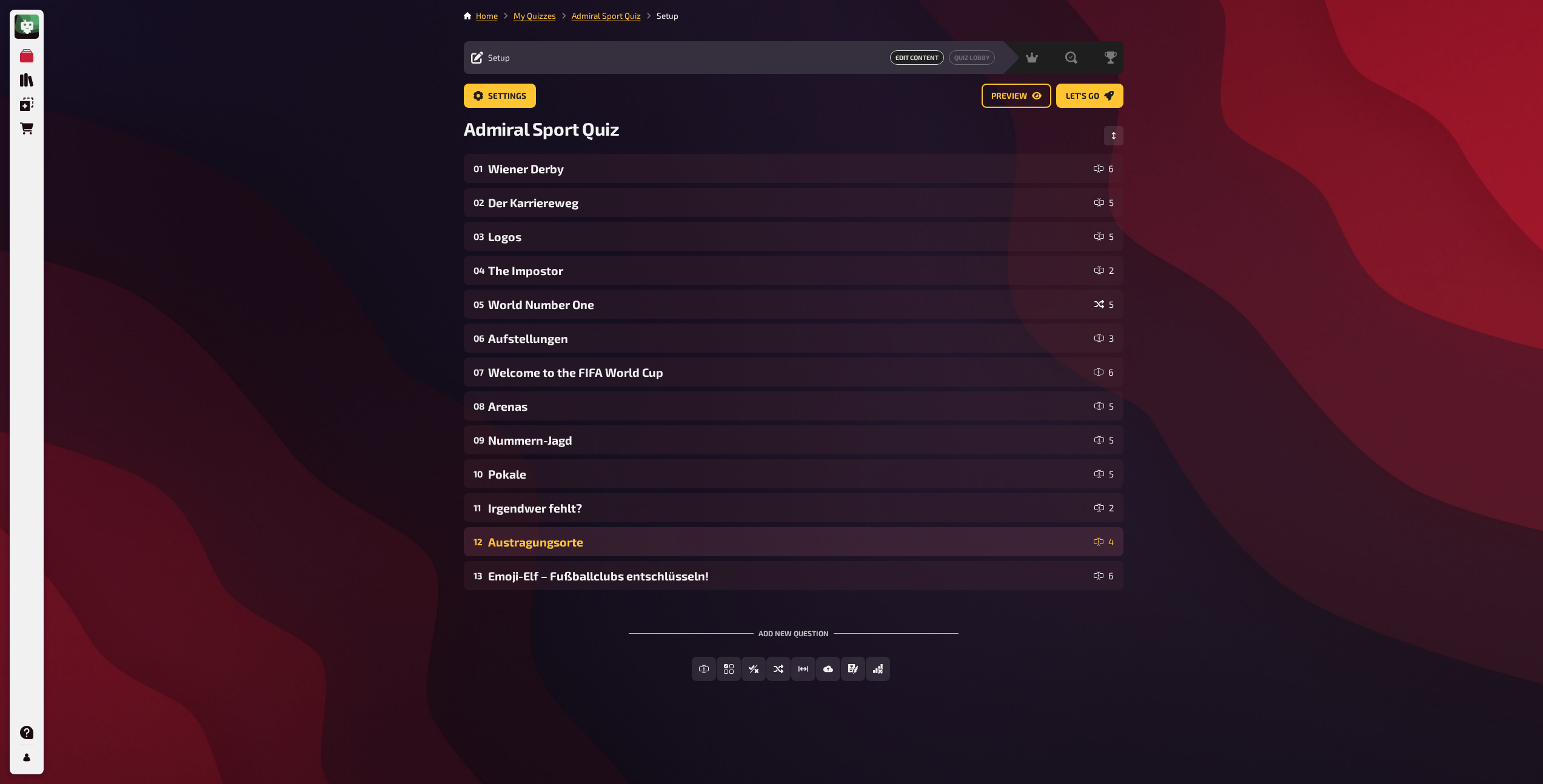
scroll to position [0, 0]
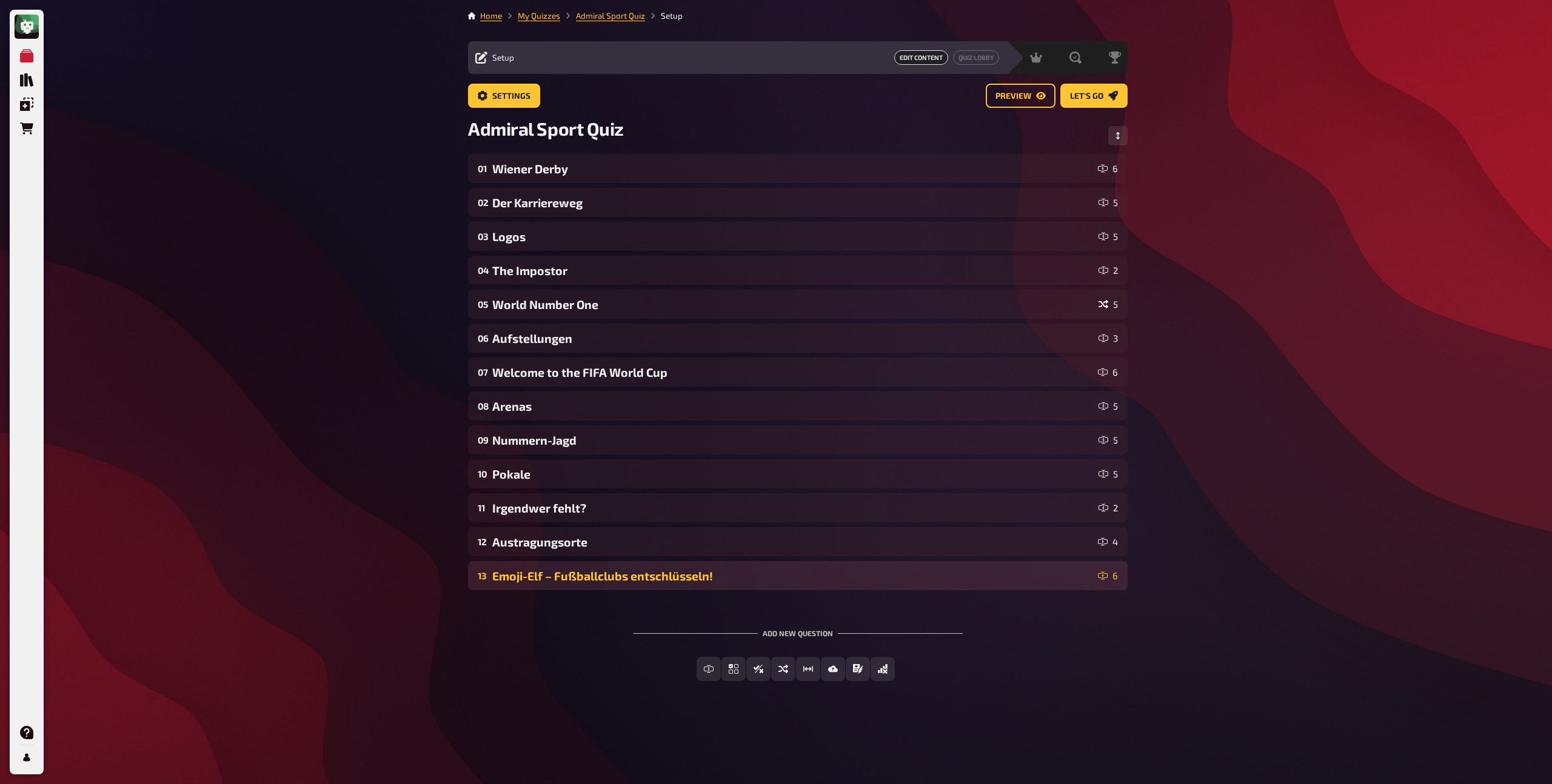
click at [535, 583] on div "Emoji-Elf – Fußballclubs entschlüsseln!" at bounding box center [793, 576] width 601 height 14
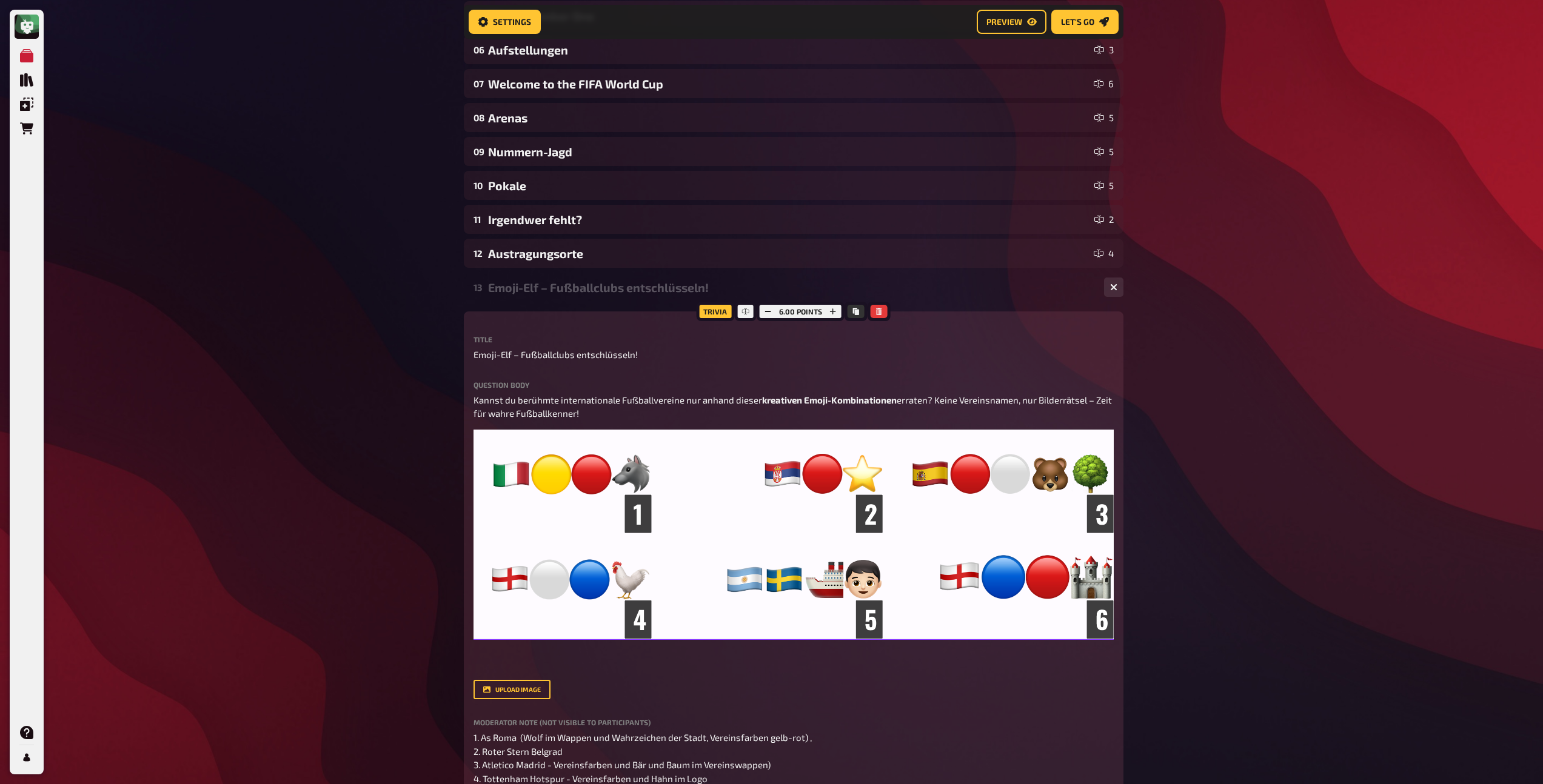
scroll to position [288, 0]
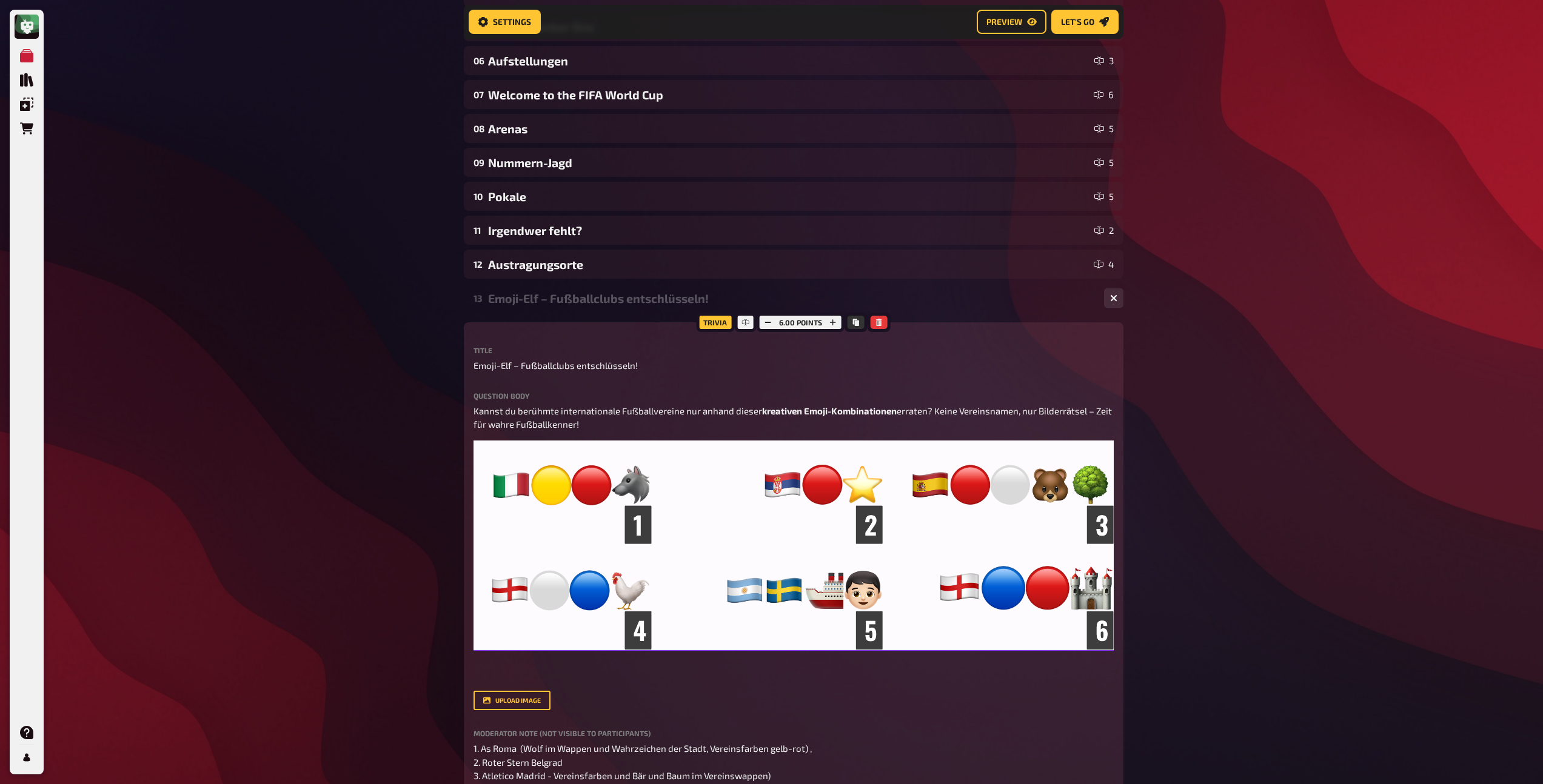
click at [536, 682] on div "Question body Kannst du berühmte internationale Fußballvereine nur anhand diese…" at bounding box center [793, 552] width 640 height 319
click at [531, 305] on div "13 Emoji-Elf – Fußballclubs entschlüsseln! 6" at bounding box center [793, 298] width 660 height 29
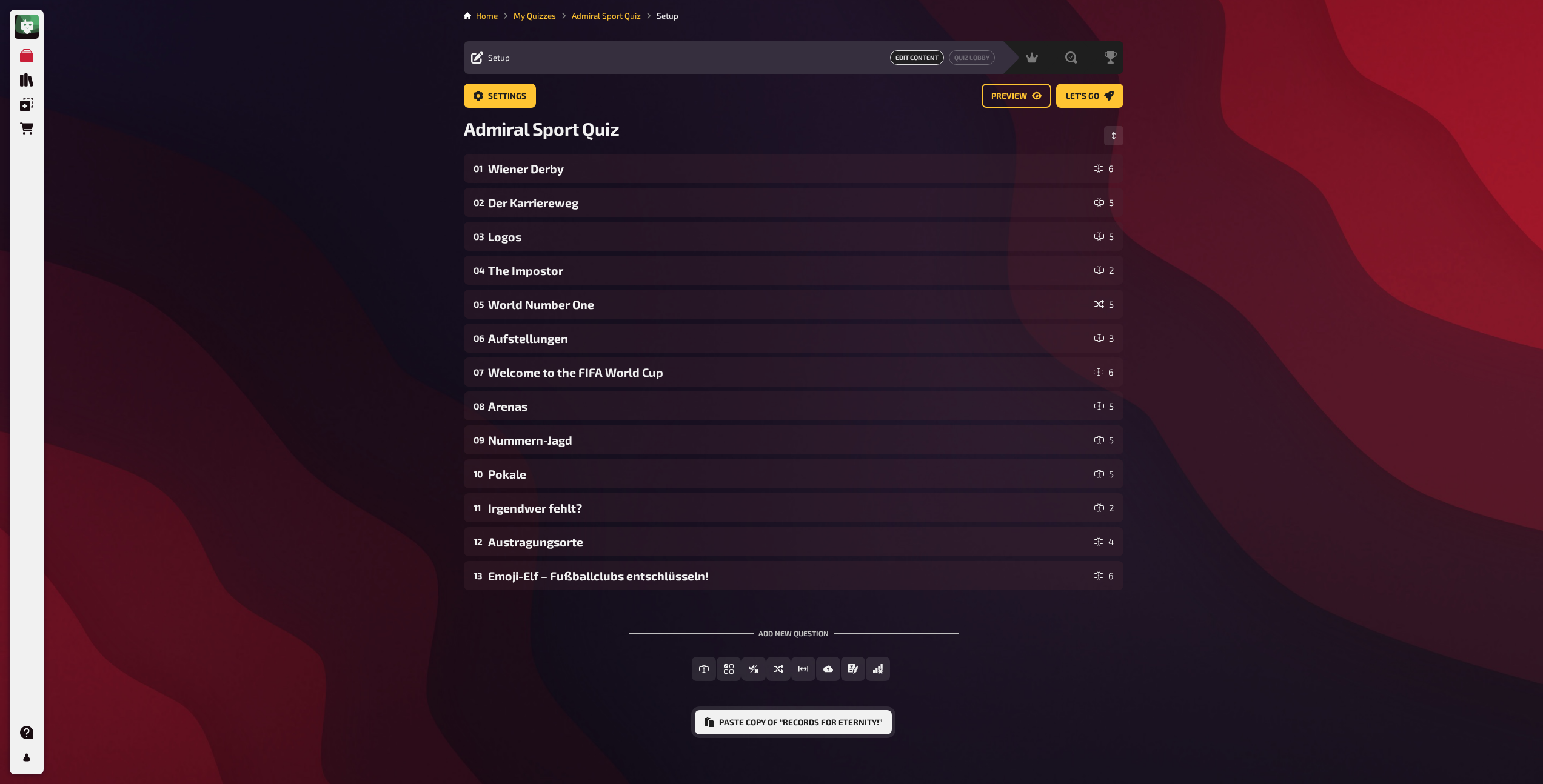
click at [776, 725] on button "Paste copy of “Records for eternity!”" at bounding box center [793, 722] width 197 height 24
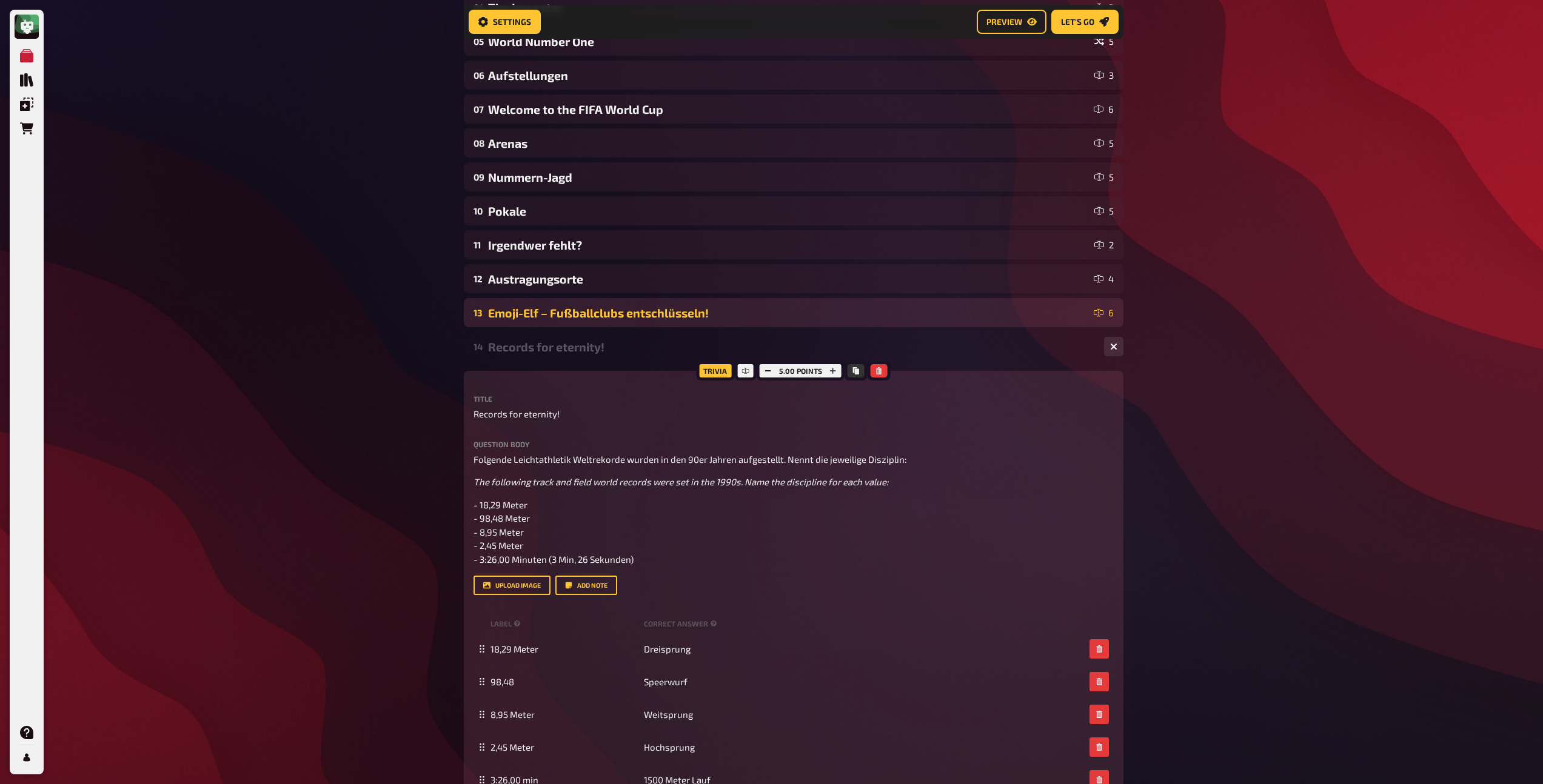
scroll to position [266, 0]
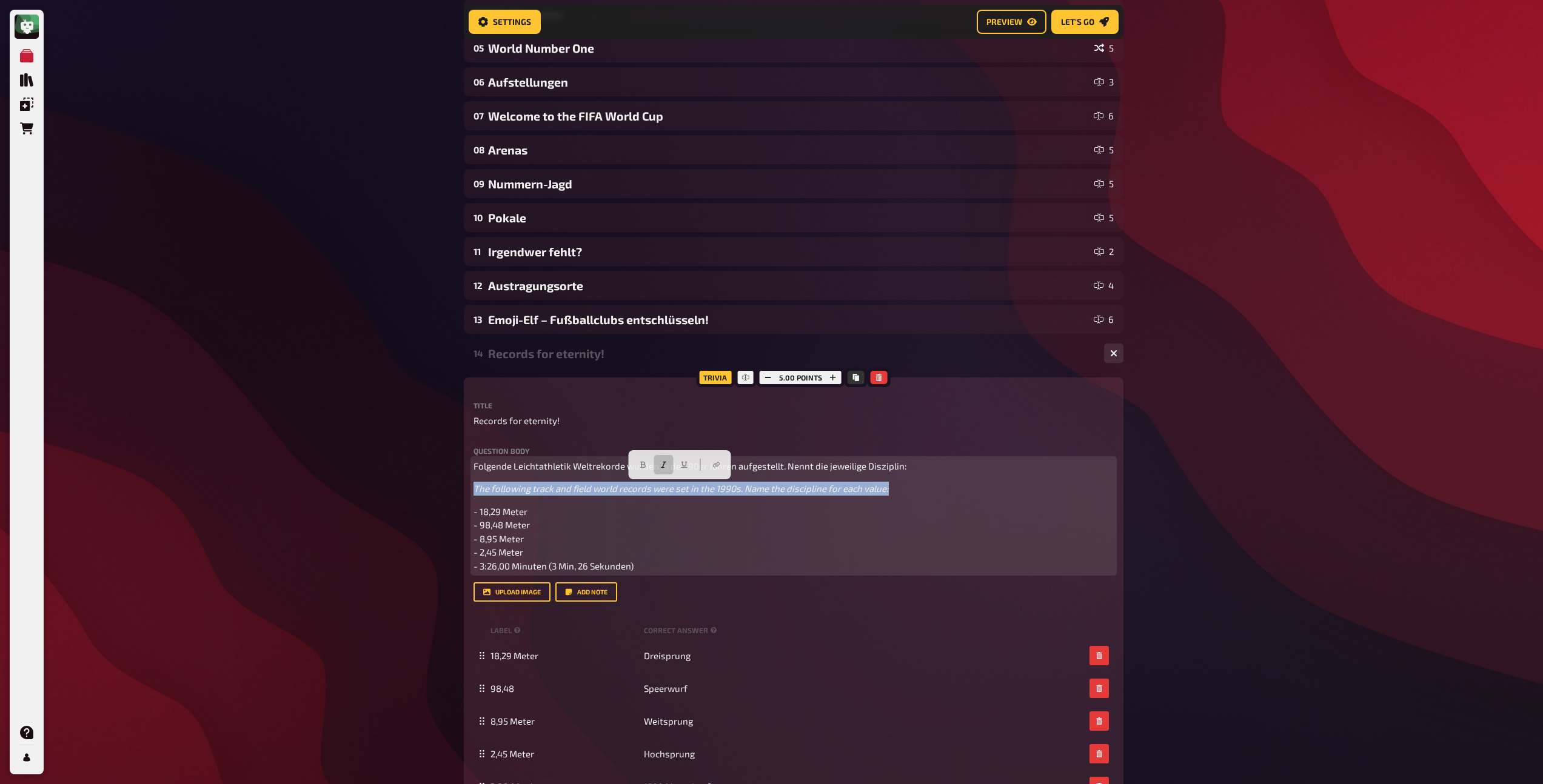
drag, startPoint x: 906, startPoint y: 490, endPoint x: 465, endPoint y: 481, distance: 441.1
click at [465, 481] on div "Trivia 5.00 points Title Records for eternity! Question body Folgende Leichtath…" at bounding box center [793, 614] width 660 height 473
drag, startPoint x: 659, startPoint y: 566, endPoint x: 473, endPoint y: 489, distance: 201.3
click at [473, 489] on div "Folgende Leichtathletik Weltrekorde wurden in den 90er Jahren aufgestellt. Nenn…" at bounding box center [793, 516] width 640 height 114
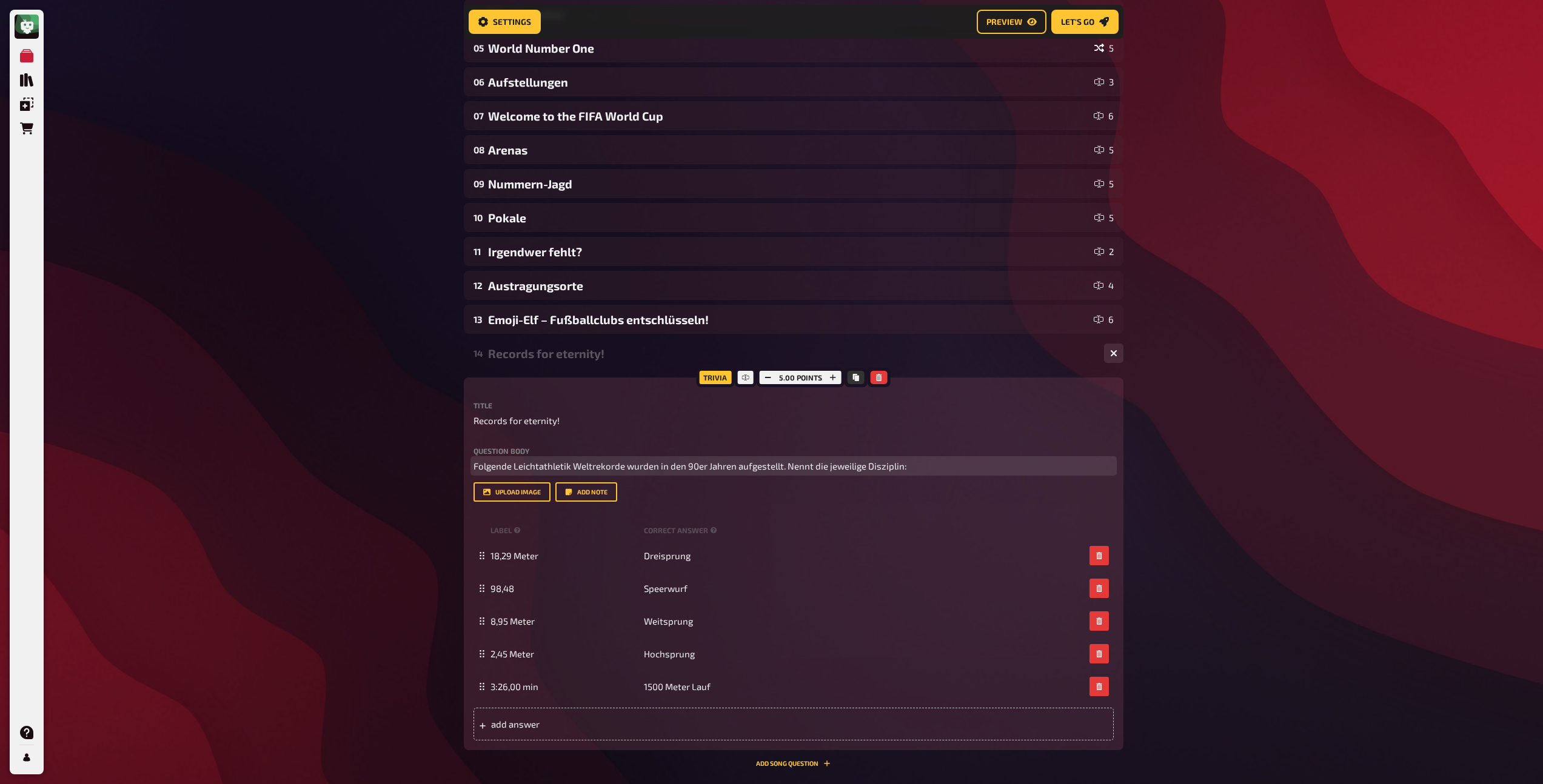
click at [745, 465] on span "Folgende Leichtathletik Weltrekorde wurden in den 90er Jahren aufgestellt. Nenn…" at bounding box center [690, 465] width 433 height 11
click at [643, 441] on button "button" at bounding box center [652, 442] width 19 height 19
click at [945, 468] on p "Folgende Leichtathletik Weltrekorde wurden in den 90er Jahren aufgestellt. Nenn…" at bounding box center [793, 466] width 640 height 14
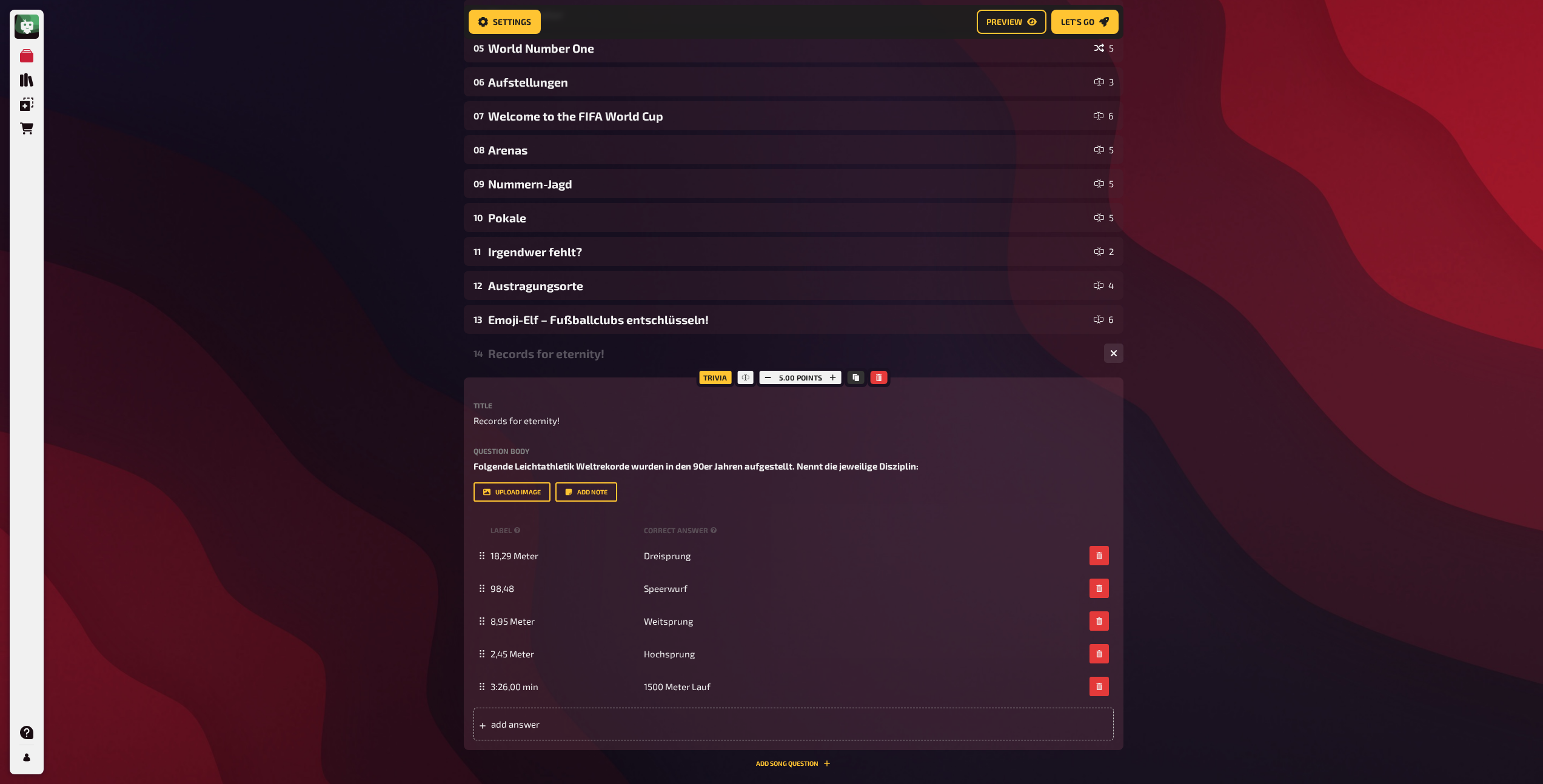
click at [607, 365] on div "14 Records for eternity! 5" at bounding box center [793, 354] width 660 height 29
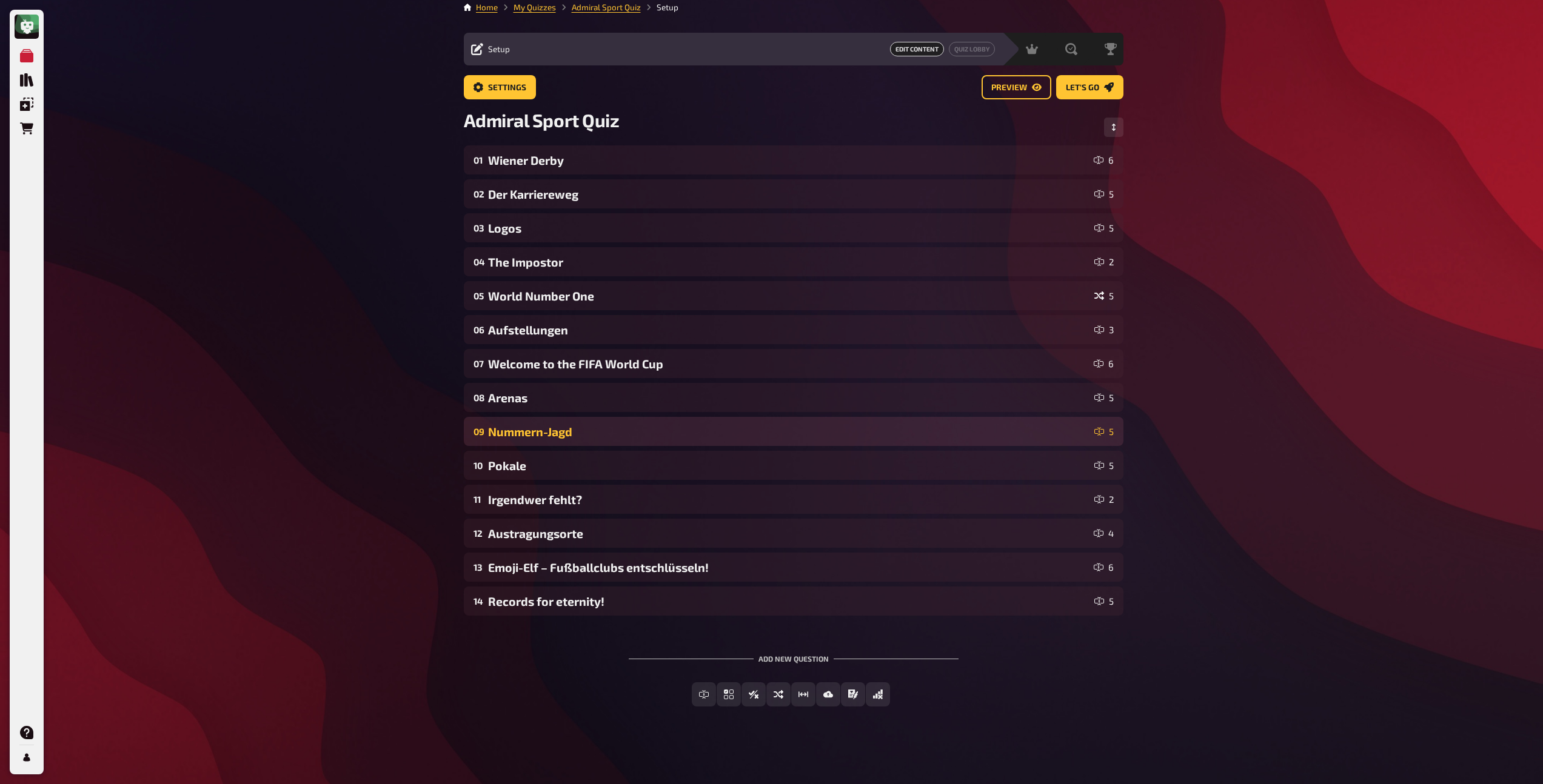
scroll to position [9, 0]
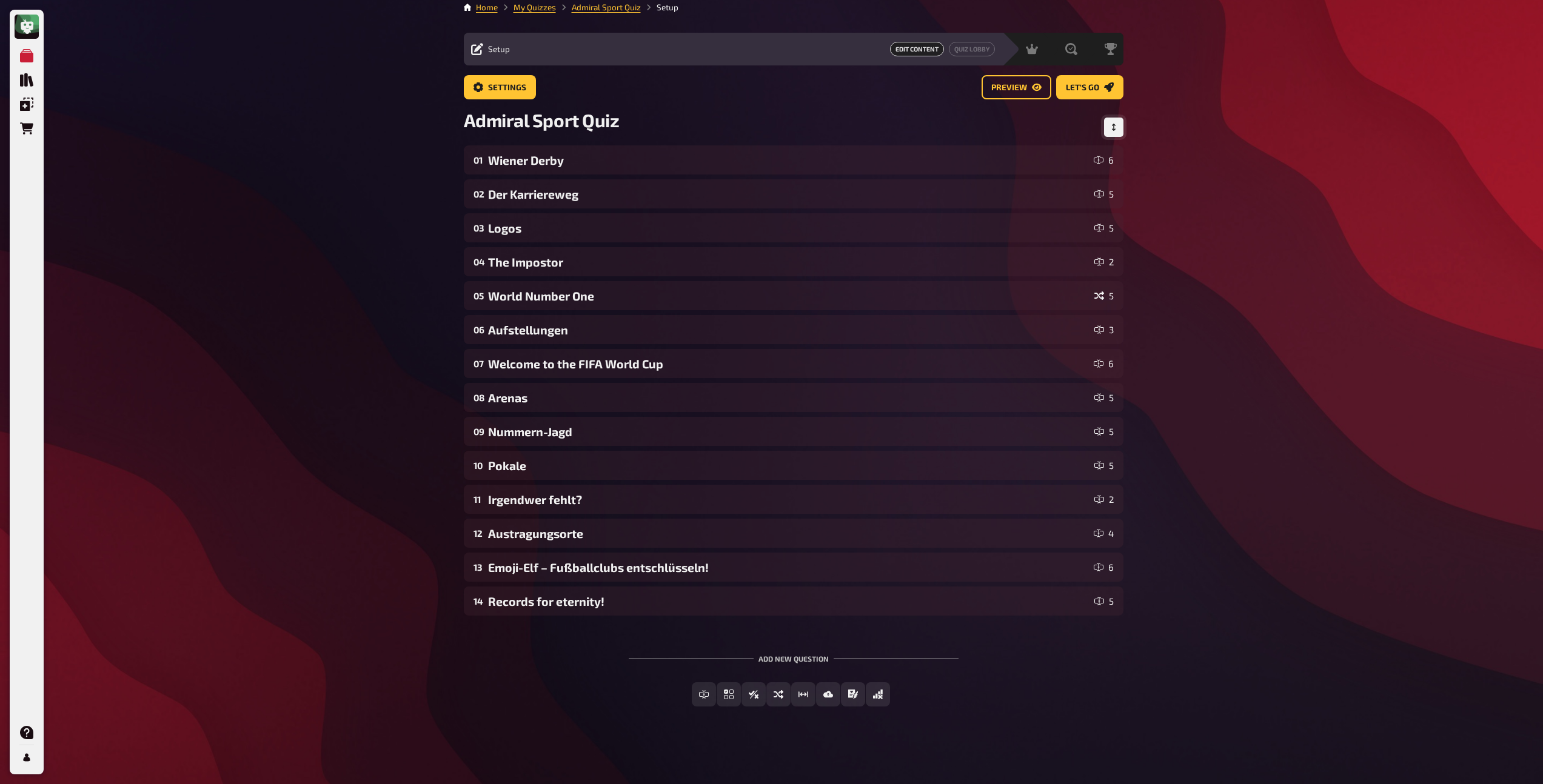
click at [1114, 128] on icon "Change Order" at bounding box center [1113, 126] width 7 height 7
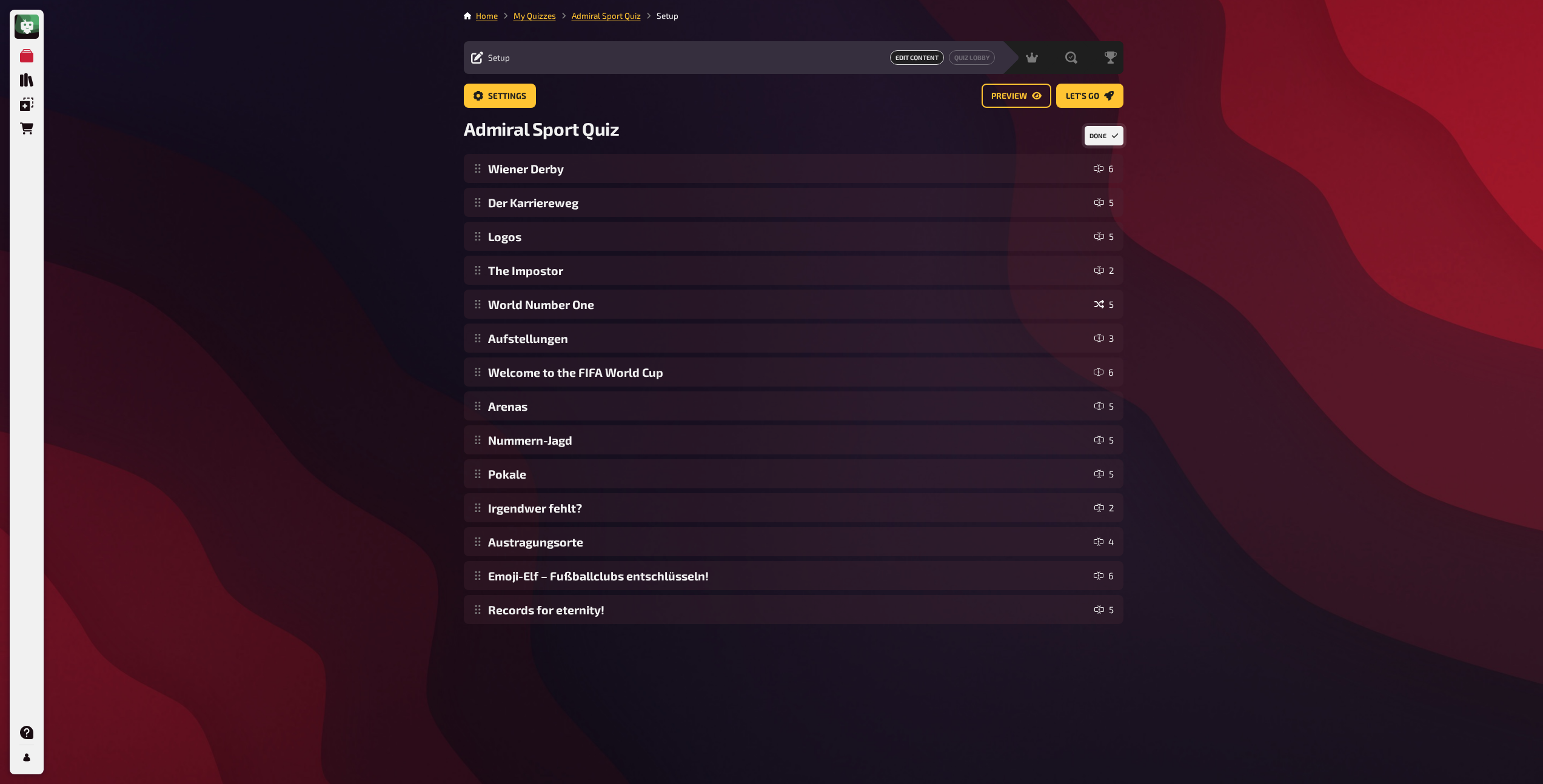
scroll to position [0, 0]
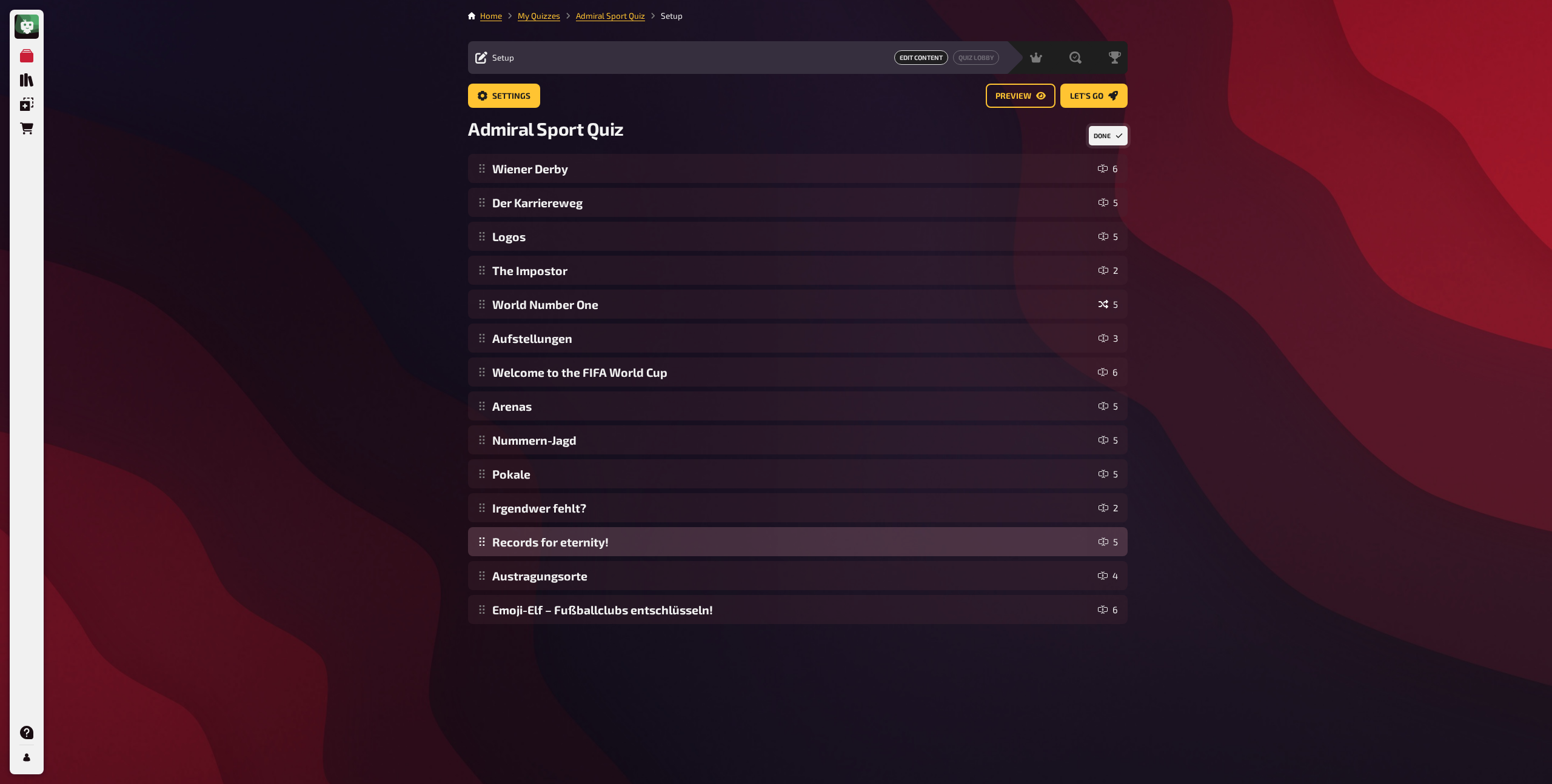
drag, startPoint x: 483, startPoint y: 609, endPoint x: 479, endPoint y: 546, distance: 63.1
click at [479, 546] on div "Wiener Derby 6 Der Karriereweg 5 Logos 5 The Impostor 2 World Number One 5 Aufs…" at bounding box center [798, 389] width 660 height 470
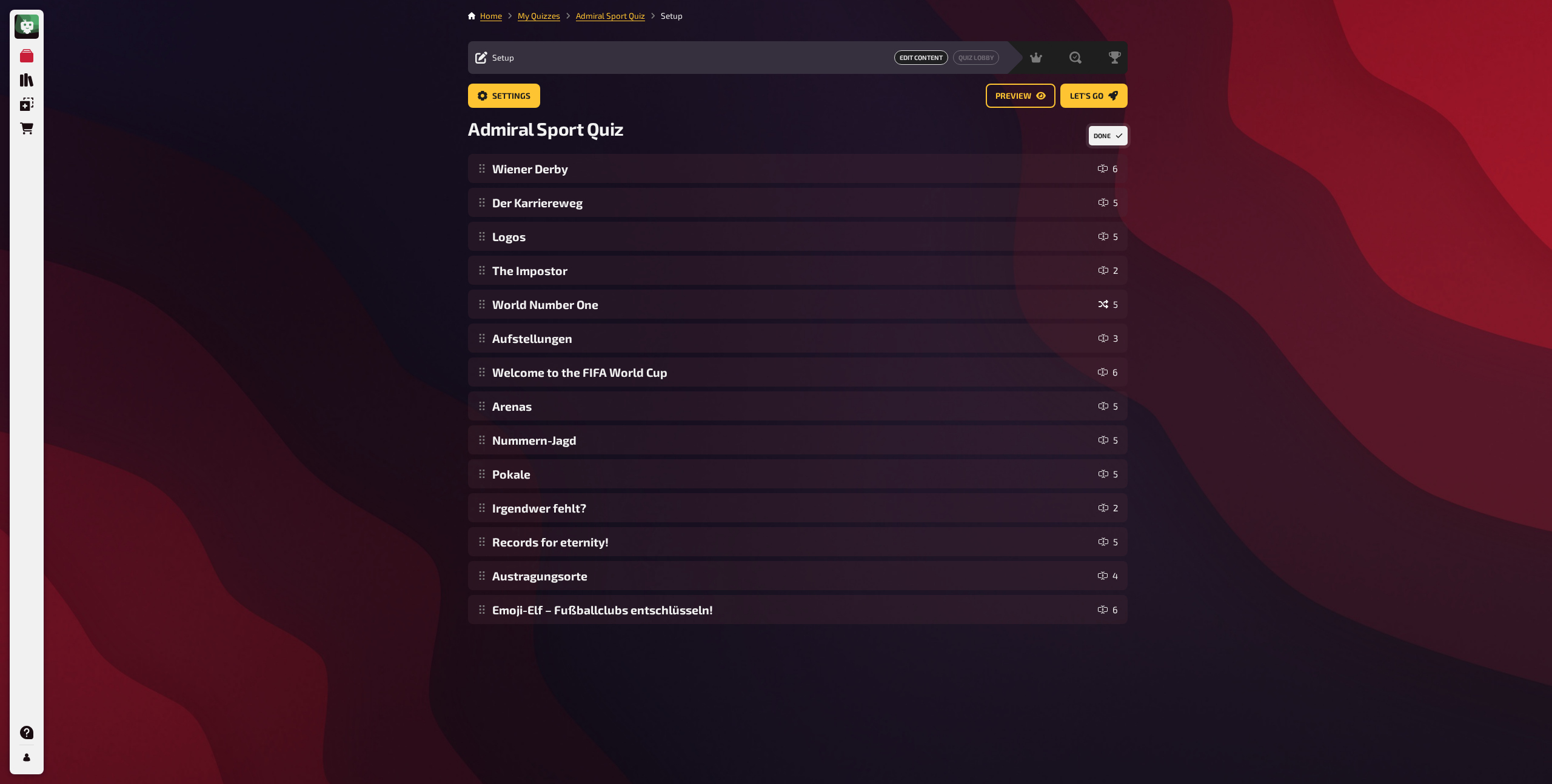
click at [596, 691] on div "Home My Quizzes Admiral Sport Quiz Setup Setup Edit Content Quiz Lobby Hosting …" at bounding box center [798, 392] width 679 height 784
click at [1095, 135] on button "Done" at bounding box center [1109, 136] width 39 height 19
click at [522, 688] on div "Add new question Free Text Input Multiple Choice True / False Sorting Question …" at bounding box center [793, 690] width 660 height 91
click at [1000, 96] on span "Preview" at bounding box center [1009, 96] width 36 height 9
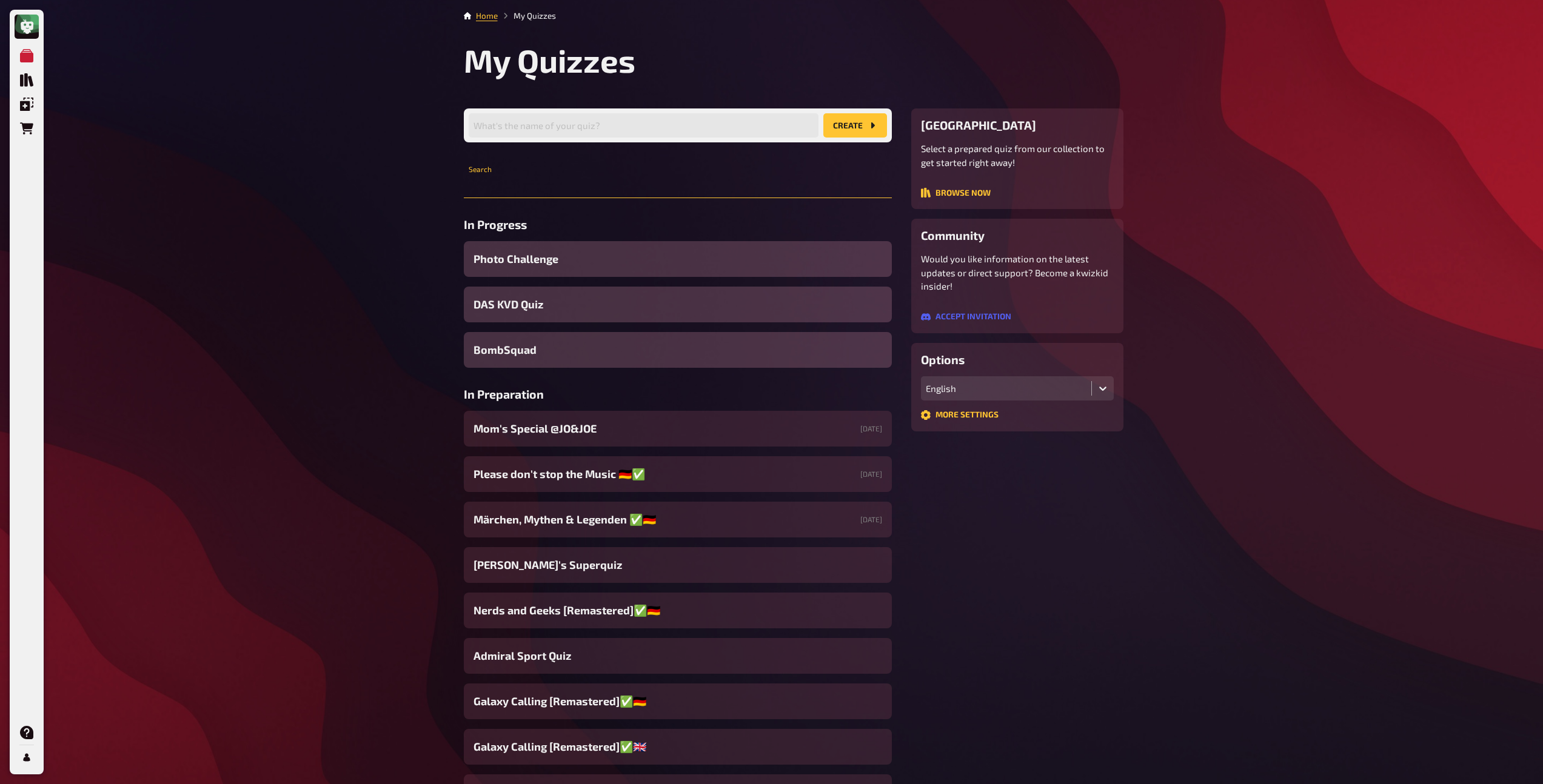
click at [667, 188] on input "text" at bounding box center [677, 186] width 428 height 24
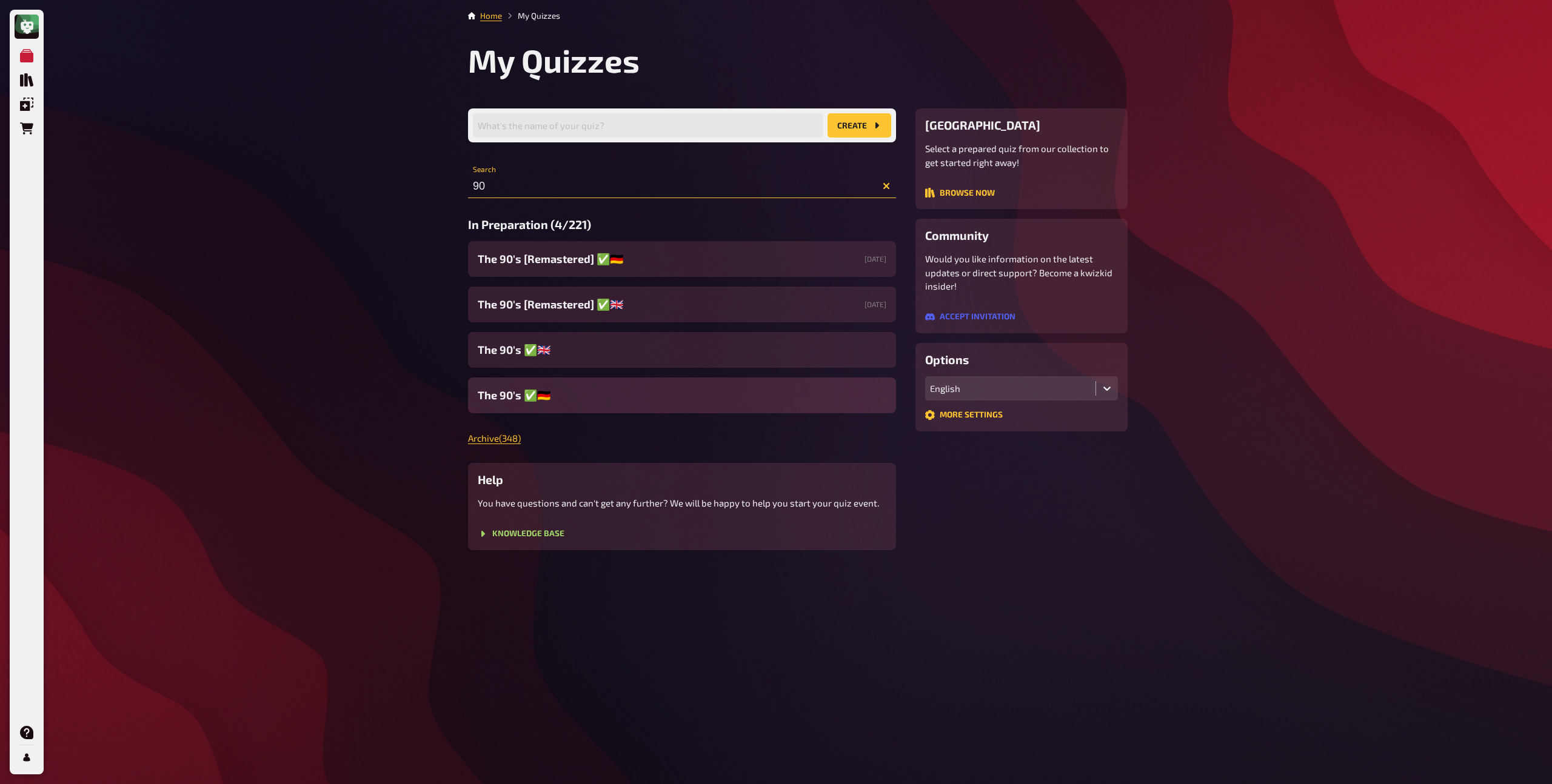
type input "90"
click at [542, 390] on span "The 90's ✅​🇩🇪" at bounding box center [514, 395] width 73 height 17
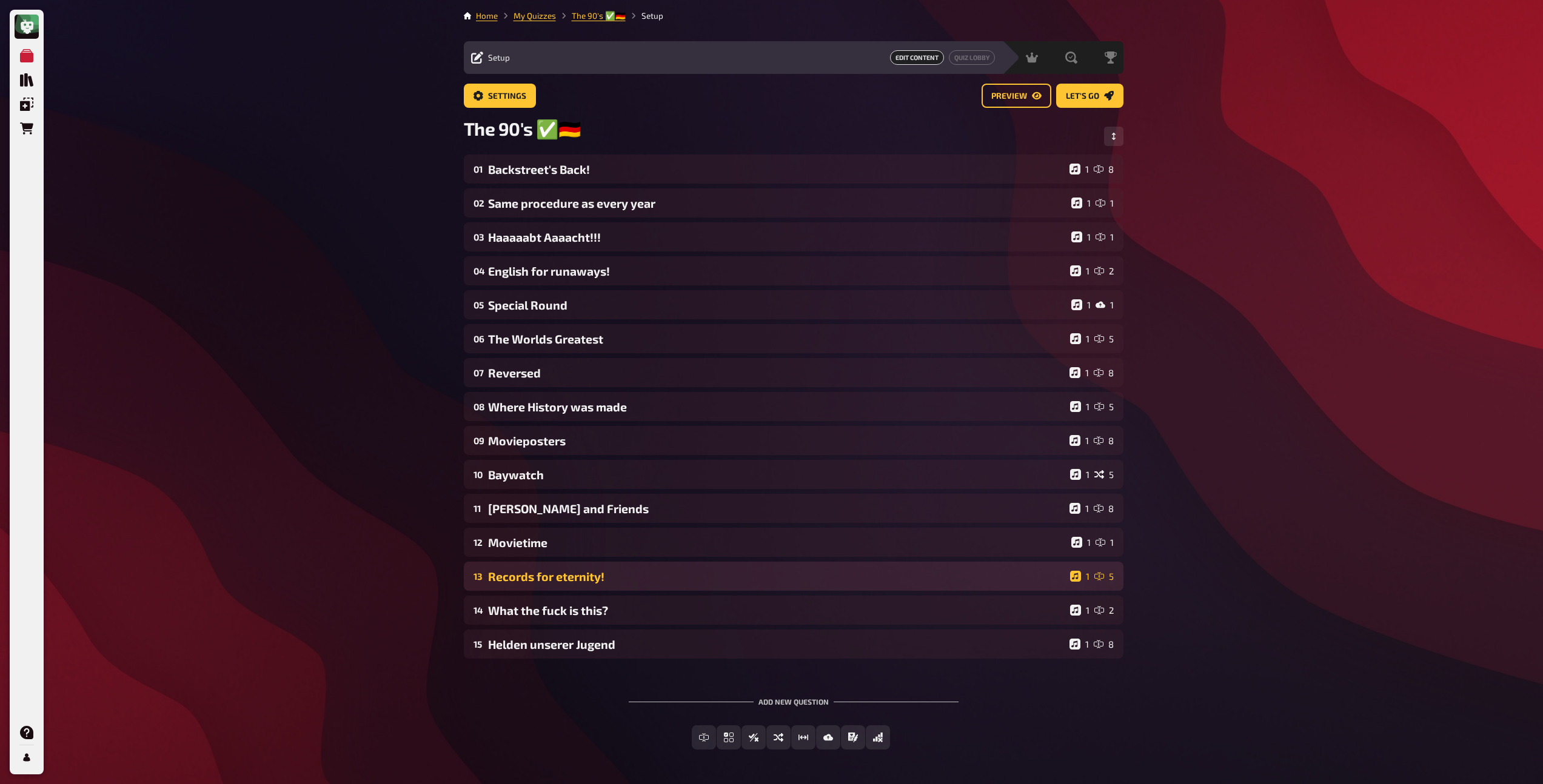
click at [687, 589] on div "13 Records for eternity! 1 5" at bounding box center [793, 576] width 660 height 29
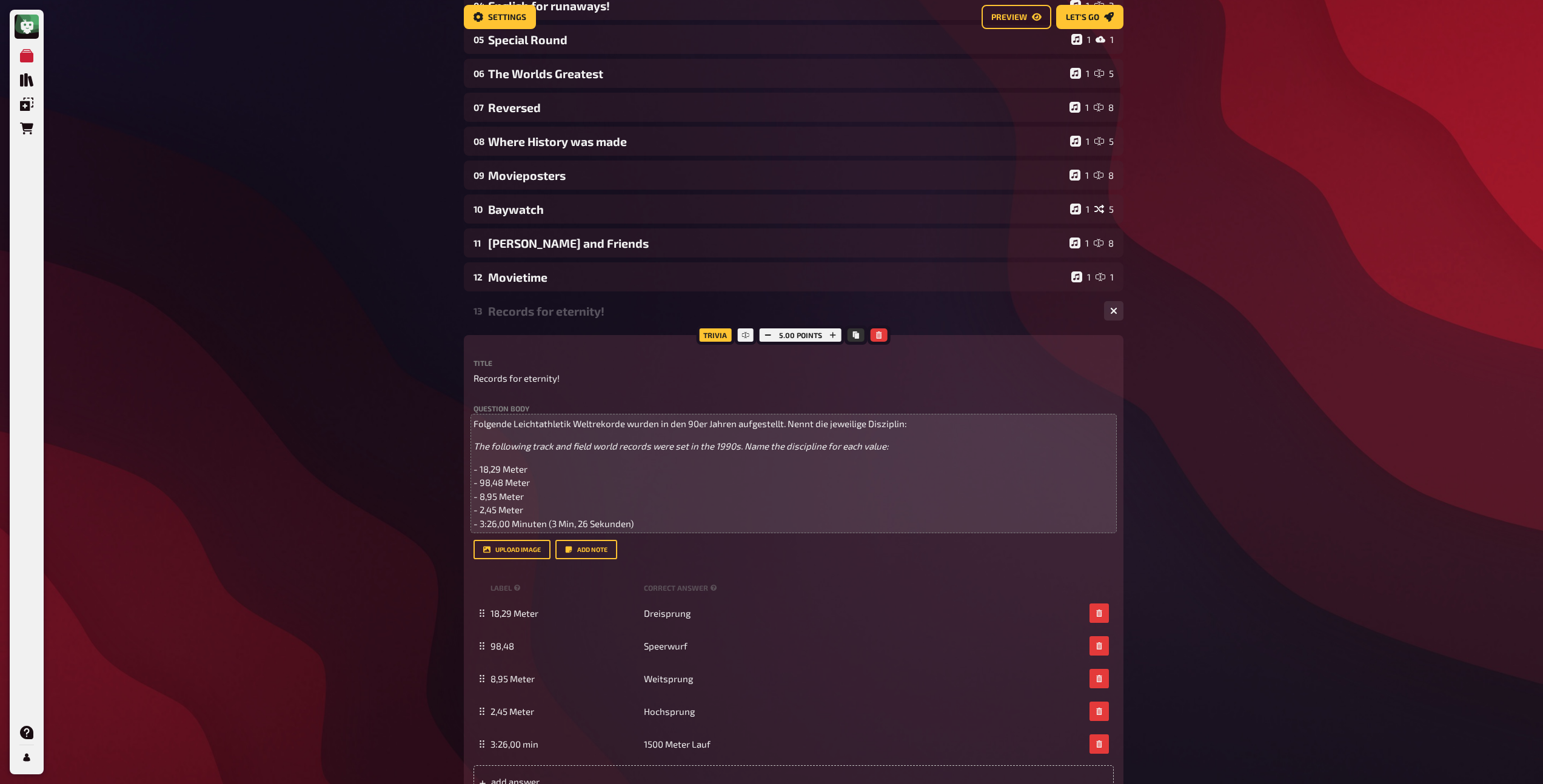
scroll to position [272, 0]
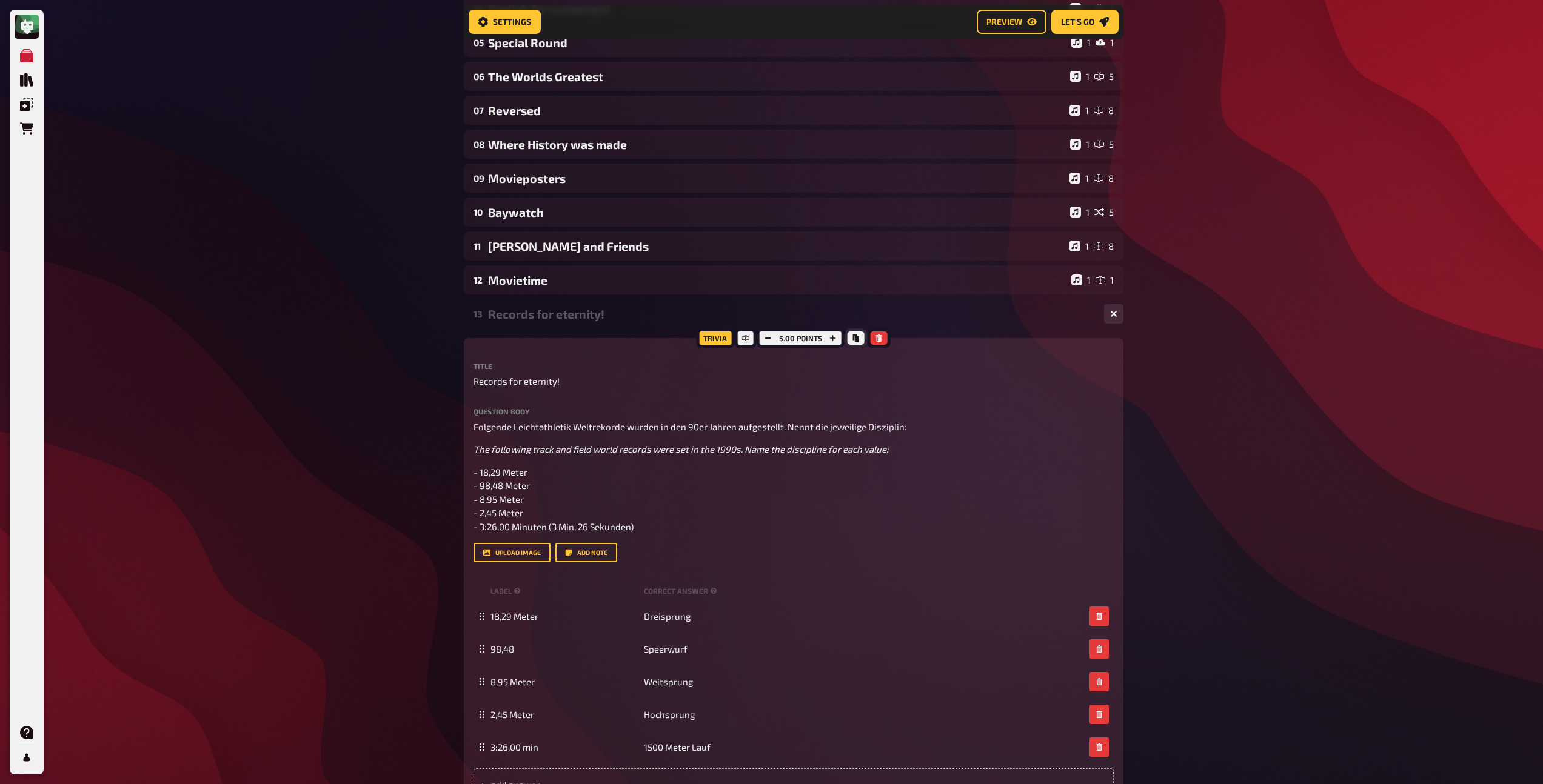
click at [852, 344] on button "Copy" at bounding box center [855, 338] width 17 height 14
click at [542, 324] on div "13 Records for eternity! 1 5" at bounding box center [793, 314] width 660 height 29
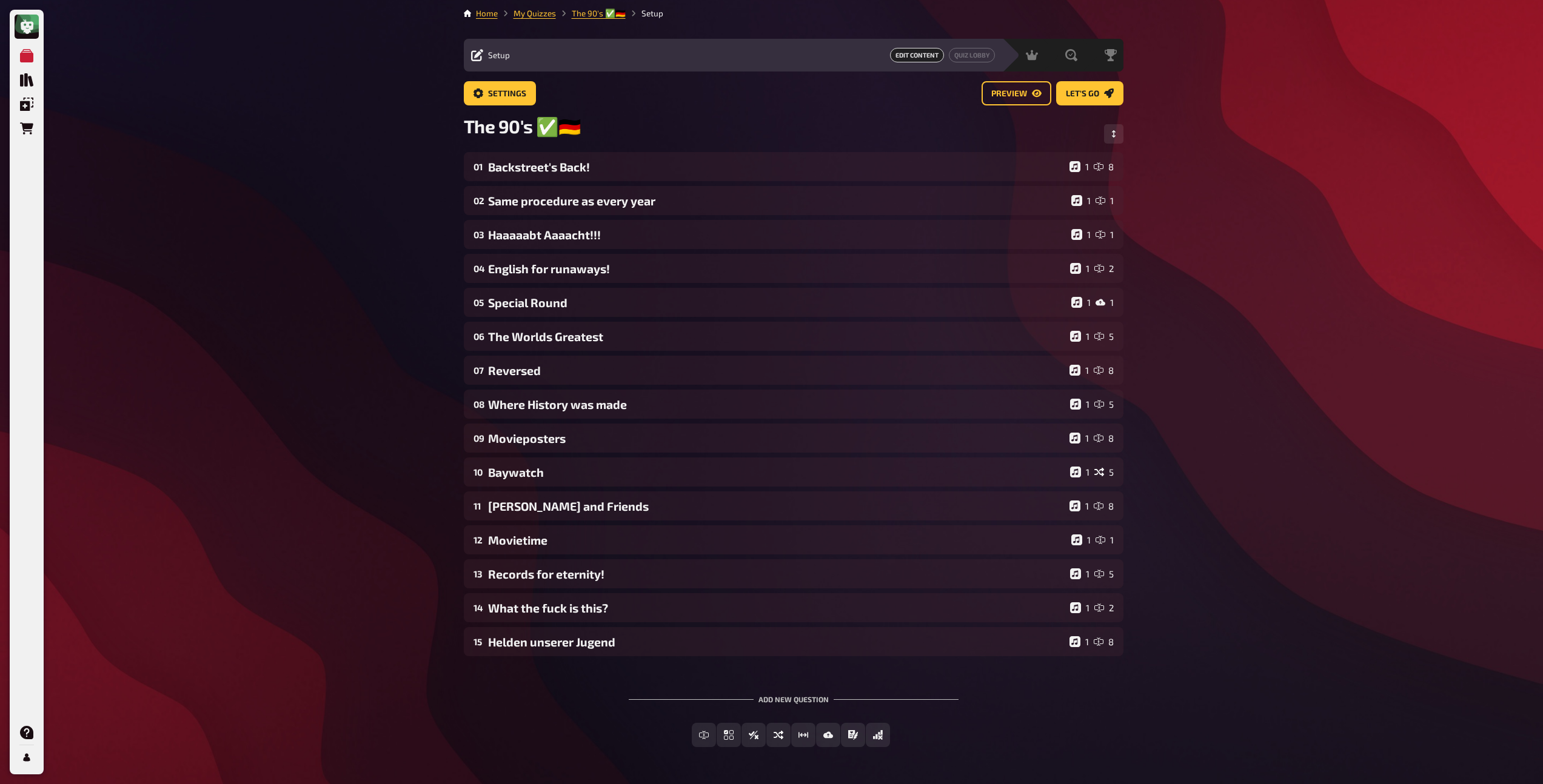
scroll to position [0, 0]
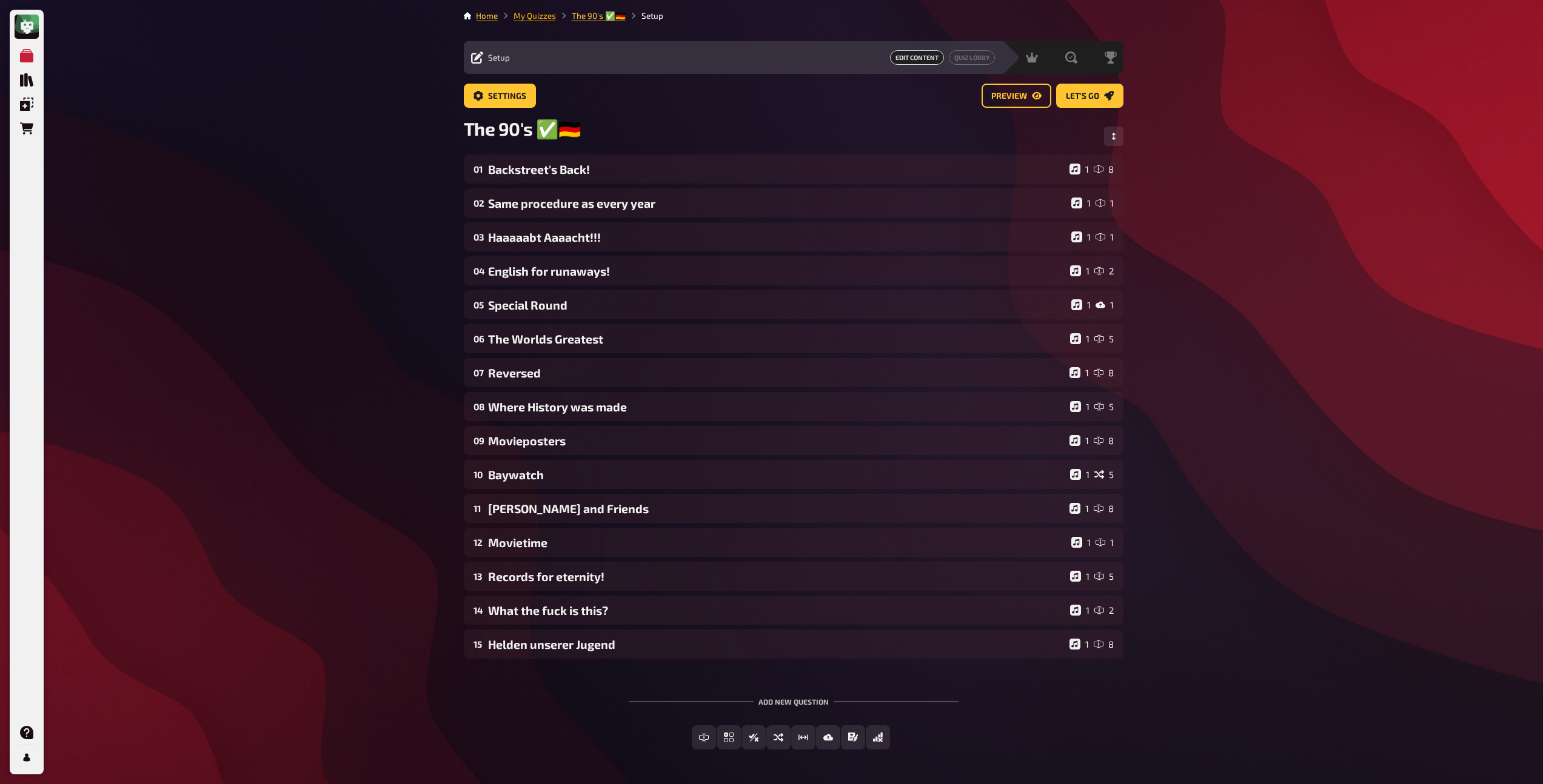
click at [549, 17] on link "My Quizzes" at bounding box center [534, 16] width 43 height 10
